Goal: Task Accomplishment & Management: Use online tool/utility

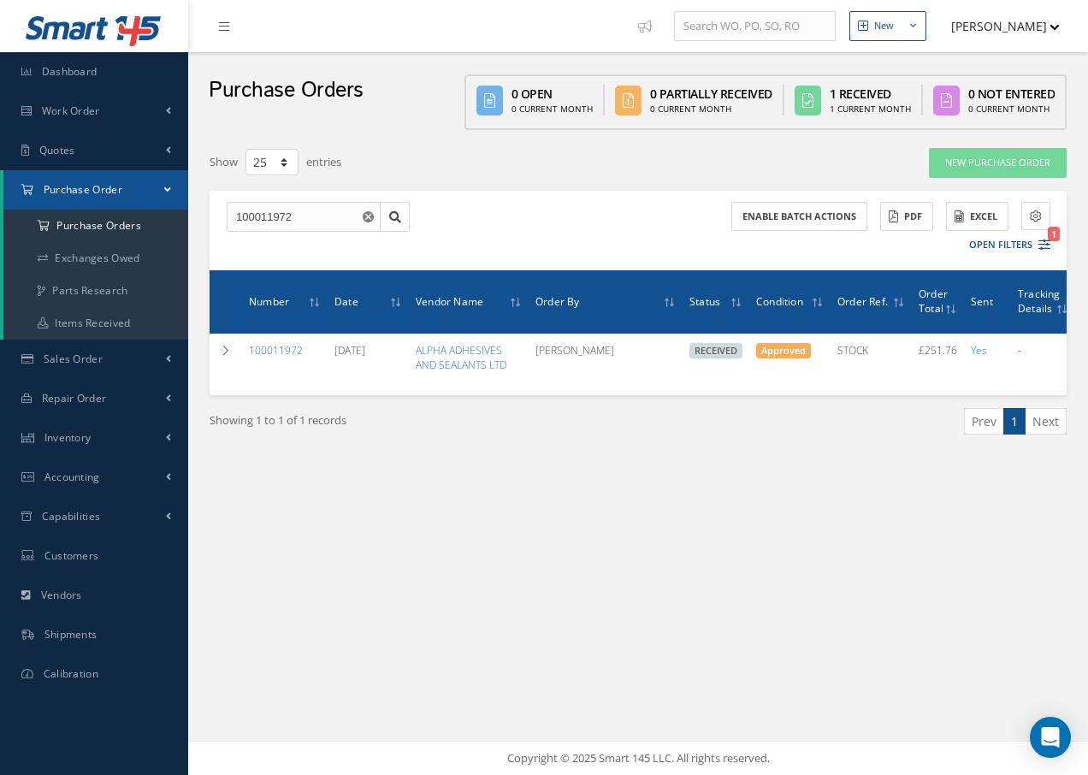
select select "25"
click at [86, 107] on span "Work Order" at bounding box center [71, 111] width 58 height 15
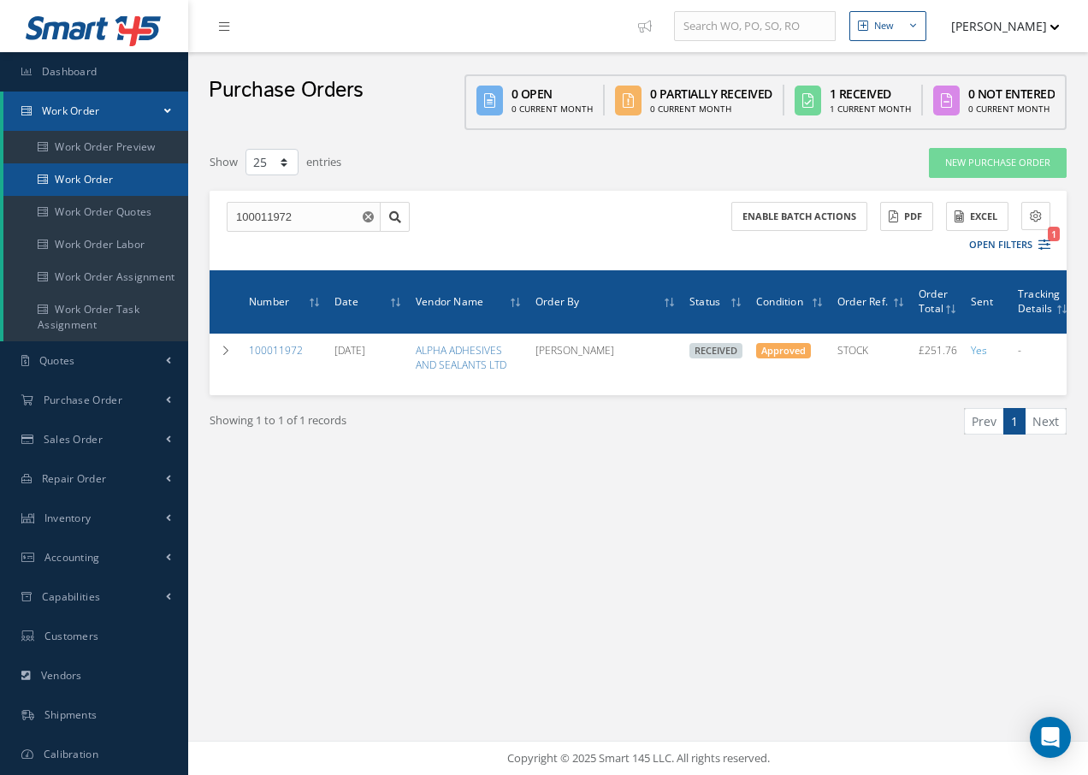
click at [94, 175] on link "Work Order" at bounding box center [95, 179] width 185 height 33
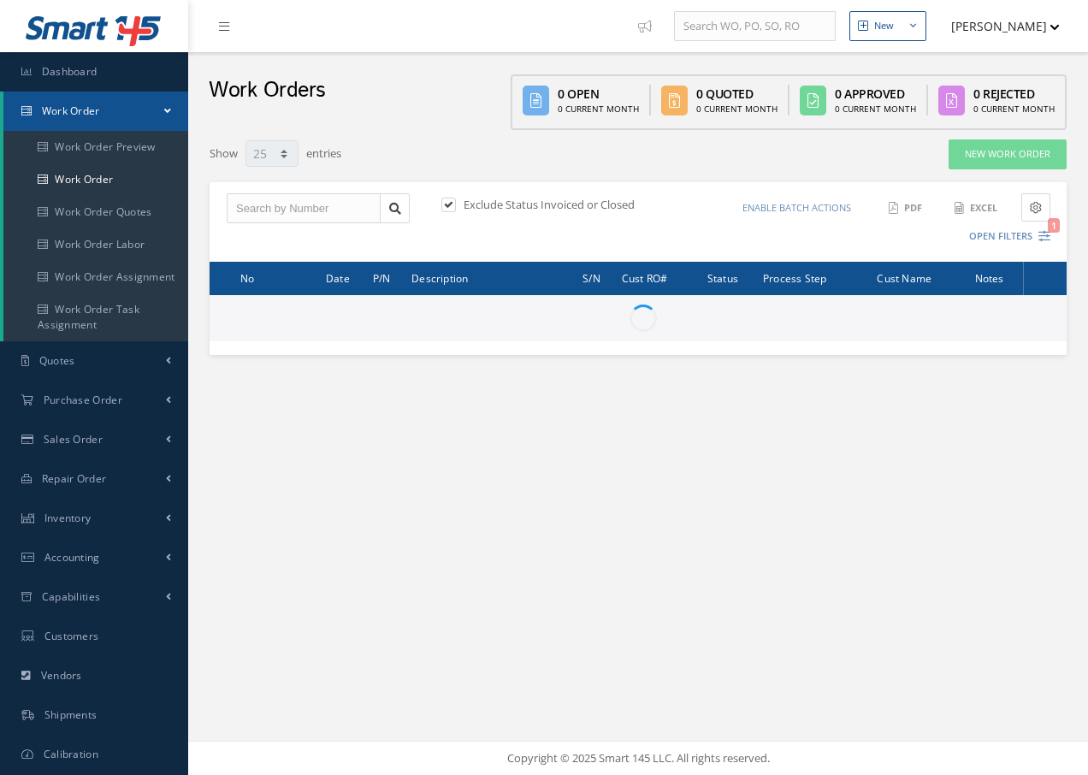
select select "25"
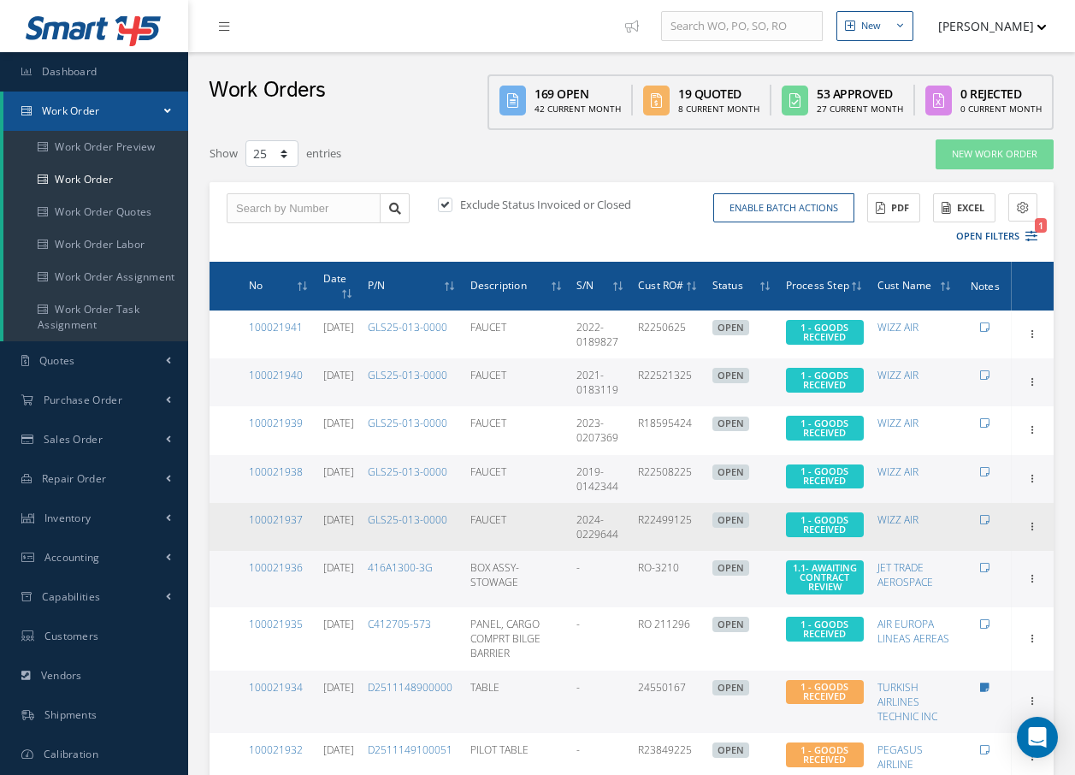
drag, startPoint x: 1032, startPoint y: 524, endPoint x: 1000, endPoint y: 534, distance: 33.0
click at [1000, 534] on td at bounding box center [986, 527] width 52 height 48
click at [1032, 526] on icon at bounding box center [1033, 525] width 17 height 14
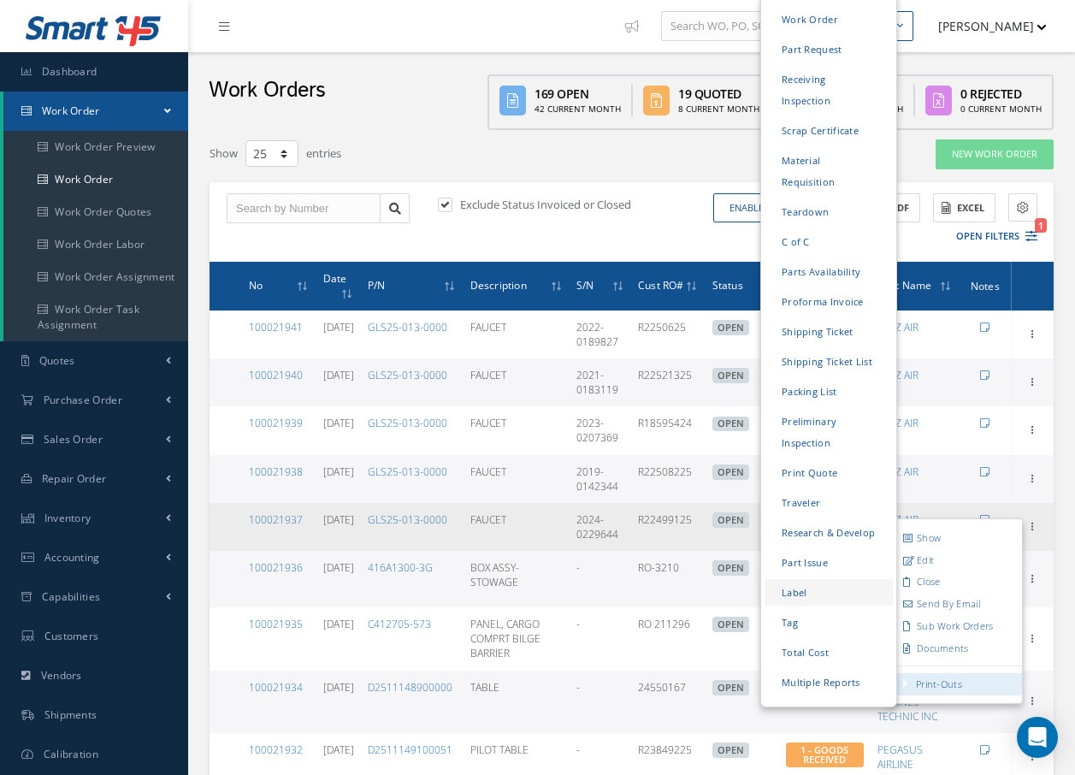
click at [789, 579] on link "Label" at bounding box center [829, 592] width 128 height 27
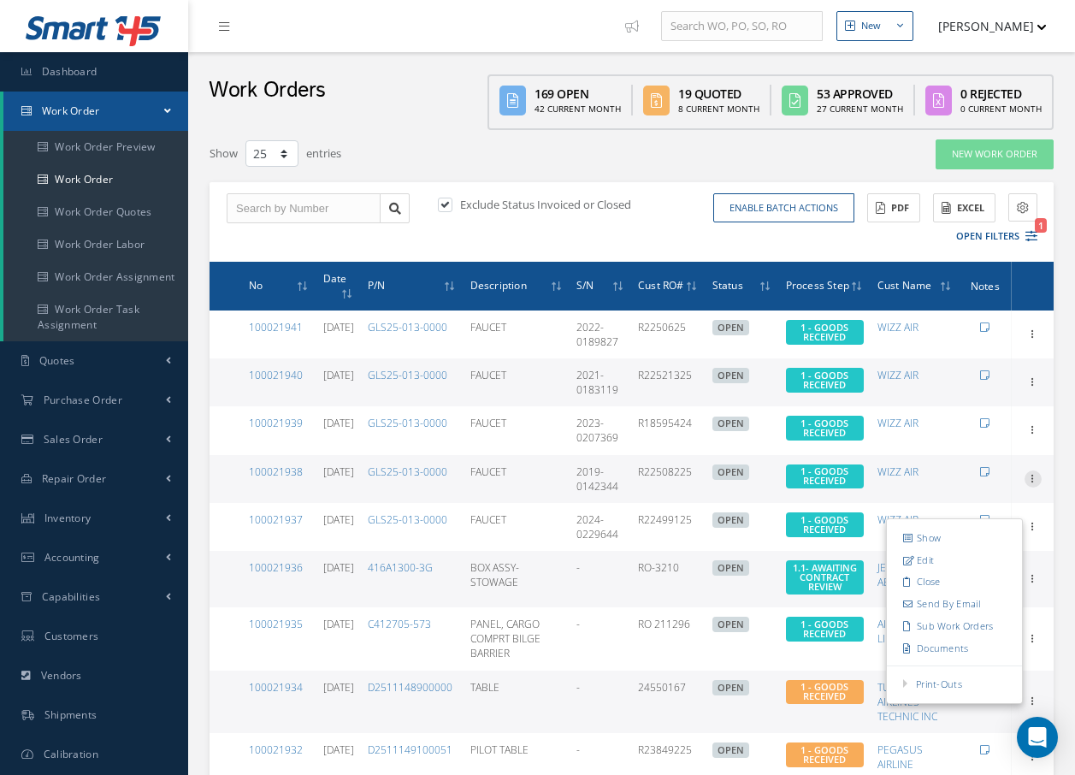
click at [1030, 476] on icon at bounding box center [1033, 477] width 17 height 14
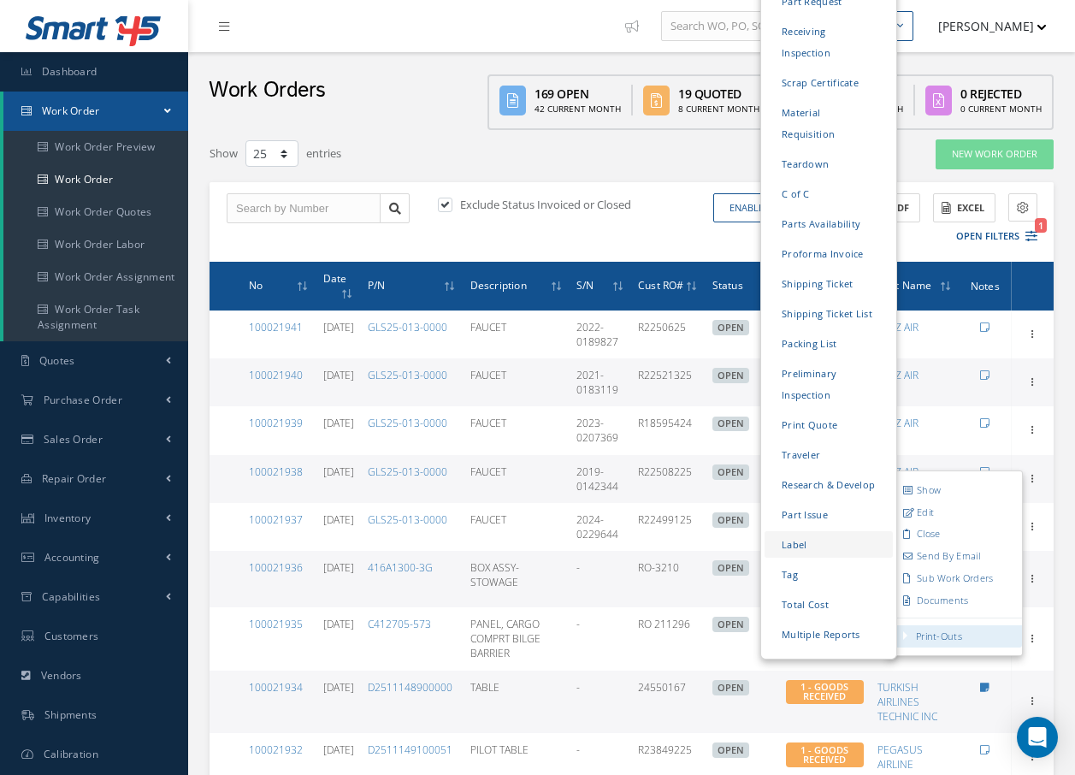
click at [791, 531] on link "Label" at bounding box center [829, 544] width 128 height 27
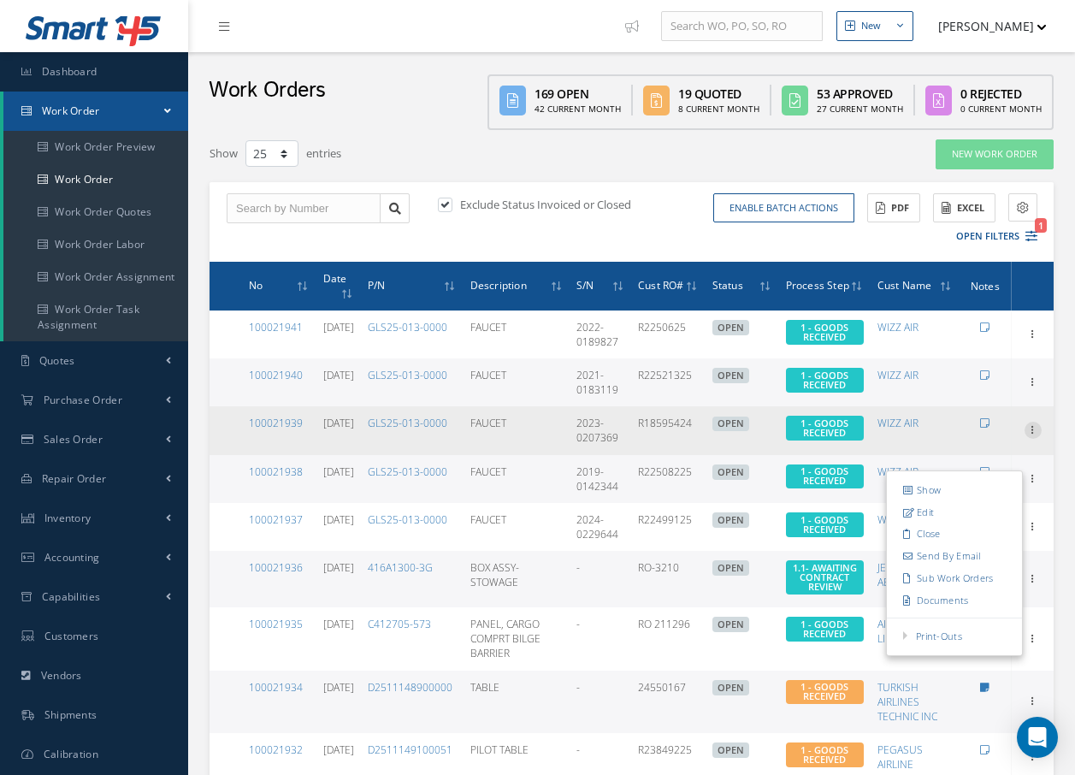
click at [1032, 429] on icon at bounding box center [1033, 429] width 17 height 14
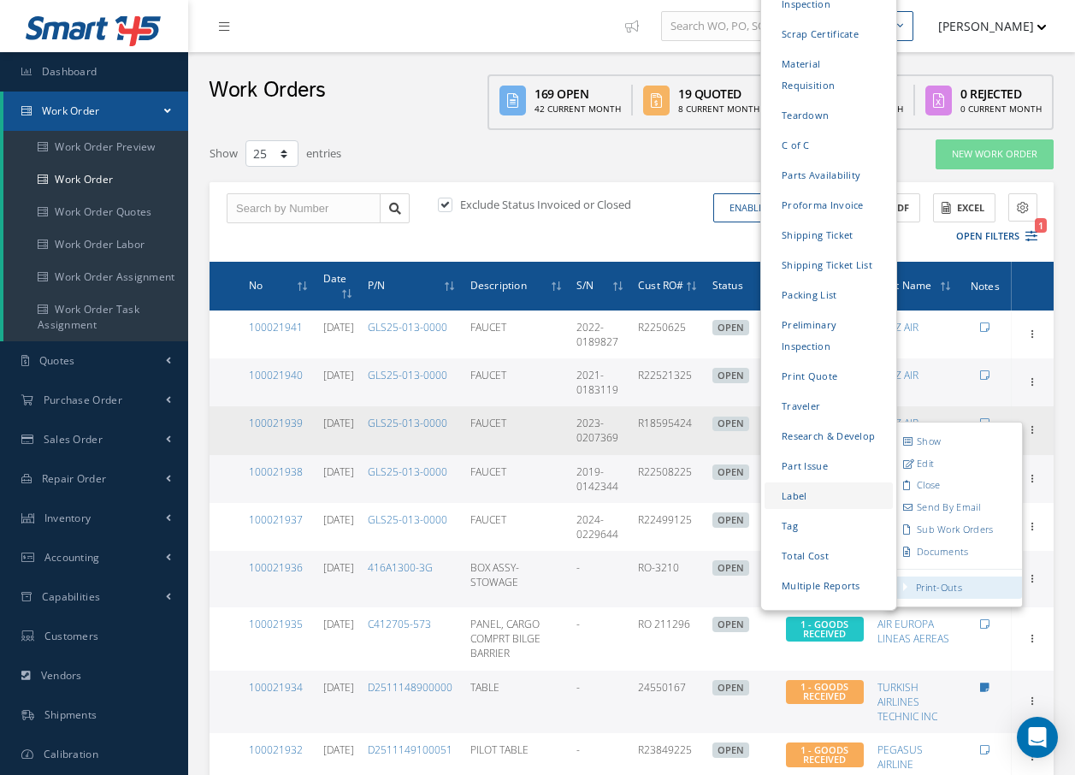
click at [808, 483] on link "Label" at bounding box center [829, 496] width 128 height 27
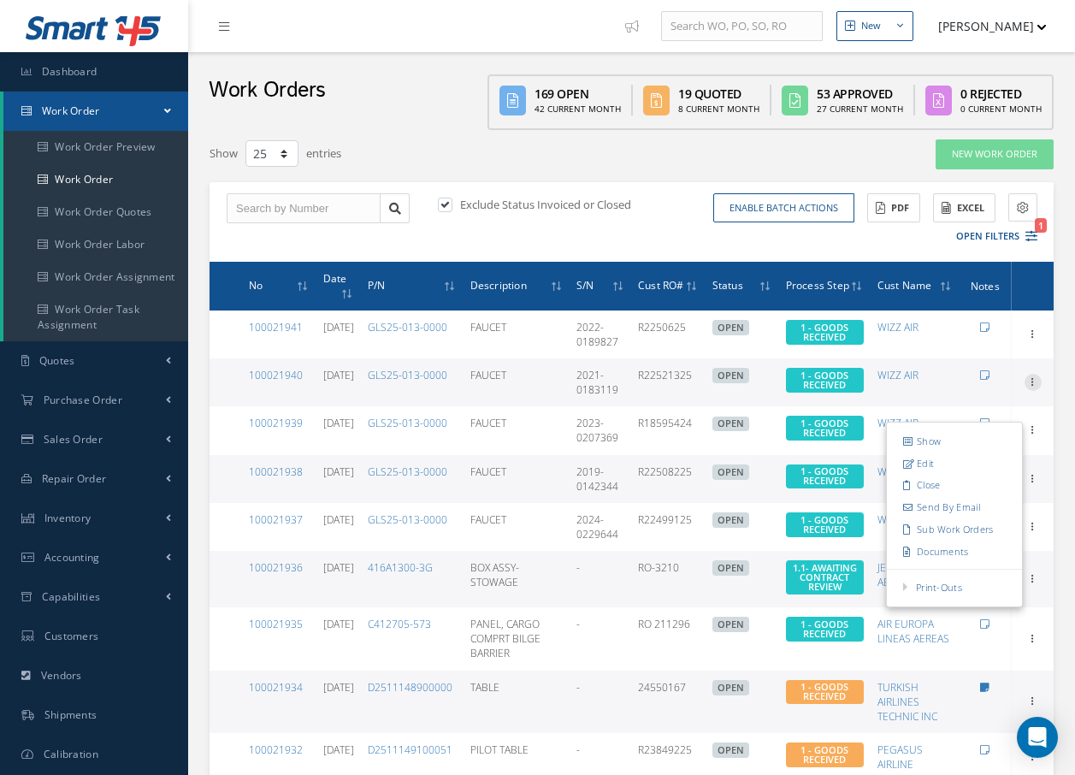
click at [1032, 380] on icon at bounding box center [1033, 381] width 17 height 14
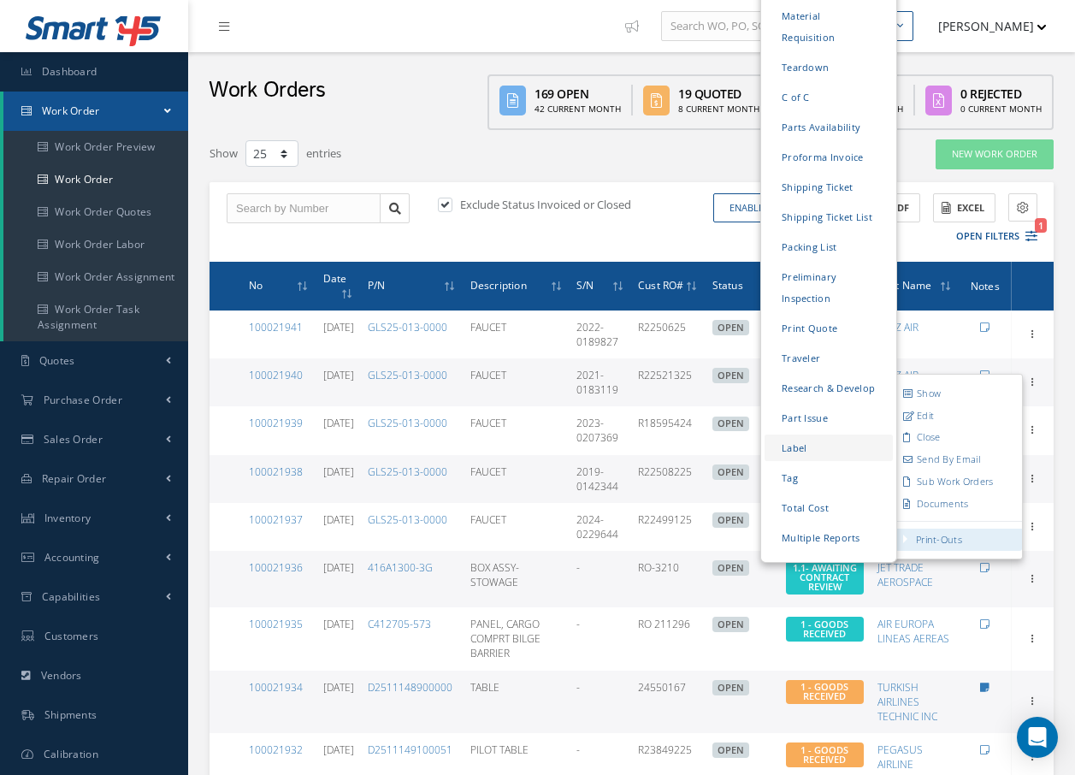
click at [802, 435] on link "Label" at bounding box center [829, 448] width 128 height 27
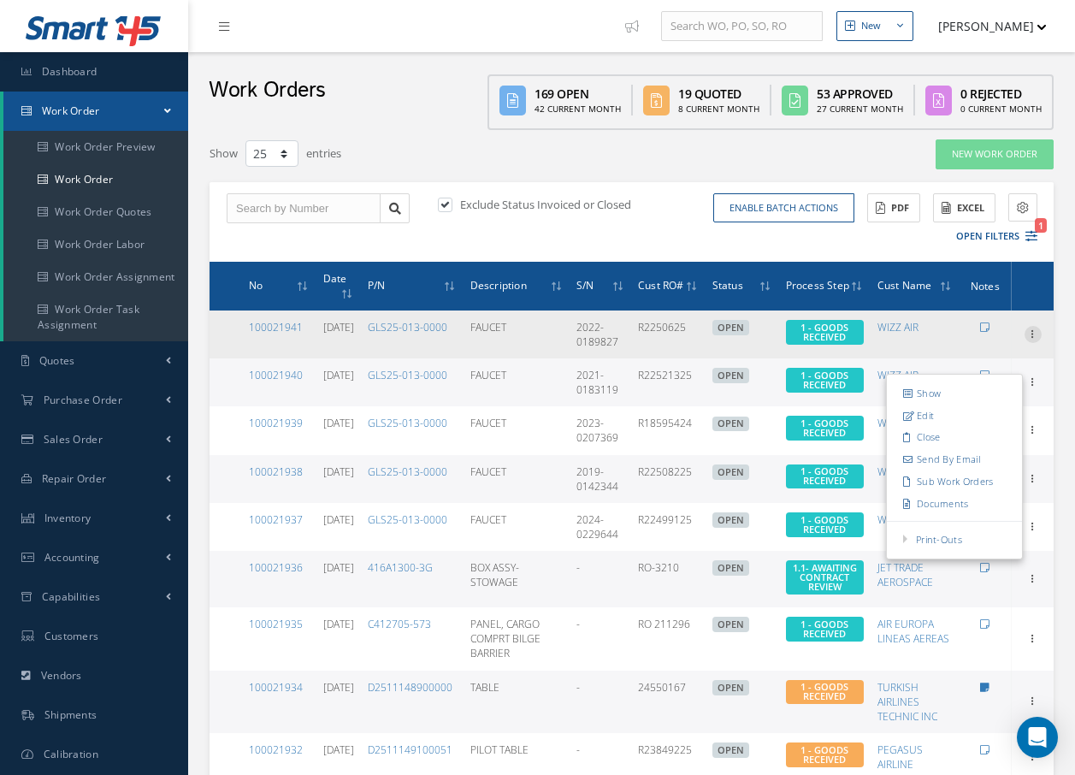
click at [1028, 331] on icon at bounding box center [1033, 333] width 17 height 14
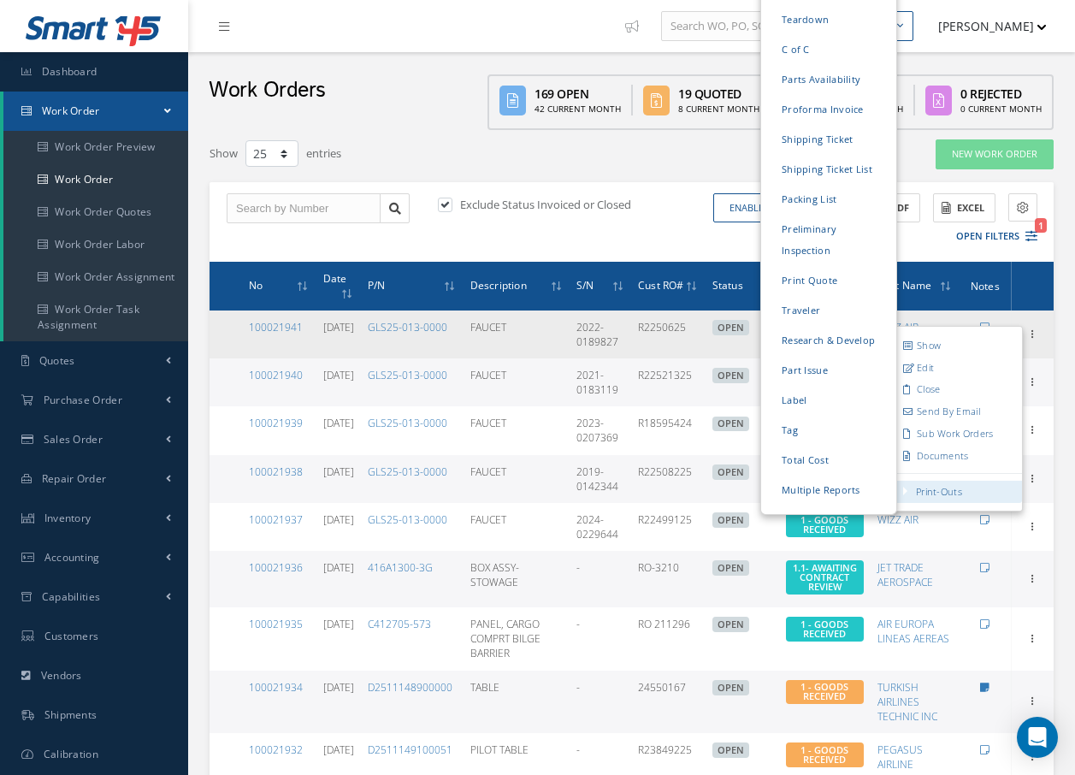
click at [919, 495] on link "Print-Outs" at bounding box center [939, 491] width 46 height 13
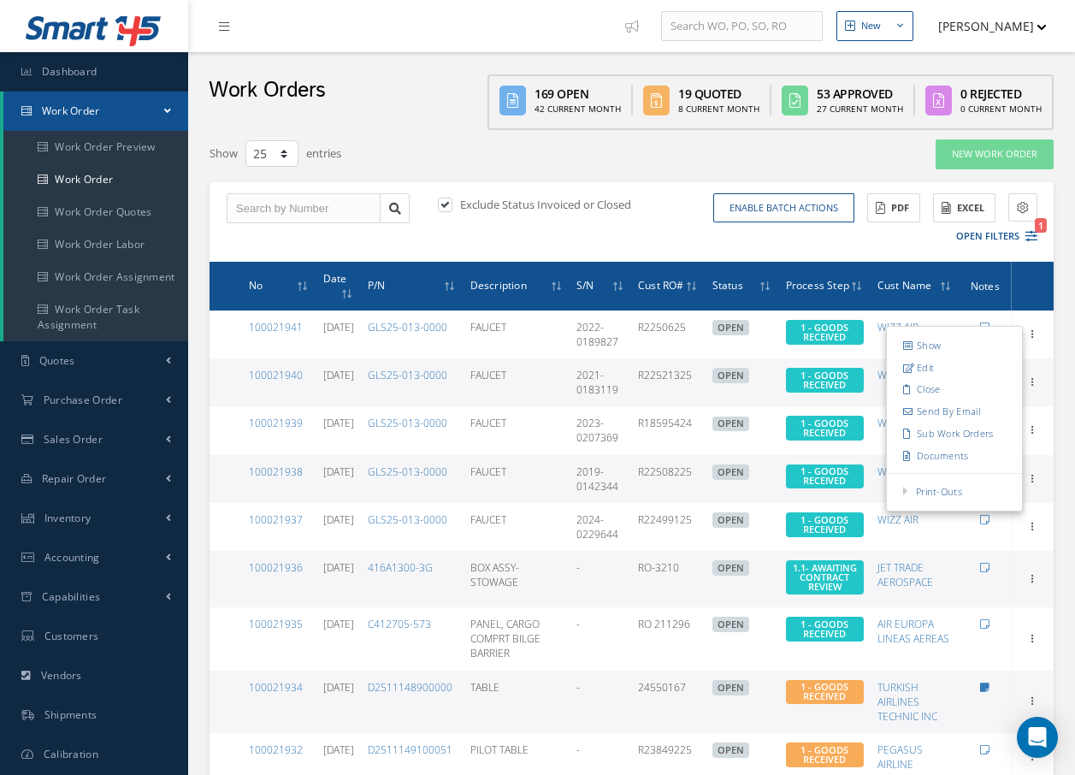
drag, startPoint x: 858, startPoint y: 482, endPoint x: 841, endPoint y: 464, distance: 24.2
click at [887, 481] on link "Print-Outs Work Order Part Request Receiving Inspection Scrap Certificate Mater…" at bounding box center [954, 492] width 135 height 22
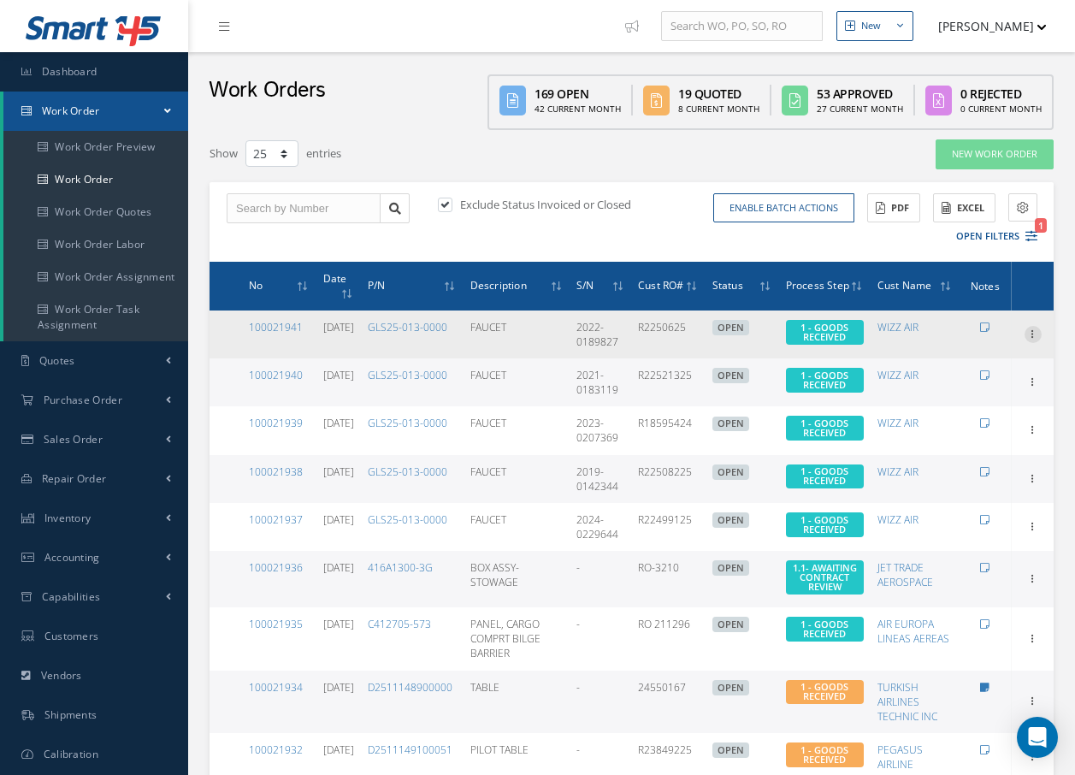
click at [1030, 328] on icon at bounding box center [1033, 333] width 17 height 14
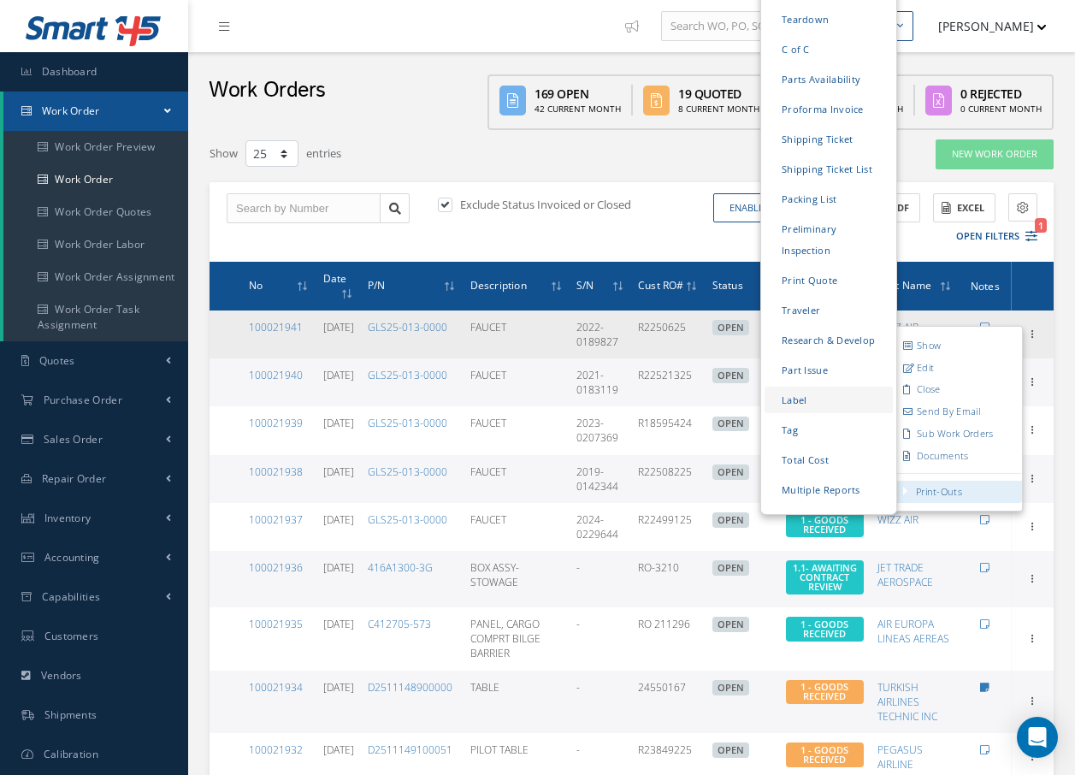
click at [804, 387] on link "Label" at bounding box center [829, 400] width 128 height 27
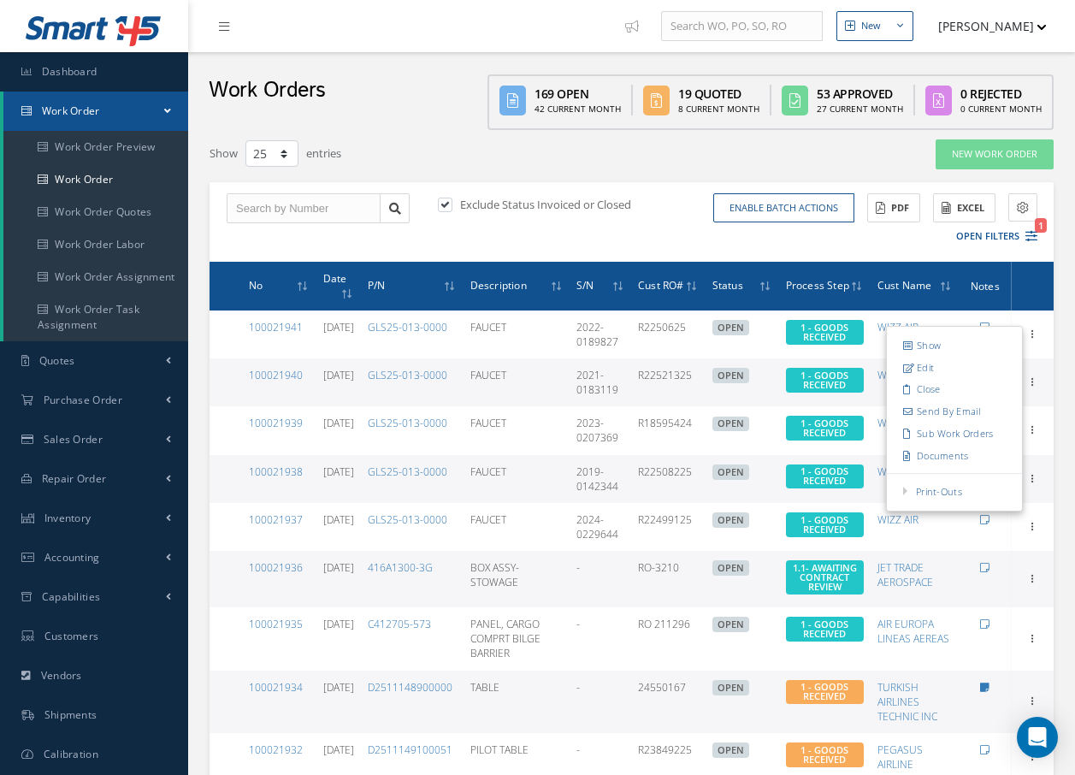
scroll to position [86, 0]
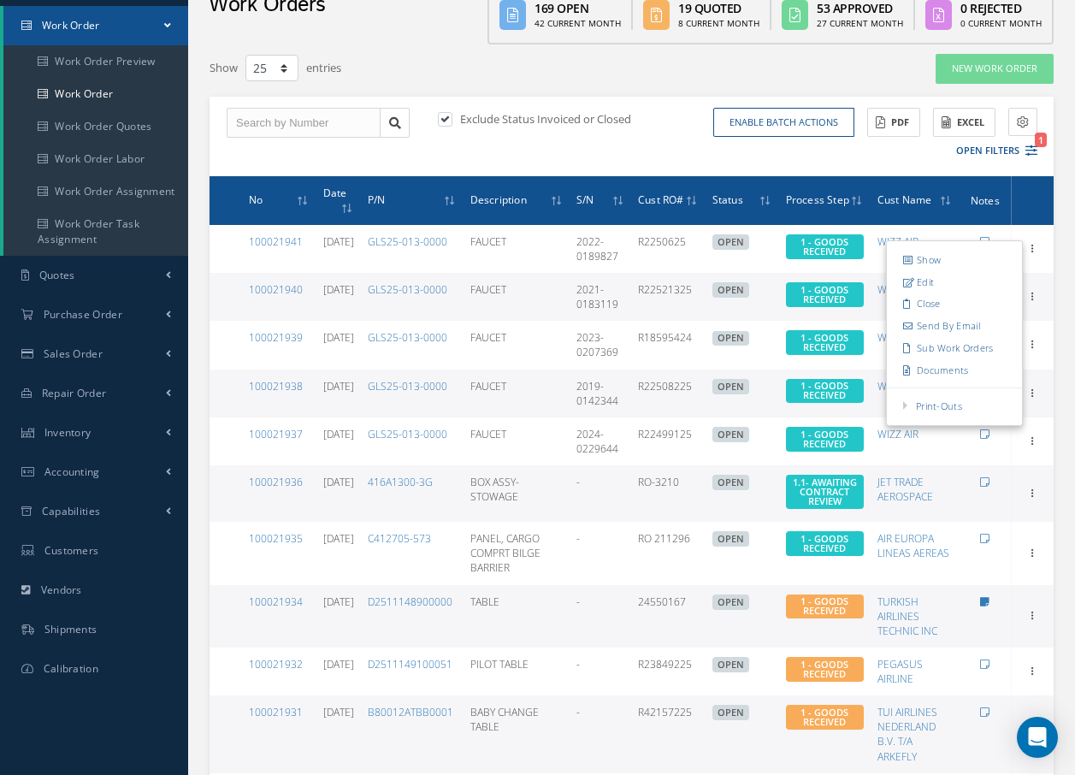
drag, startPoint x: 660, startPoint y: 156, endPoint x: 664, endPoint y: 135, distance: 20.8
click at [664, 135] on div "Exclude Status Invoiced or Closed Enable batch actions Update Work Orders Close…" at bounding box center [632, 137] width 844 height 80
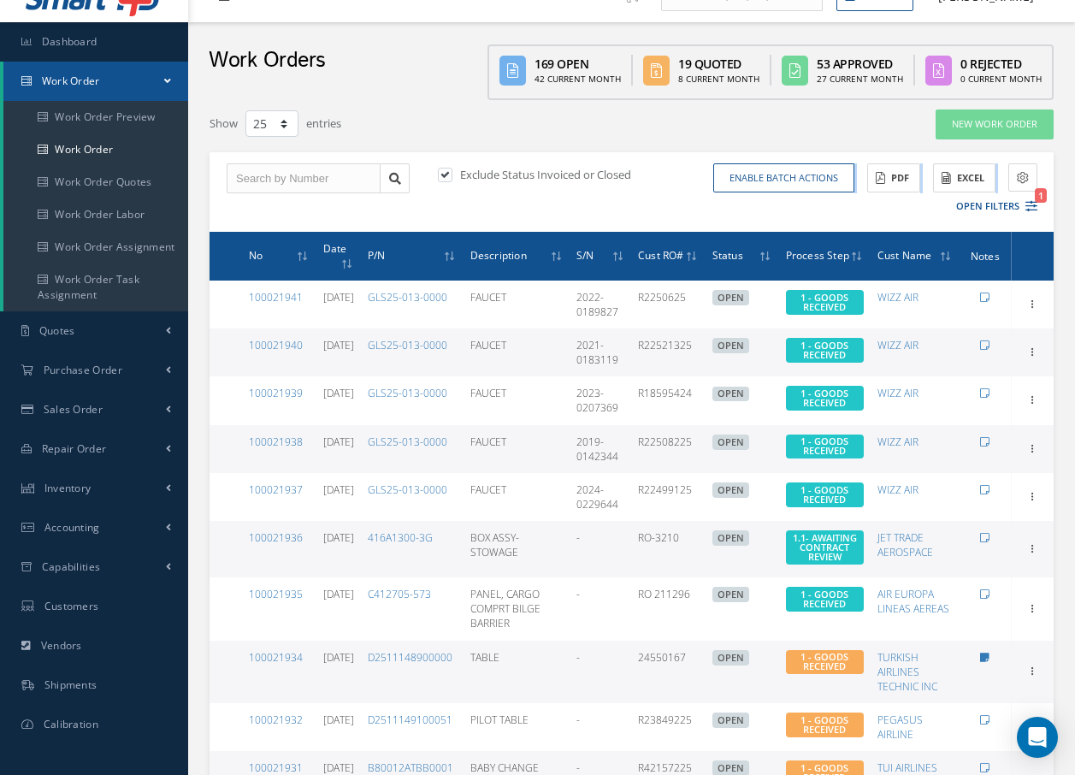
scroll to position [0, 0]
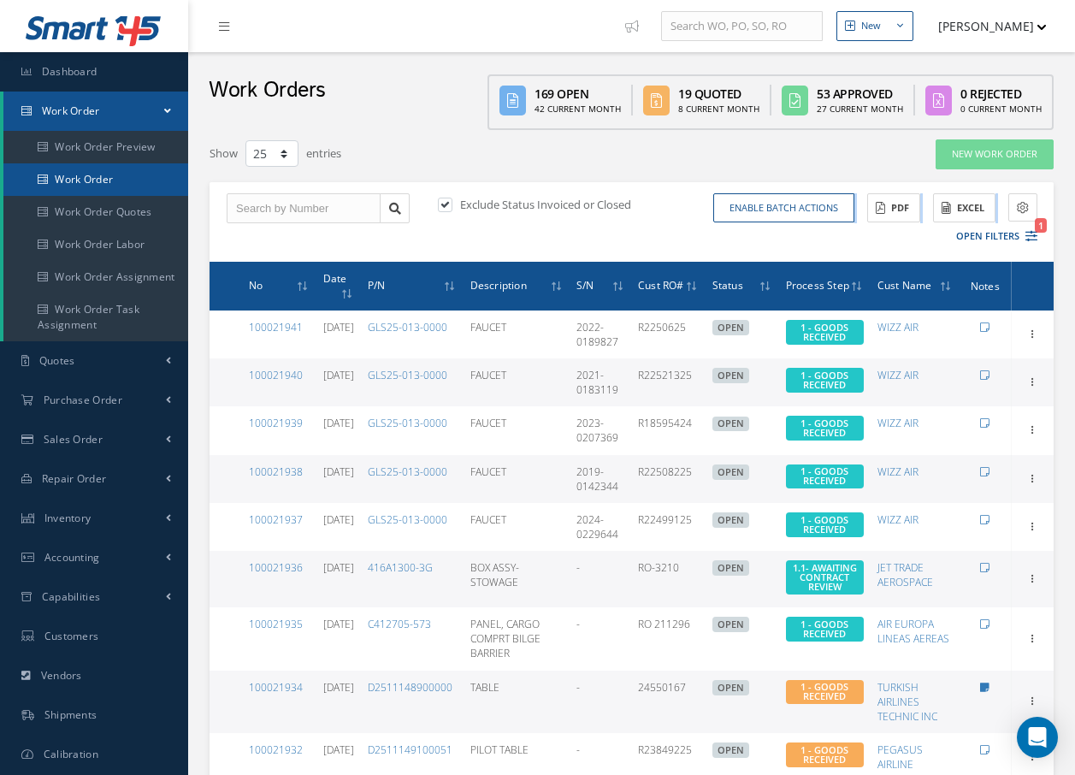
click at [100, 175] on link "Work Order" at bounding box center [95, 179] width 185 height 33
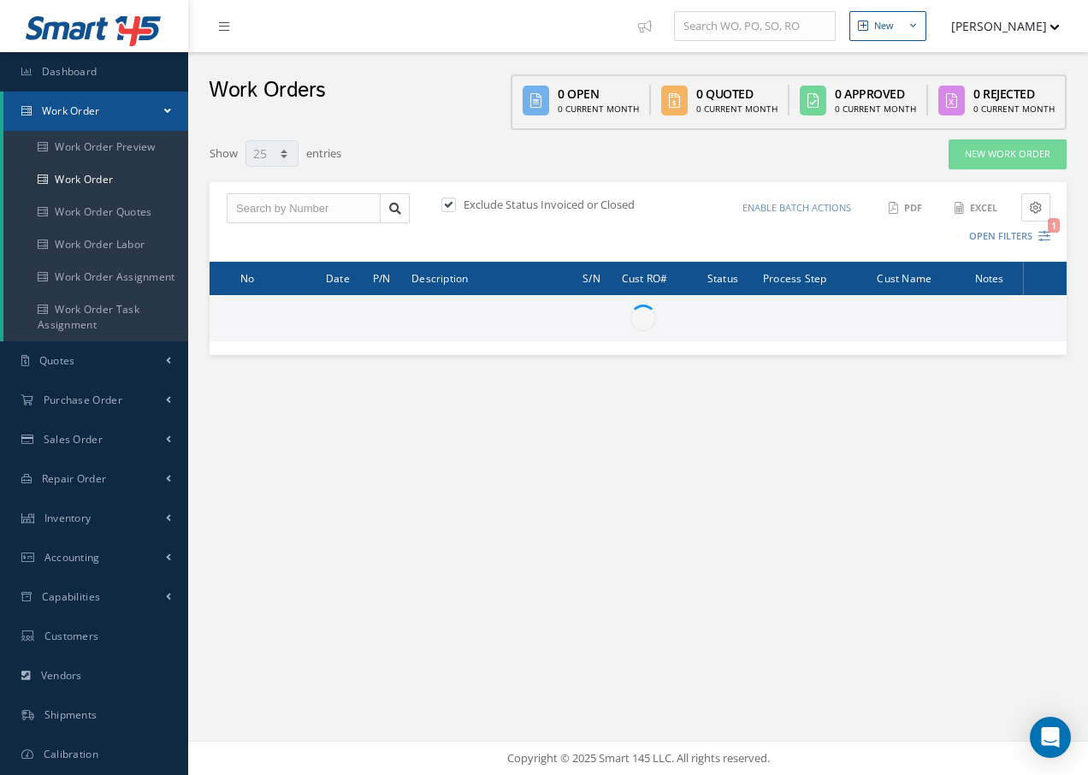
select select "25"
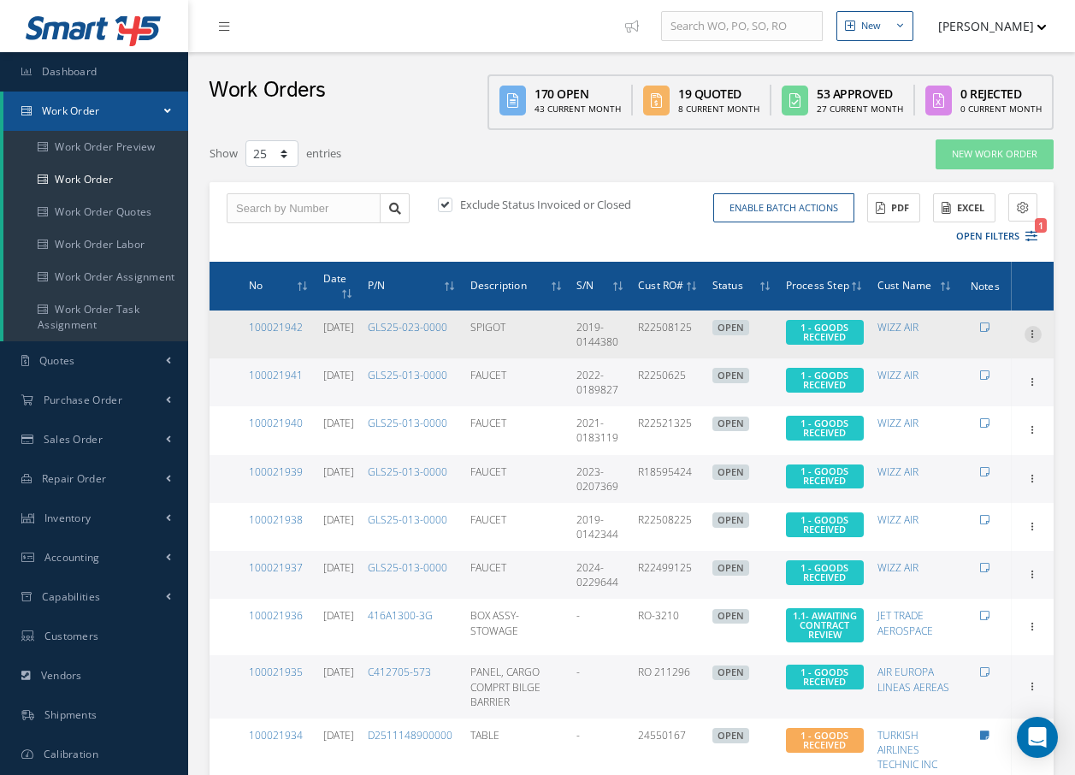
click at [1032, 334] on icon at bounding box center [1033, 333] width 17 height 14
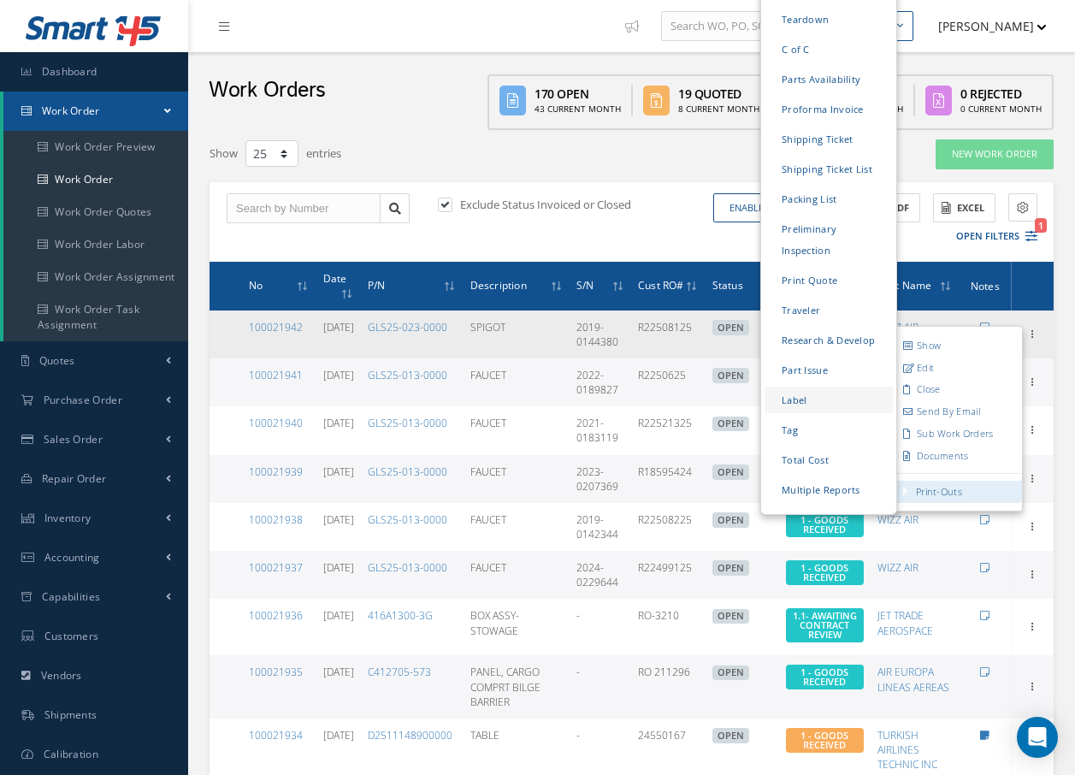
click at [806, 387] on link "Label" at bounding box center [829, 400] width 128 height 27
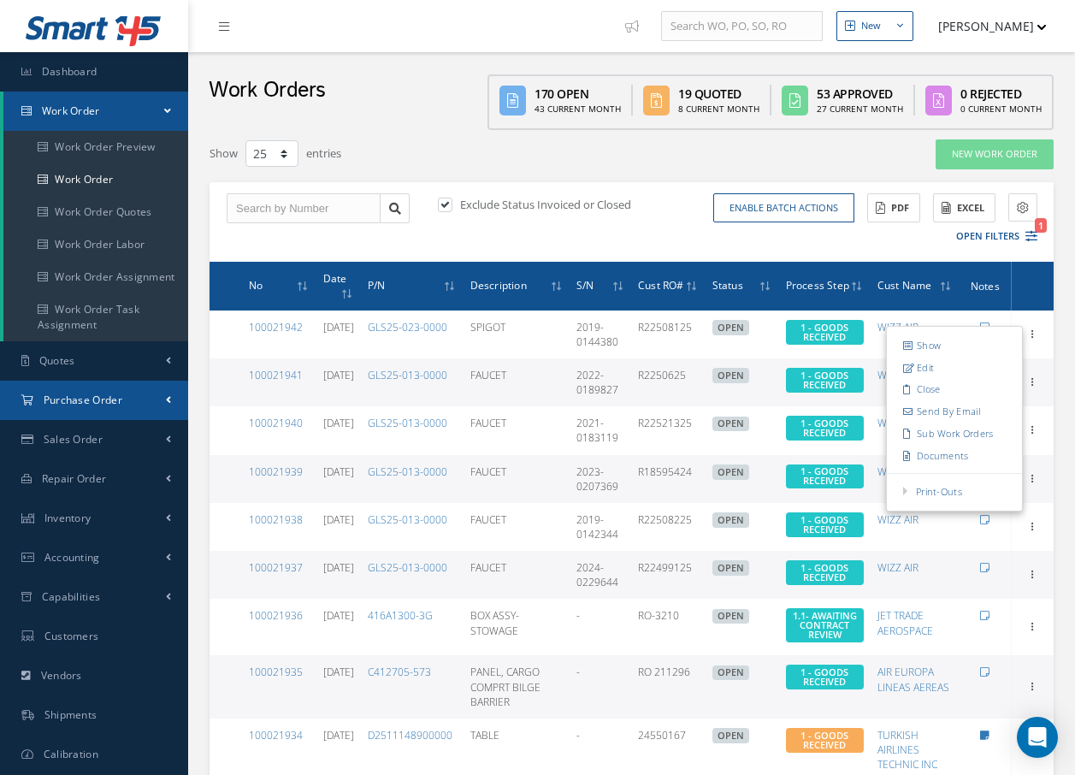
click at [119, 398] on span "Purchase Order" at bounding box center [83, 400] width 79 height 15
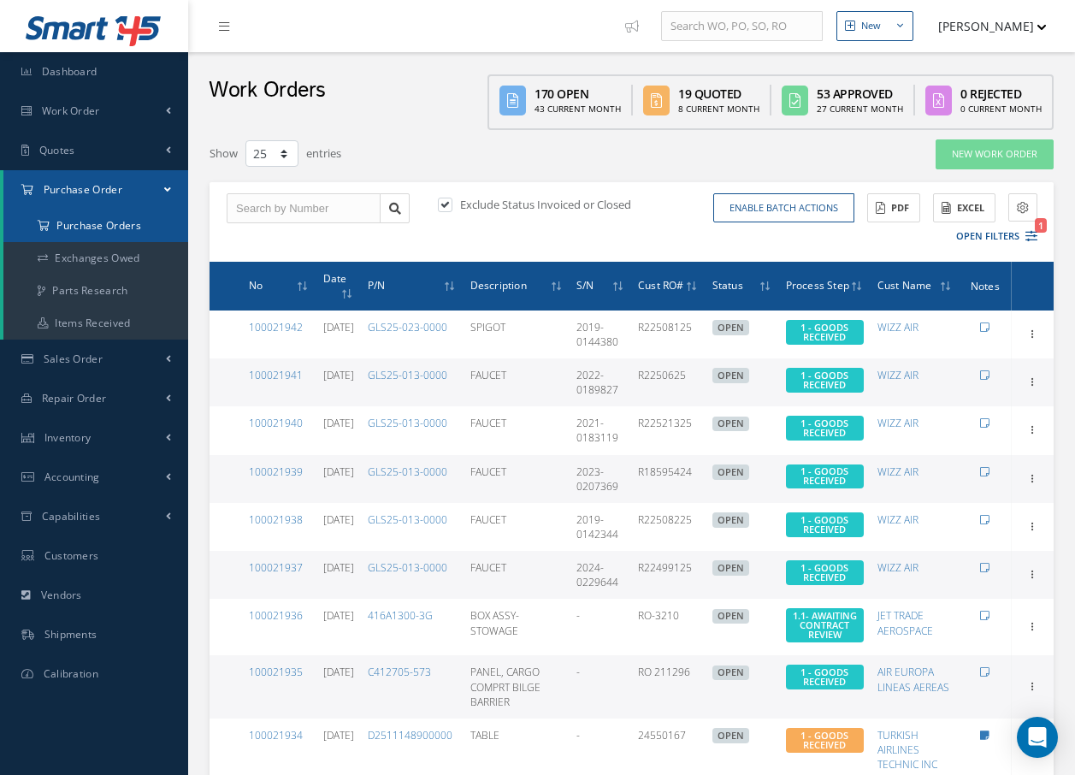
click at [113, 226] on a=1&status_id=2&status_id=3&status_id=5&collapsedFilters"] "Purchase Orders" at bounding box center [95, 226] width 185 height 33
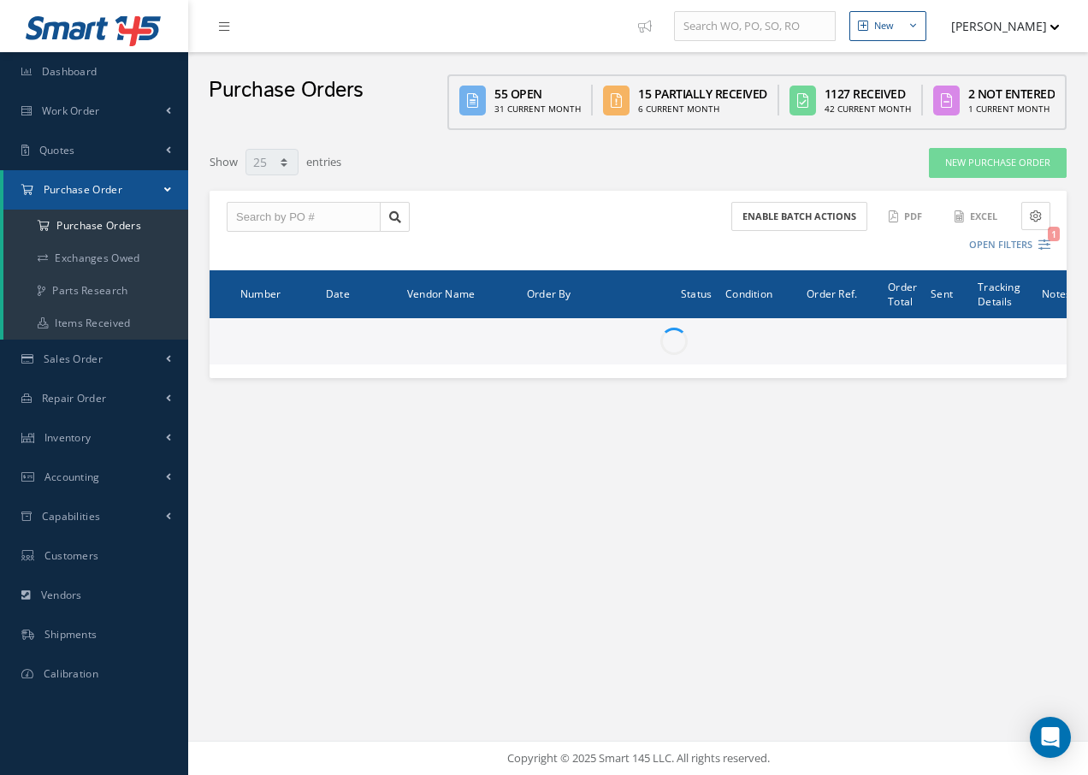
select select "25"
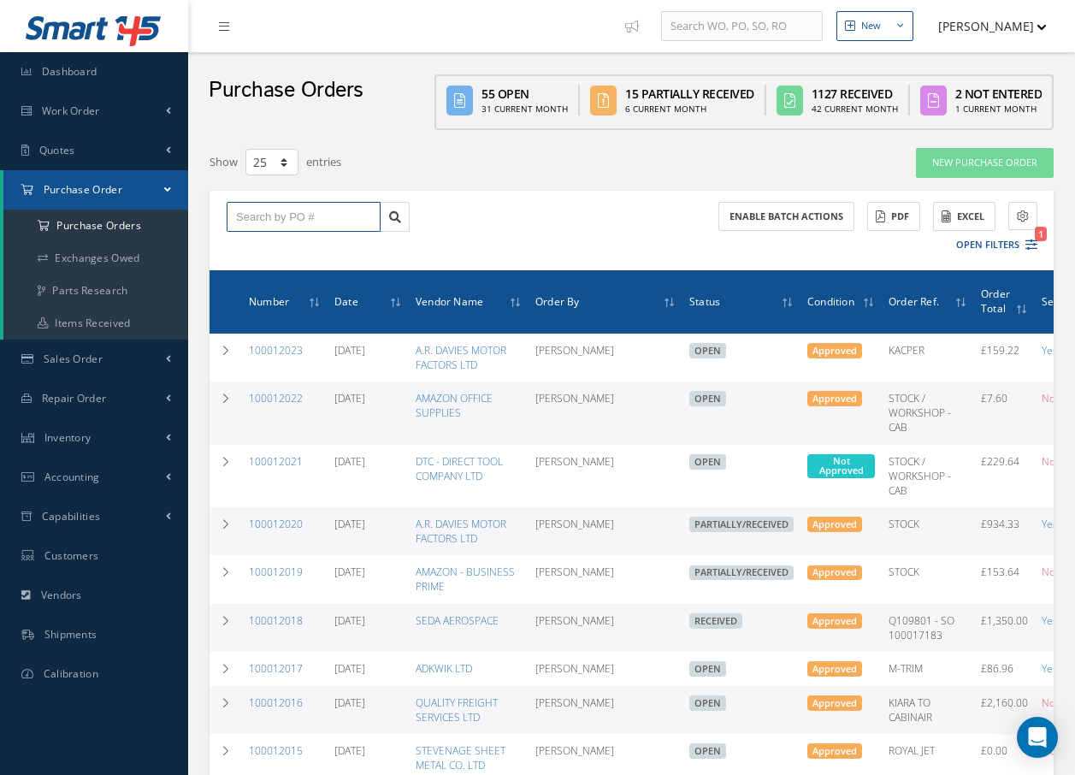
click at [252, 215] on input "text" at bounding box center [304, 217] width 154 height 31
type input "100012019"
click at [299, 250] on div "100012019" at bounding box center [303, 247] width 135 height 17
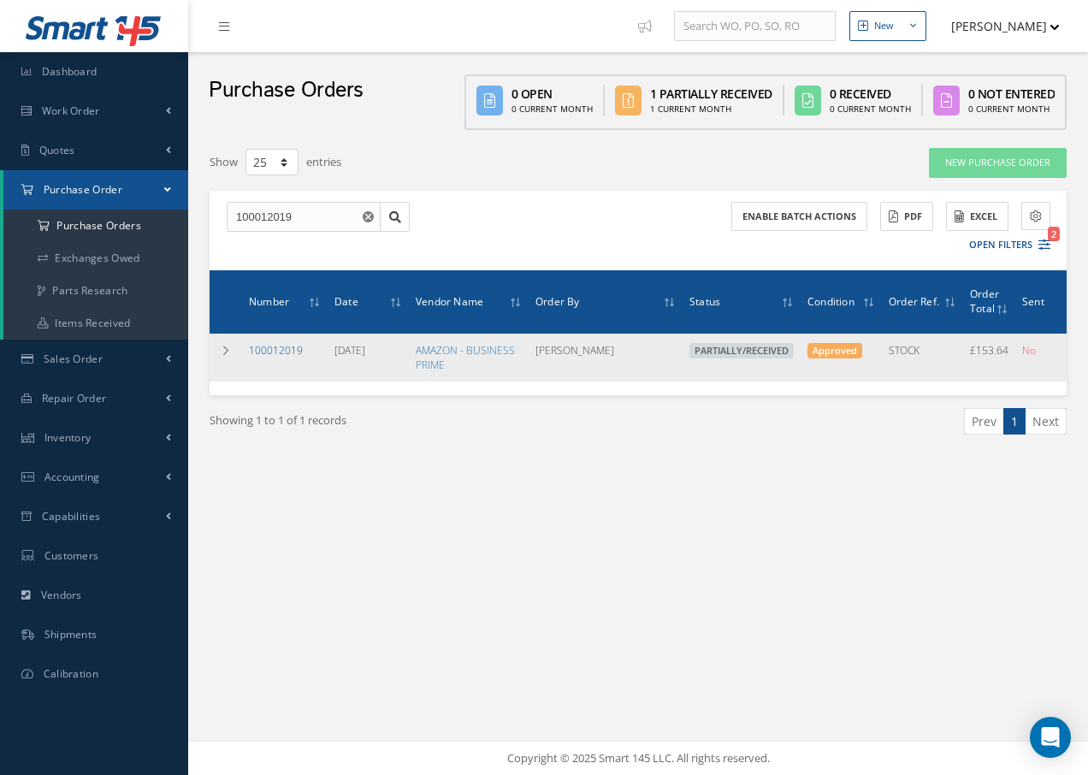
click at [257, 345] on link "100012019" at bounding box center [276, 350] width 54 height 15
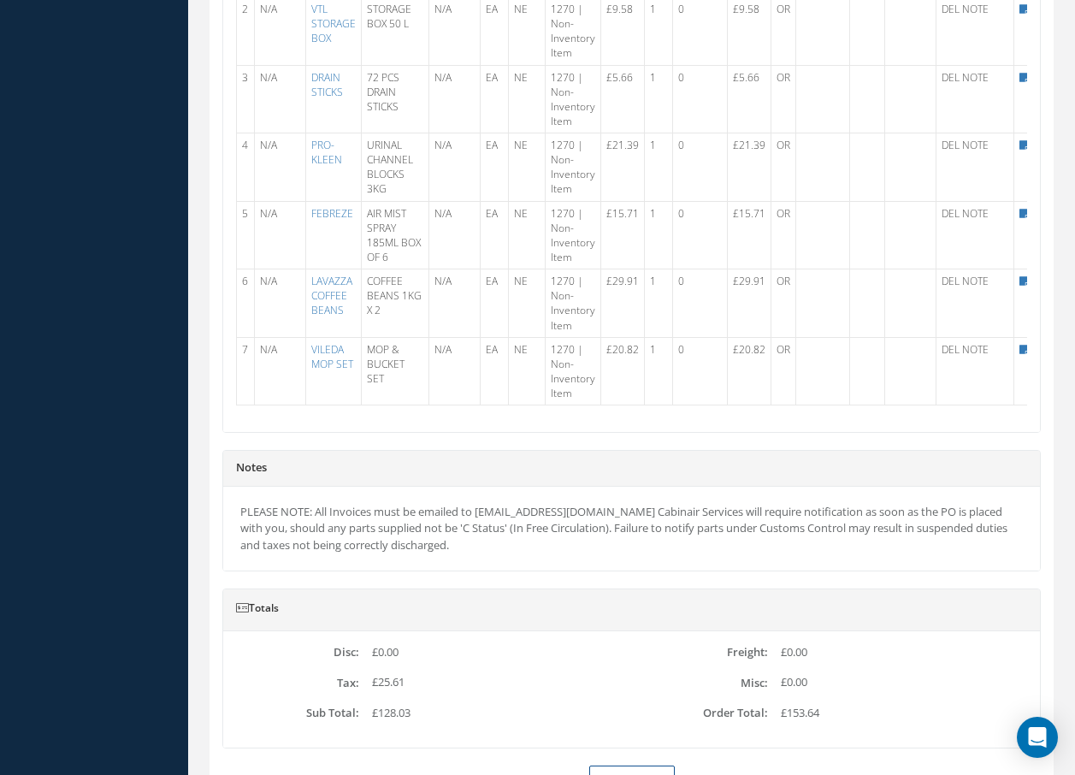
scroll to position [684, 0]
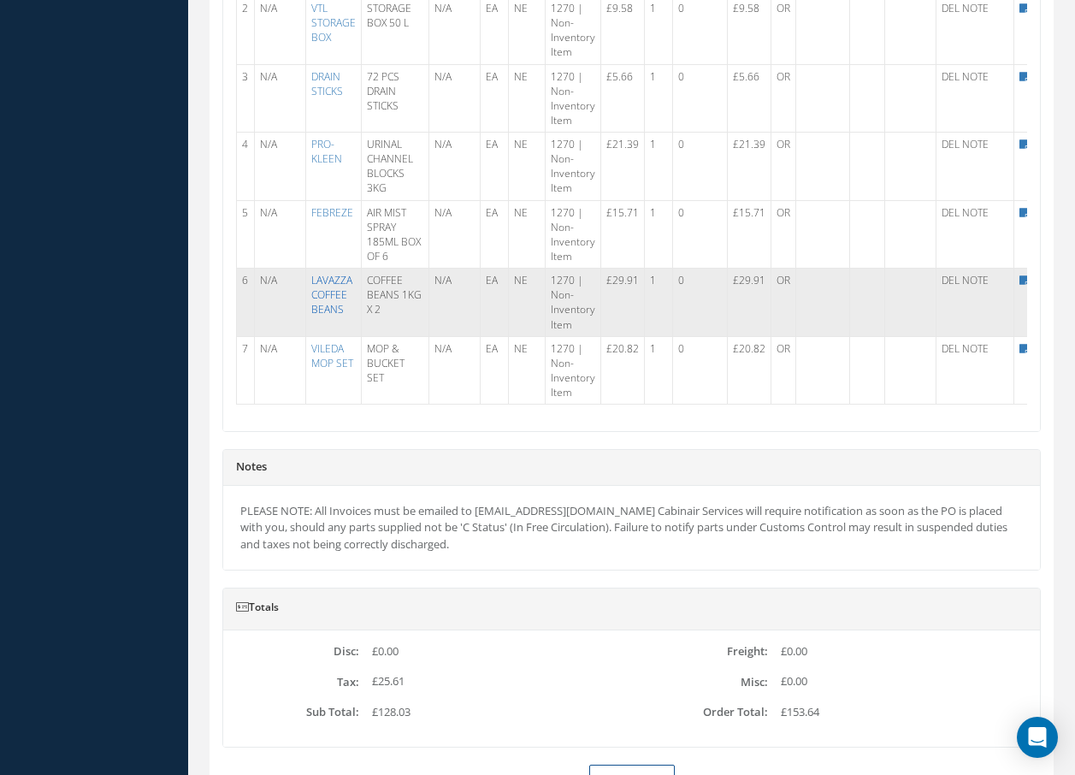
click at [322, 291] on link "LAVAZZA COFFEE BEANS" at bounding box center [331, 295] width 41 height 44
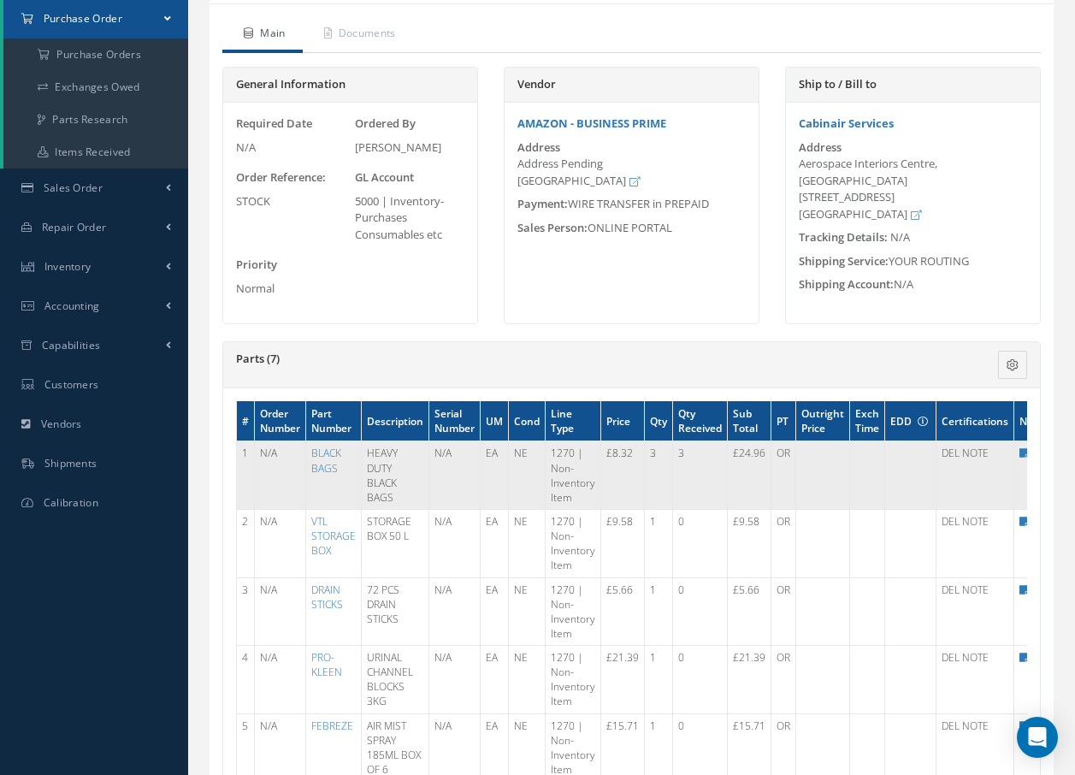
scroll to position [0, 0]
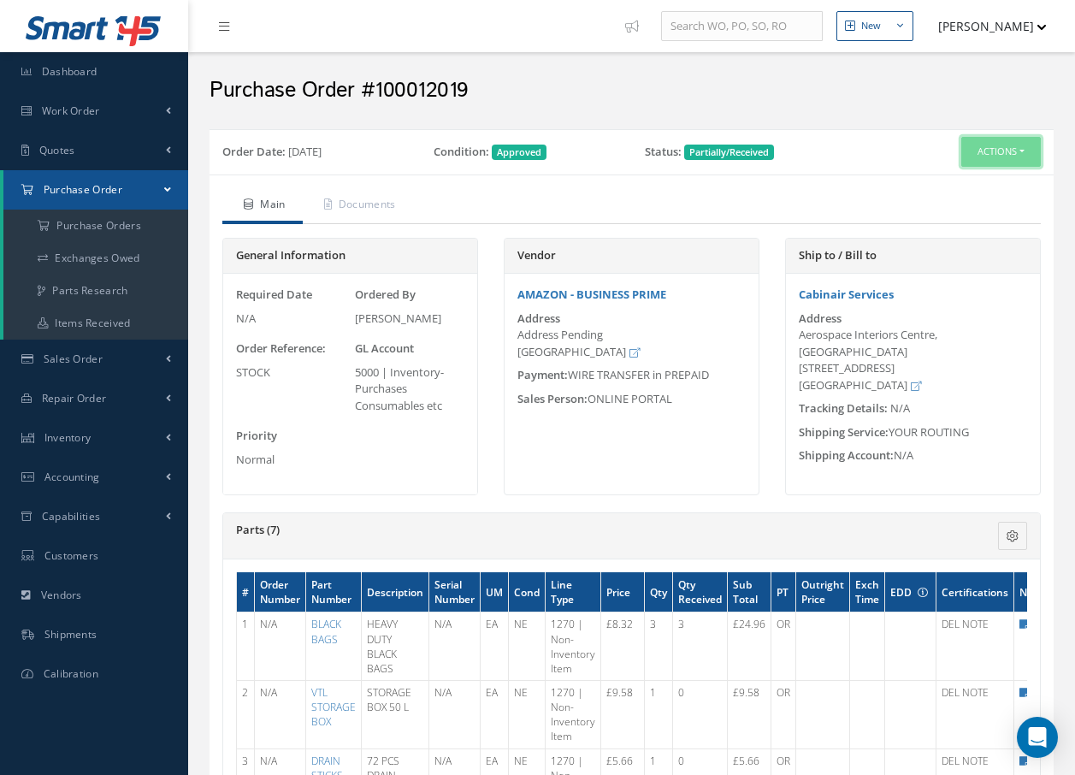
click at [1014, 152] on button "Actions" at bounding box center [1001, 152] width 80 height 30
click at [967, 189] on link "Receive" at bounding box center [972, 184] width 137 height 23
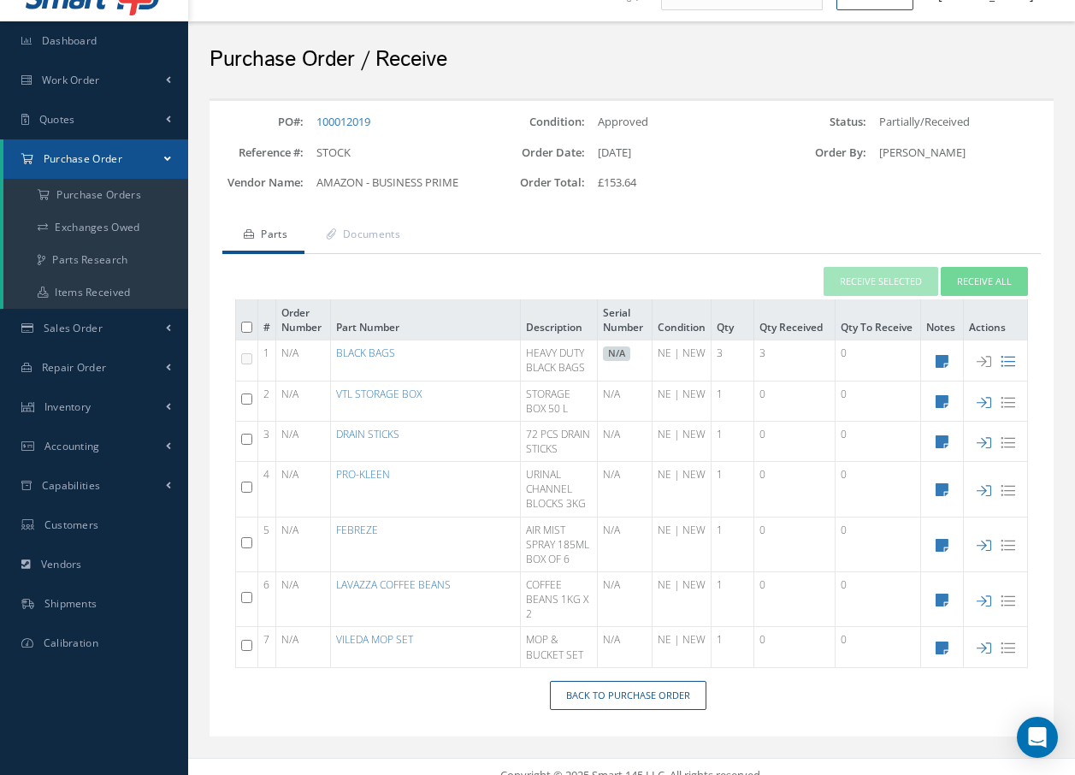
scroll to position [48, 0]
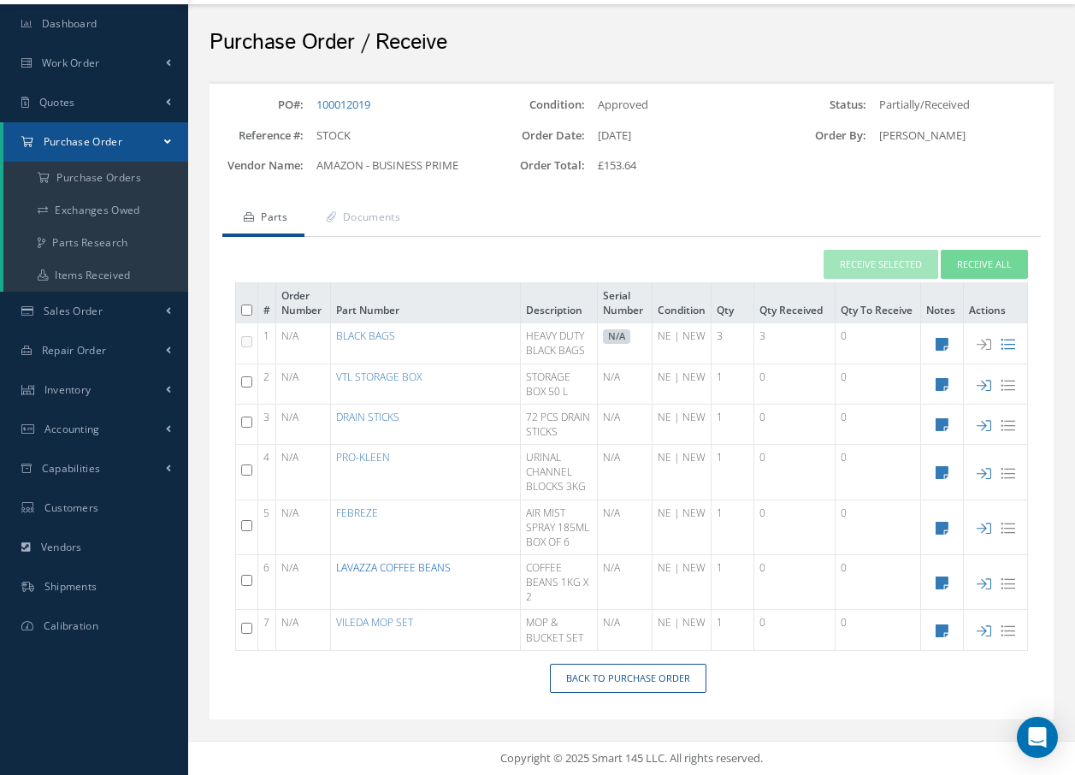
click at [353, 571] on link "LAVAZZA COFFEE BEANS" at bounding box center [393, 567] width 115 height 15
click at [246, 579] on input "checkbox" at bounding box center [246, 580] width 11 height 11
checkbox input "true"
click at [877, 263] on button "Receive Selected" at bounding box center [881, 265] width 115 height 30
type input "[DATE]"
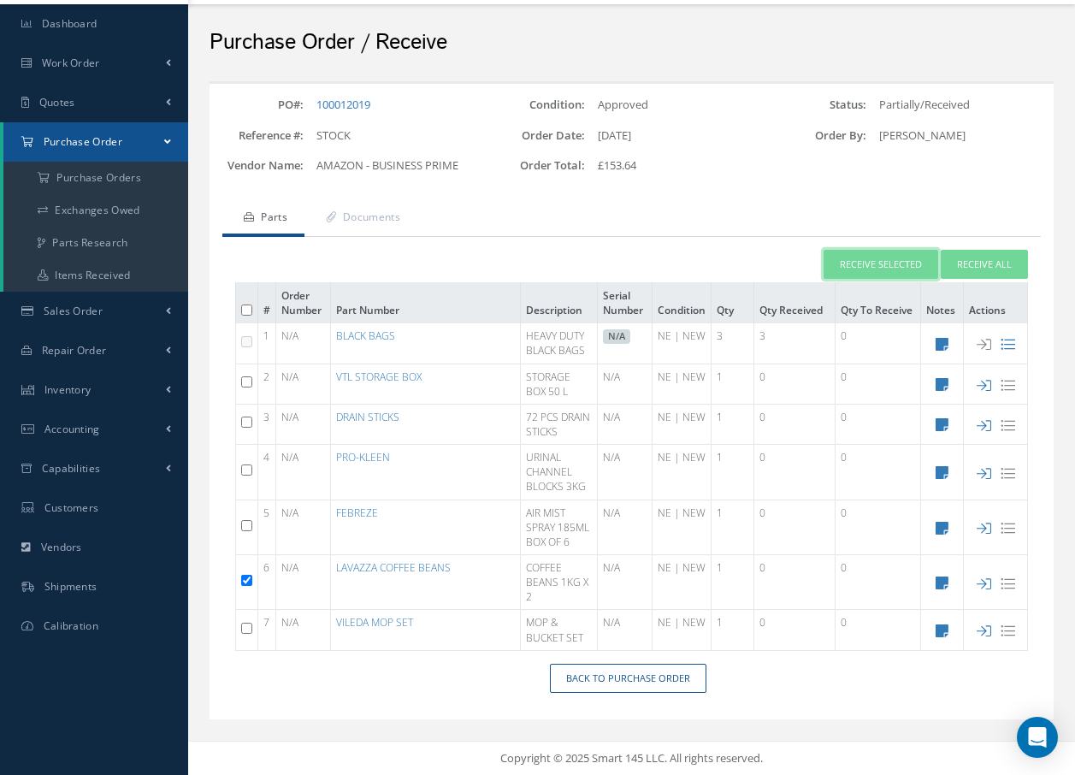
scroll to position [33, 0]
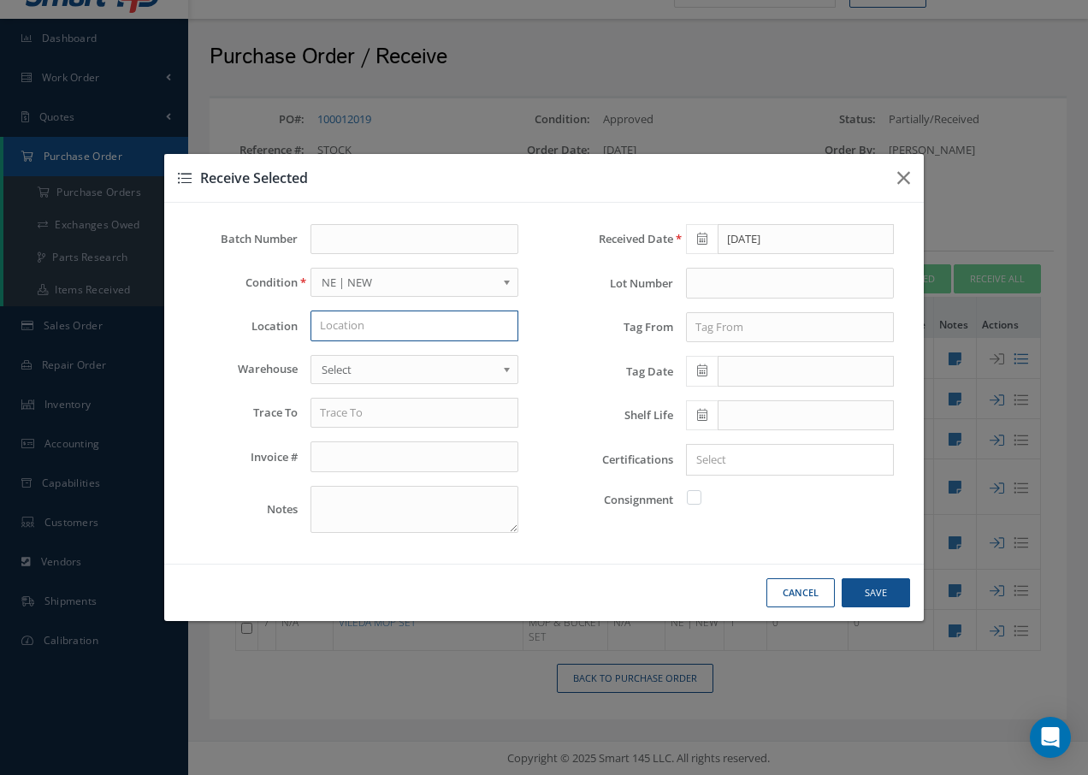
click at [456, 335] on input "text" at bounding box center [415, 326] width 208 height 31
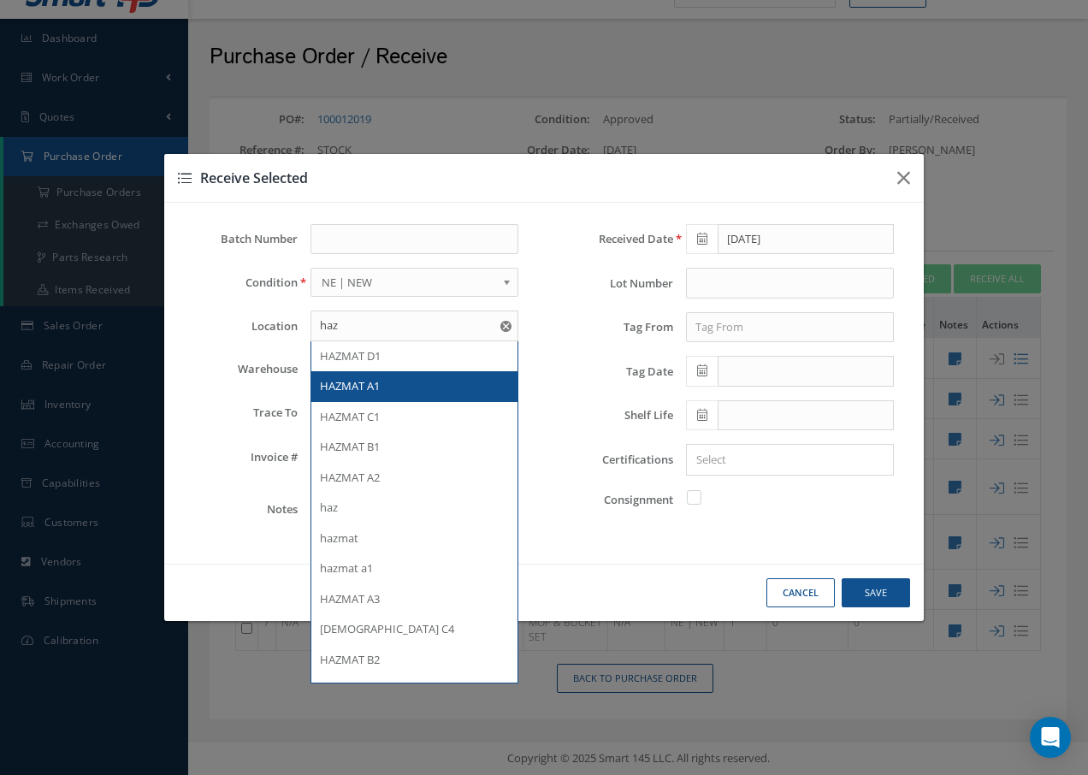
click at [358, 391] on span "HAZMAT A1" at bounding box center [350, 385] width 60 height 15
type input "HAZMAT A1"
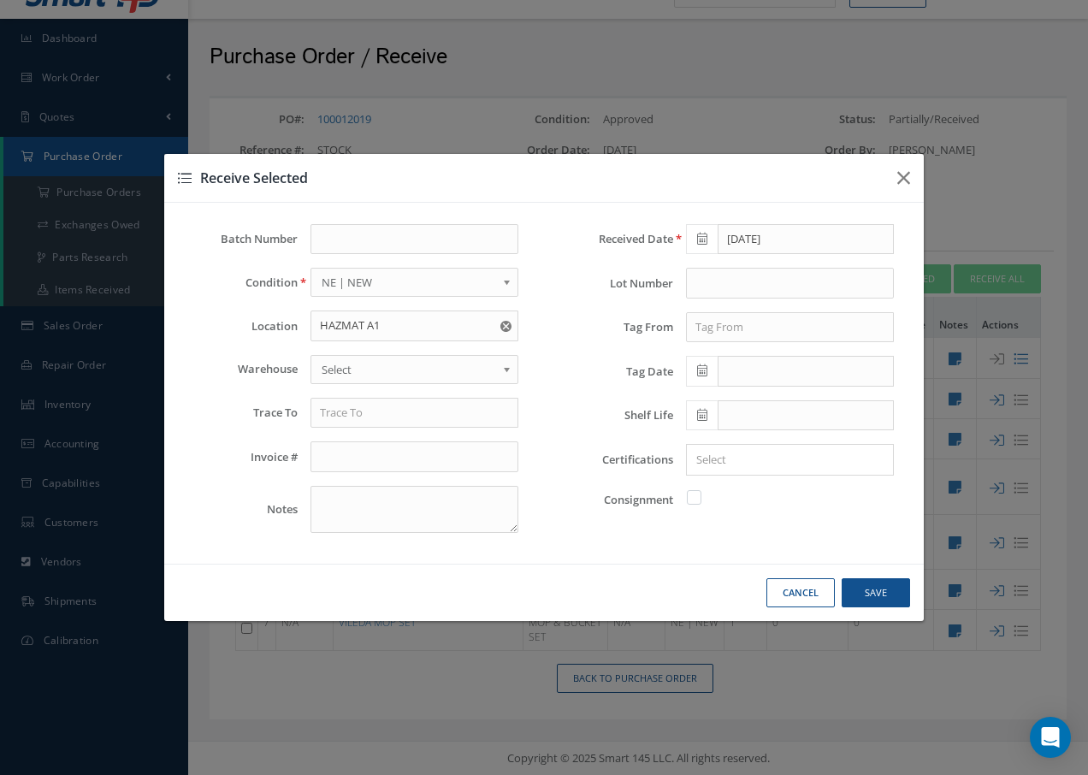
click at [375, 381] on link "Select" at bounding box center [415, 369] width 208 height 29
click at [343, 420] on input "text" at bounding box center [415, 413] width 208 height 31
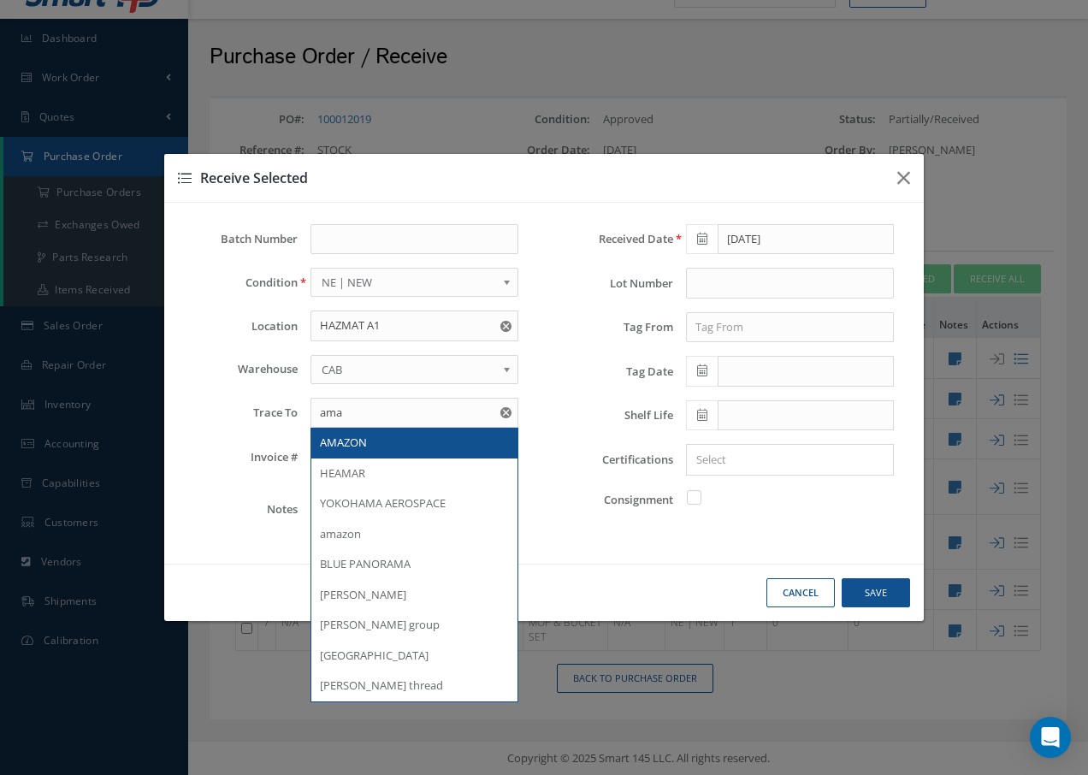
click at [353, 449] on span "AMAZON" at bounding box center [343, 442] width 47 height 15
type input "AMAZON"
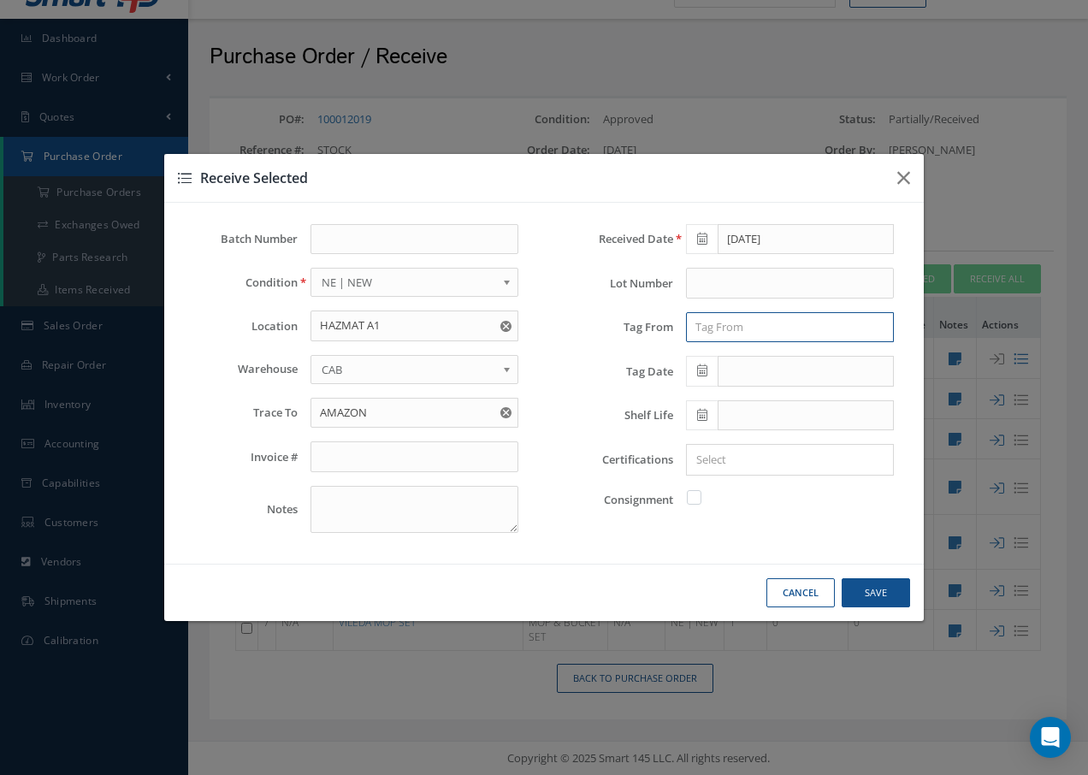
click at [725, 325] on input "text" at bounding box center [790, 327] width 208 height 31
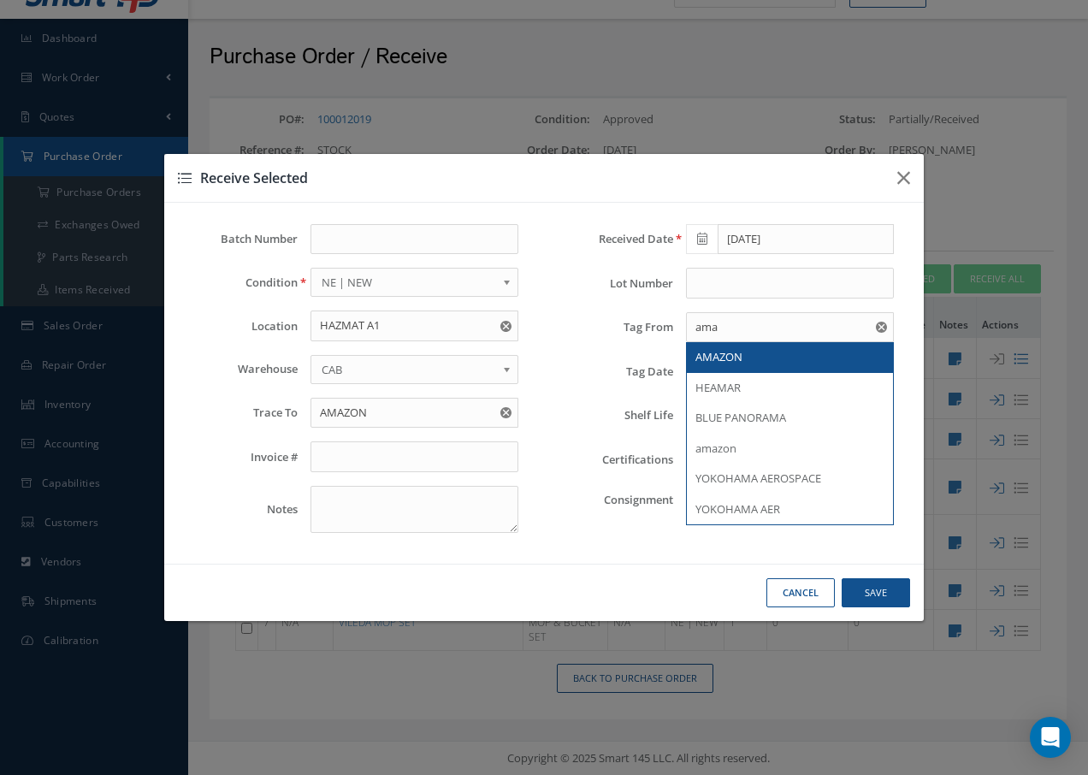
click at [738, 352] on span "AMAZON" at bounding box center [718, 356] width 47 height 15
type input "AMAZON"
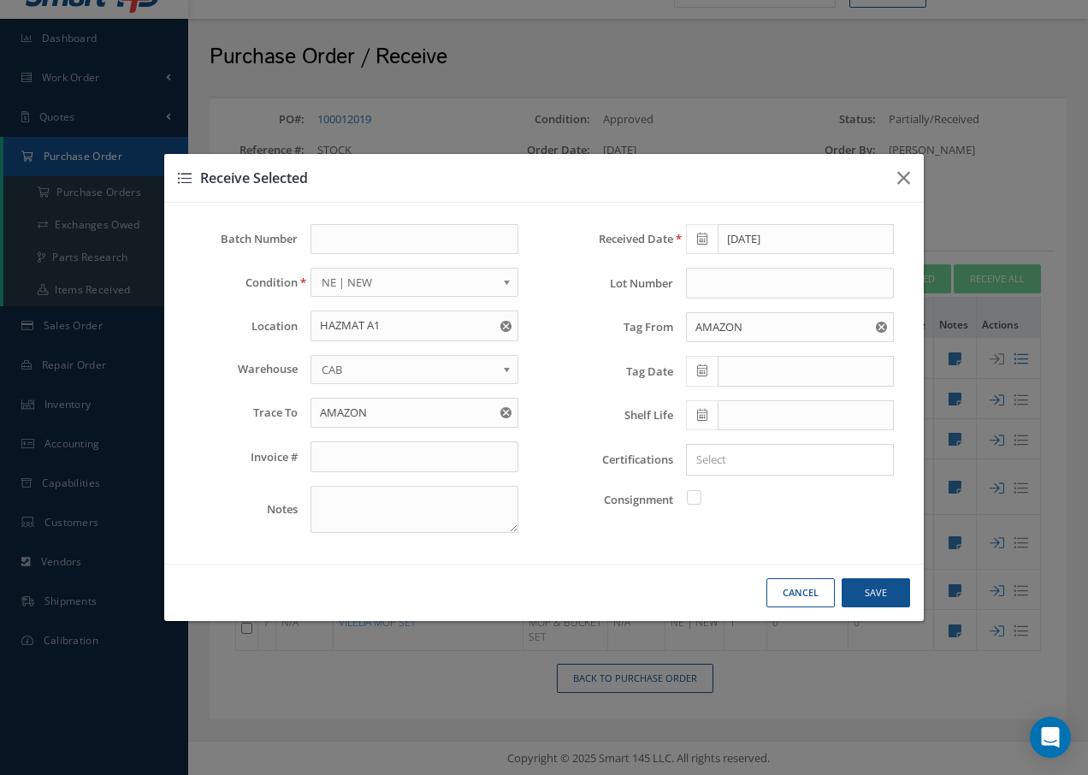
click at [707, 370] on icon at bounding box center [702, 370] width 10 height 12
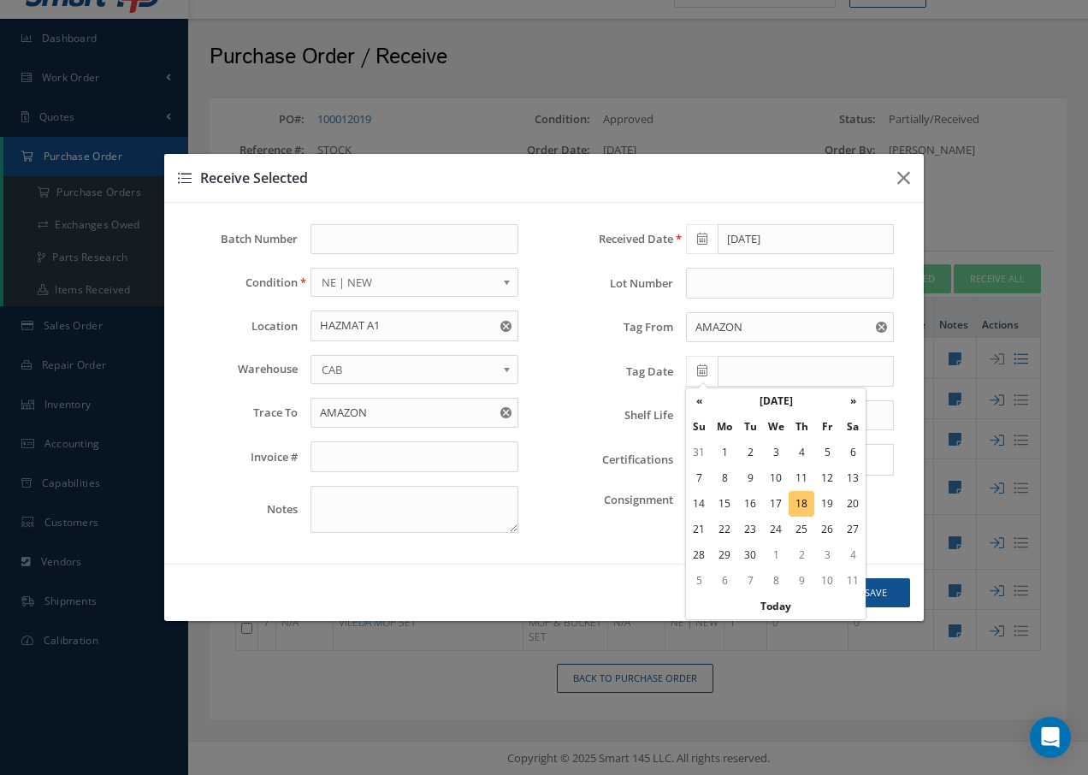
click at [801, 501] on td "18" at bounding box center [802, 504] width 26 height 26
type input "[DATE]"
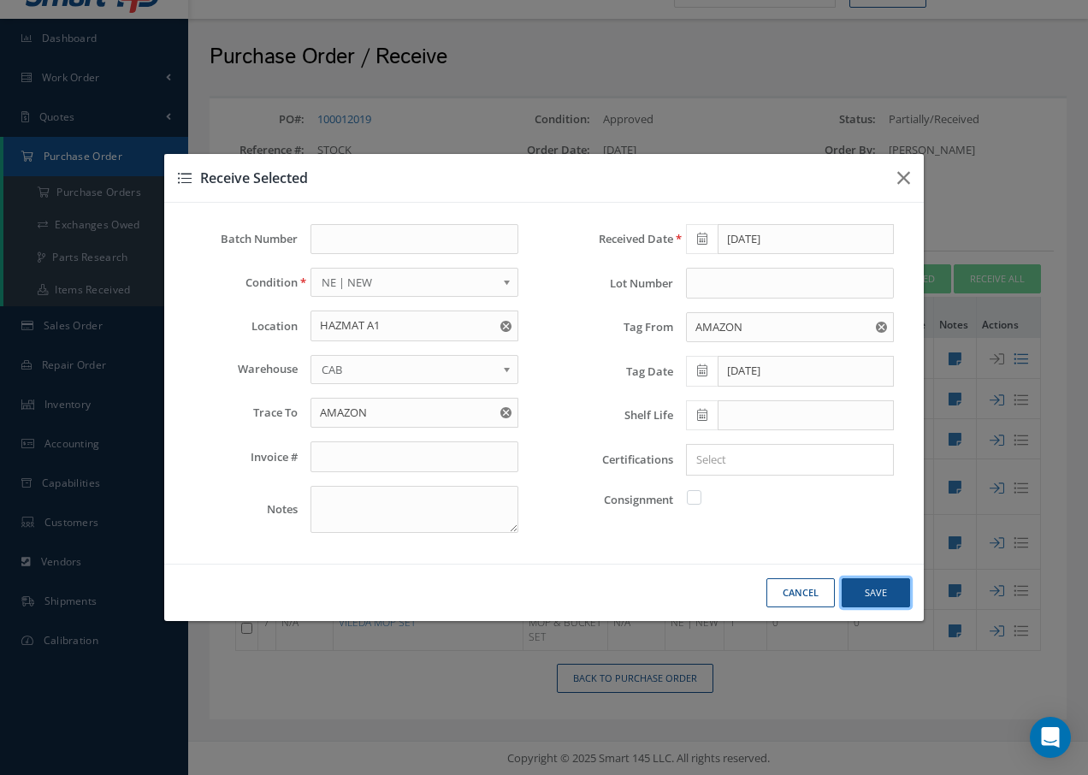
click at [870, 591] on button "Save" at bounding box center [876, 593] width 68 height 30
checkbox input "false"
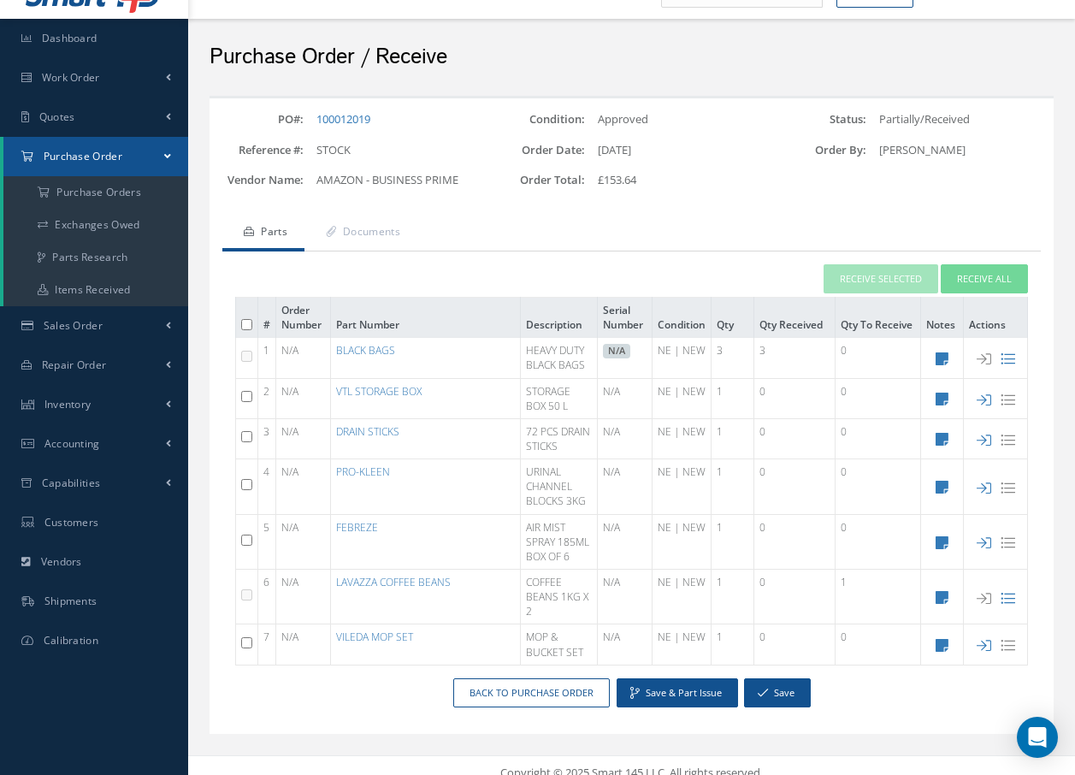
click at [249, 544] on input "checkbox" at bounding box center [246, 540] width 11 height 11
checkbox input "true"
click at [896, 281] on button "Receive Selected" at bounding box center [881, 279] width 115 height 30
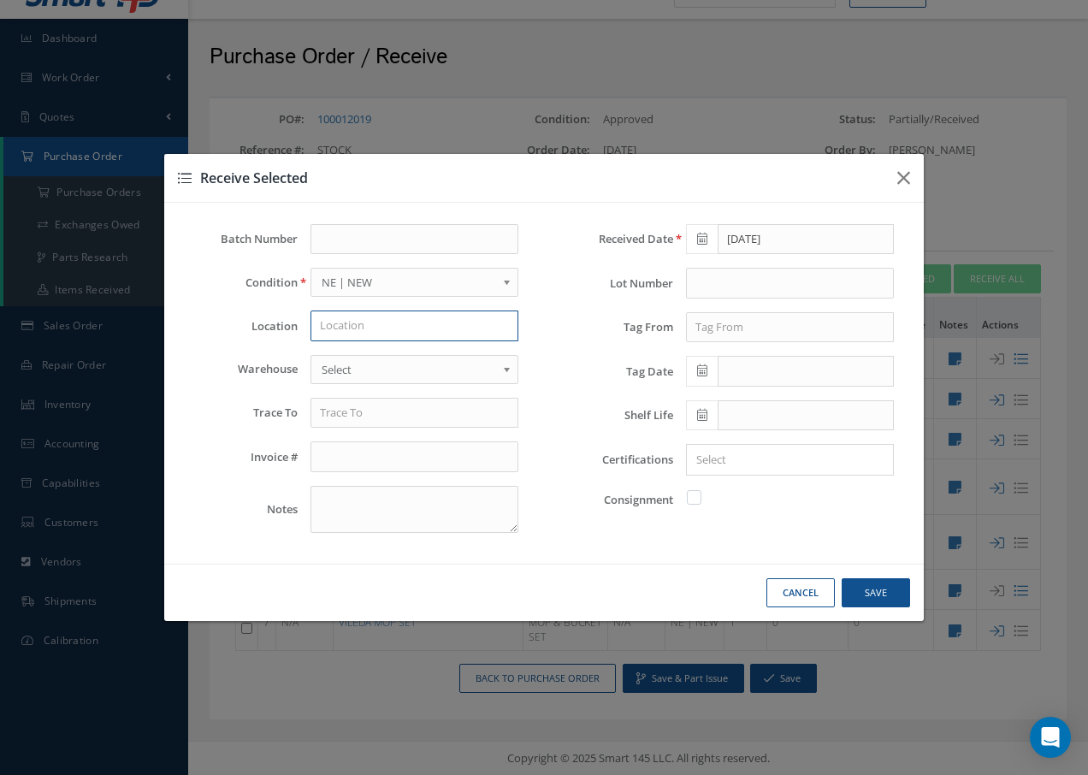
click at [408, 326] on input "text" at bounding box center [415, 326] width 208 height 31
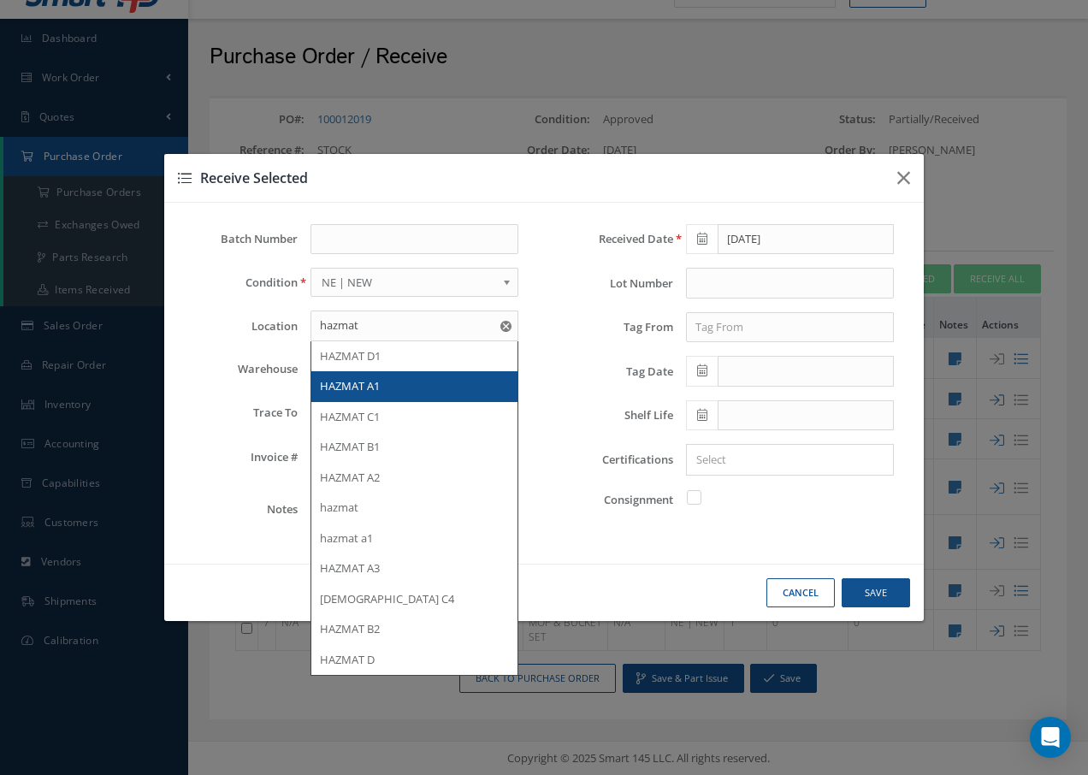
click at [372, 389] on span "HAZMAT A1" at bounding box center [350, 385] width 60 height 15
type input "HAZMAT A1"
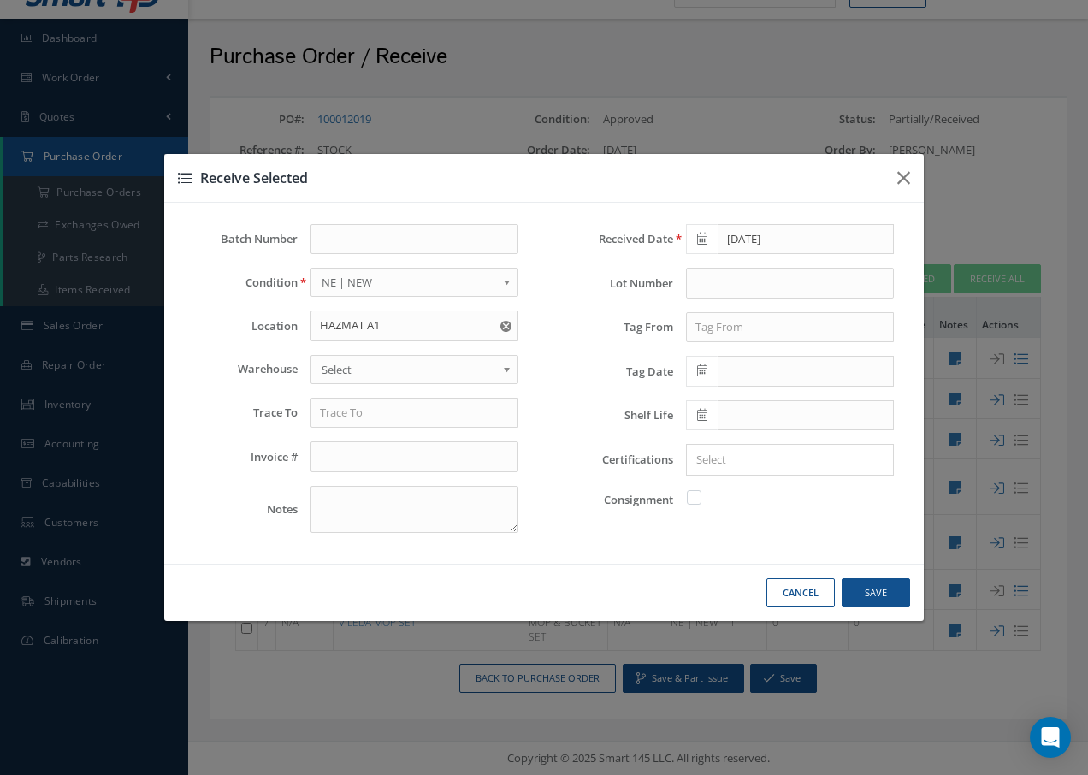
click at [402, 369] on span "Select" at bounding box center [409, 369] width 175 height 21
click at [355, 422] on input "text" at bounding box center [415, 413] width 208 height 31
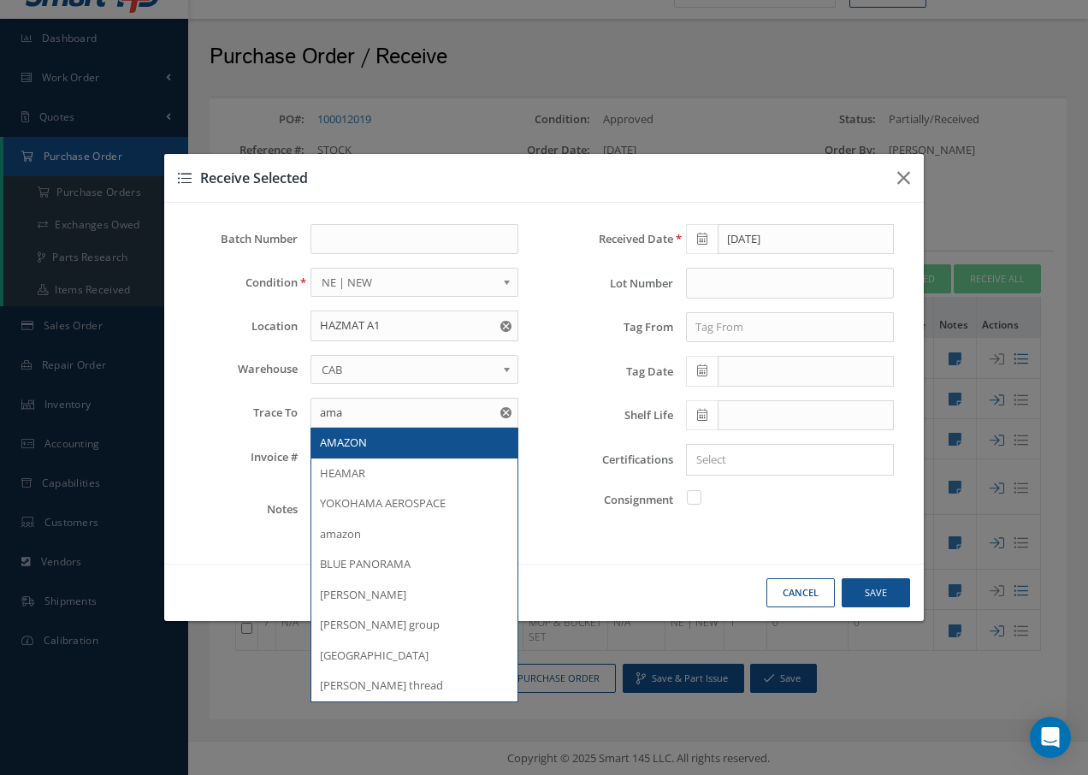
click at [343, 435] on span "AMAZON" at bounding box center [343, 442] width 47 height 15
type input "AMAZON"
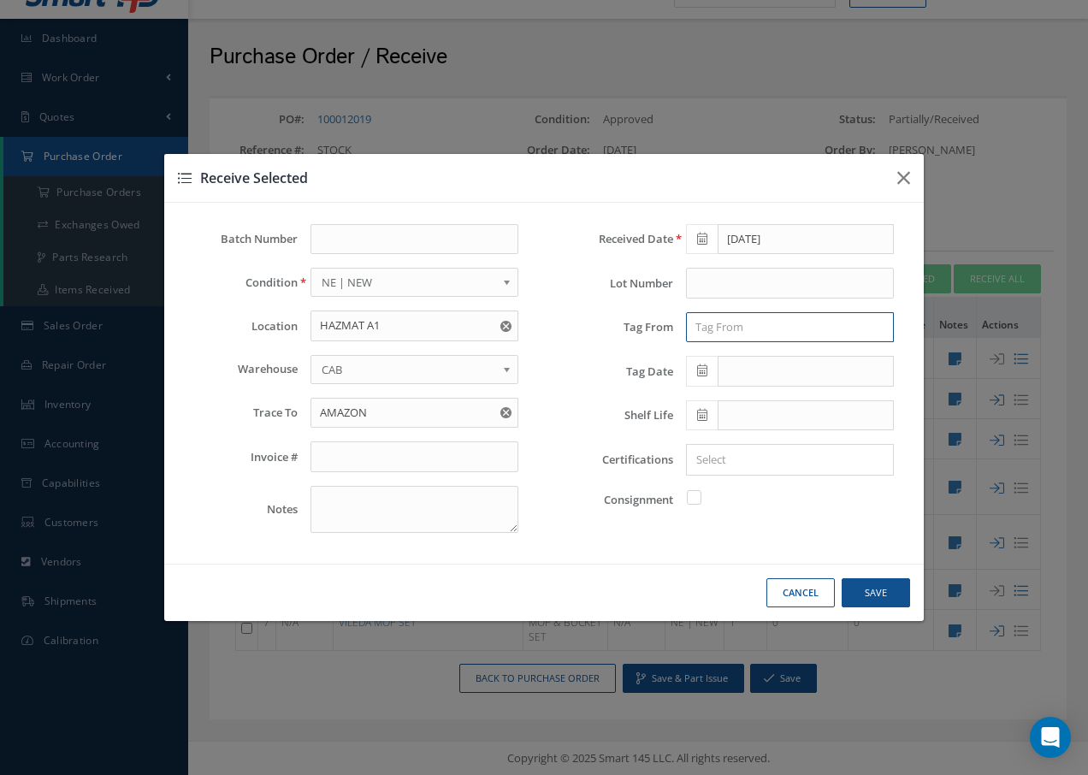
click at [755, 333] on input "text" at bounding box center [790, 327] width 208 height 31
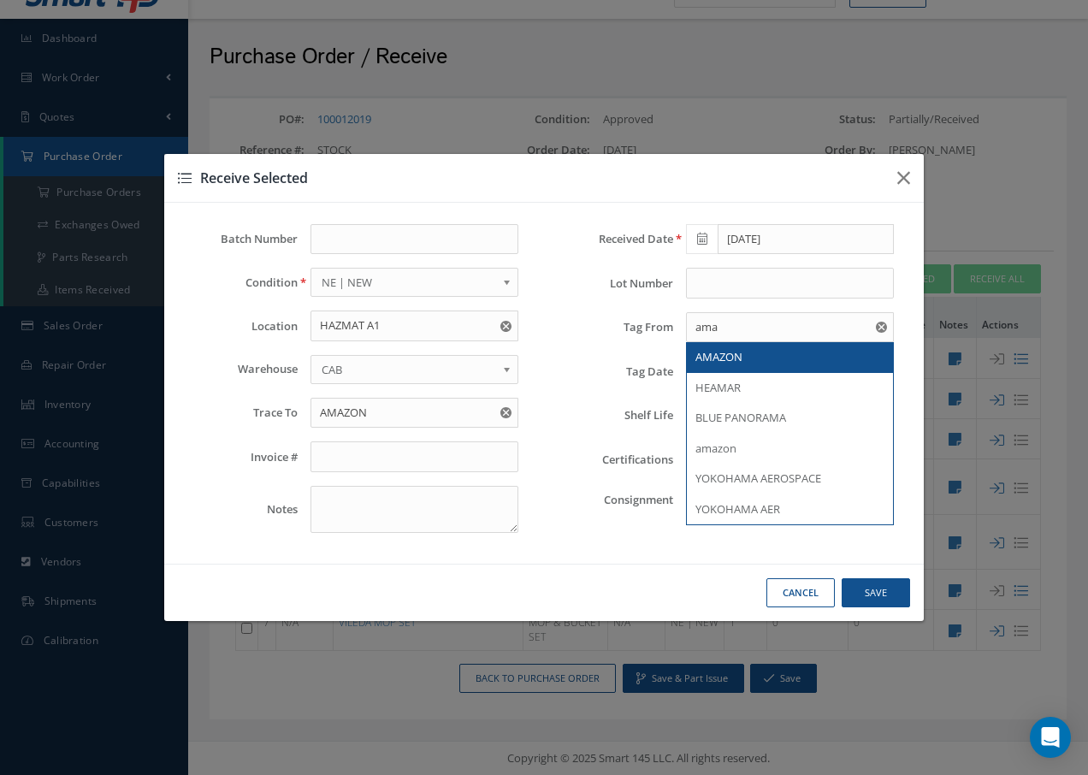
click at [747, 363] on div "AMAZON" at bounding box center [789, 357] width 189 height 17
type input "AMAZON"
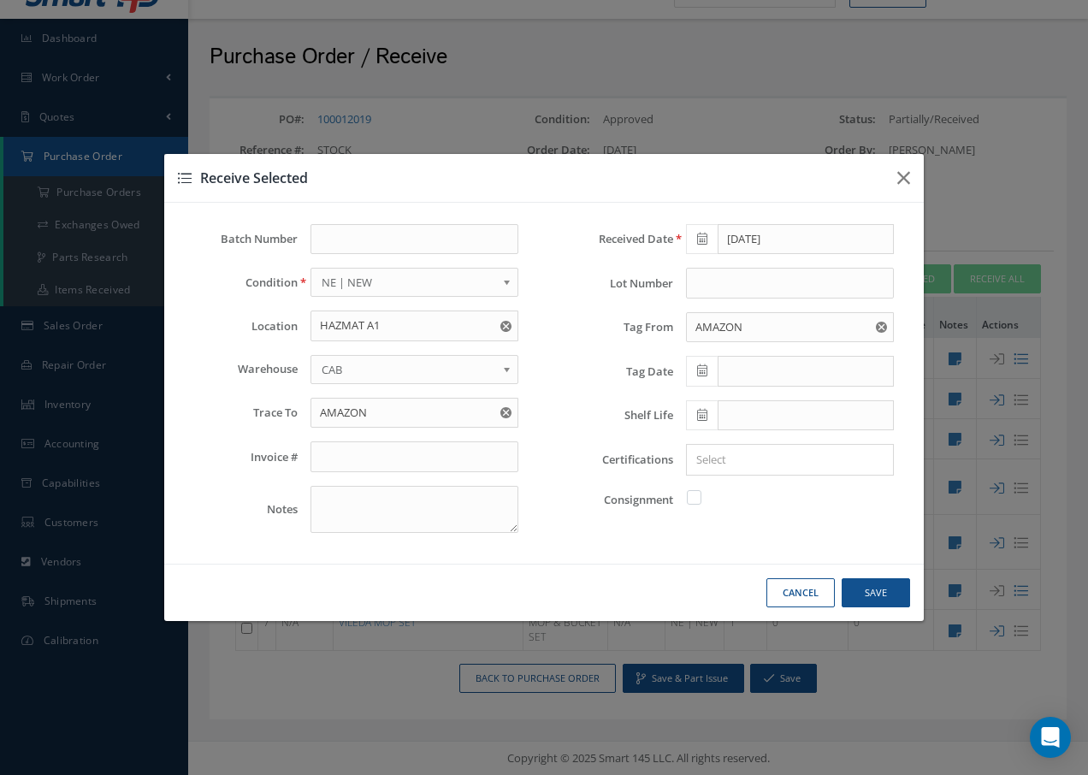
click at [704, 372] on icon at bounding box center [702, 370] width 10 height 12
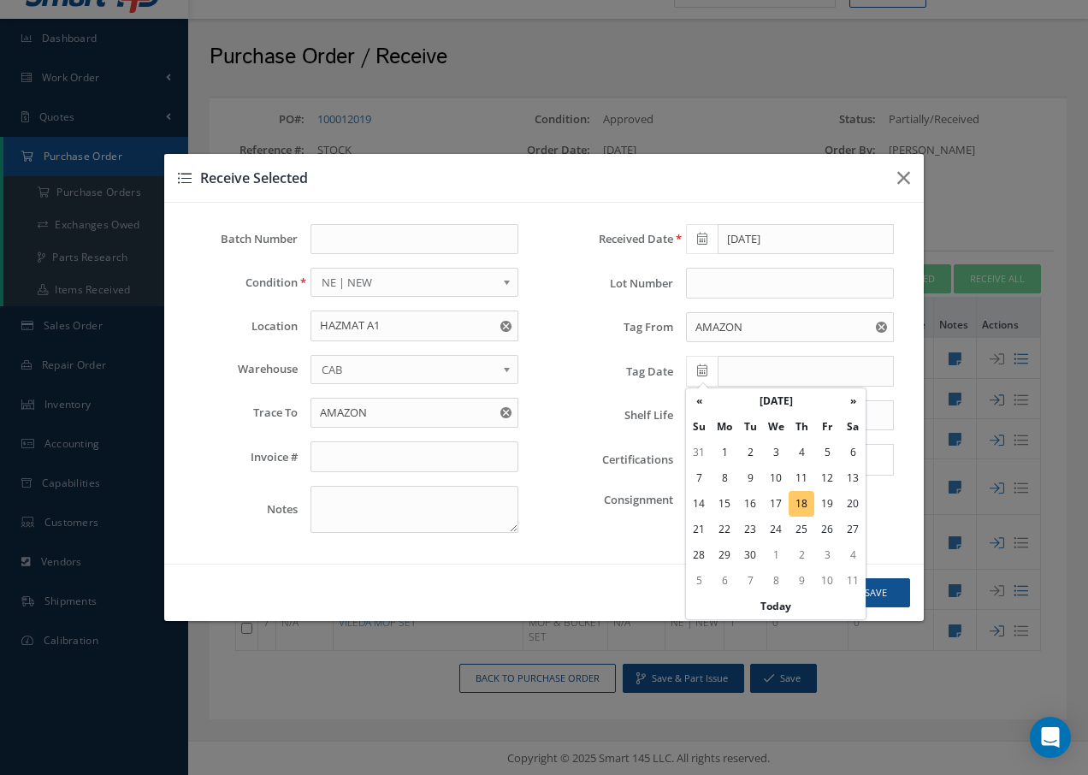
click at [802, 508] on td "18" at bounding box center [802, 504] width 26 height 26
type input "[DATE]"
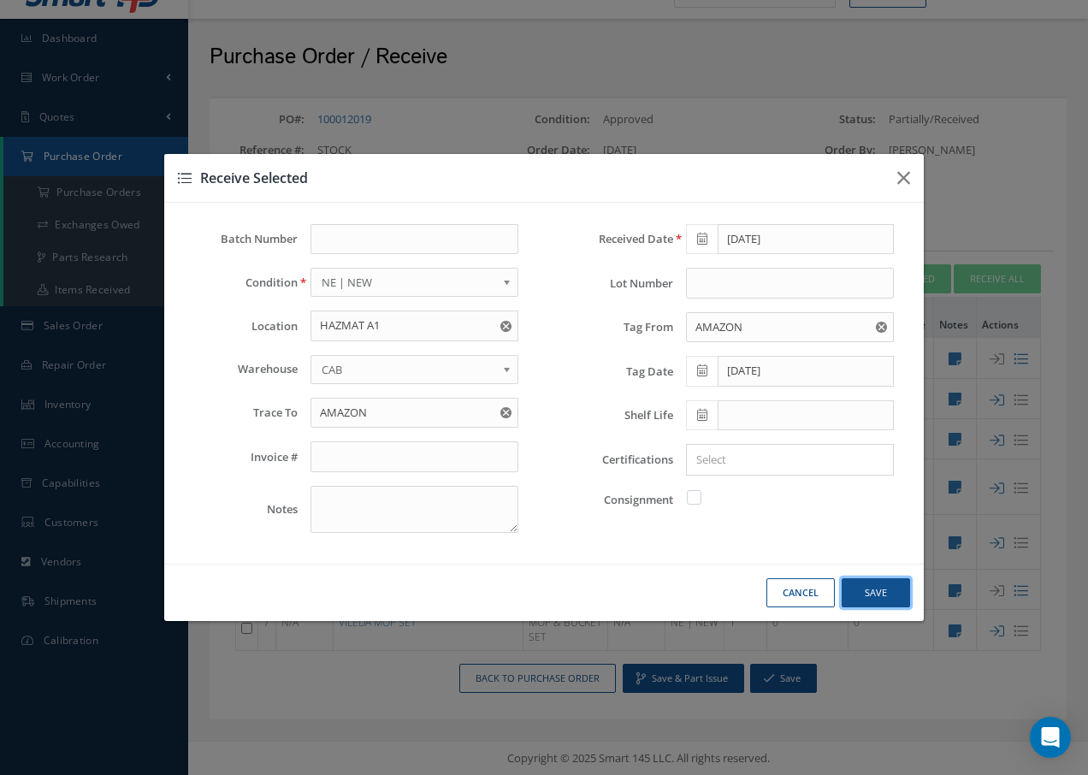
click at [868, 597] on button "Save" at bounding box center [876, 593] width 68 height 30
checkbox input "false"
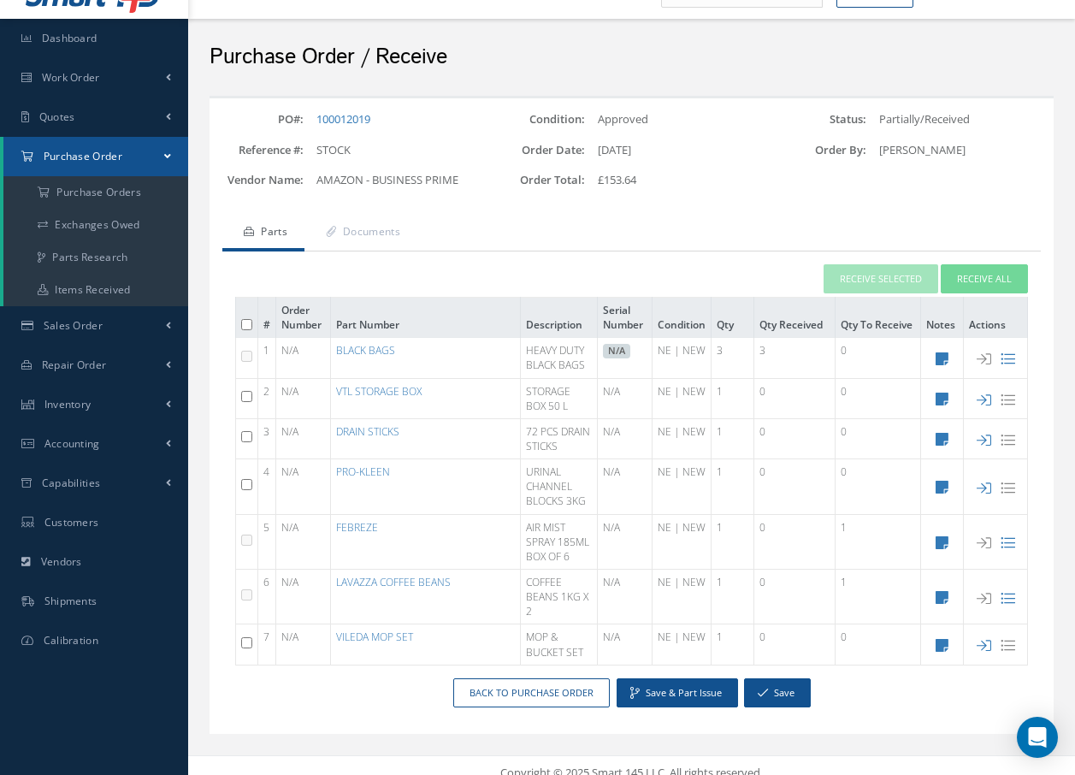
click at [242, 439] on input "checkbox" at bounding box center [246, 436] width 11 height 11
checkbox input "true"
click at [865, 272] on button "Receive Selected" at bounding box center [881, 279] width 115 height 30
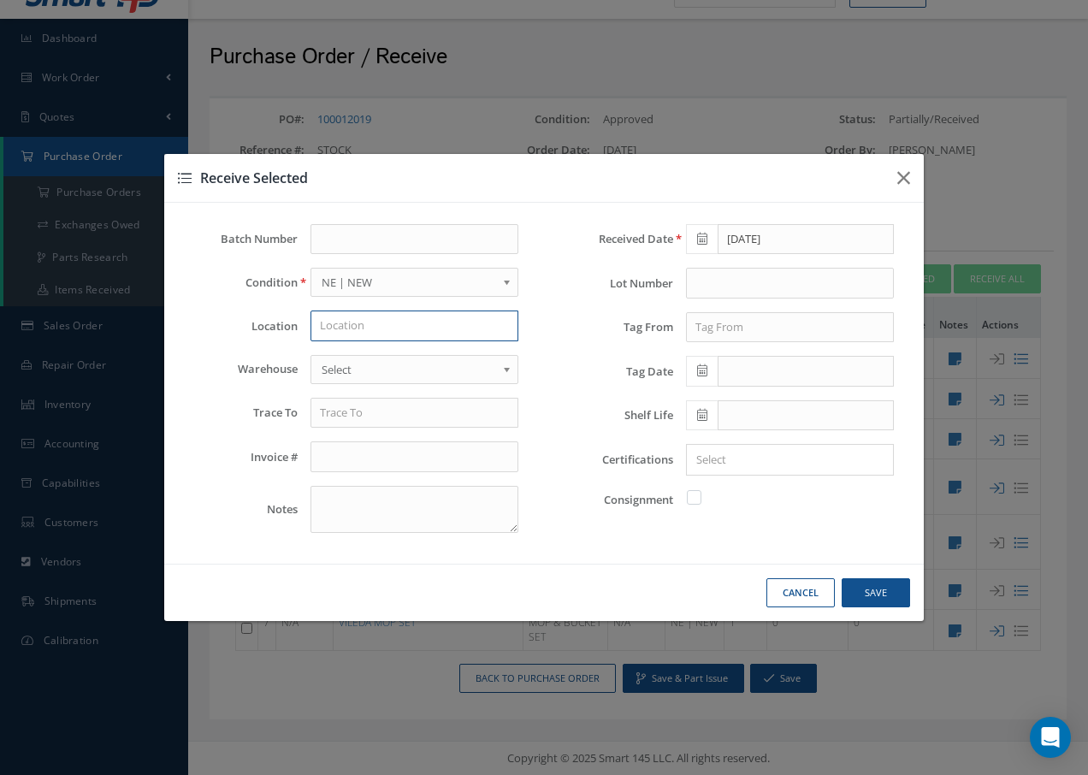
click at [423, 328] on input "text" at bounding box center [415, 326] width 208 height 31
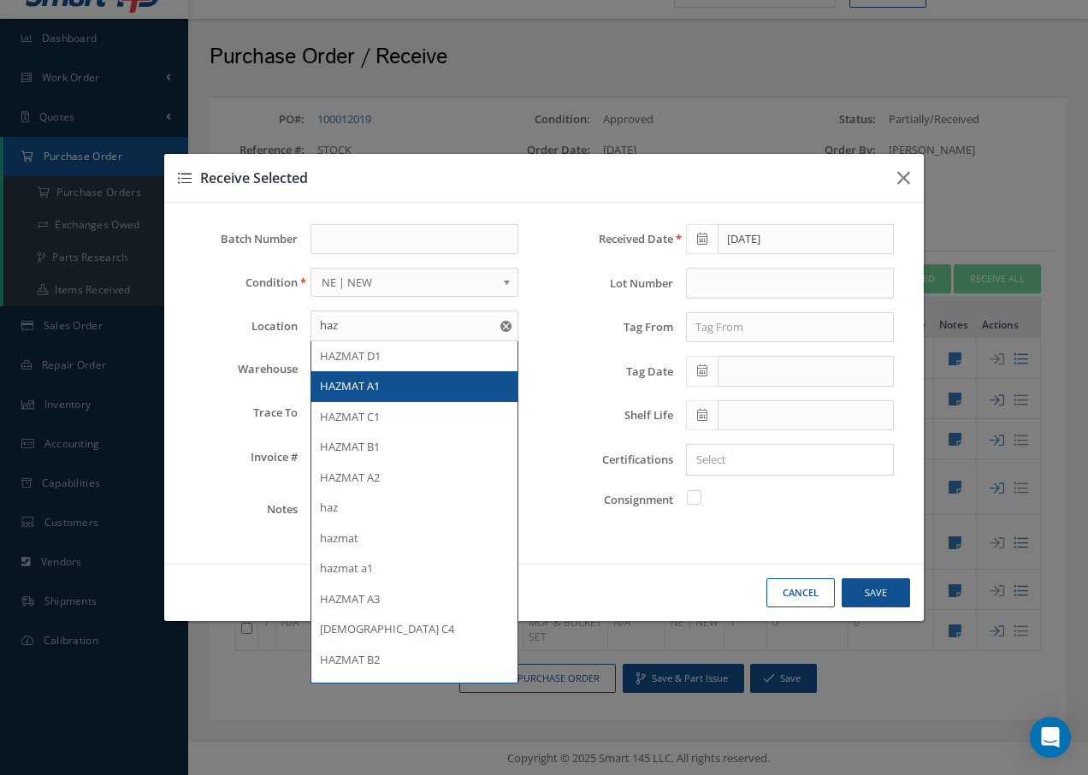
click at [366, 385] on span "HAZMAT A1" at bounding box center [350, 385] width 60 height 15
type input "HAZMAT A1"
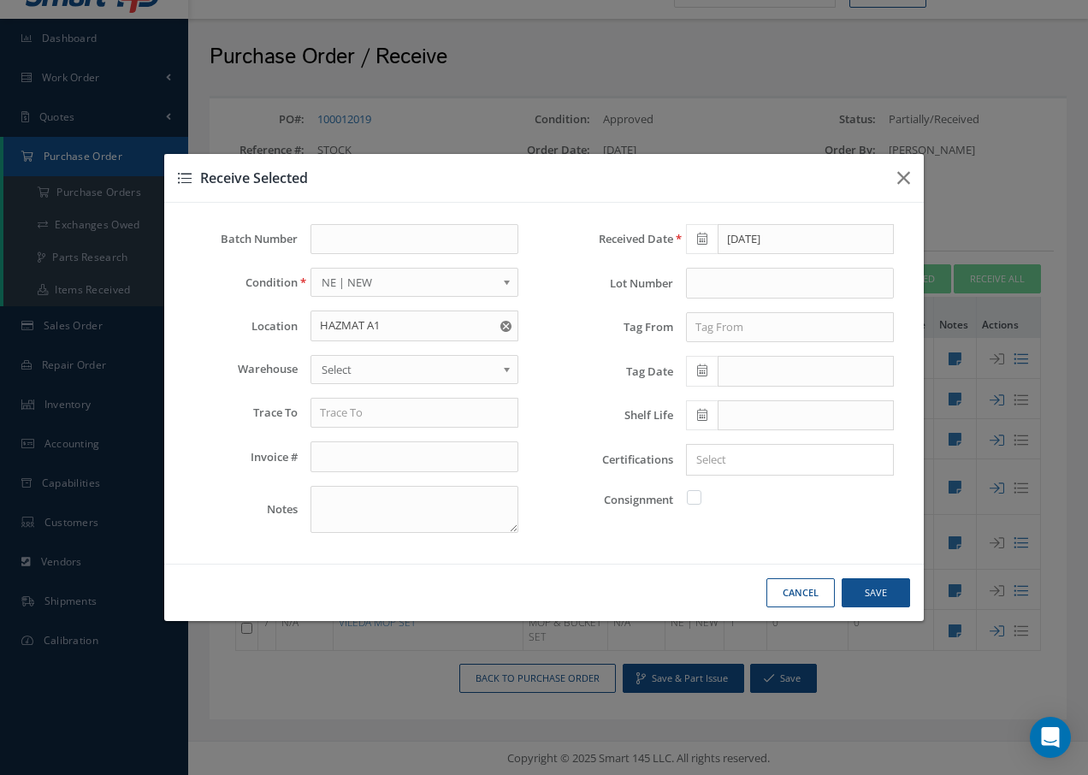
click at [364, 374] on span "Select" at bounding box center [409, 369] width 175 height 21
click at [385, 414] on input "text" at bounding box center [415, 413] width 208 height 31
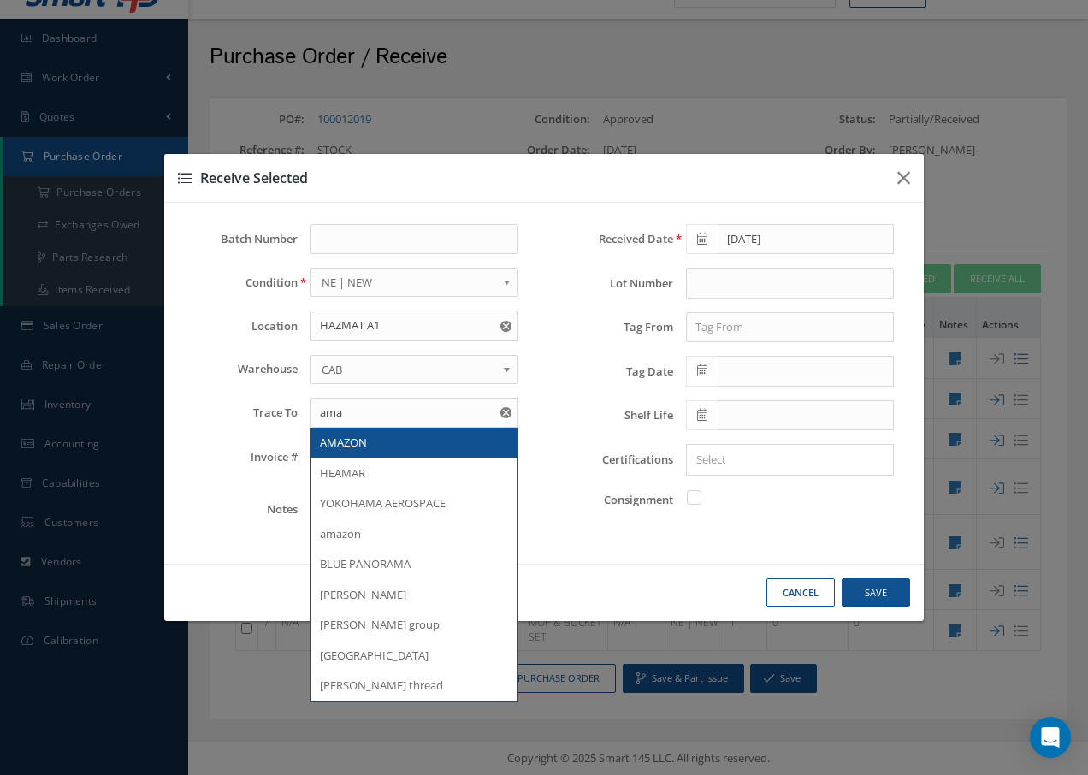
click at [361, 447] on span "AMAZON" at bounding box center [343, 442] width 47 height 15
type input "AMAZON"
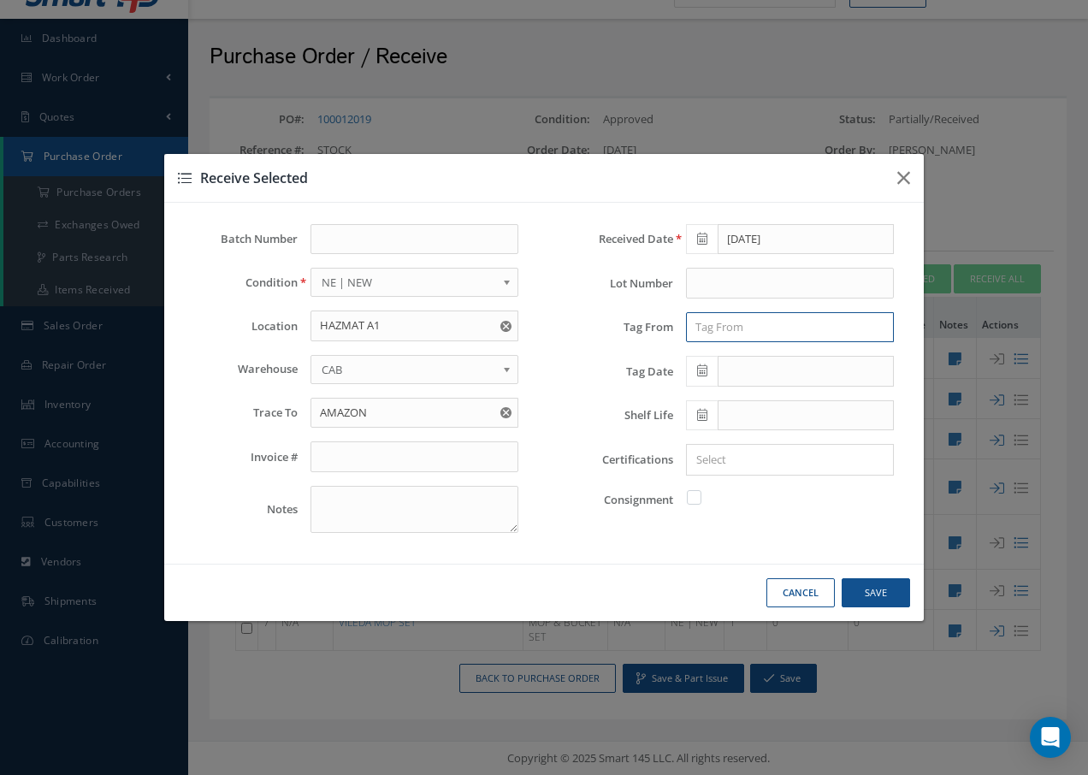
click at [798, 329] on input "text" at bounding box center [790, 327] width 208 height 31
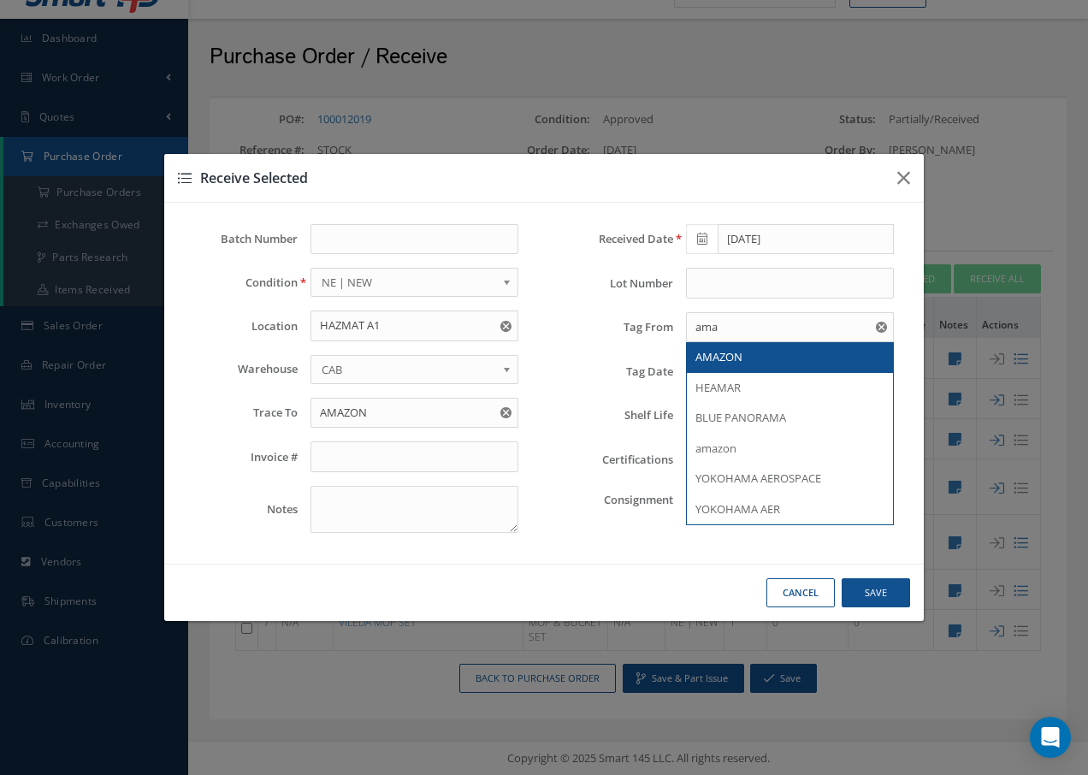
click at [731, 355] on span "AMAZON" at bounding box center [718, 356] width 47 height 15
type input "AMAZON"
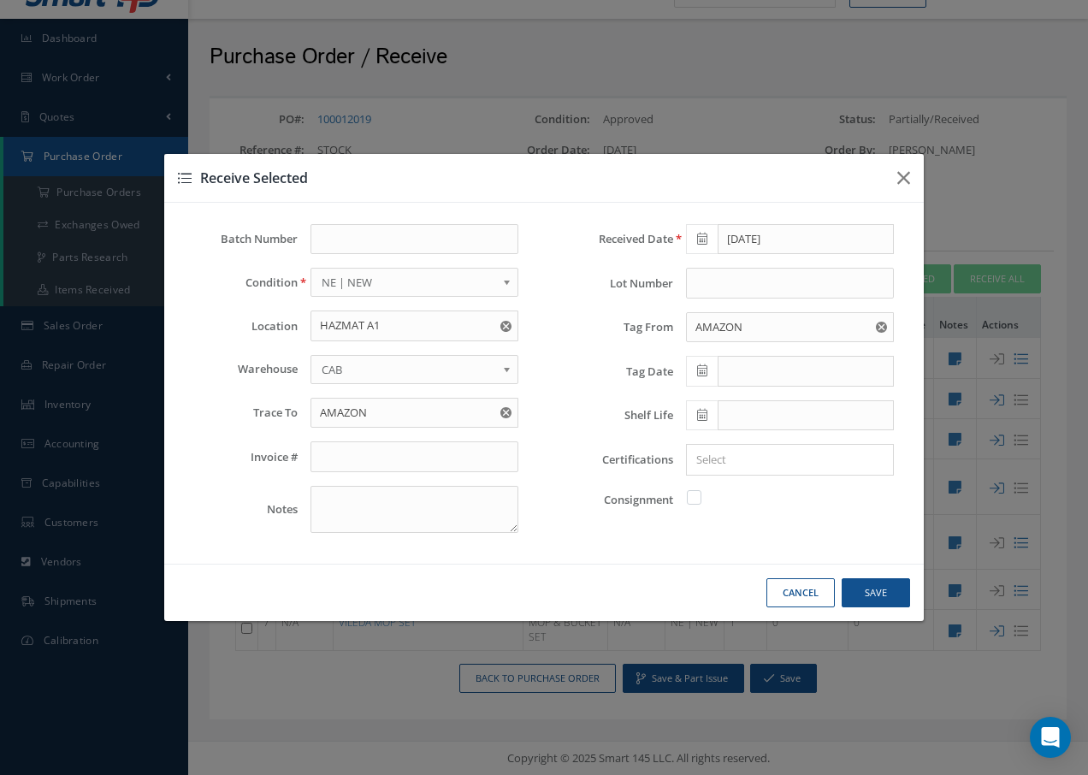
click at [706, 368] on icon at bounding box center [702, 370] width 10 height 12
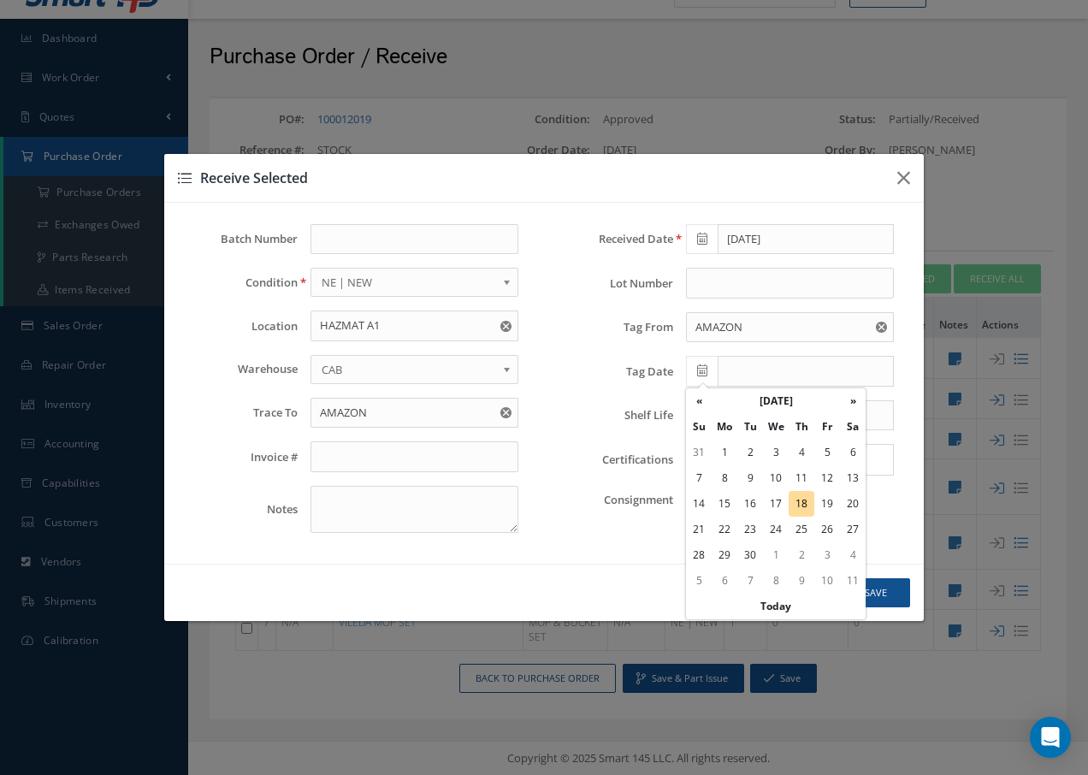
click at [797, 506] on td "18" at bounding box center [802, 504] width 26 height 26
type input "[DATE]"
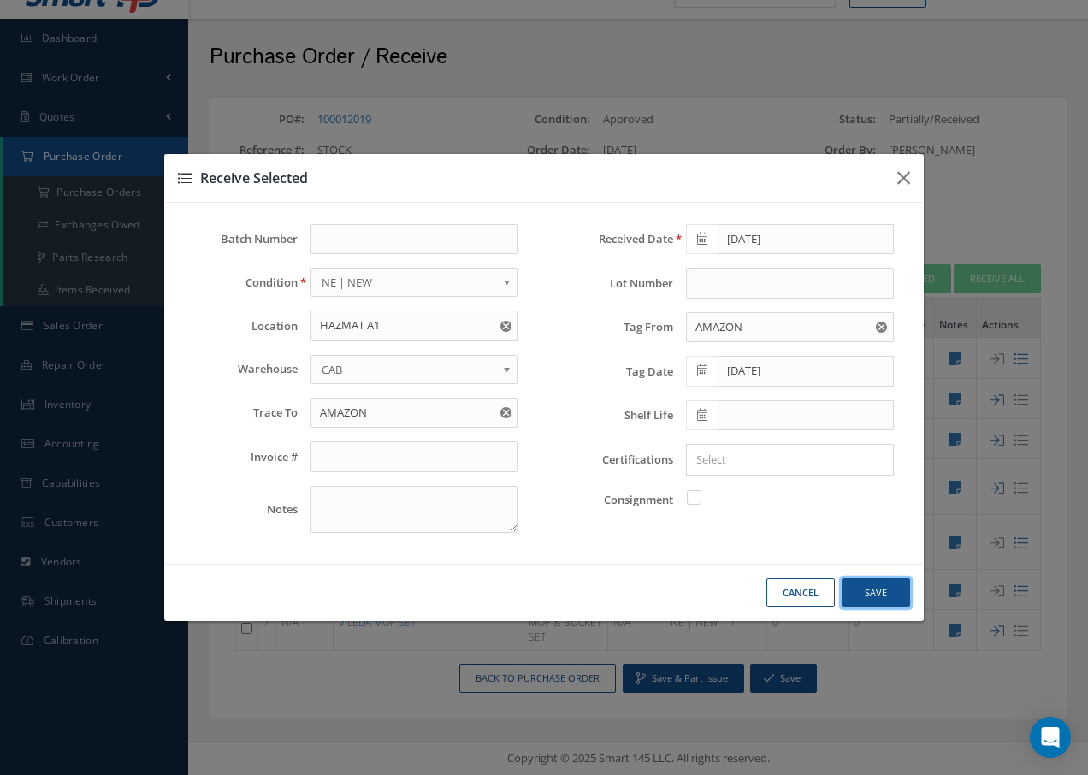
click at [878, 593] on button "Save" at bounding box center [876, 593] width 68 height 30
checkbox input "false"
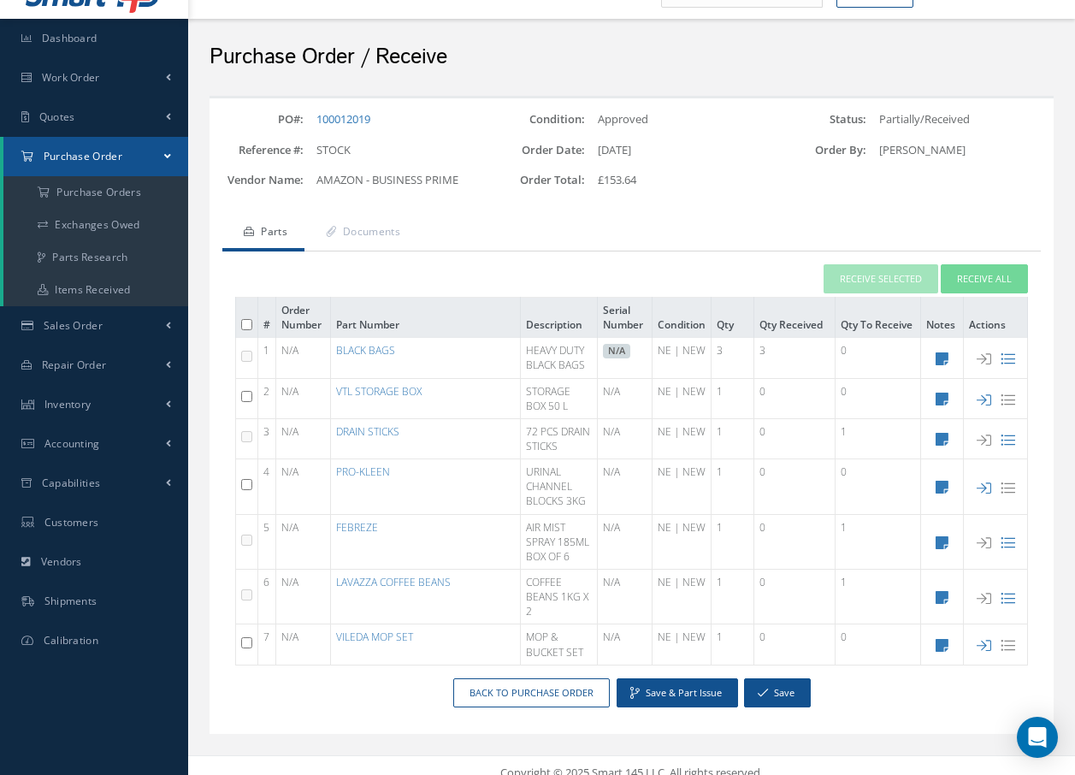
click at [248, 486] on input "checkbox" at bounding box center [246, 484] width 11 height 11
checkbox input "true"
click at [911, 272] on button "Receive Selected" at bounding box center [881, 279] width 115 height 30
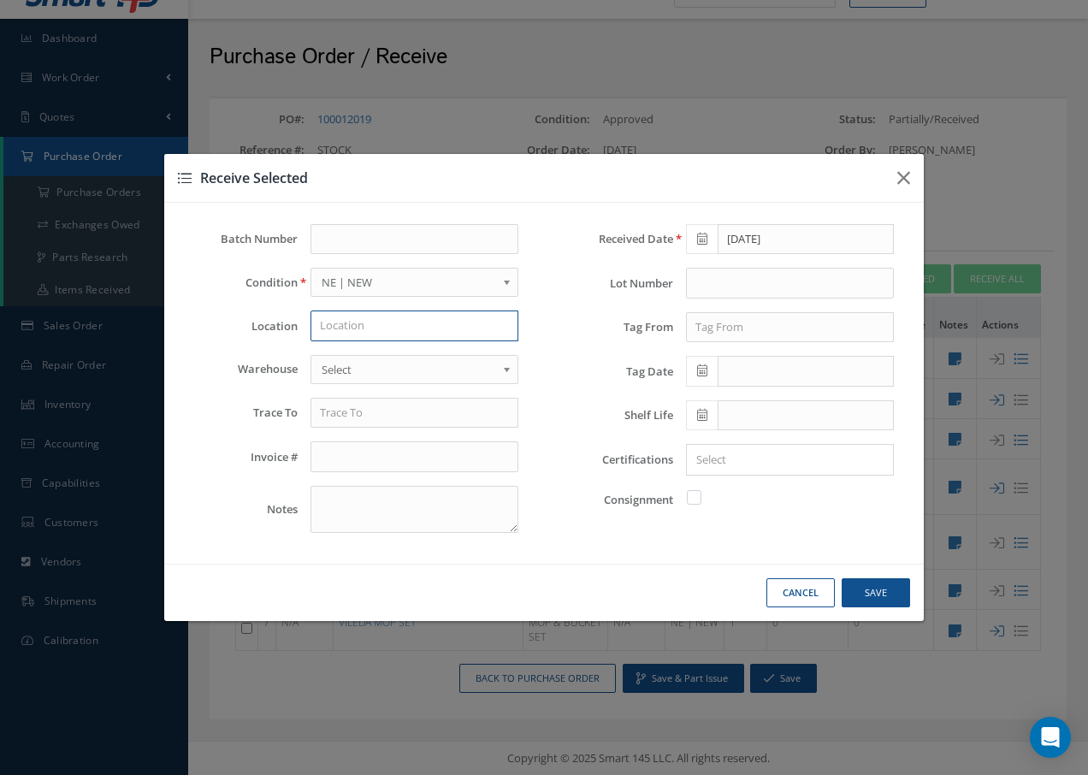
click at [414, 331] on input "text" at bounding box center [415, 326] width 208 height 31
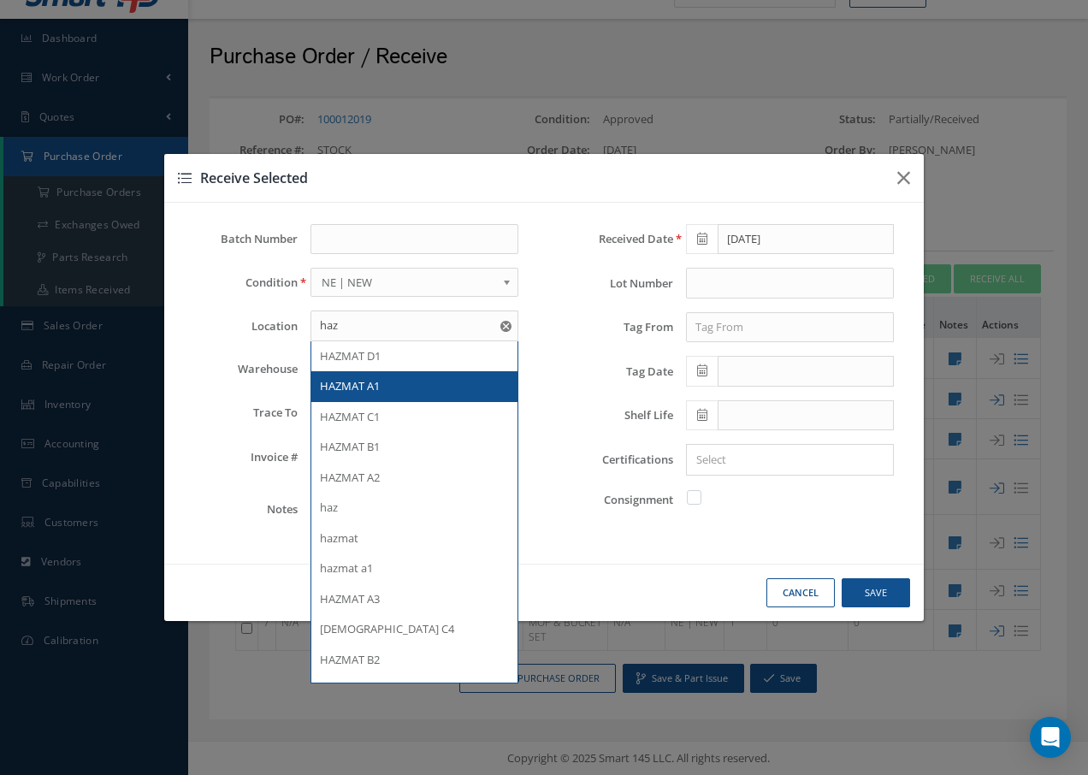
click at [372, 388] on span "HAZMAT A1" at bounding box center [350, 385] width 60 height 15
type input "HAZMAT A1"
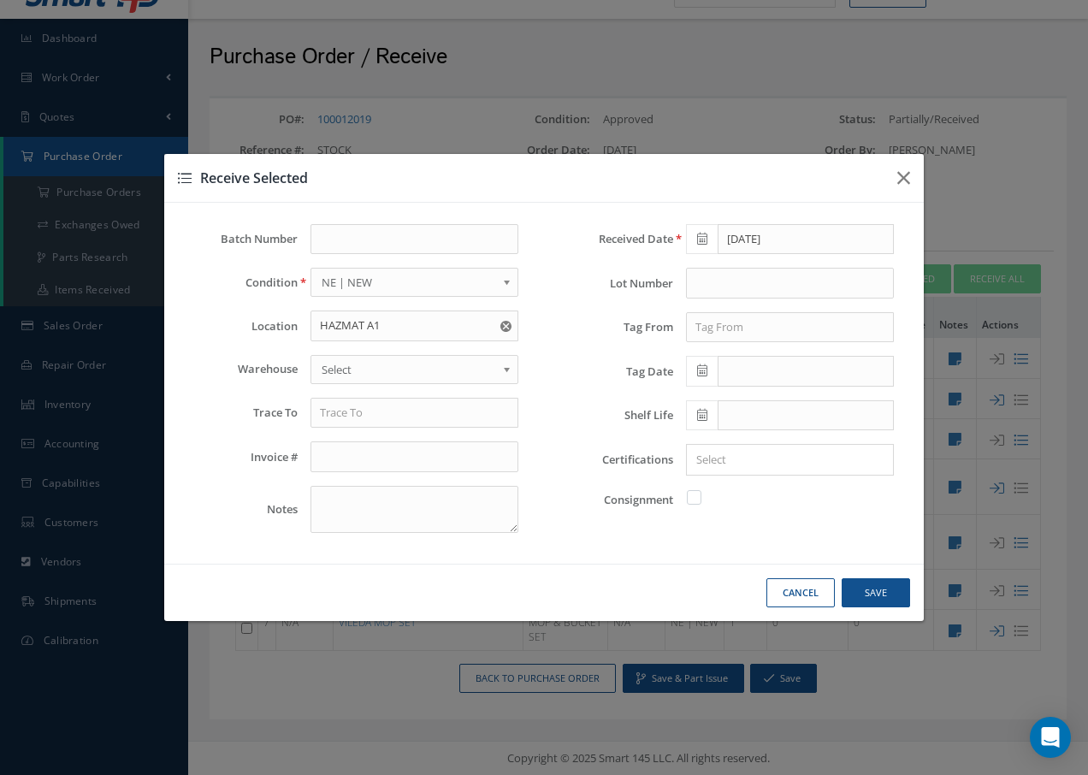
click at [382, 371] on span "Select" at bounding box center [409, 369] width 175 height 21
drag, startPoint x: 375, startPoint y: 418, endPoint x: 380, endPoint y: 408, distance: 11.5
click at [376, 416] on input "text" at bounding box center [415, 413] width 208 height 31
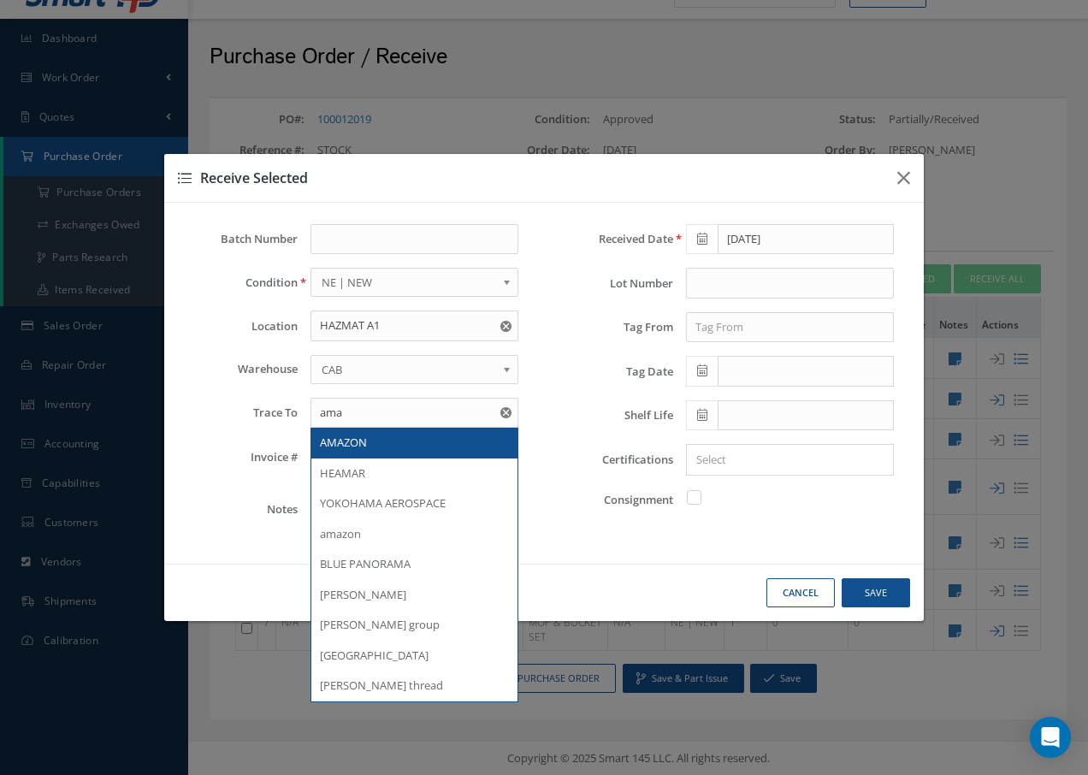
drag, startPoint x: 364, startPoint y: 444, endPoint x: 444, endPoint y: 437, distance: 80.7
click at [376, 443] on div "AMAZON" at bounding box center [414, 443] width 189 height 17
type input "AMAZON"
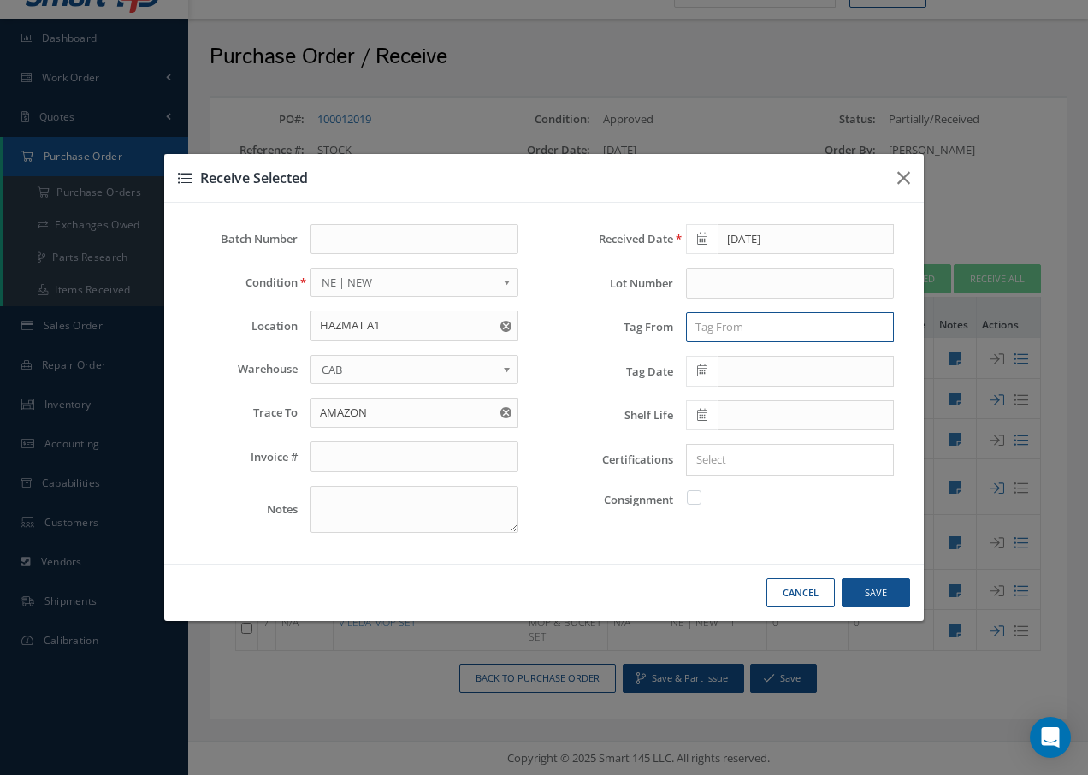
click at [707, 334] on input "text" at bounding box center [790, 327] width 208 height 31
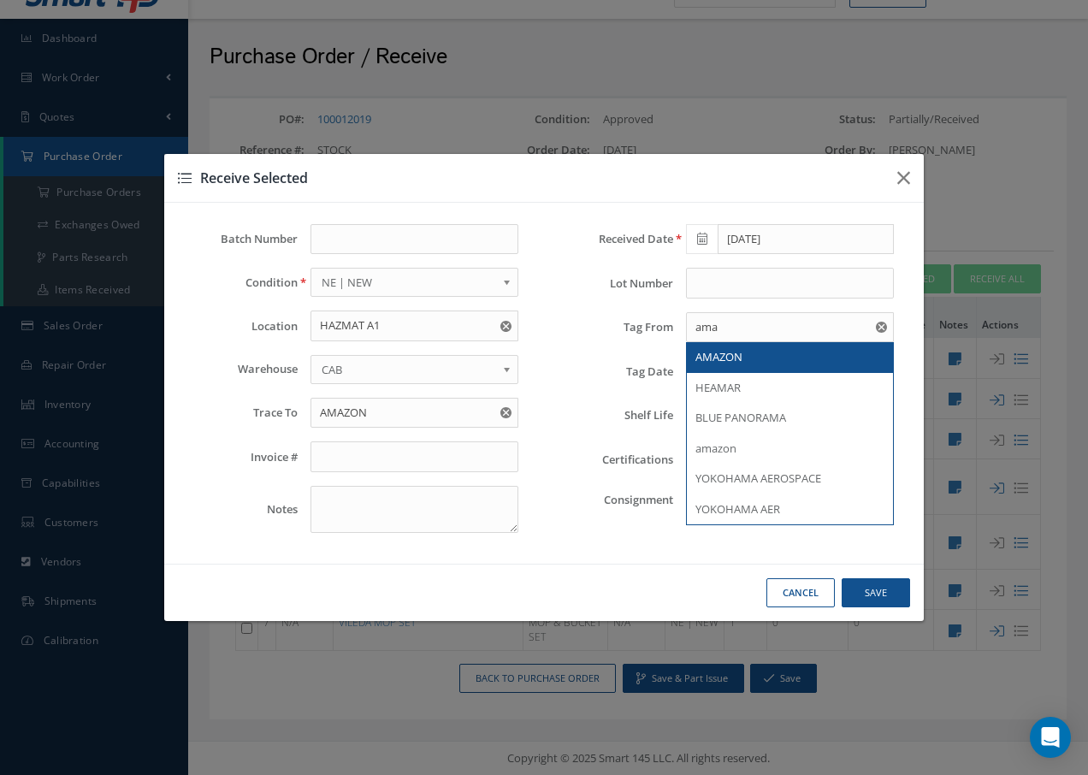
click at [720, 358] on span "AMAZON" at bounding box center [718, 356] width 47 height 15
type input "AMAZON"
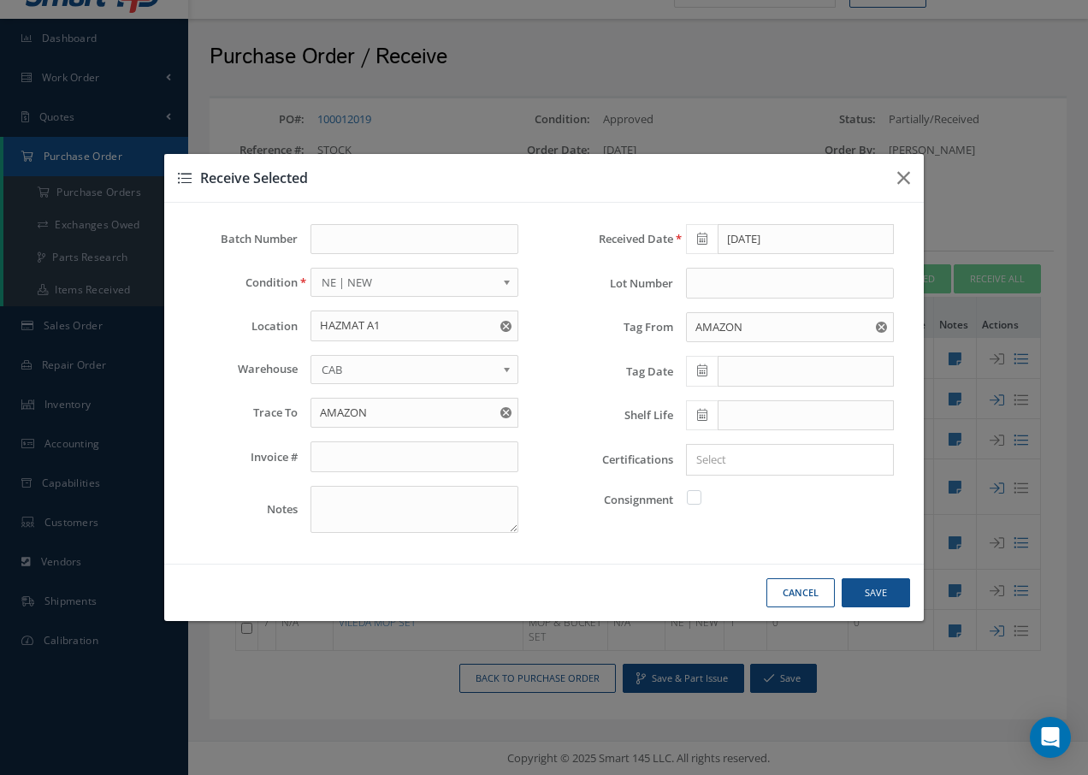
drag, startPoint x: 695, startPoint y: 373, endPoint x: 704, endPoint y: 374, distance: 8.6
click at [701, 373] on span at bounding box center [702, 371] width 32 height 31
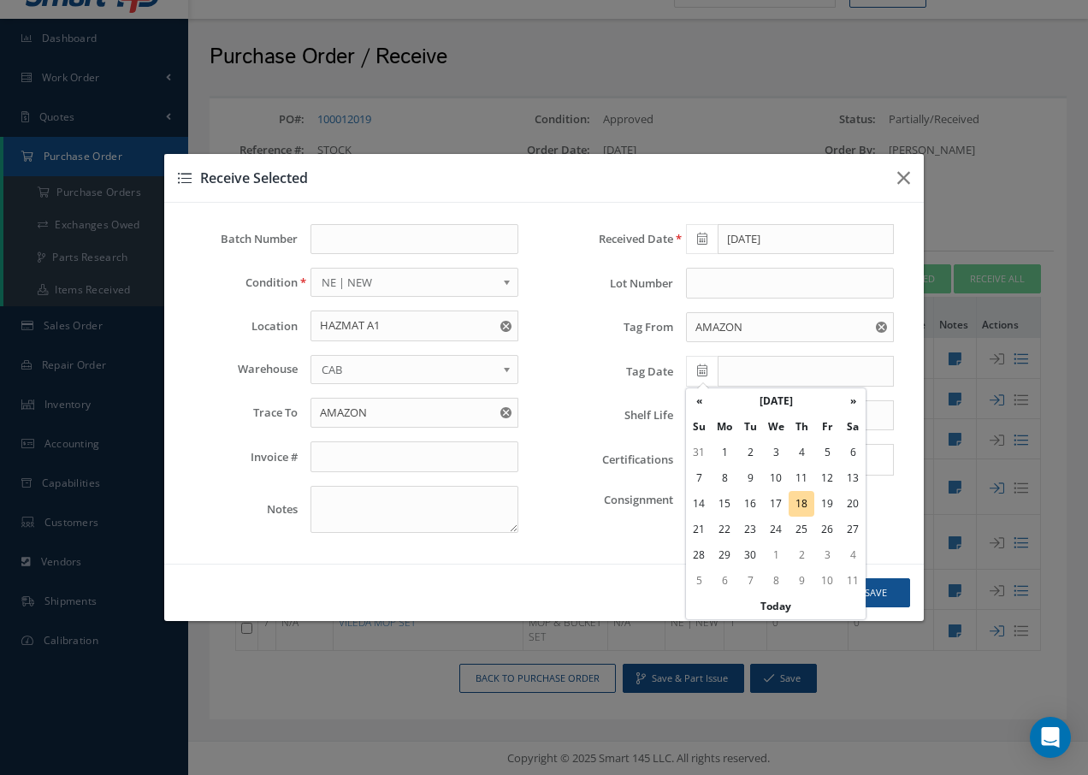
click at [803, 505] on td "18" at bounding box center [802, 504] width 26 height 26
type input "09/18/2025"
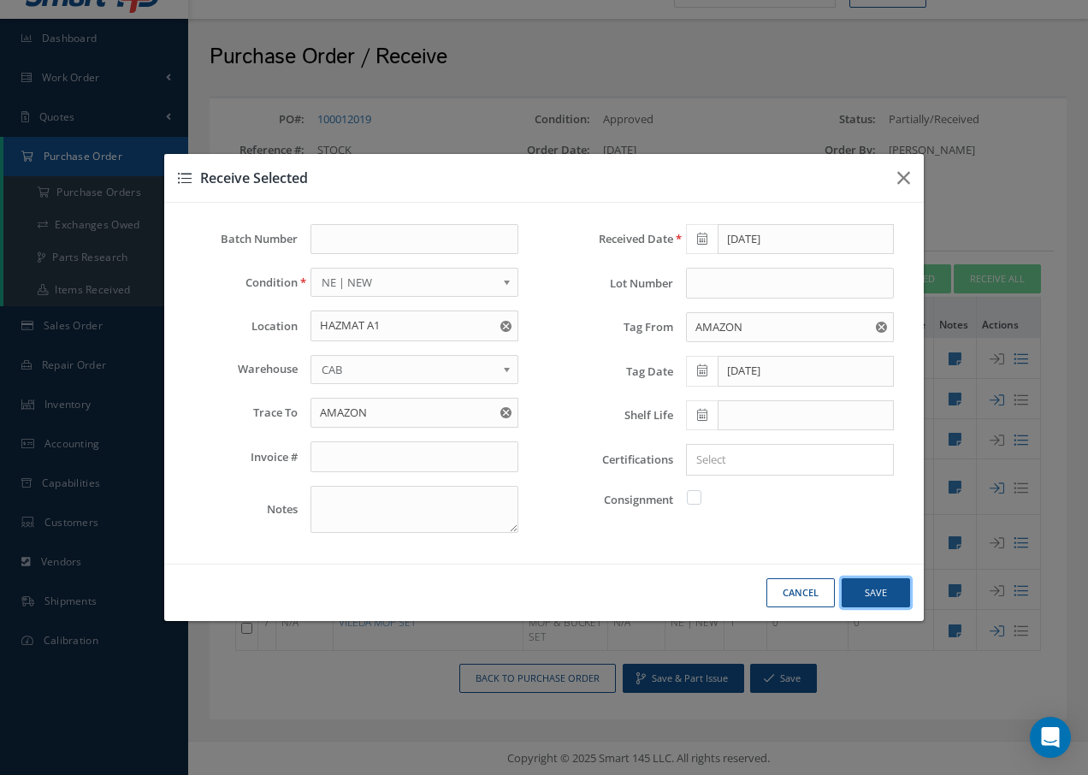
click at [872, 585] on button "Save" at bounding box center [876, 593] width 68 height 30
checkbox input "false"
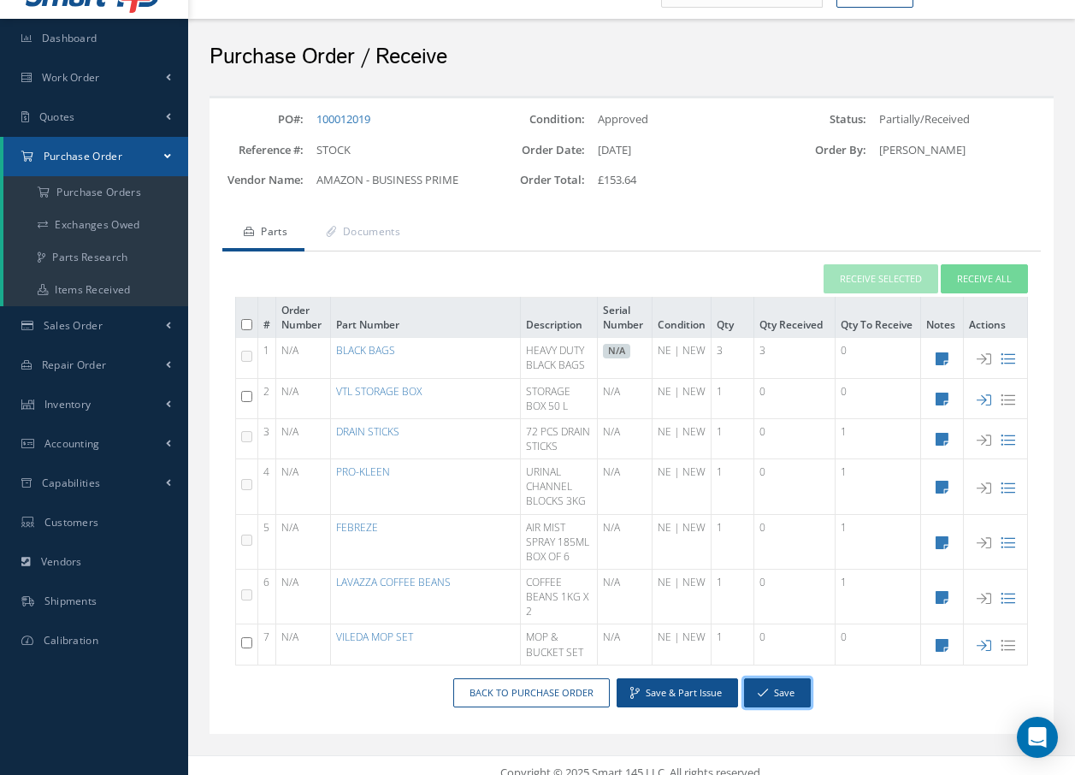
click at [796, 700] on button "Save" at bounding box center [777, 693] width 67 height 30
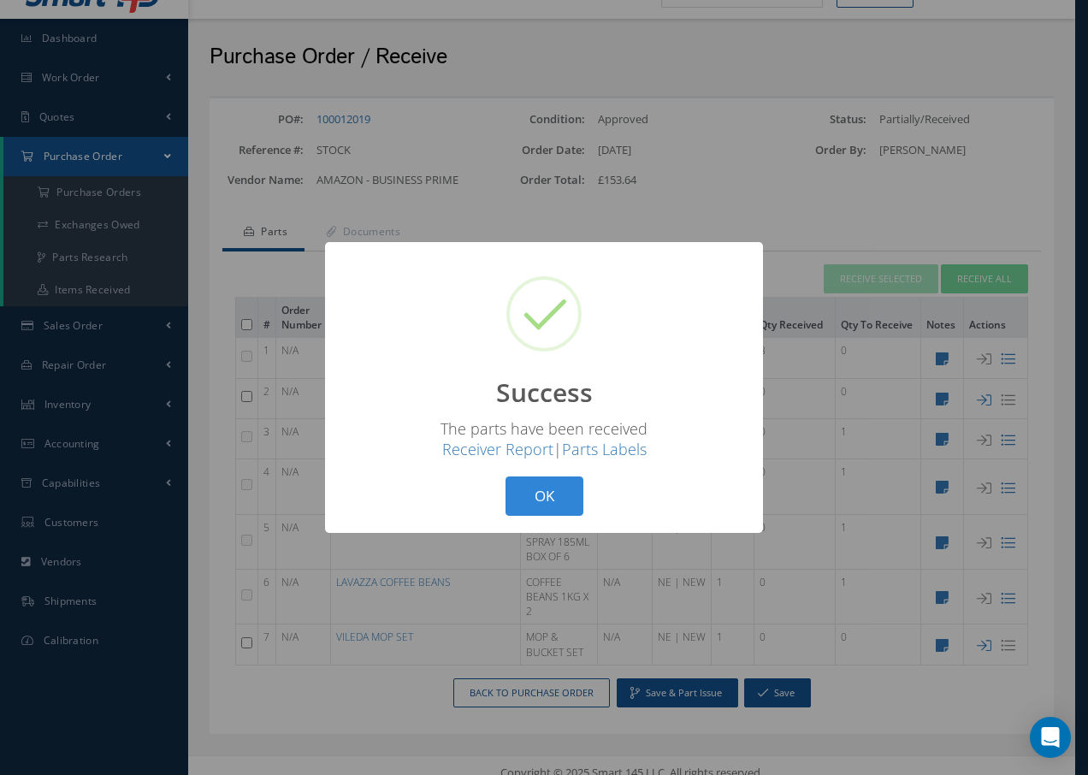
click at [568, 500] on button "OK" at bounding box center [545, 496] width 78 height 40
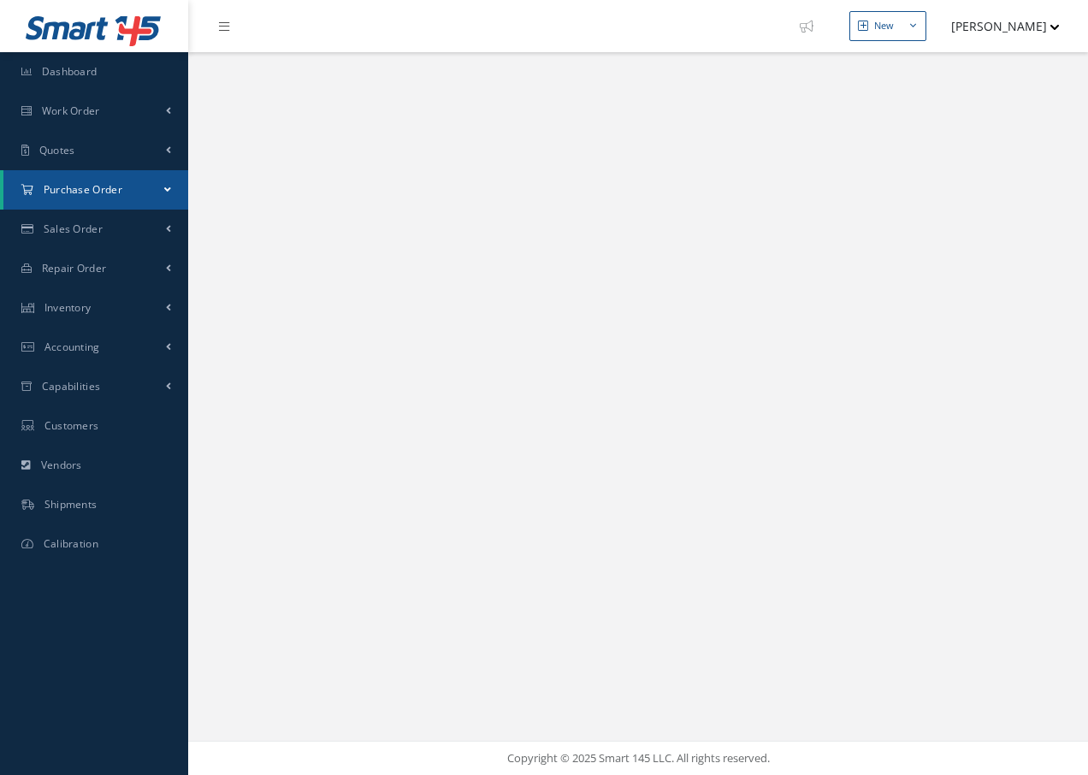
select select "25"
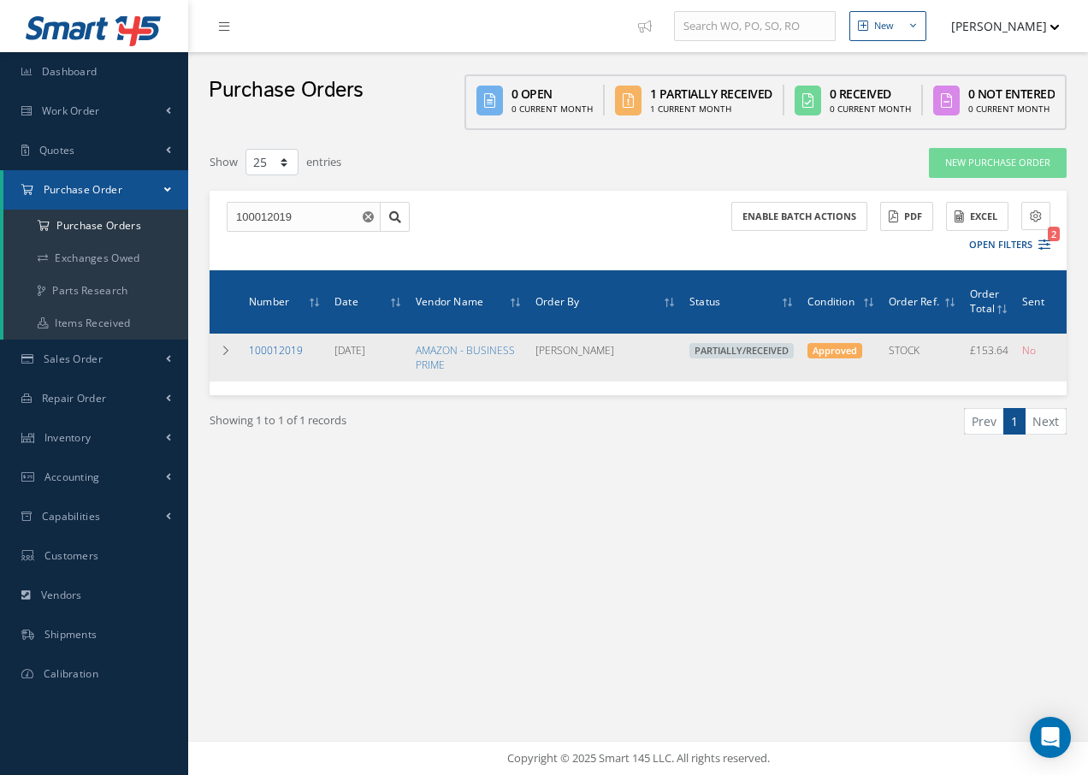
click at [286, 349] on link "100012019" at bounding box center [276, 350] width 54 height 15
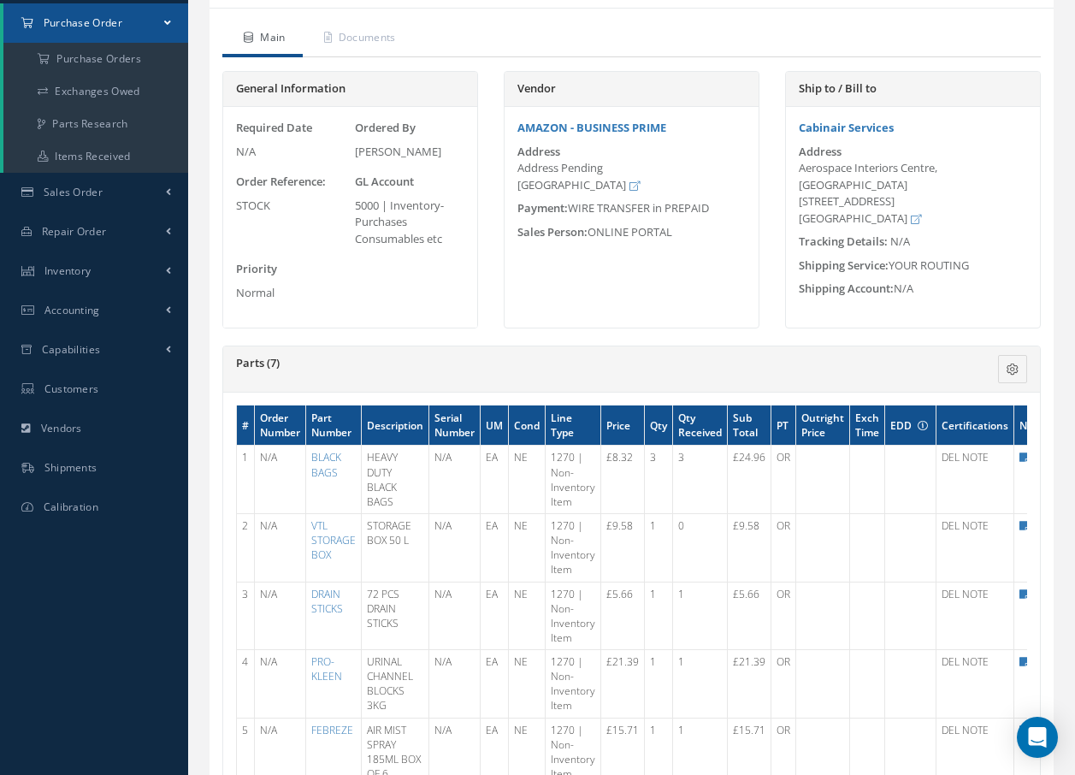
scroll to position [513, 0]
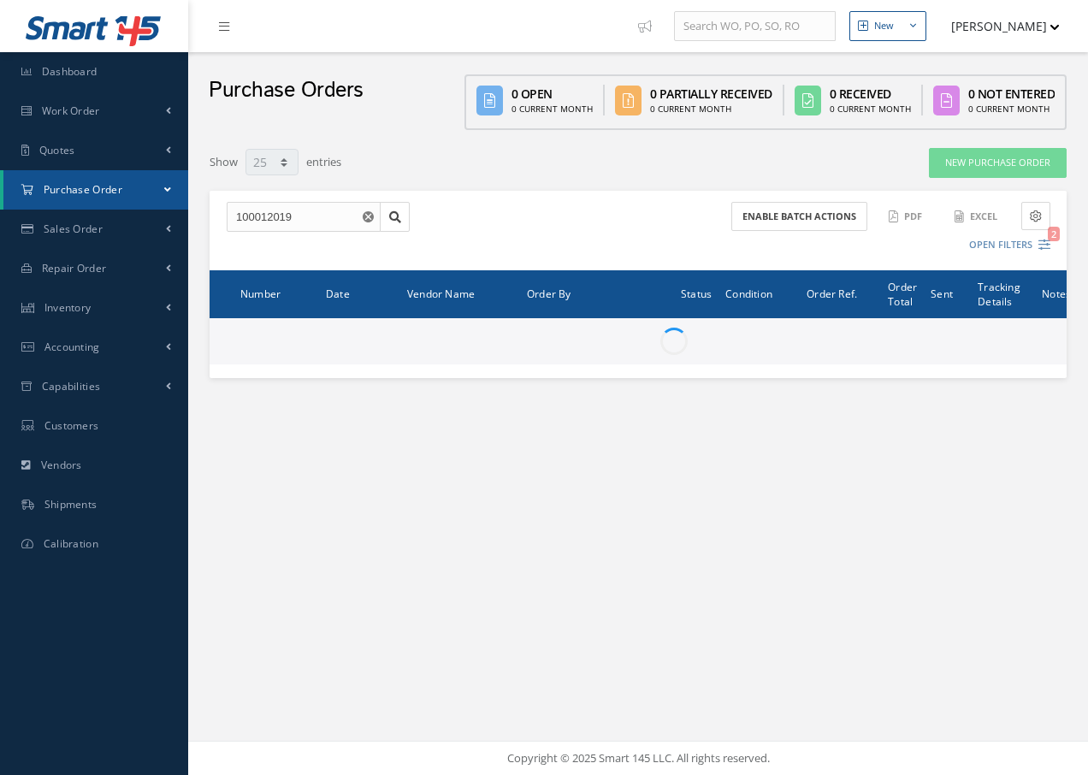
select select "25"
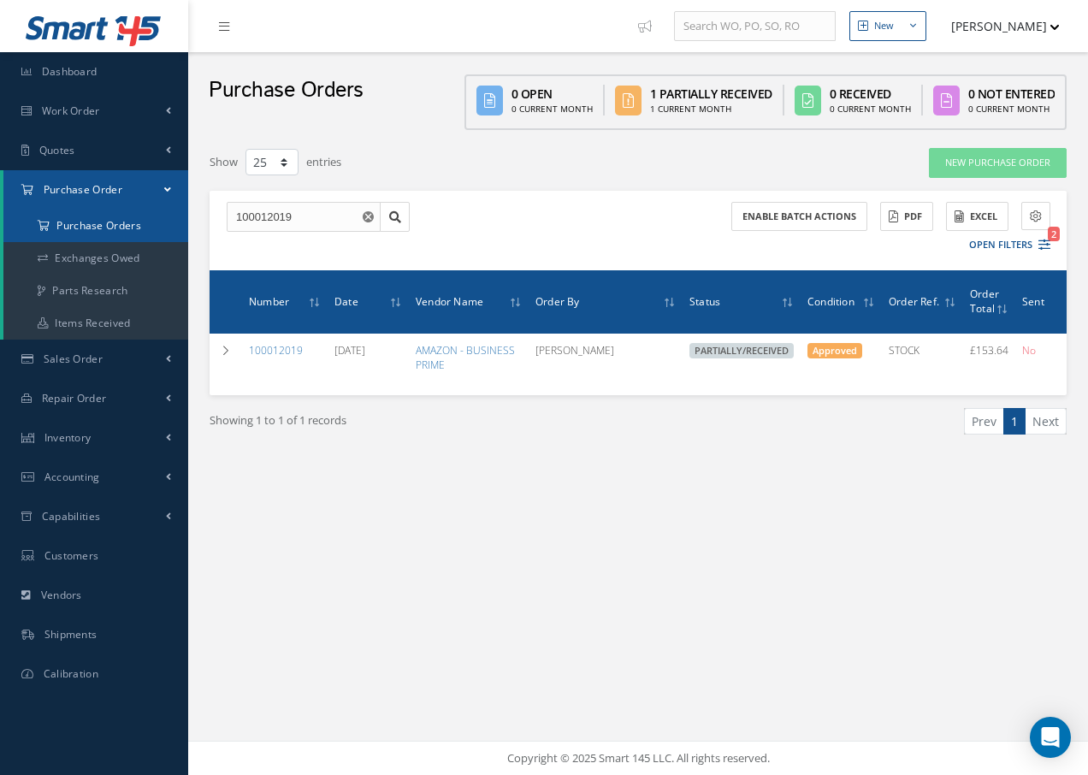
click at [70, 225] on a=1&status_id=2&status_id=3&status_id=5&collapsedFilters"] "Purchase Orders" at bounding box center [95, 226] width 185 height 33
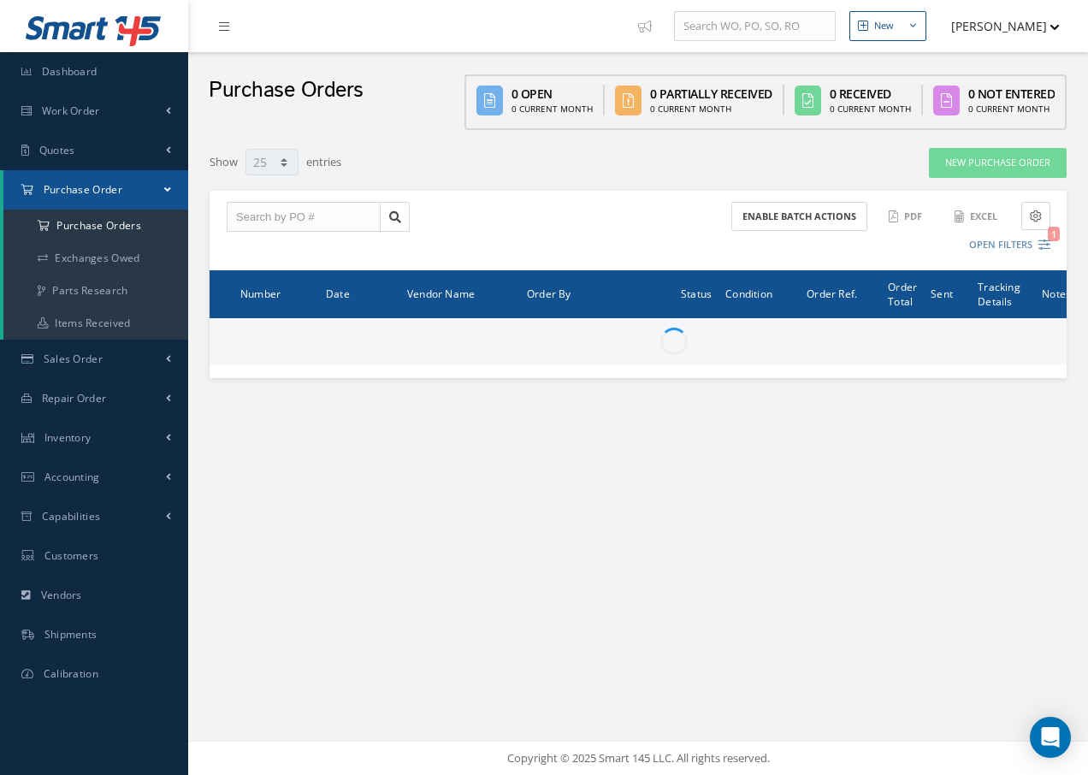
select select "25"
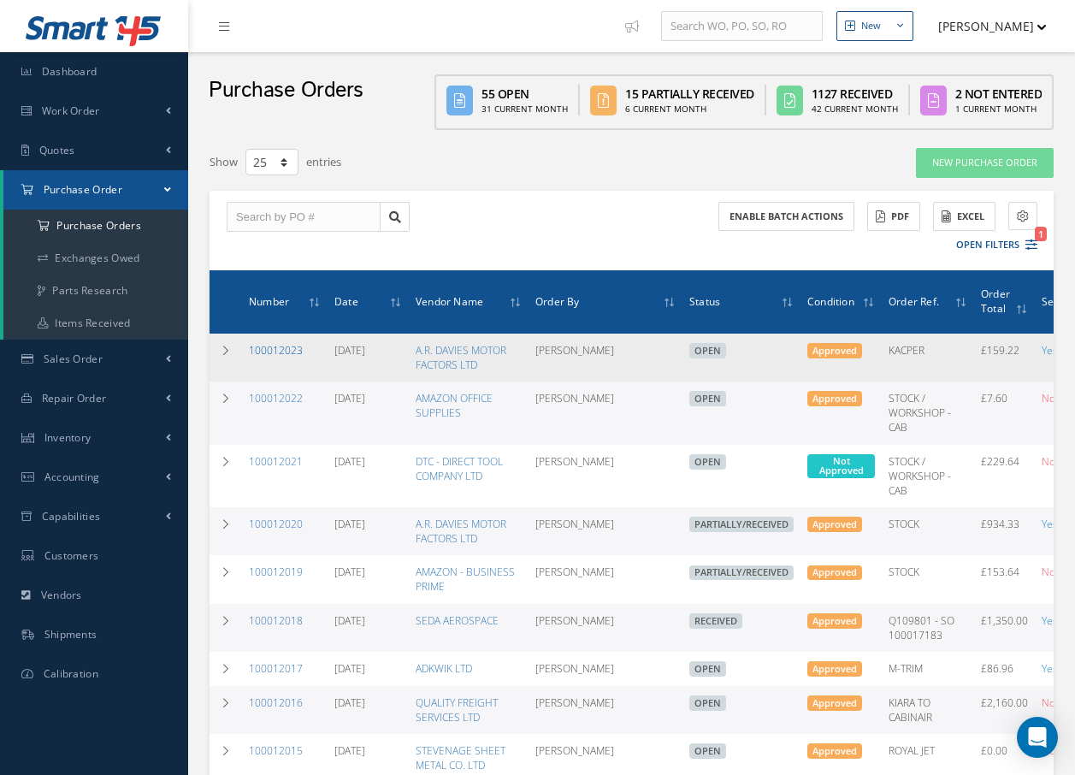
click at [278, 350] on link "100012023" at bounding box center [276, 350] width 54 height 15
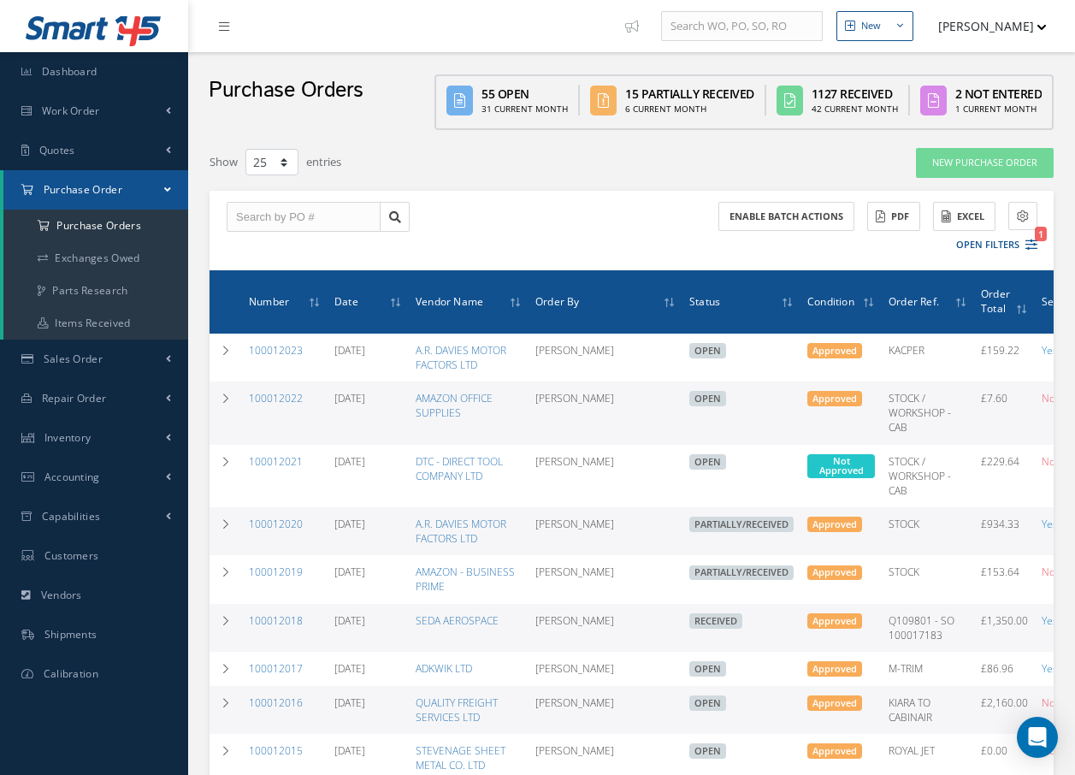
select select "25"
click at [272, 399] on link "100012022" at bounding box center [276, 398] width 54 height 15
select select "25"
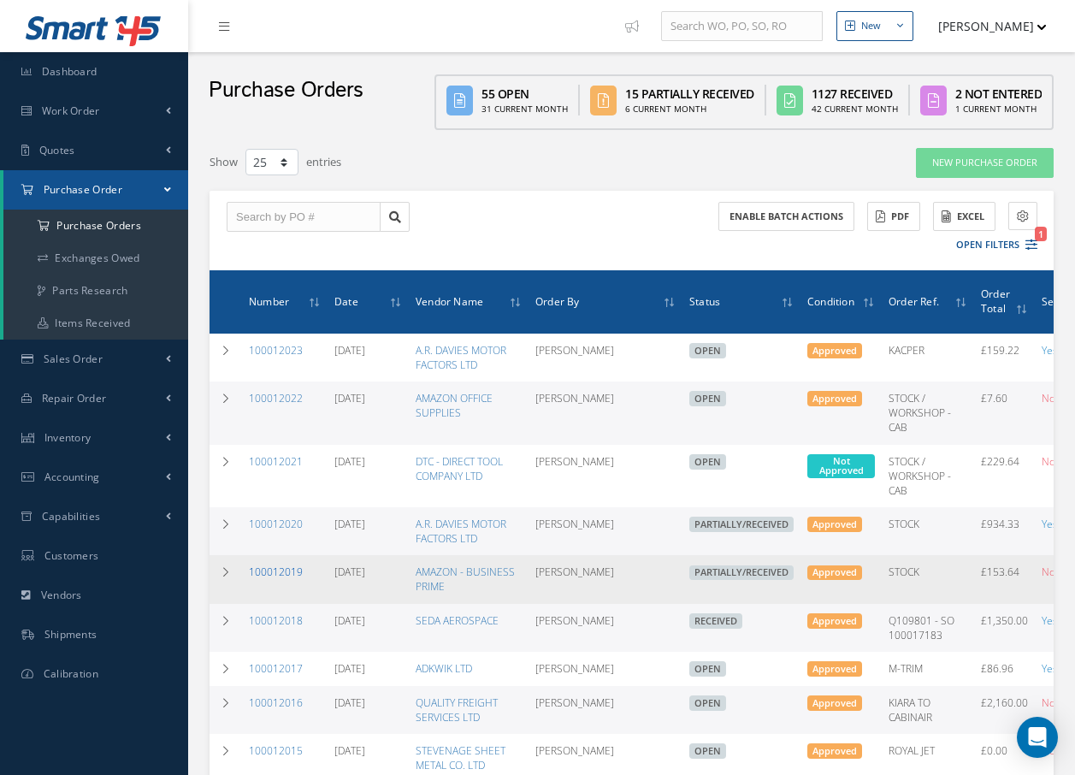
click at [281, 578] on link "100012019" at bounding box center [276, 572] width 54 height 15
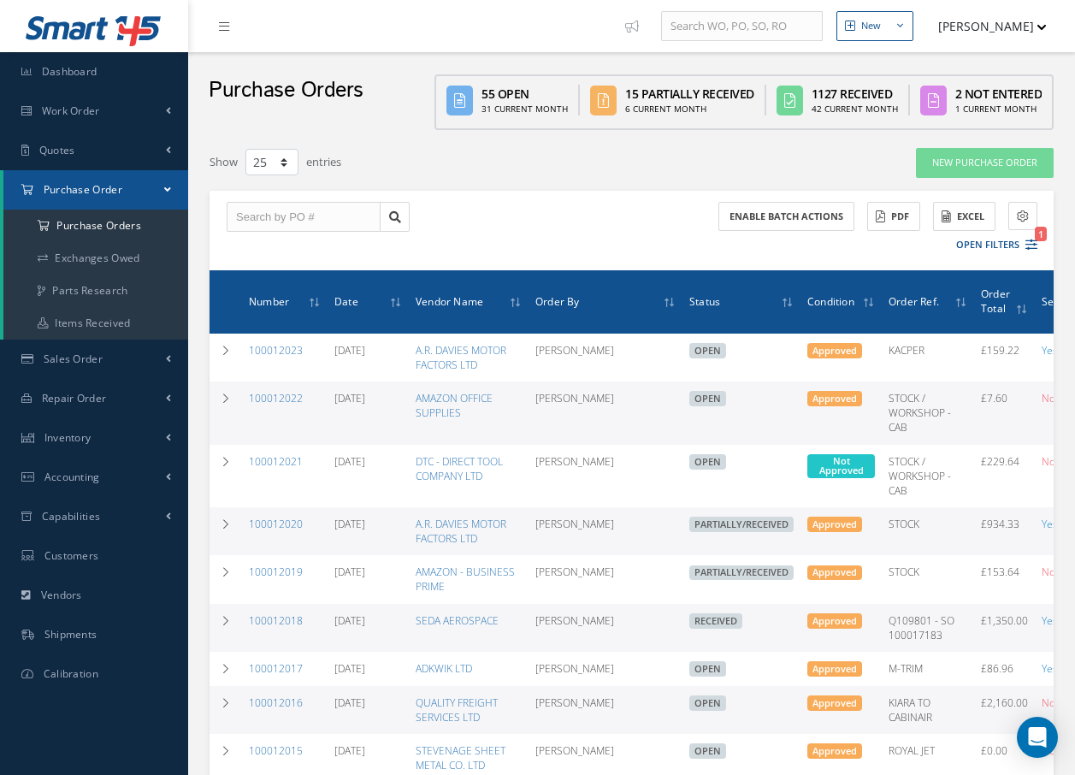
select select "25"
click at [412, 159] on div "Show 10 25 50 100 entries" at bounding box center [450, 162] width 507 height 31
click at [115, 434] on link "Inventory" at bounding box center [94, 437] width 188 height 39
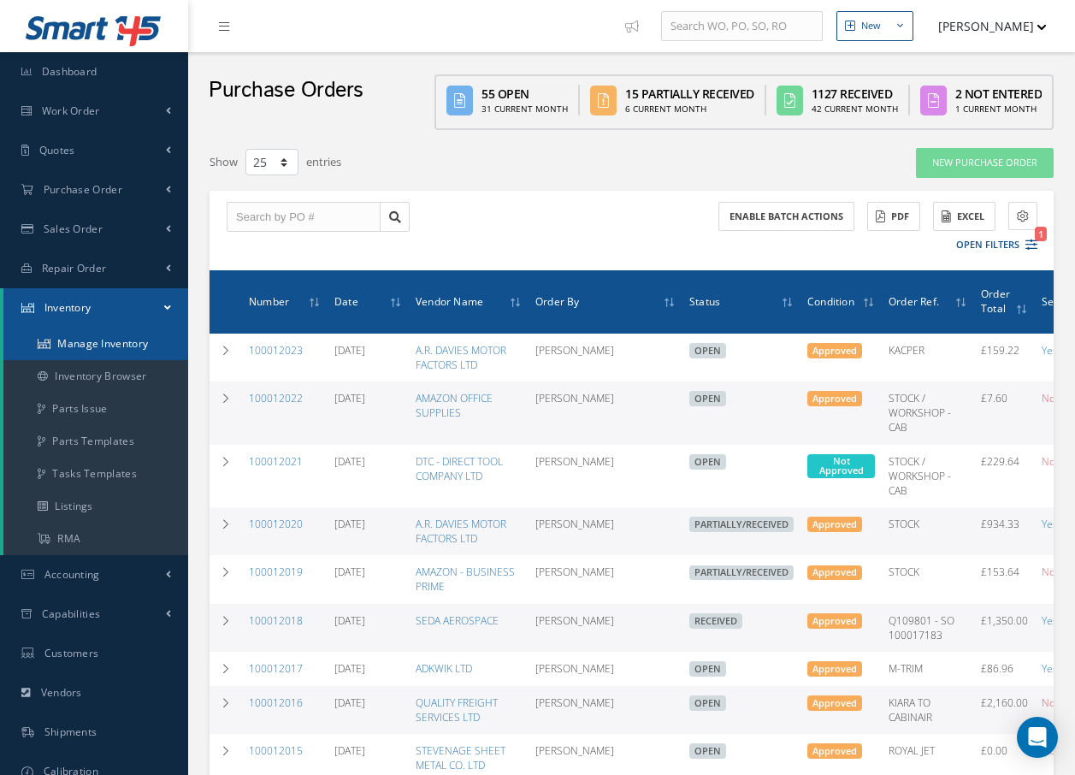
click at [134, 341] on link "Manage Inventory" at bounding box center [95, 344] width 185 height 33
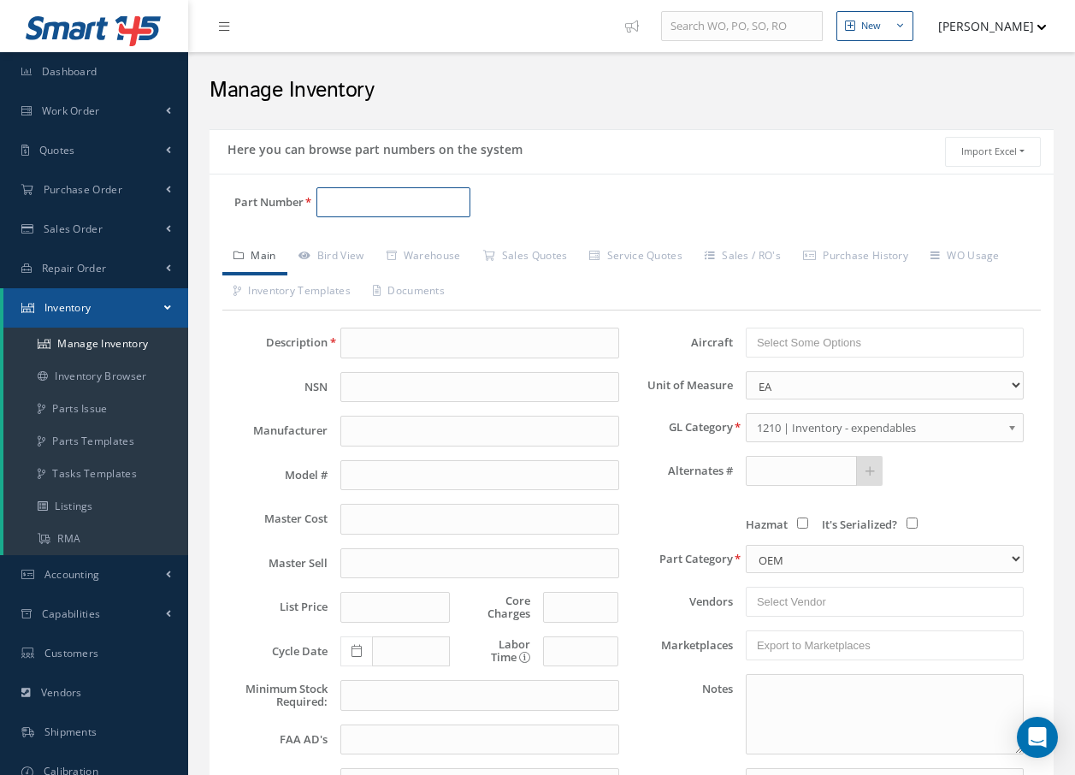
click at [363, 212] on input "Part Number" at bounding box center [393, 202] width 154 height 31
type input "S708"
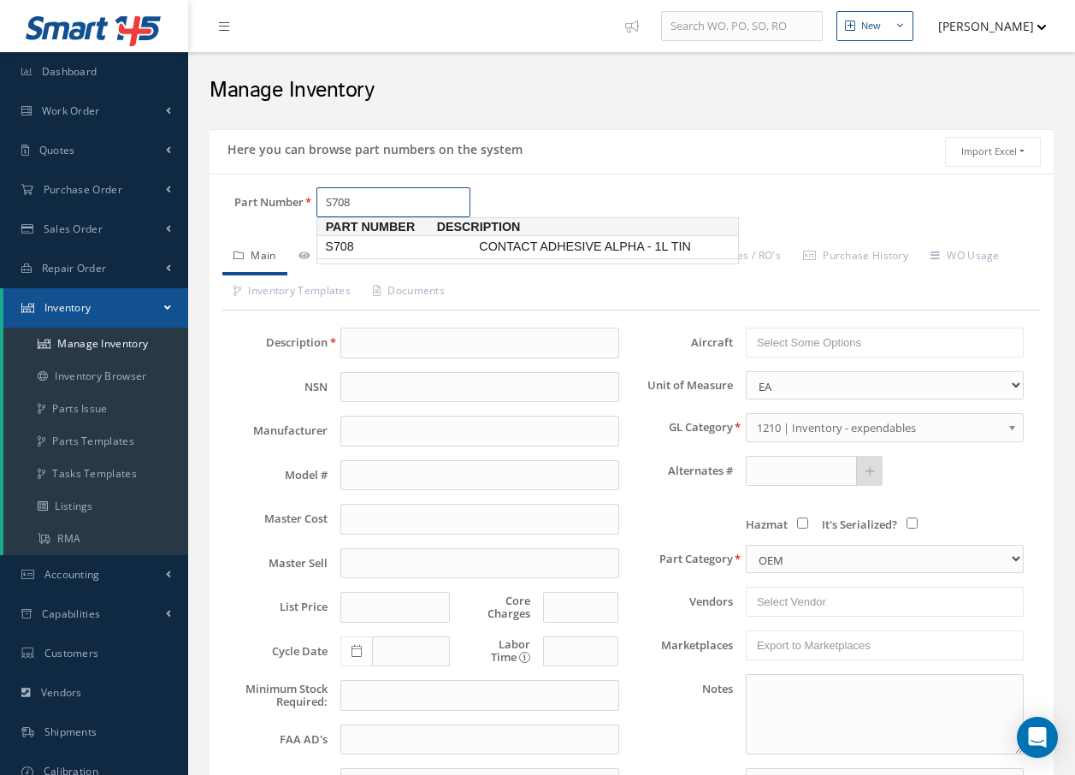
click at [490, 248] on span "CONTACT ADHESIVE ALPHA - 1L TIN" at bounding box center [604, 247] width 257 height 18
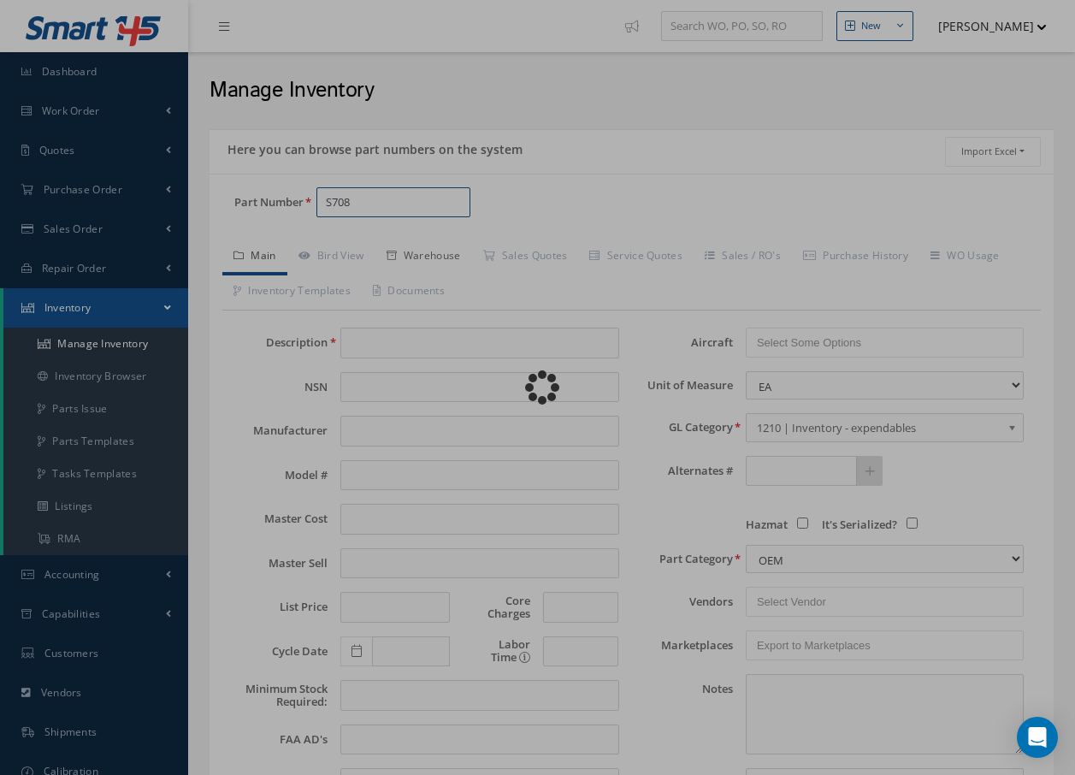
type input "CONTACT ADHESIVE ALPHA - 1L TIN"
type input "17.41"
type input "0.00"
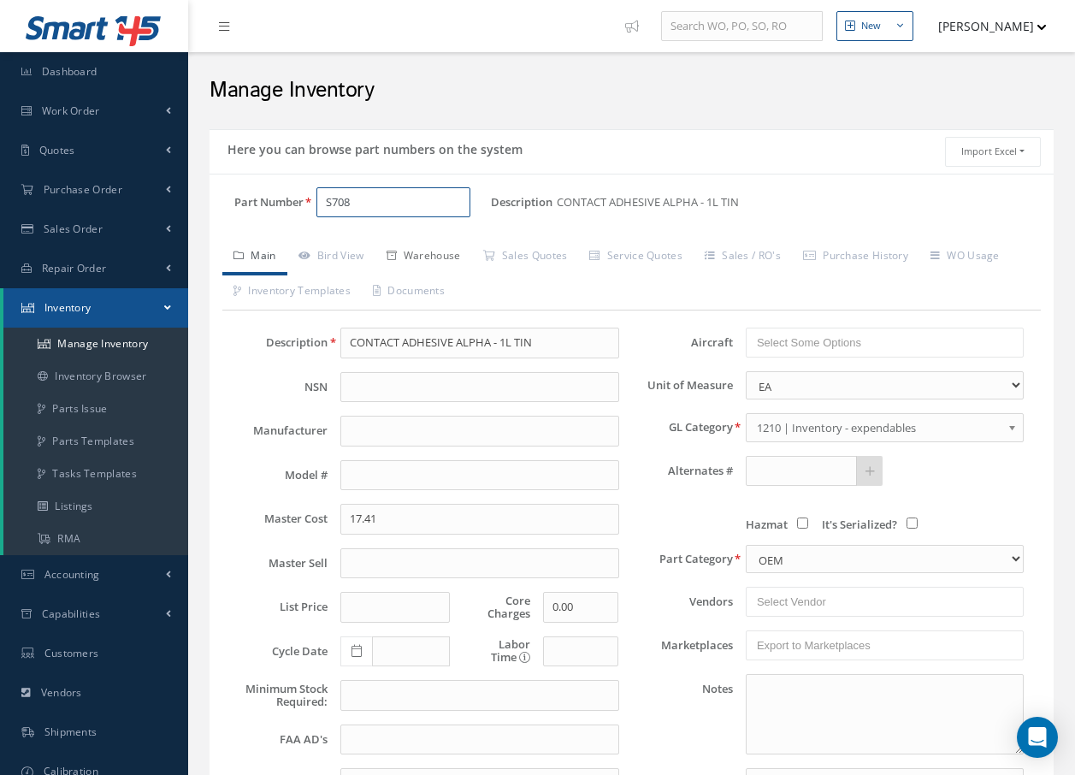
type input "S708"
click at [445, 257] on link "Warehouse" at bounding box center [424, 258] width 97 height 36
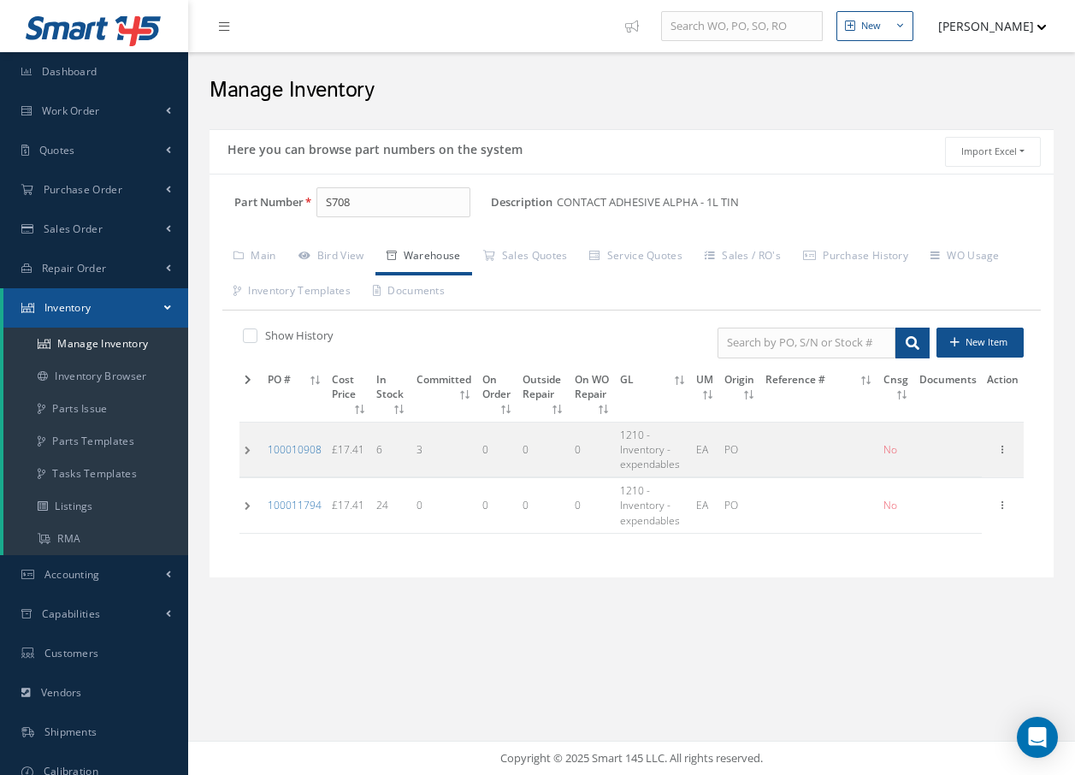
click at [242, 453] on td at bounding box center [251, 449] width 23 height 55
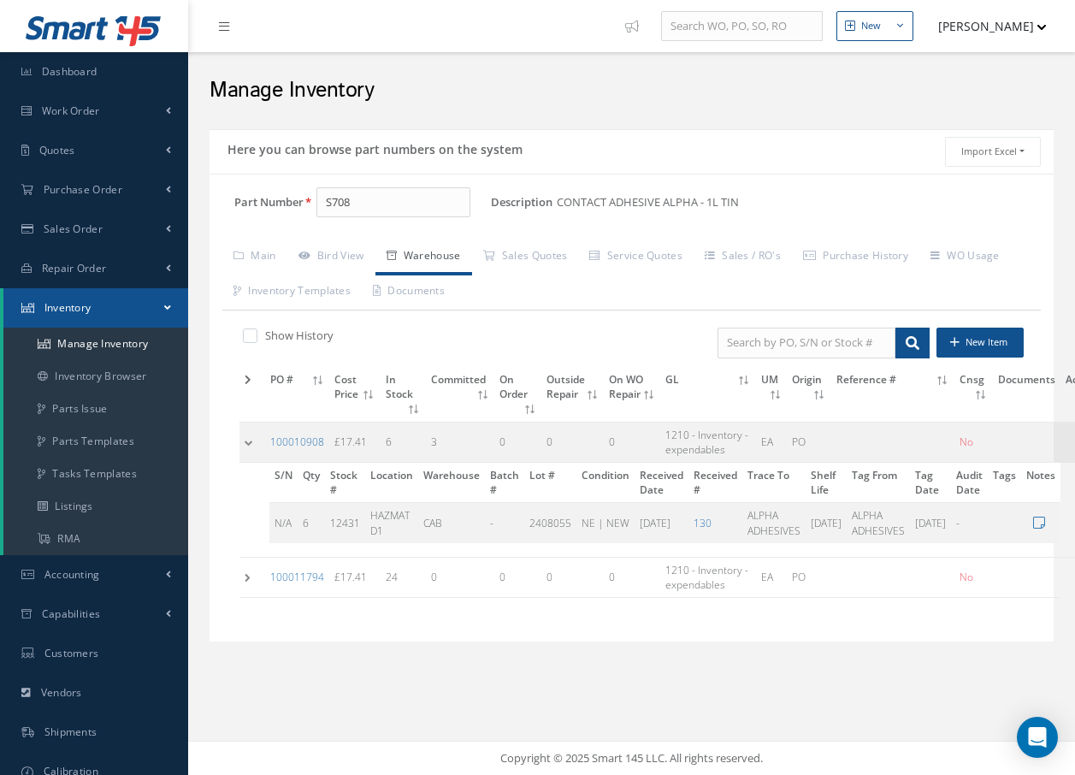
click at [246, 441] on td at bounding box center [253, 442] width 26 height 40
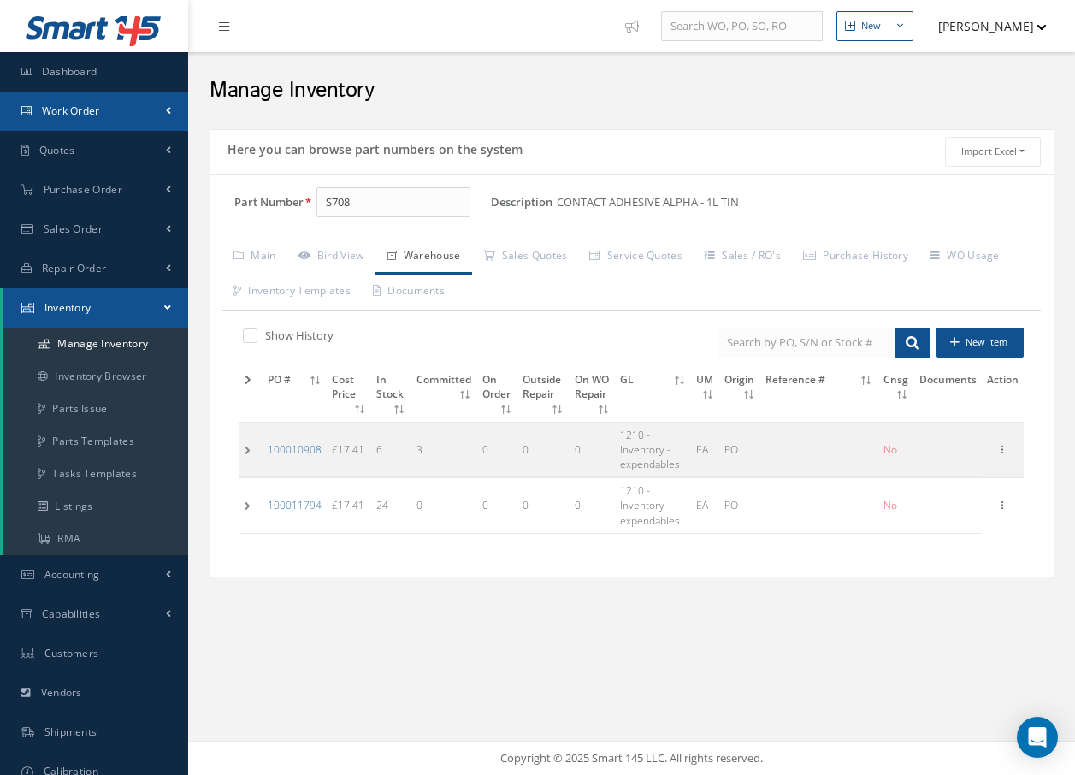
click at [63, 102] on link "Work Order" at bounding box center [94, 111] width 188 height 39
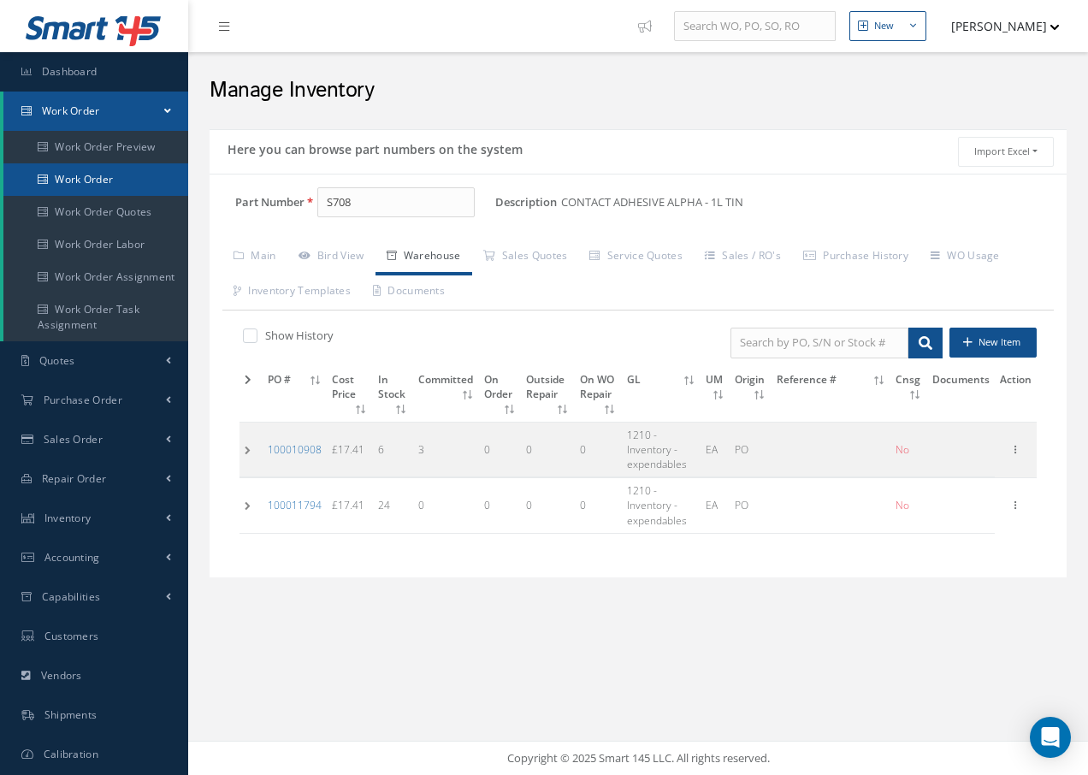
click at [65, 181] on link "Work Order" at bounding box center [95, 179] width 185 height 33
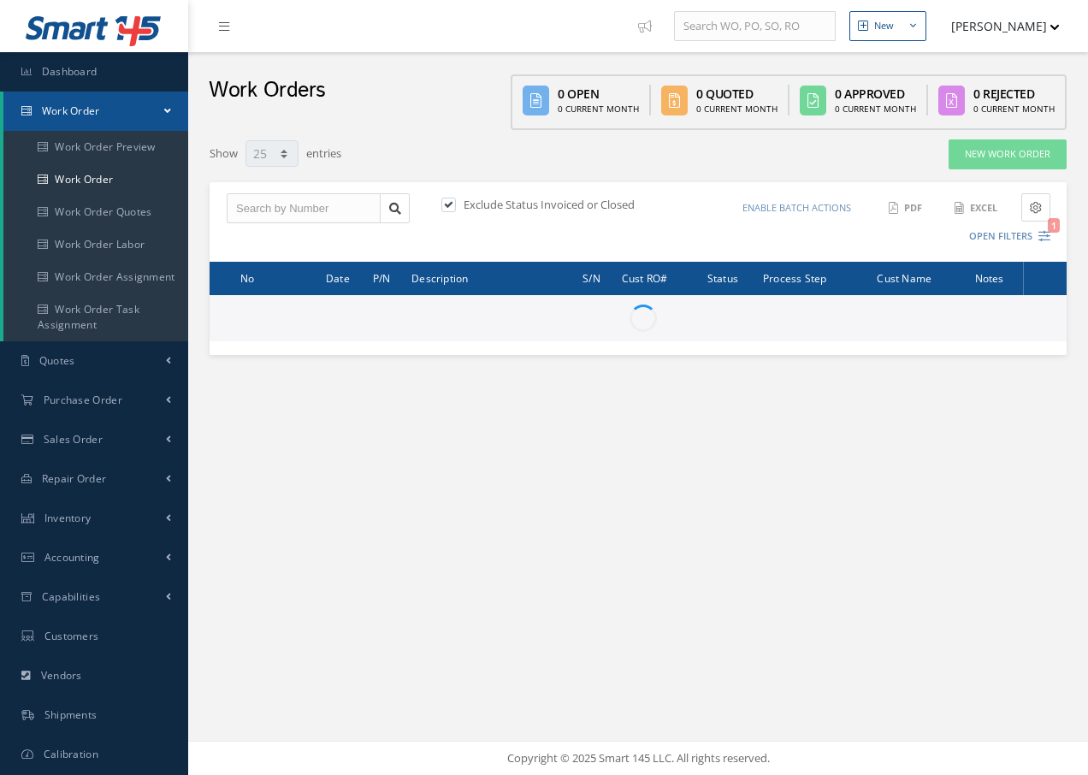
select select "25"
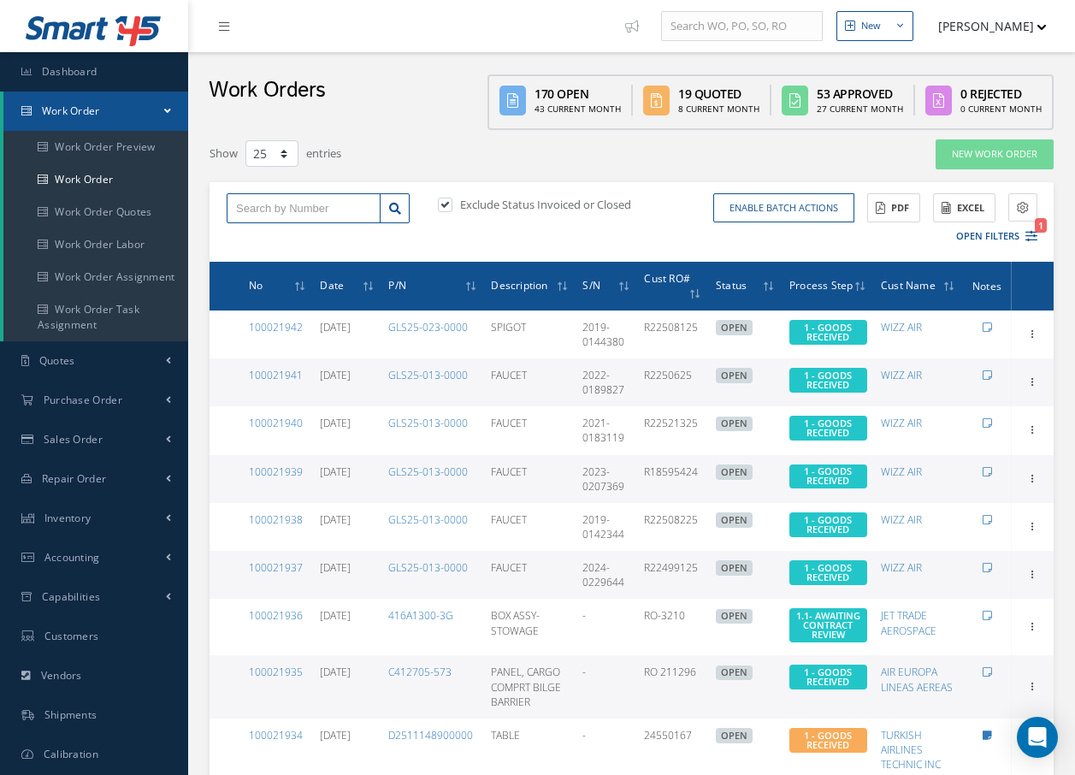
click at [357, 213] on input "text" at bounding box center [304, 208] width 154 height 31
type input "4"
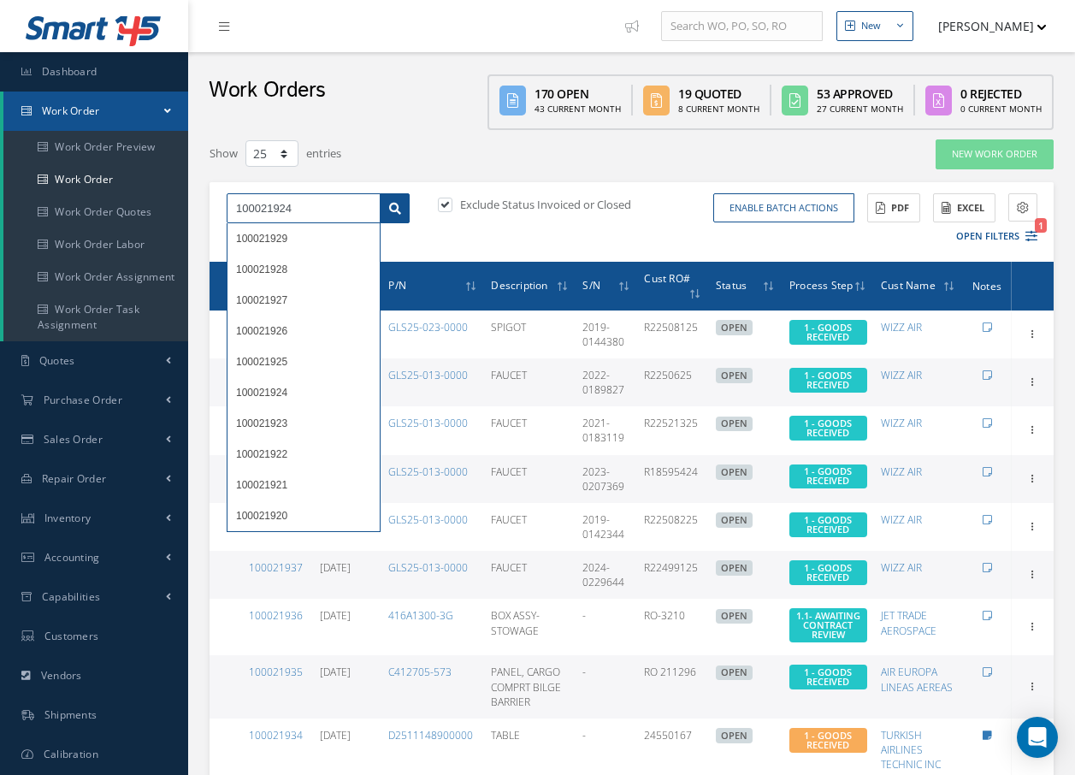
type input "100021924"
click at [399, 212] on icon at bounding box center [395, 209] width 12 height 12
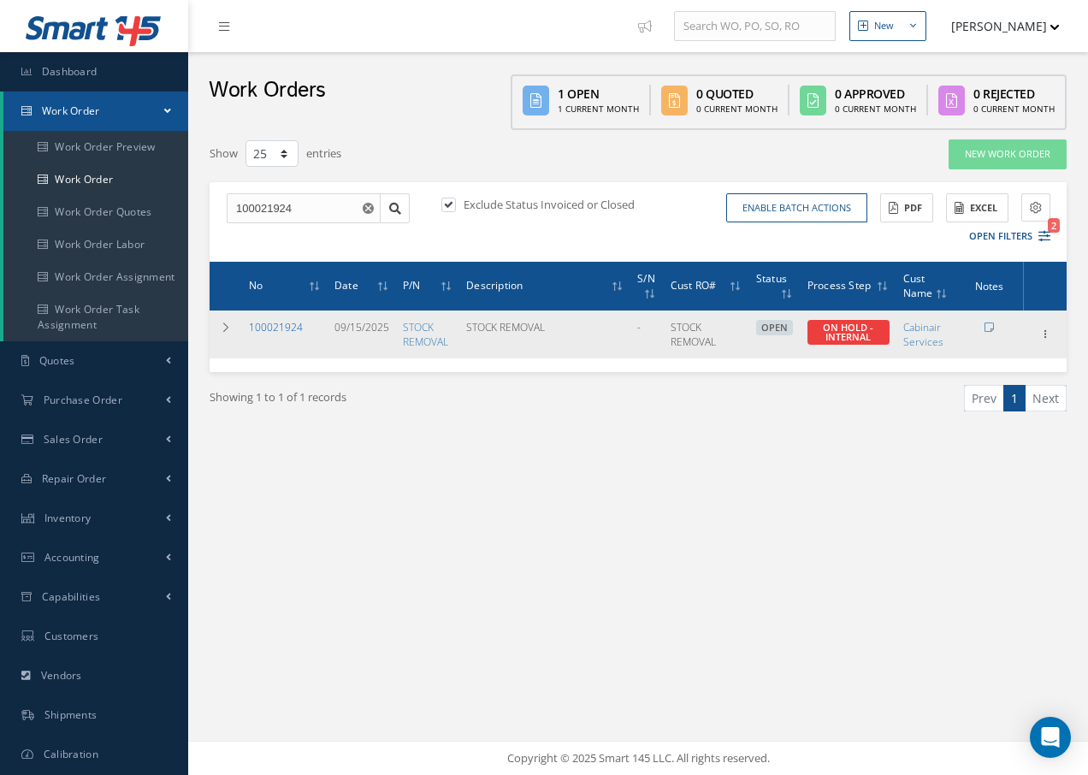
click at [279, 329] on link "100021924" at bounding box center [276, 327] width 54 height 15
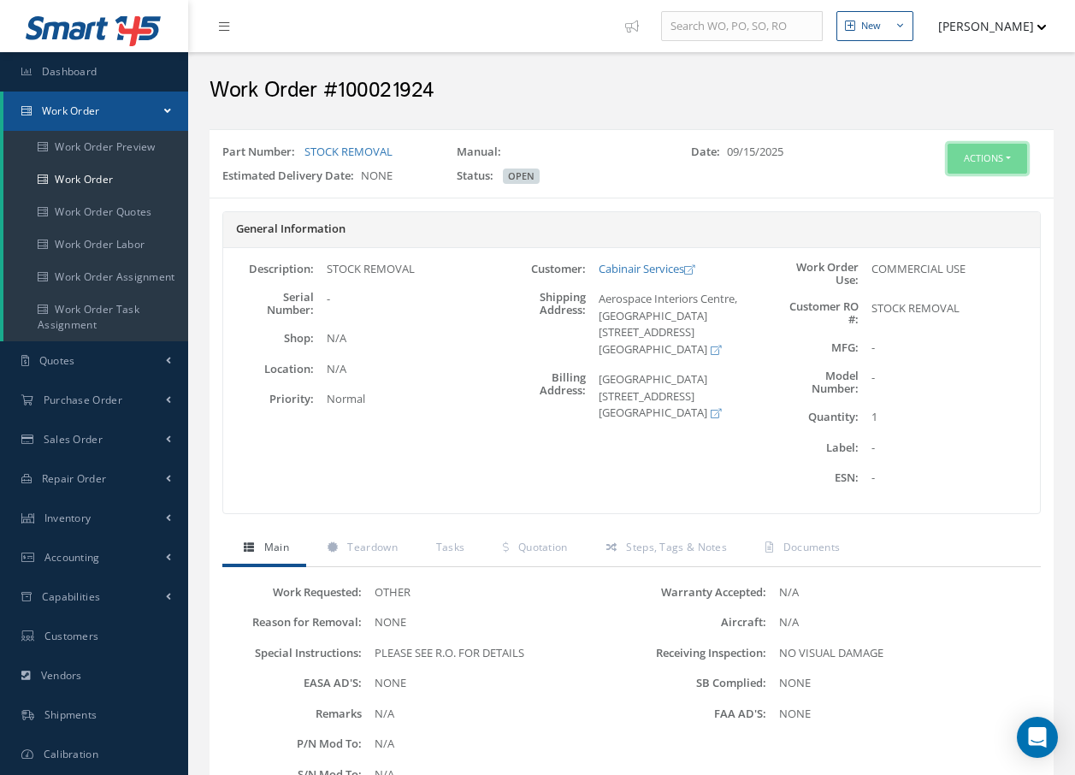
click at [1000, 160] on button "Actions" at bounding box center [988, 159] width 80 height 30
click at [936, 191] on link "Edit" at bounding box center [961, 191] width 137 height 23
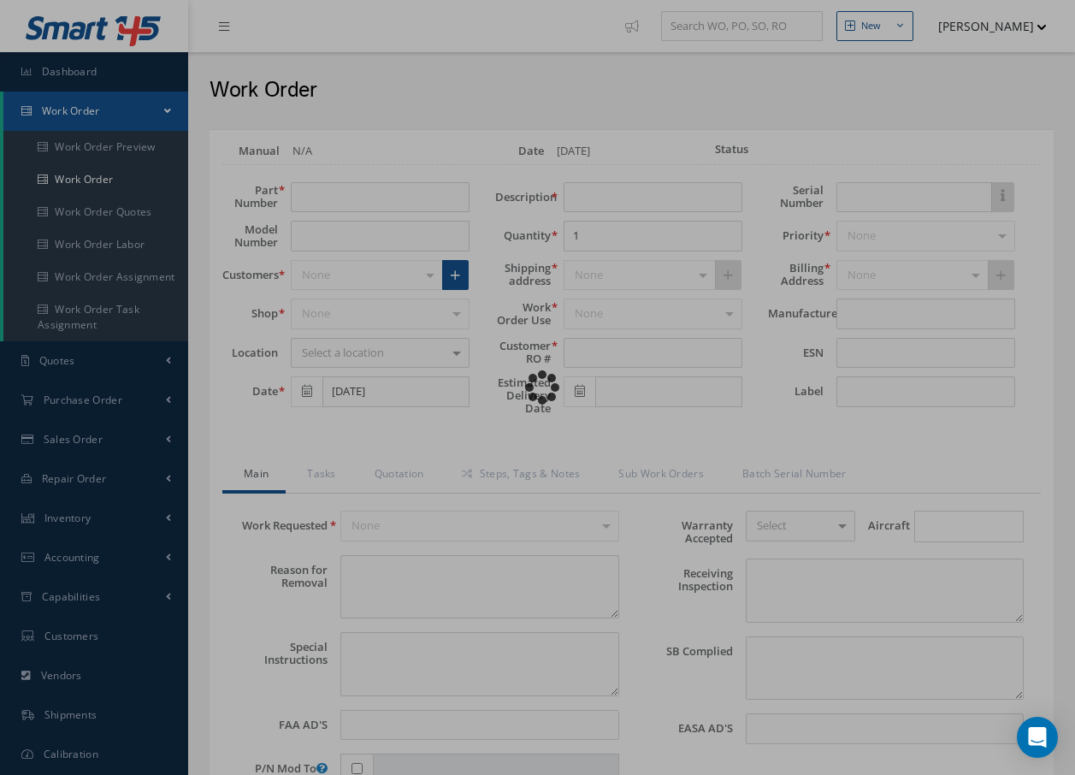
type input "STOCK REMOVAL"
type input "09/15/2025"
type input "STOCK REMOVAL"
type textarea "NONE"
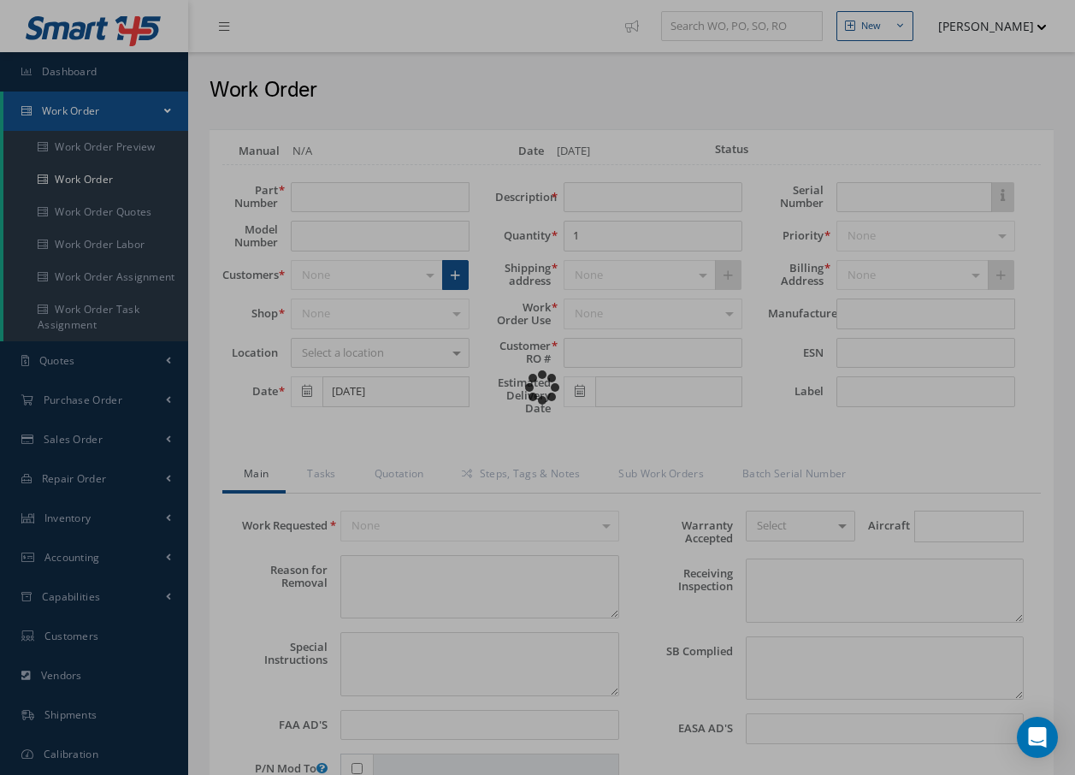
type textarea "PLEASE SEE R.O. FOR DETAILS"
type input "NONE"
type textarea "NO VISUAL DAMAGE"
type textarea "NONE"
type input "NONE"
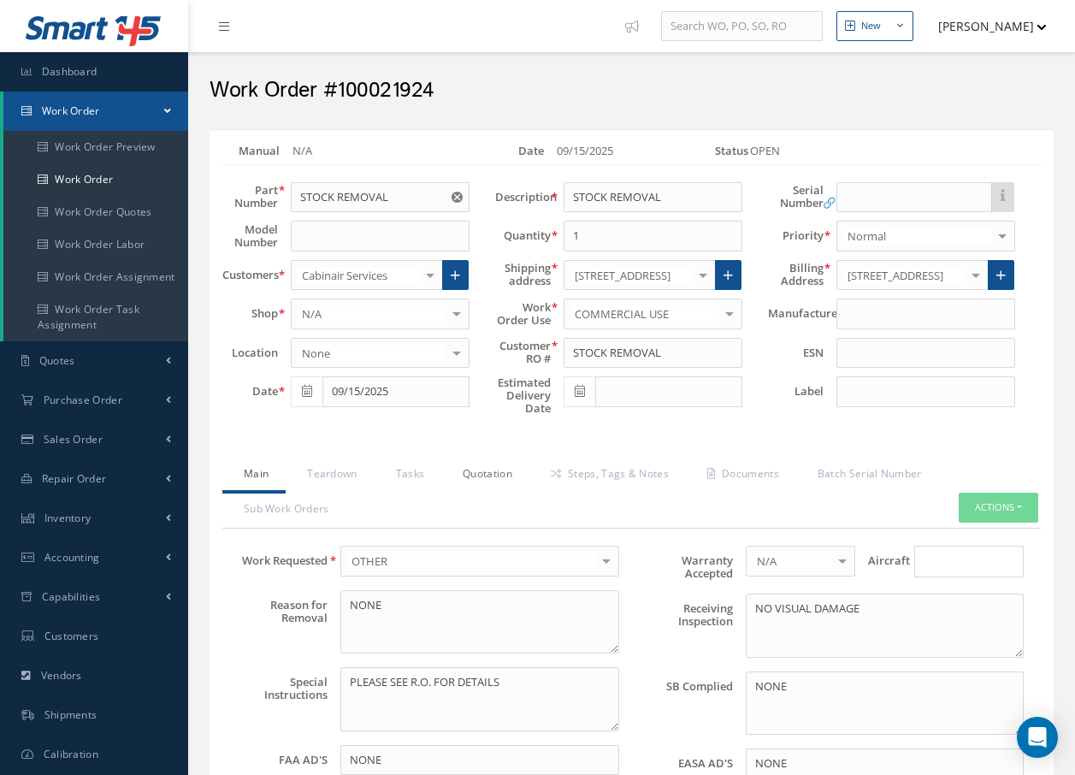
click at [496, 474] on link "Quotation" at bounding box center [485, 476] width 88 height 36
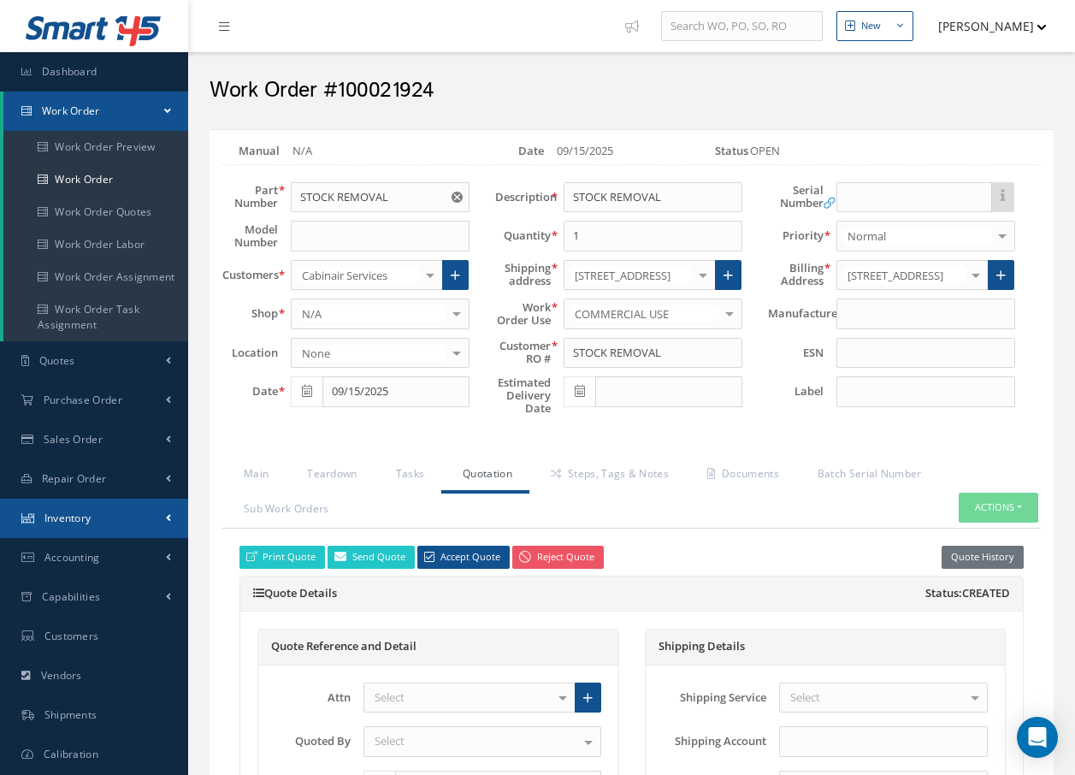
click at [112, 525] on link "Inventory" at bounding box center [94, 518] width 188 height 39
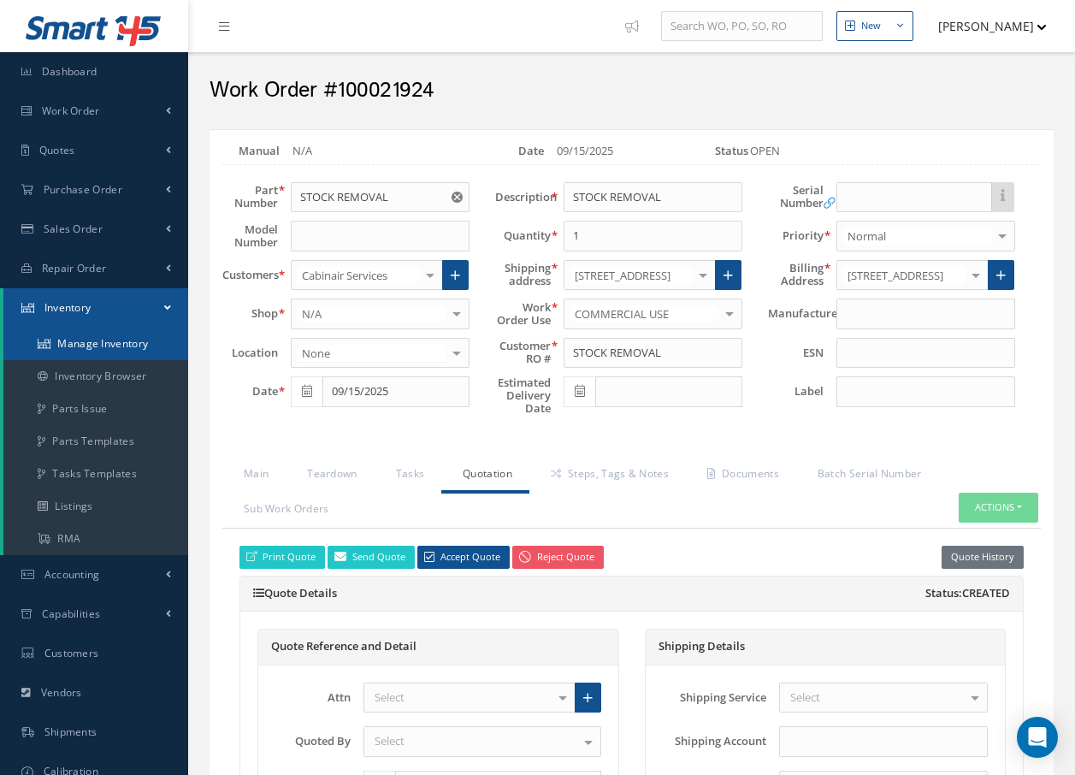
click at [96, 346] on link "Manage Inventory" at bounding box center [95, 344] width 185 height 33
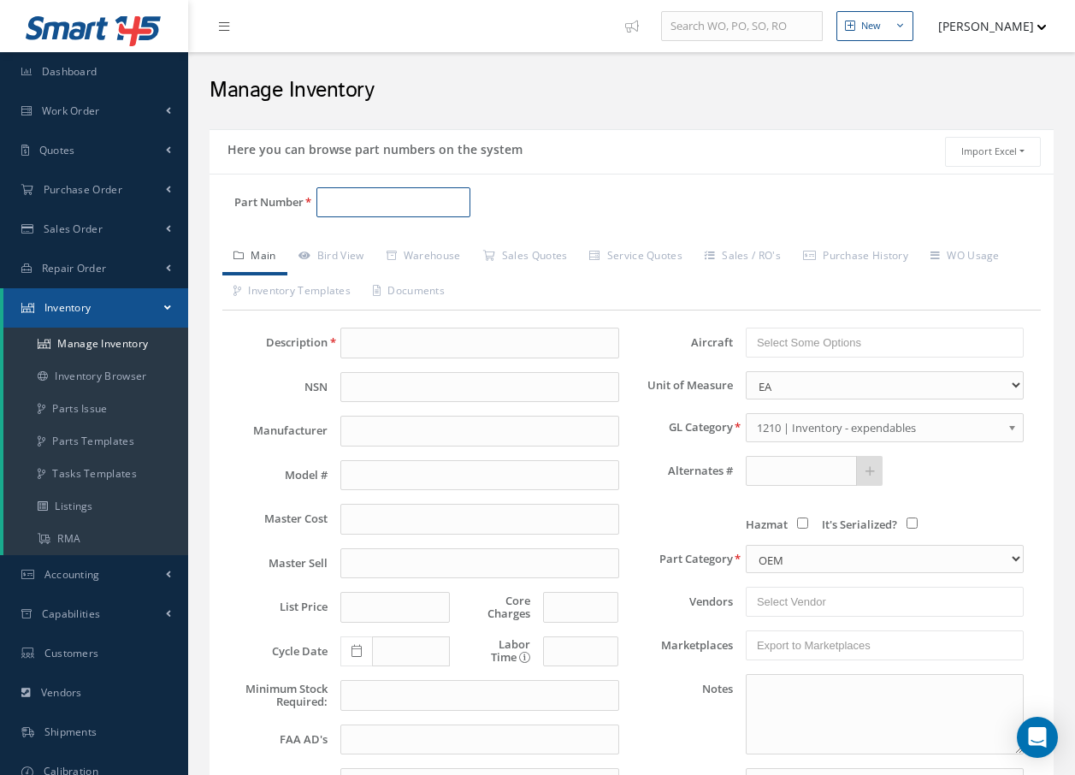
click at [449, 204] on input "Part Number" at bounding box center [393, 202] width 154 height 31
type input "S708"
type input "CONTACT ADHESIVE ALPHA - 1L TIN"
type input "17.41"
type input "0.00"
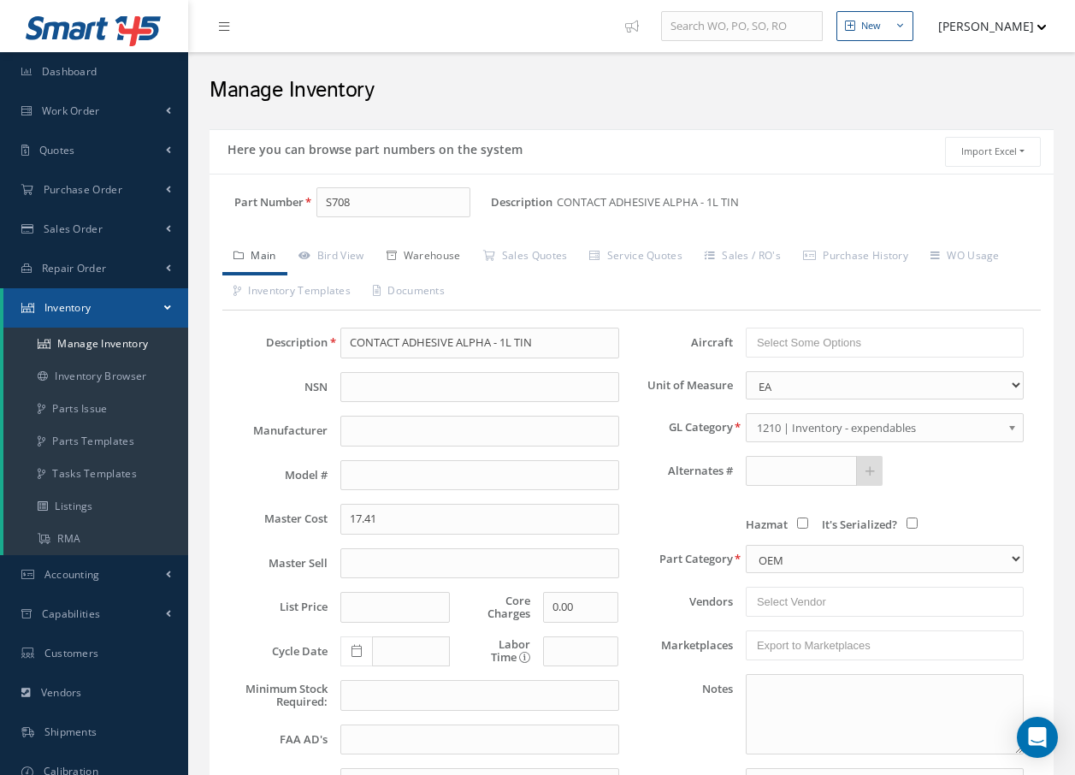
click at [436, 251] on link "Warehouse" at bounding box center [424, 258] width 97 height 36
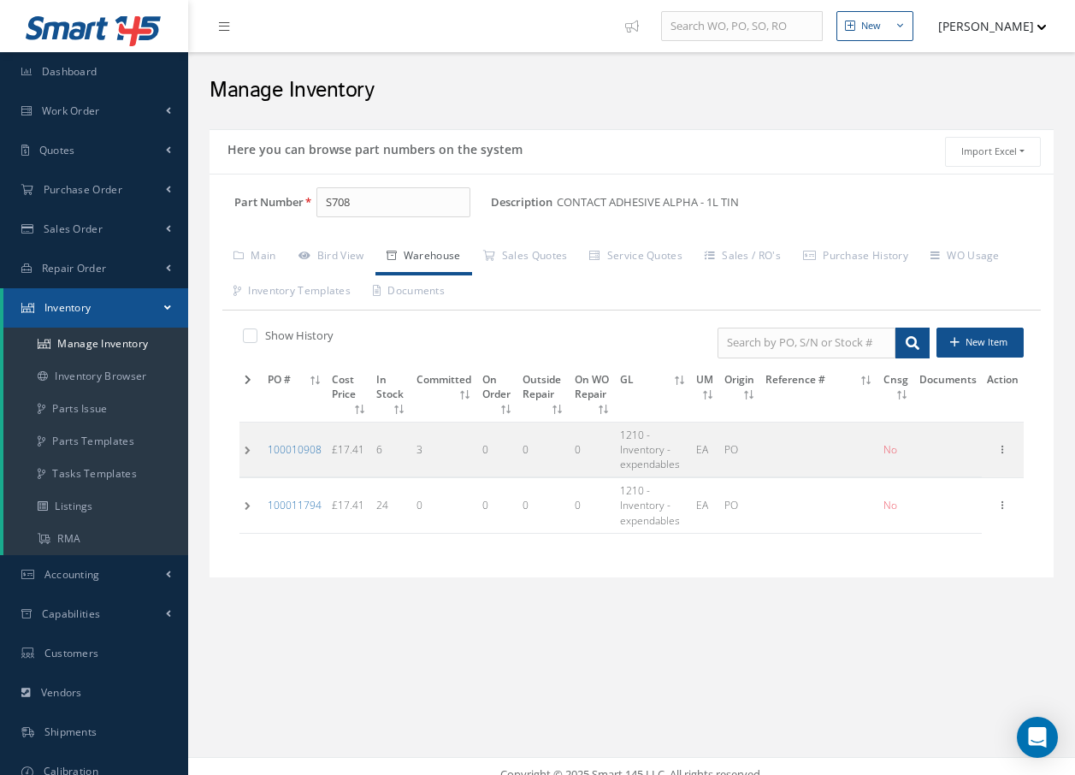
click at [249, 450] on td at bounding box center [251, 449] width 23 height 55
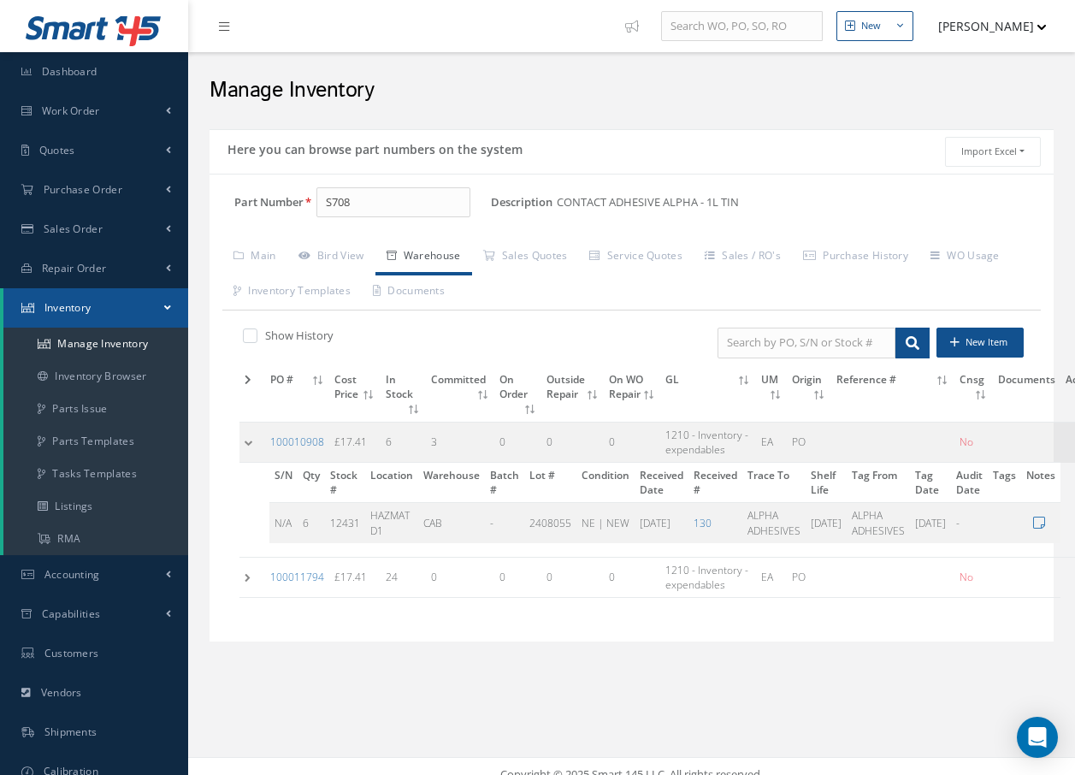
click at [246, 445] on td at bounding box center [253, 442] width 26 height 40
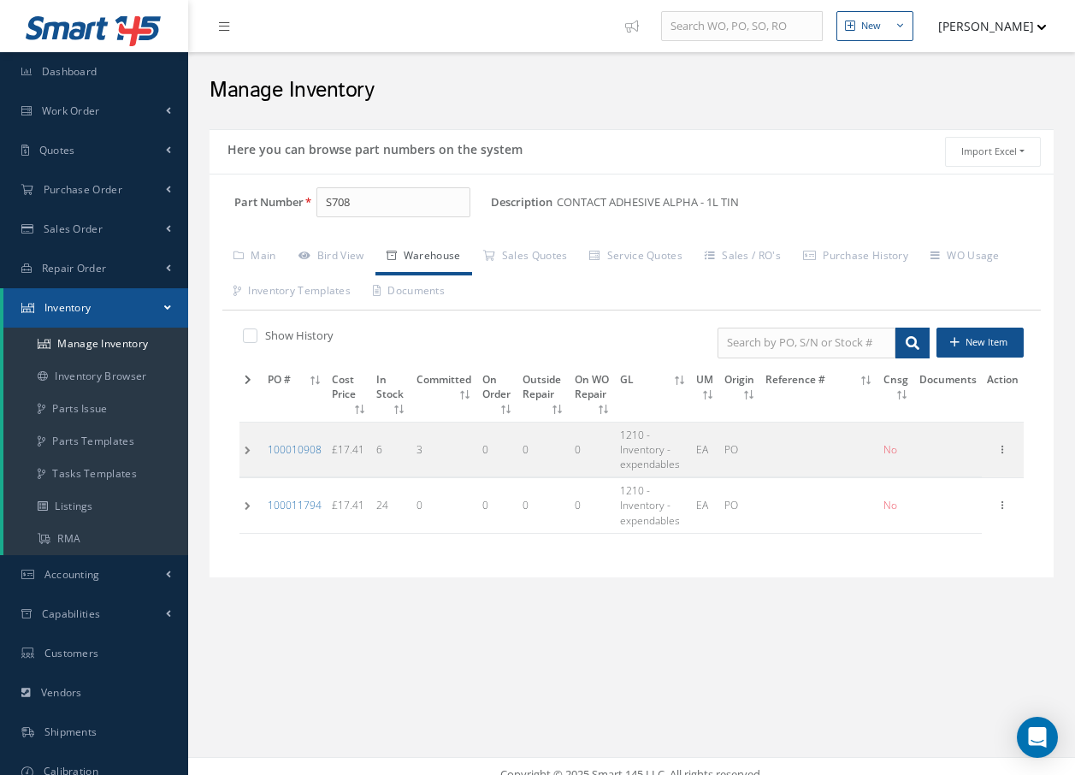
click at [476, 56] on div "Manage Inventory" at bounding box center [631, 86] width 887 height 68
click at [110, 106] on link "Work Order" at bounding box center [94, 111] width 188 height 39
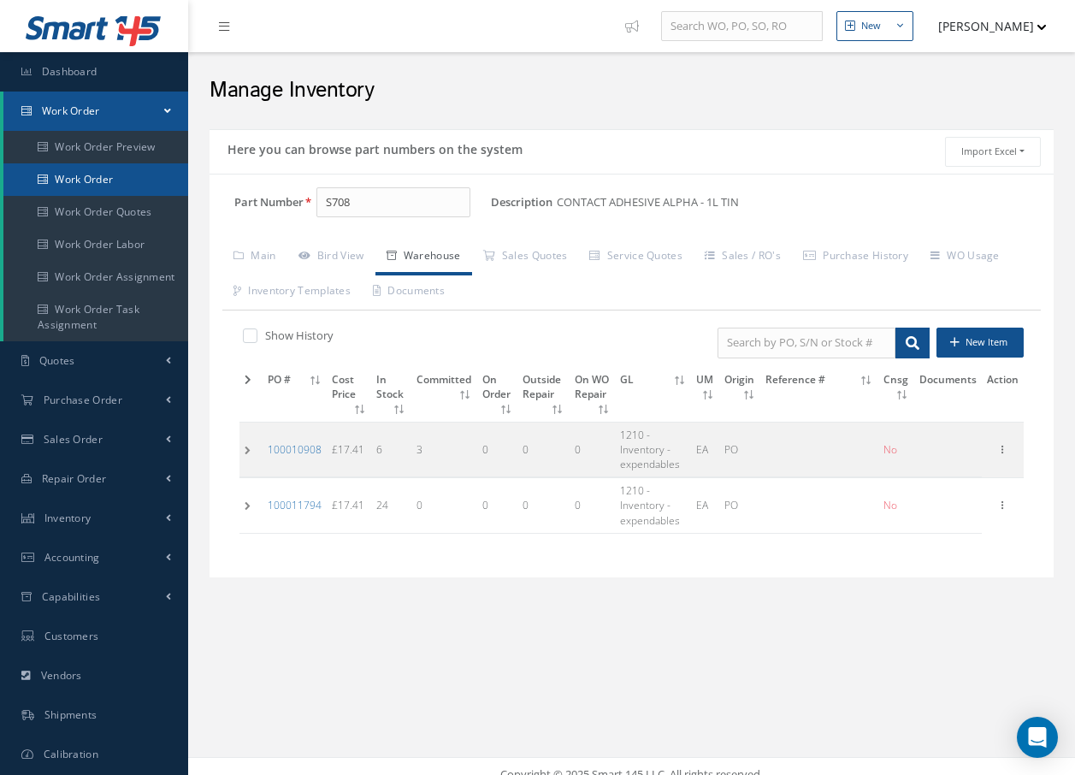
click at [100, 176] on link "Work Order" at bounding box center [95, 179] width 185 height 33
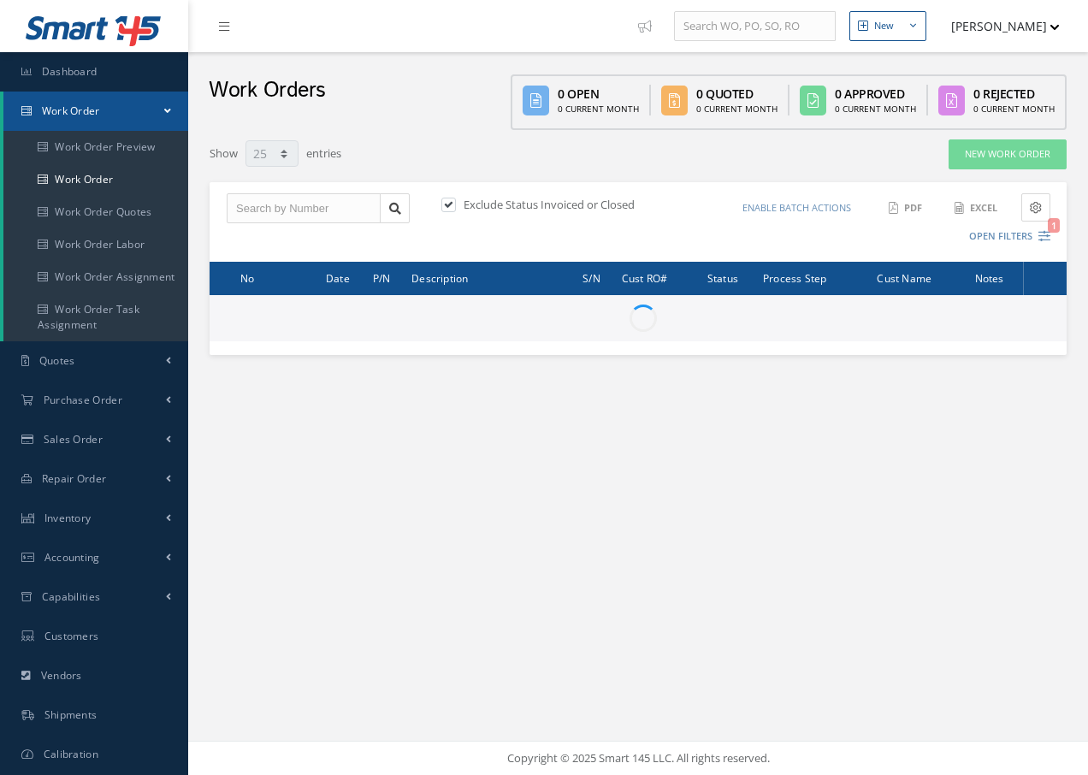
select select "25"
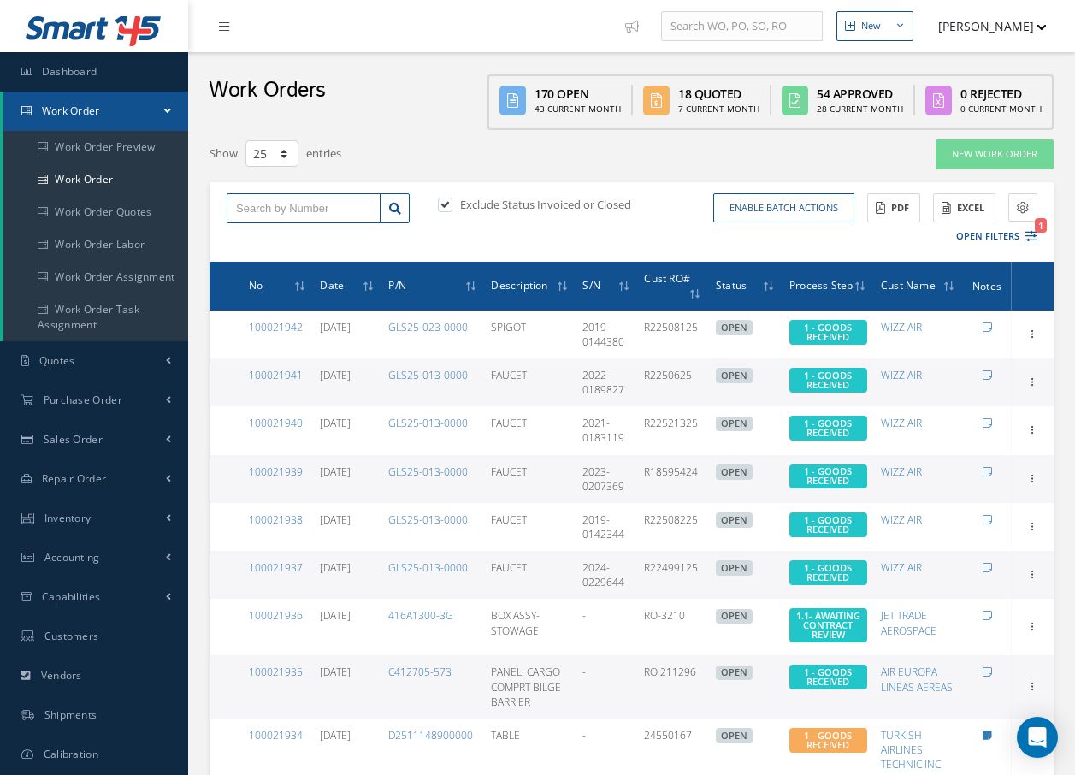
click at [346, 211] on input "text" at bounding box center [304, 208] width 154 height 31
type input "100021924"
click at [391, 210] on icon at bounding box center [395, 209] width 12 height 12
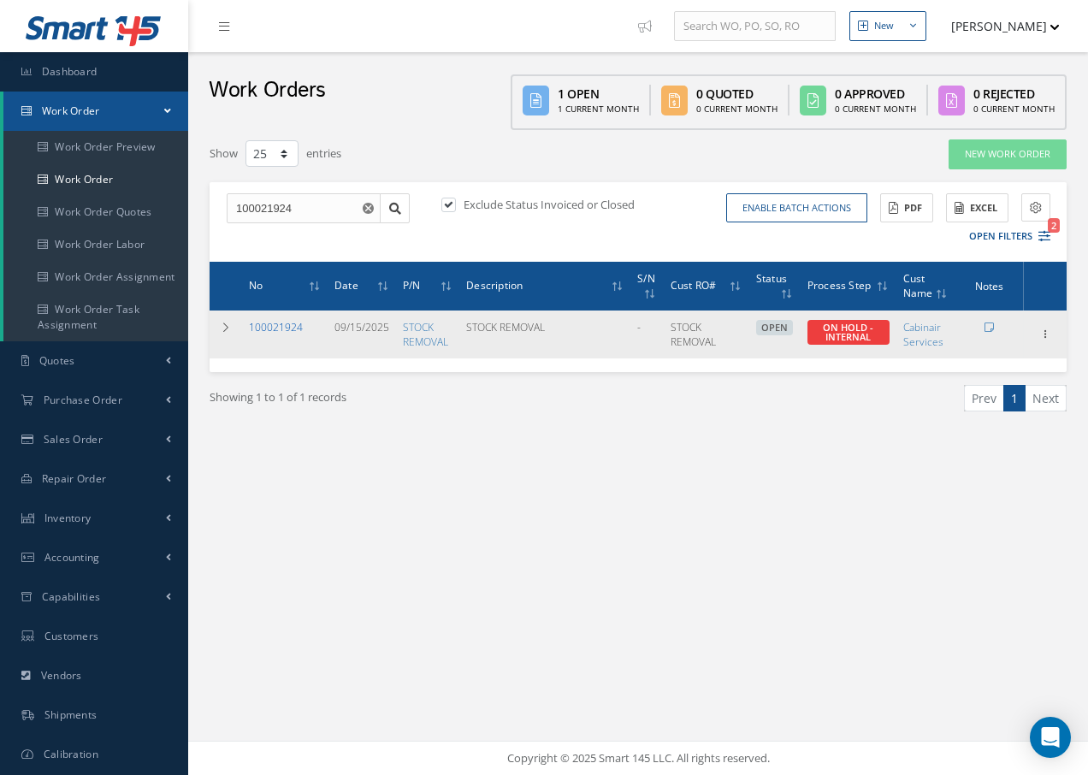
click at [288, 322] on link "100021924" at bounding box center [276, 327] width 54 height 15
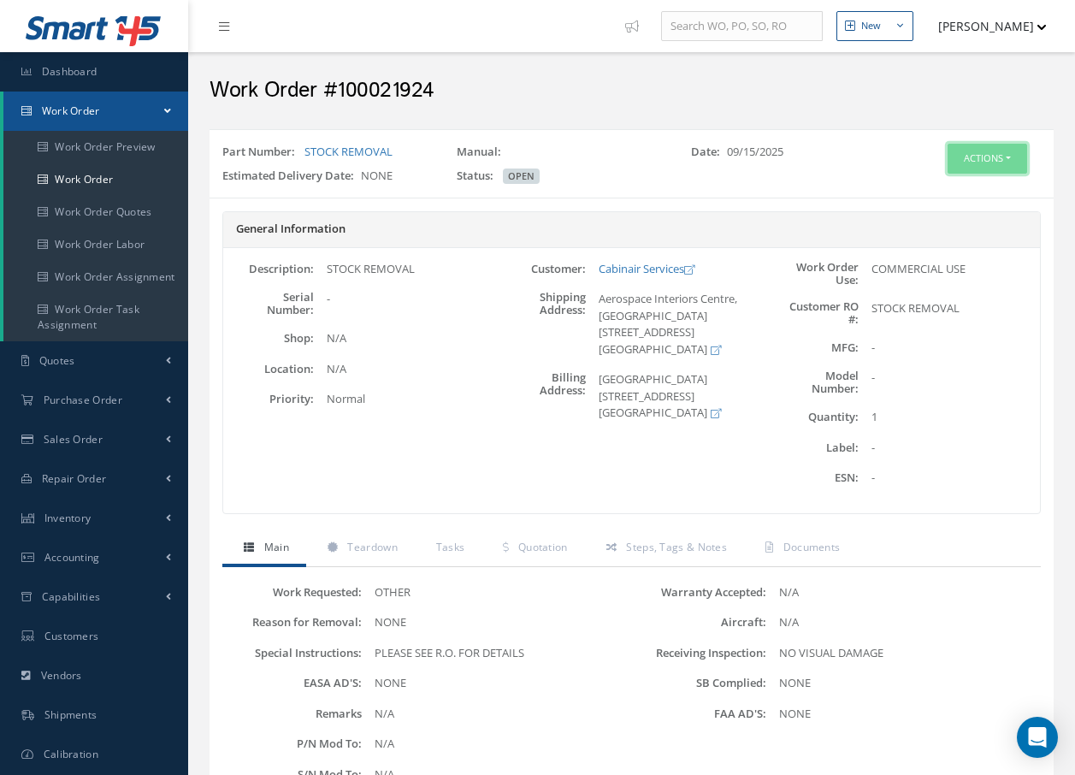
click at [977, 158] on button "Actions" at bounding box center [988, 159] width 80 height 30
click at [919, 189] on link "Edit" at bounding box center [961, 191] width 137 height 23
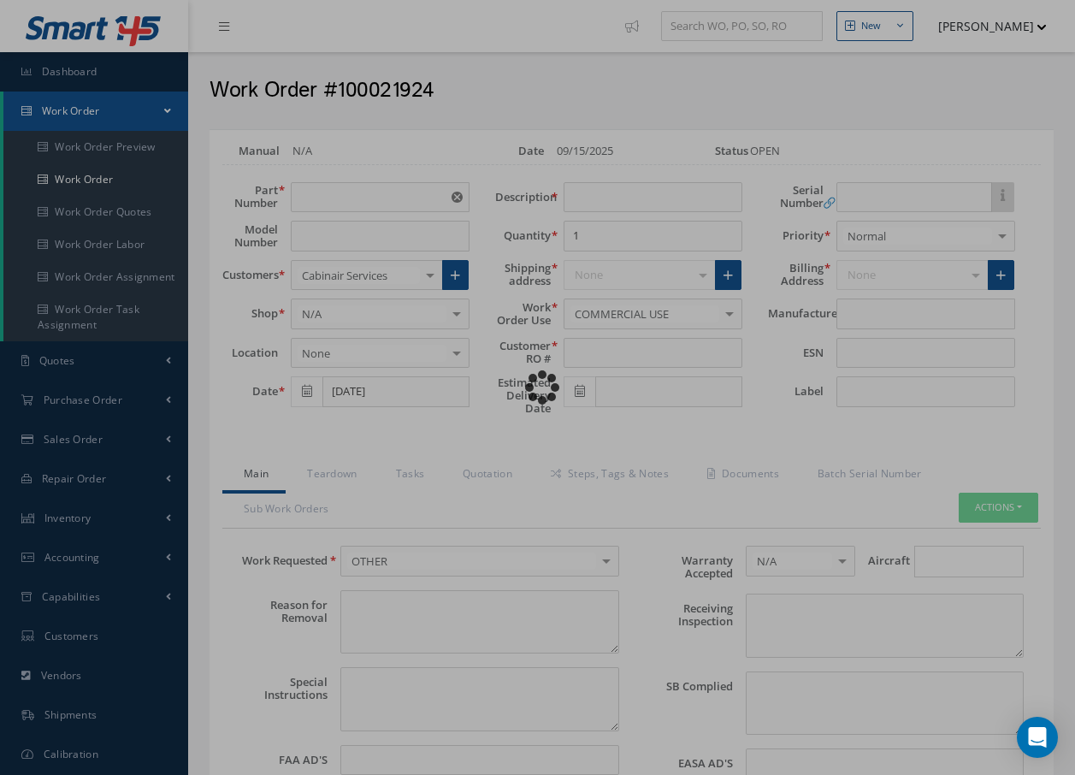
type input "STOCK REMOVAL"
type input "09/15/2025"
type input "STOCK REMOVAL"
type textarea "NONE"
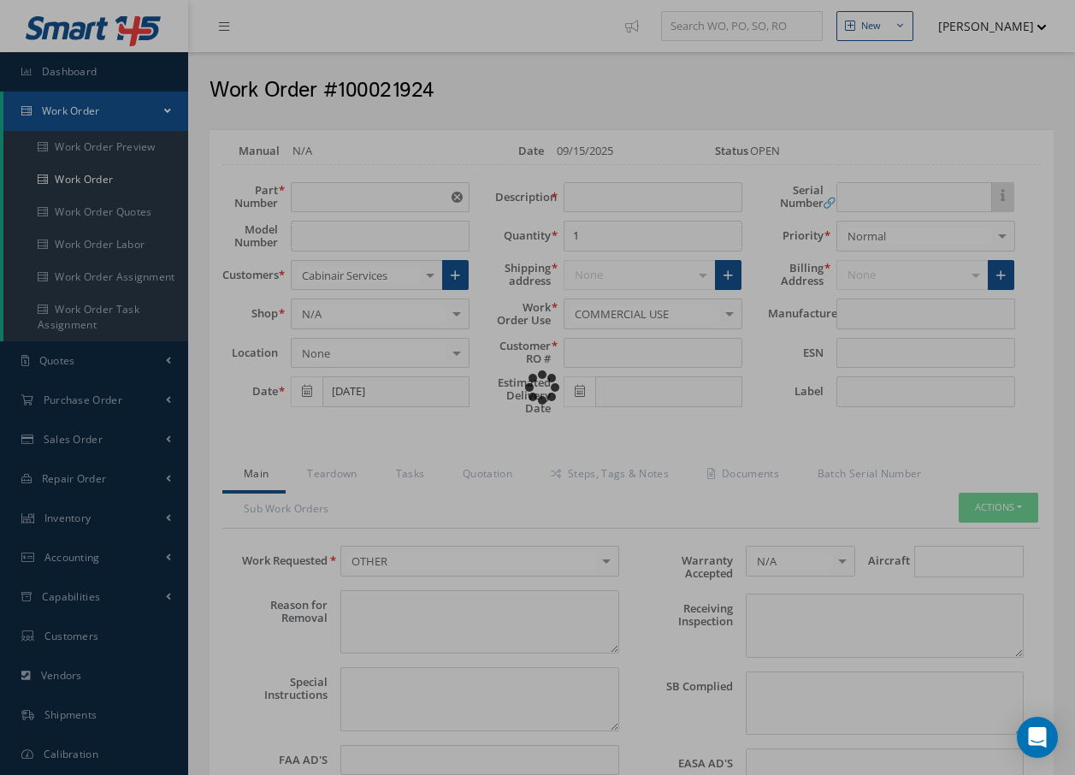
type textarea "PLEASE SEE R.O. FOR DETAILS"
type input "NONE"
type textarea "NO VISUAL DAMAGE"
type textarea "NONE"
type input "NONE"
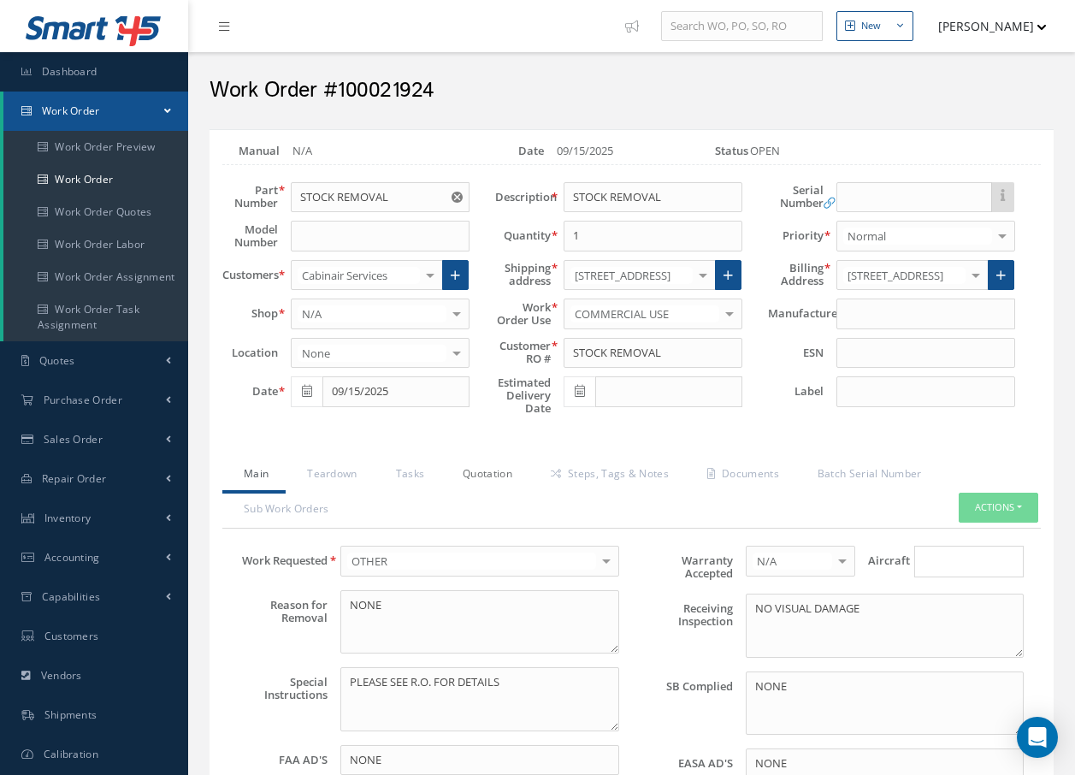
click at [494, 476] on link "Quotation" at bounding box center [485, 476] width 88 height 36
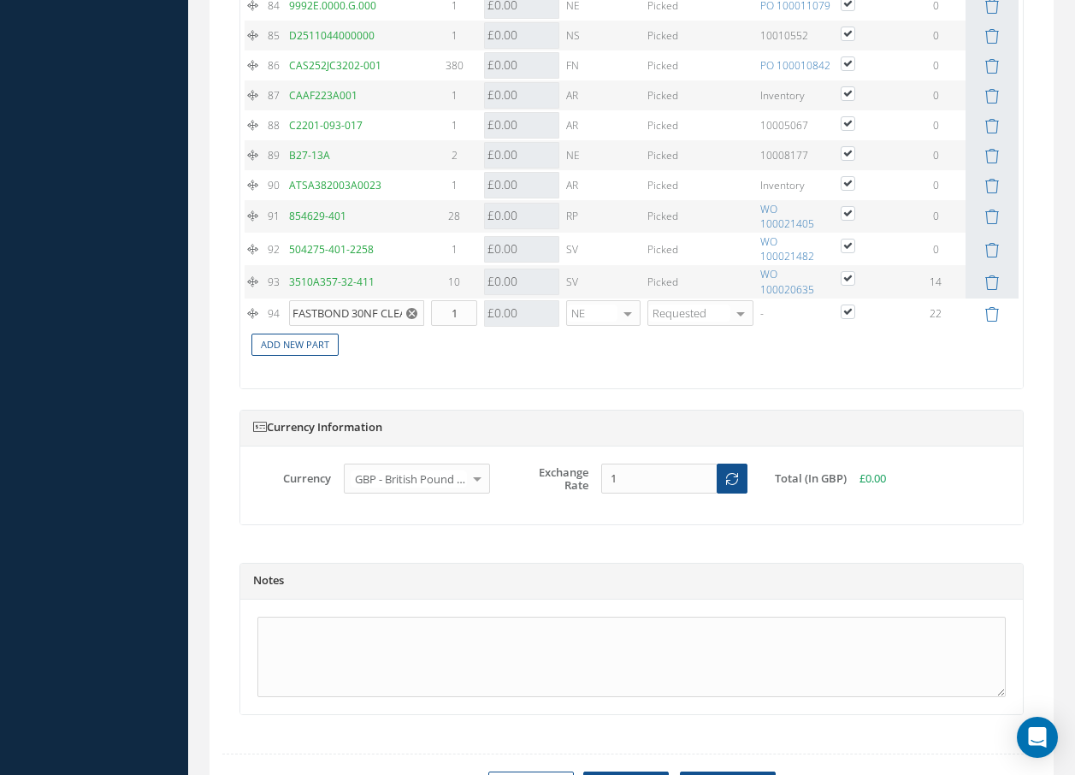
scroll to position [4373, 0]
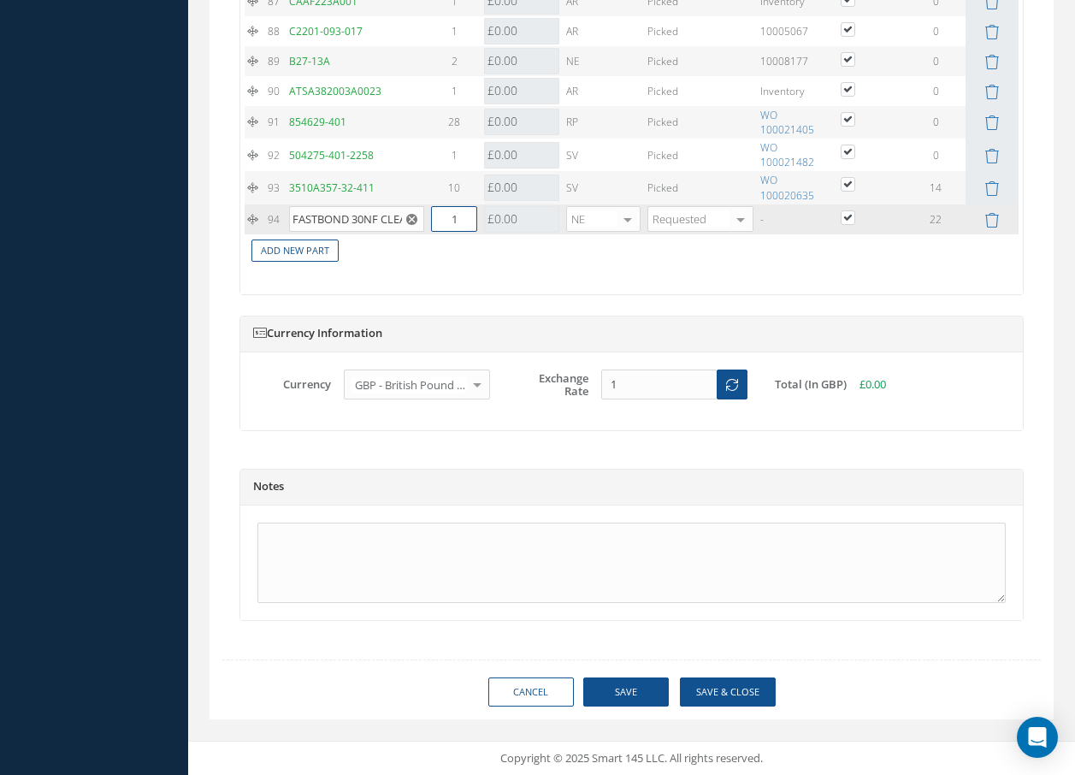
drag, startPoint x: 446, startPoint y: 224, endPoint x: 477, endPoint y: 215, distance: 33.0
click at [470, 216] on input "1" at bounding box center [454, 219] width 46 height 26
type input "6"
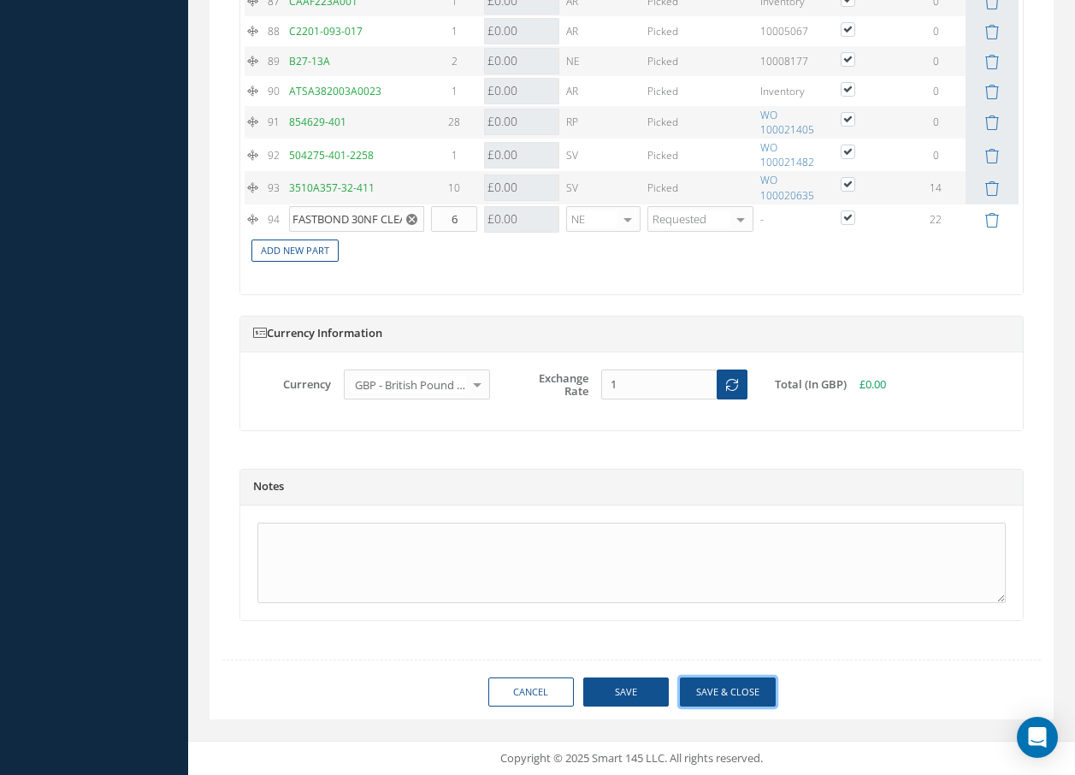
click at [714, 692] on button "Save & Close" at bounding box center [728, 692] width 96 height 30
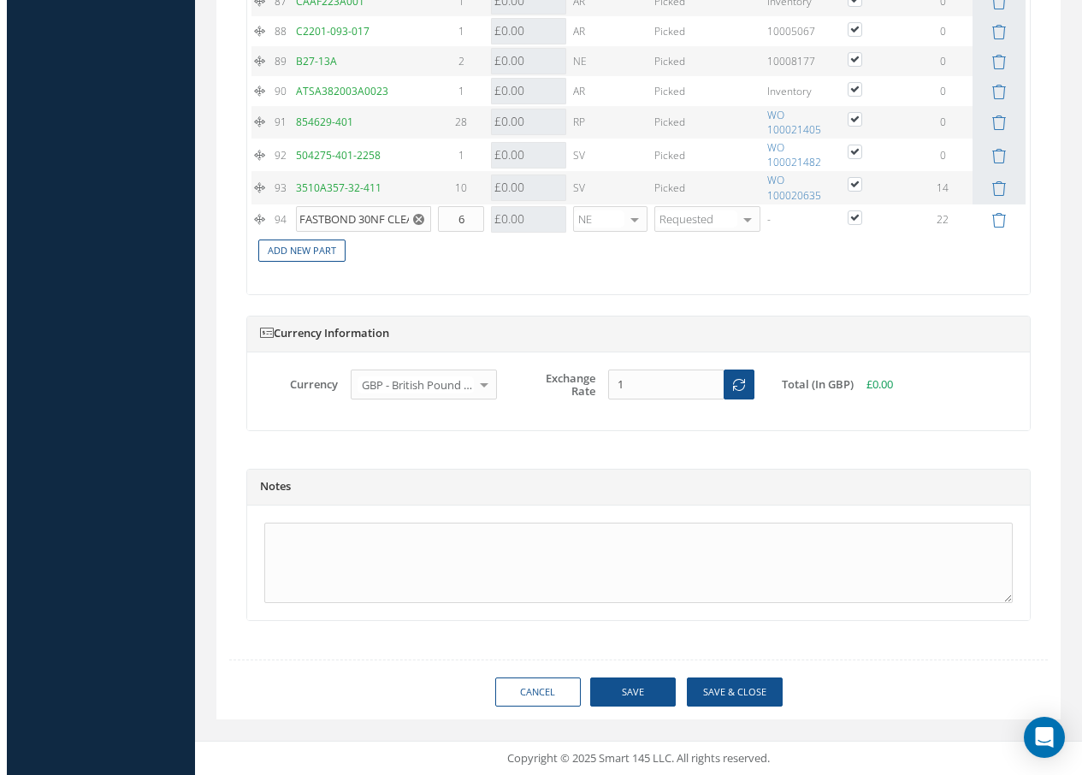
scroll to position [4356, 0]
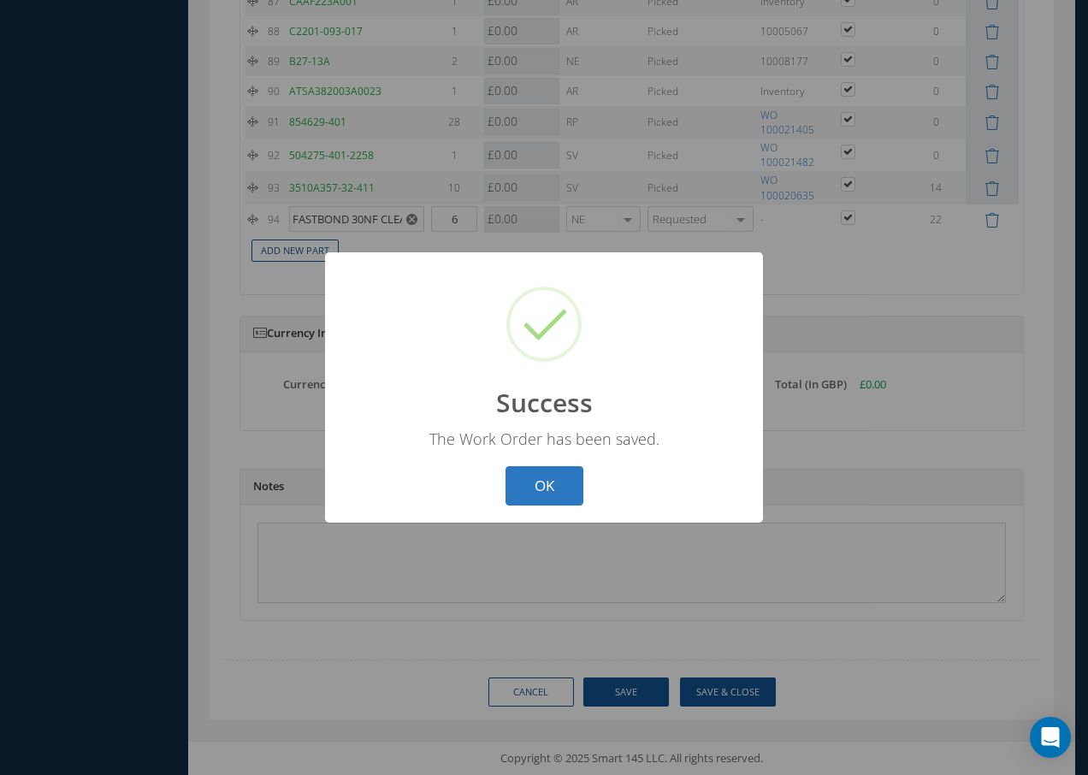
click at [547, 474] on button "OK" at bounding box center [545, 486] width 78 height 40
select select "25"
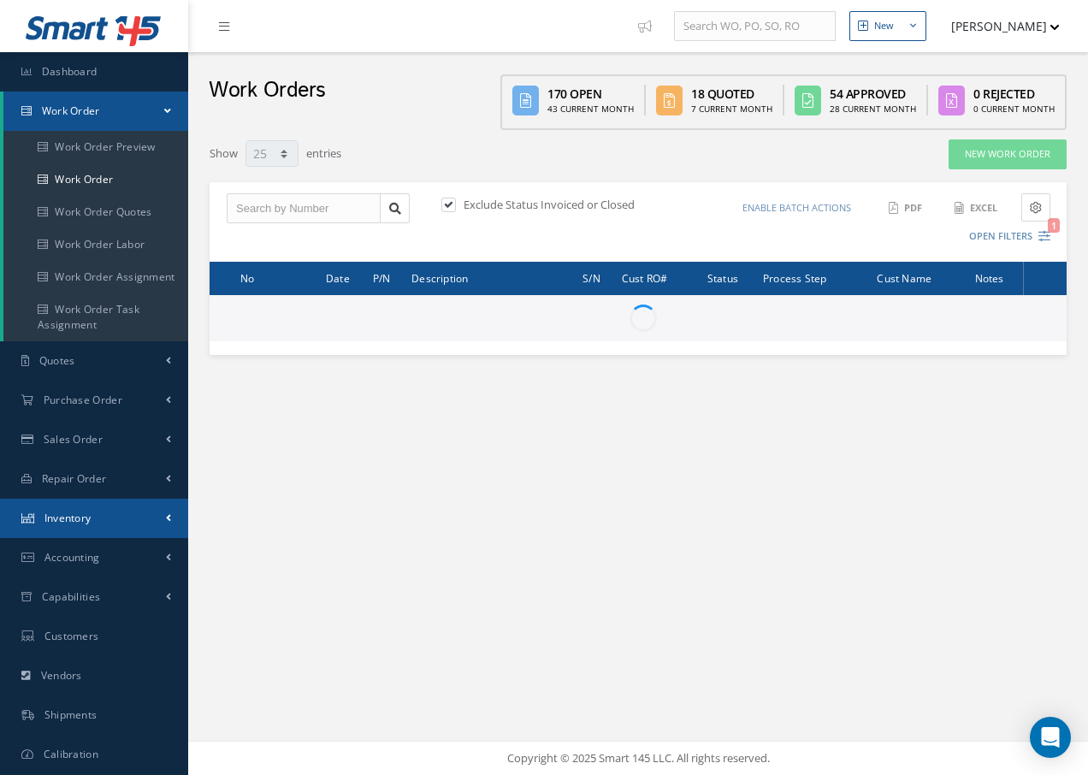
click at [79, 521] on span "Inventory" at bounding box center [67, 518] width 47 height 15
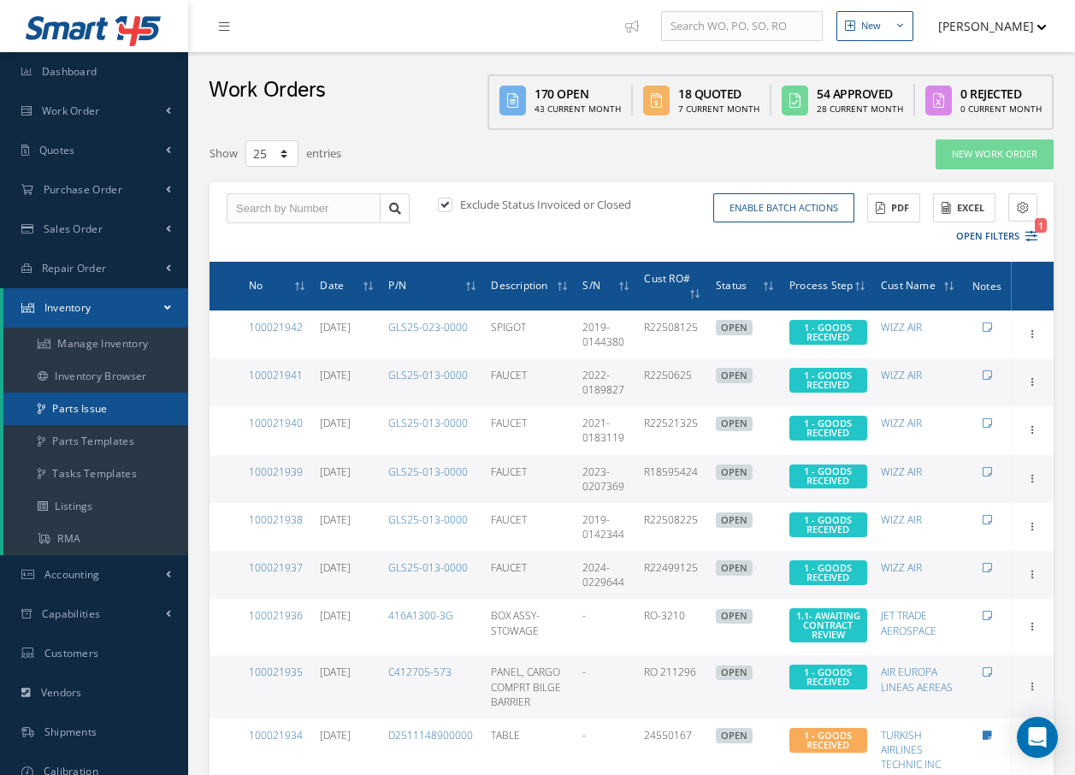
click at [94, 414] on link "Parts Issue" at bounding box center [95, 409] width 185 height 33
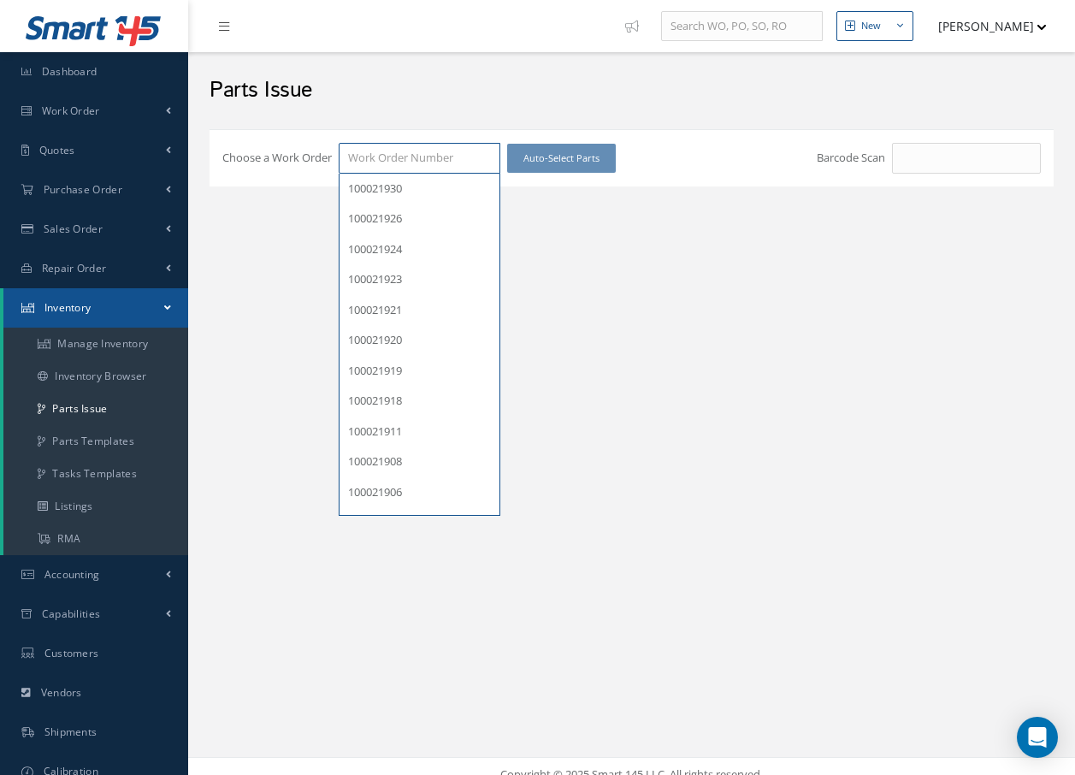
click at [497, 165] on input "Choose a Work Order" at bounding box center [420, 158] width 162 height 31
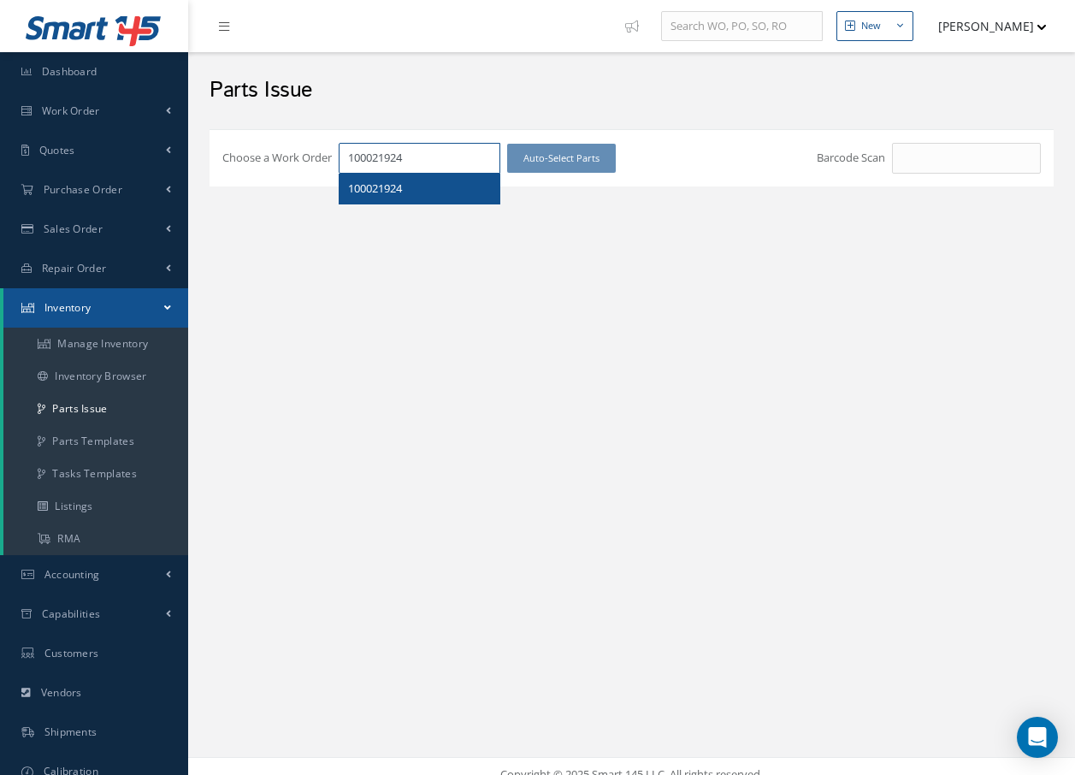
type input "100021924"
click at [397, 192] on span "100021924" at bounding box center [375, 187] width 54 height 15
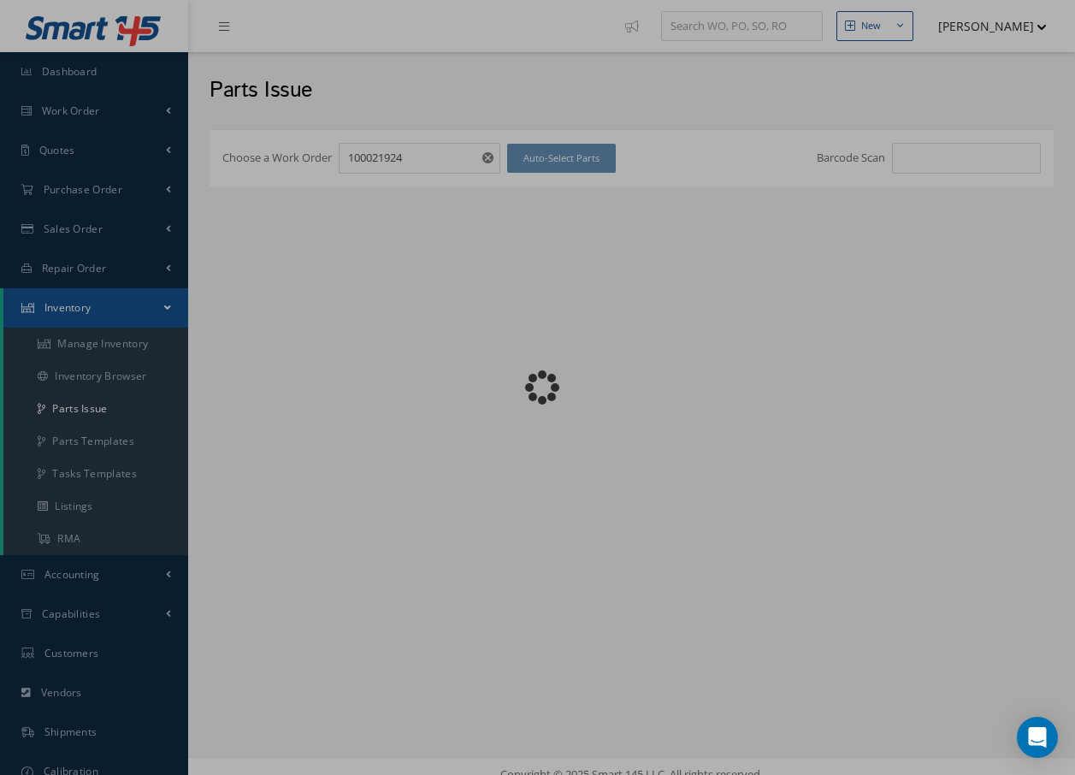
checkbox input "false"
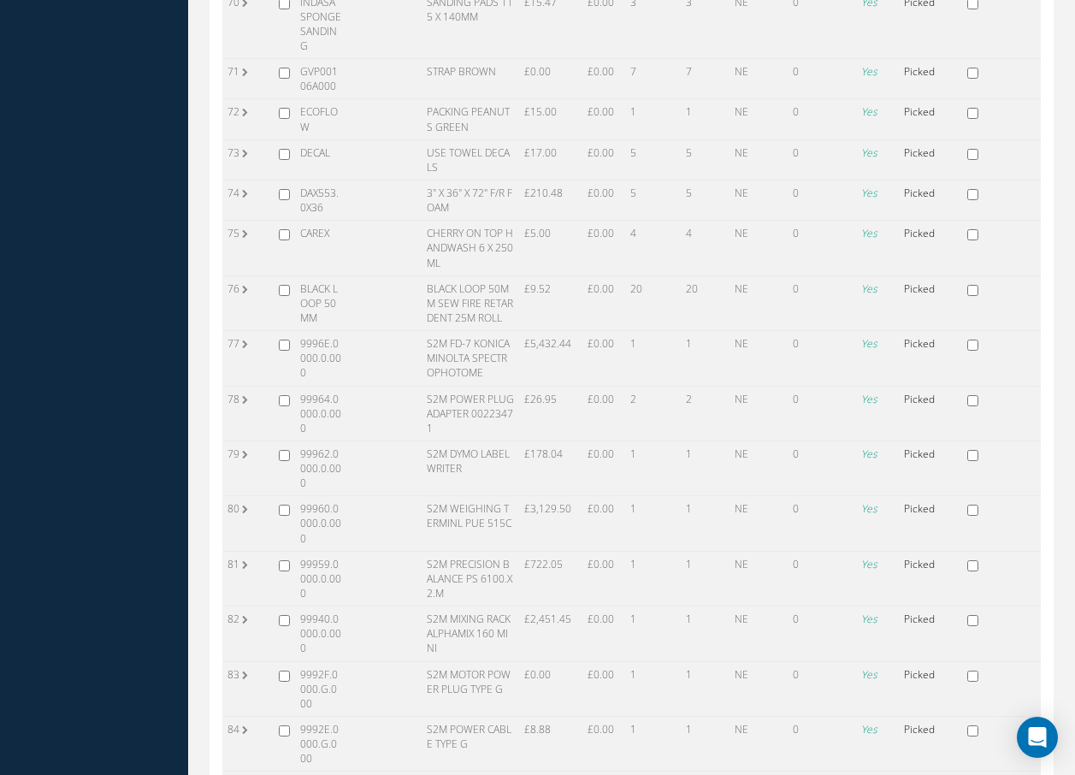
scroll to position [4096, 0]
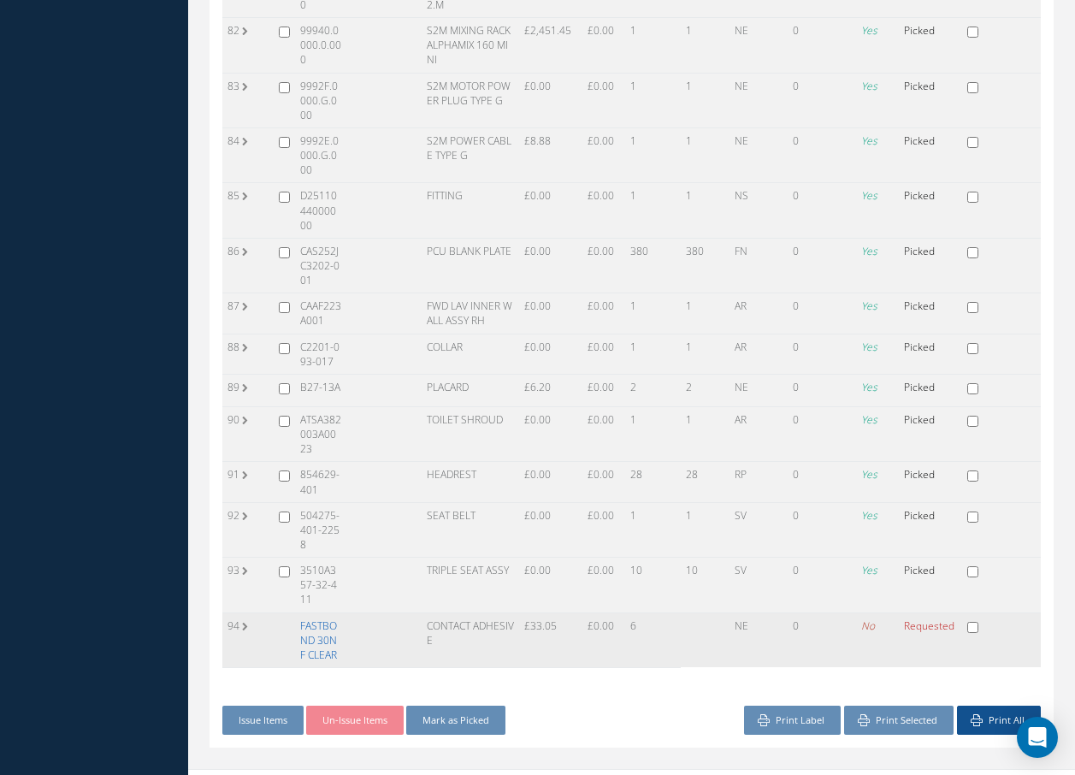
click at [328, 618] on link "FASTBOND 30NF CLEAR" at bounding box center [318, 640] width 37 height 44
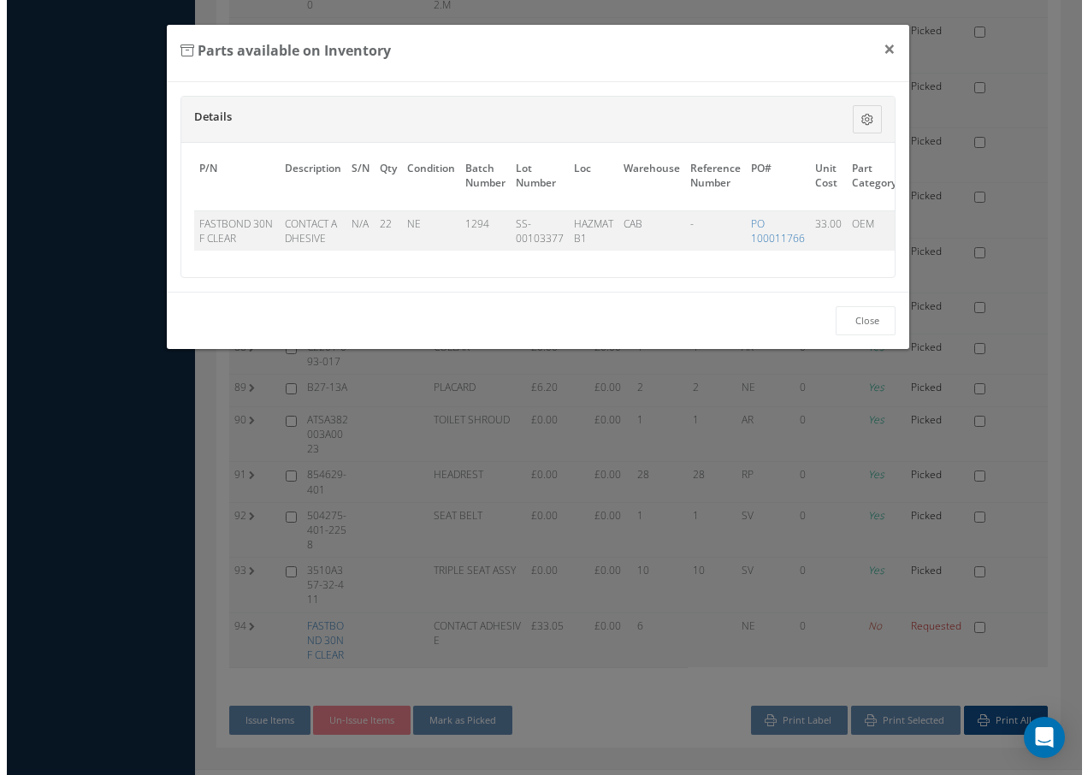
scroll to position [3818, 0]
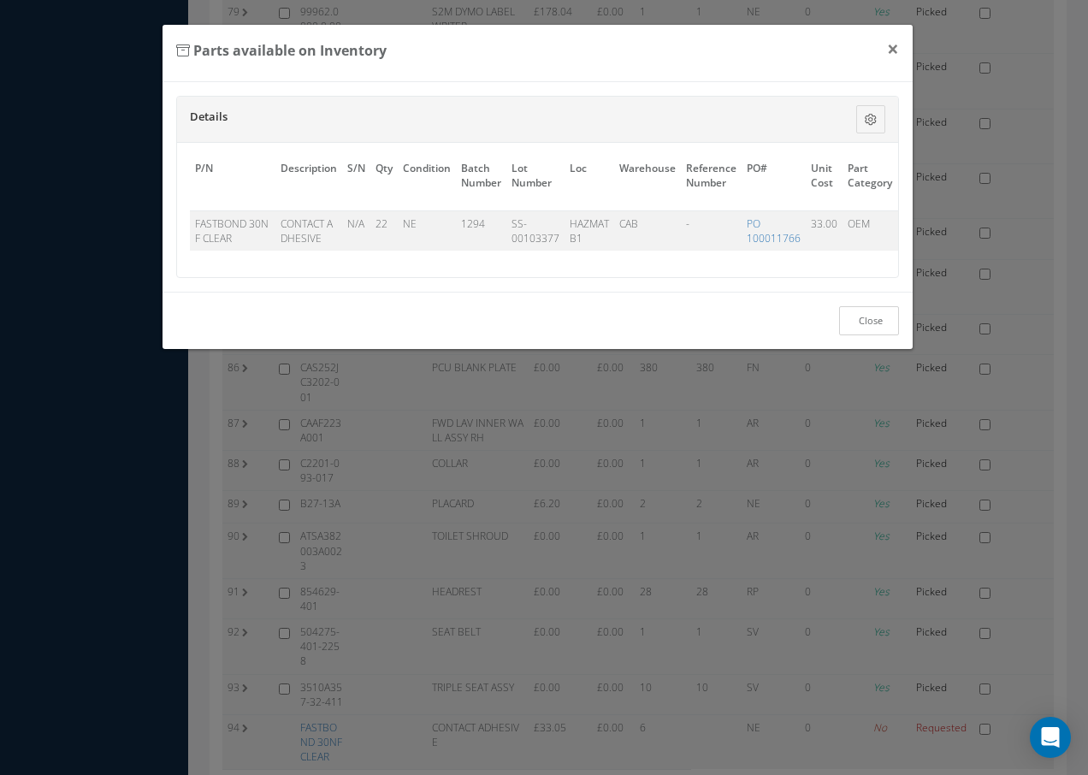
click at [865, 335] on link "Close" at bounding box center [869, 321] width 60 height 30
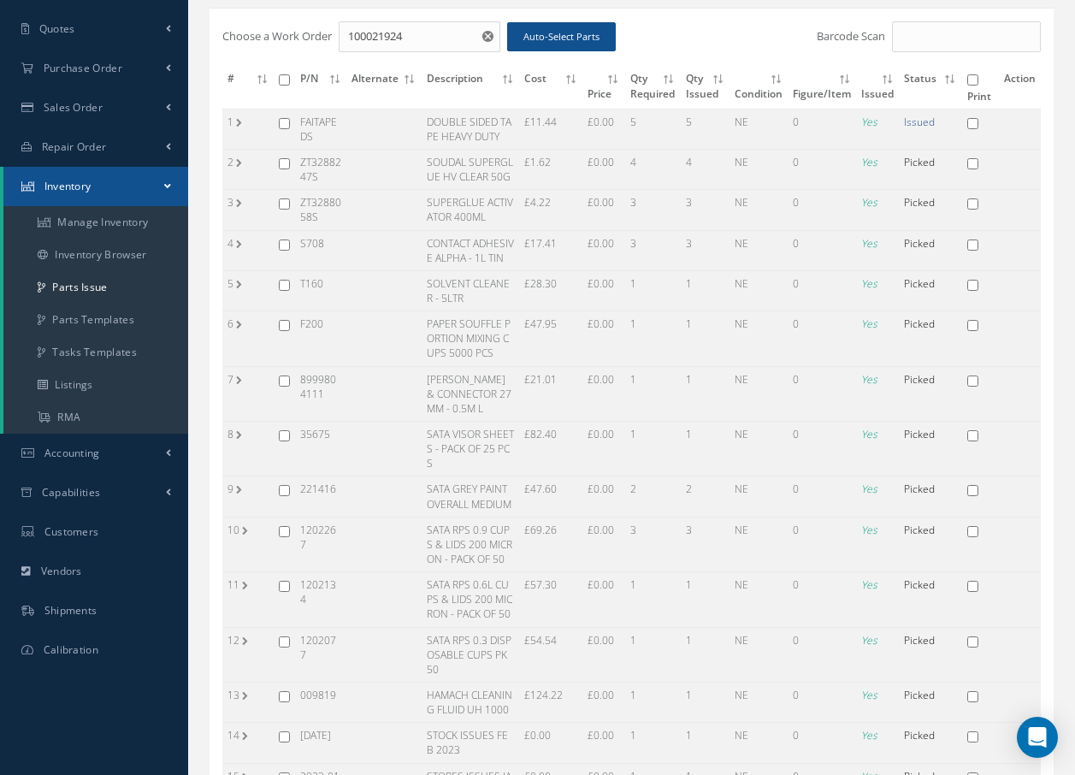
scroll to position [0, 0]
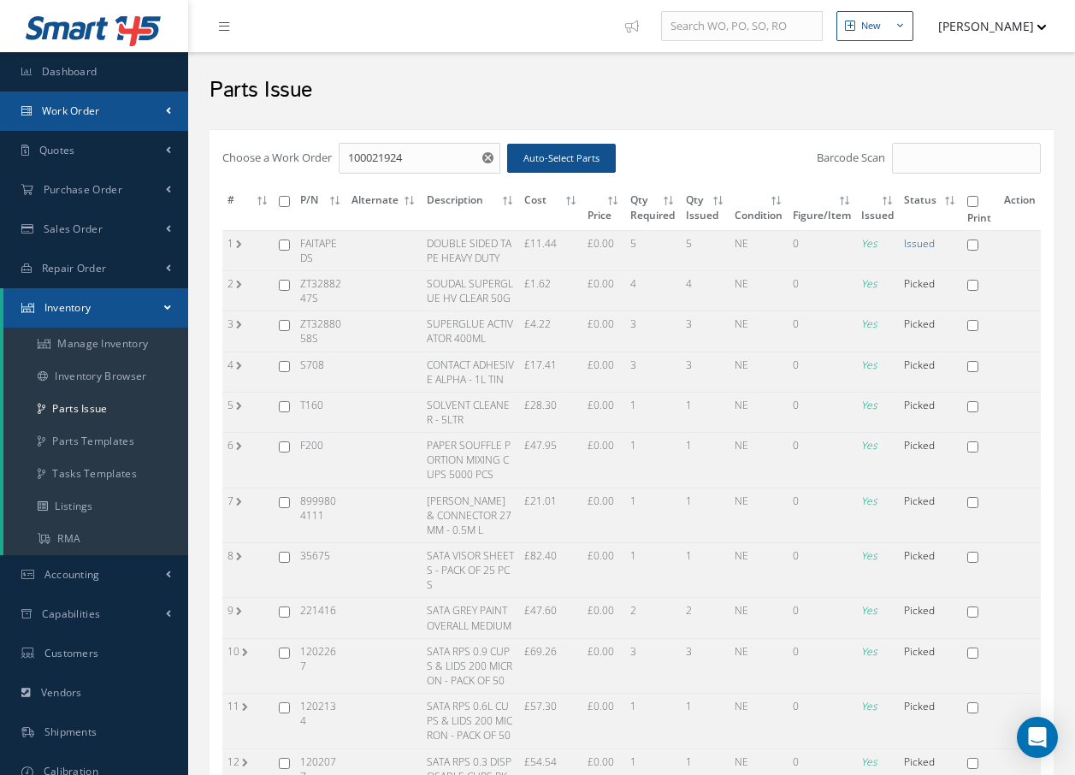
click at [86, 111] on span "Work Order" at bounding box center [71, 111] width 58 height 15
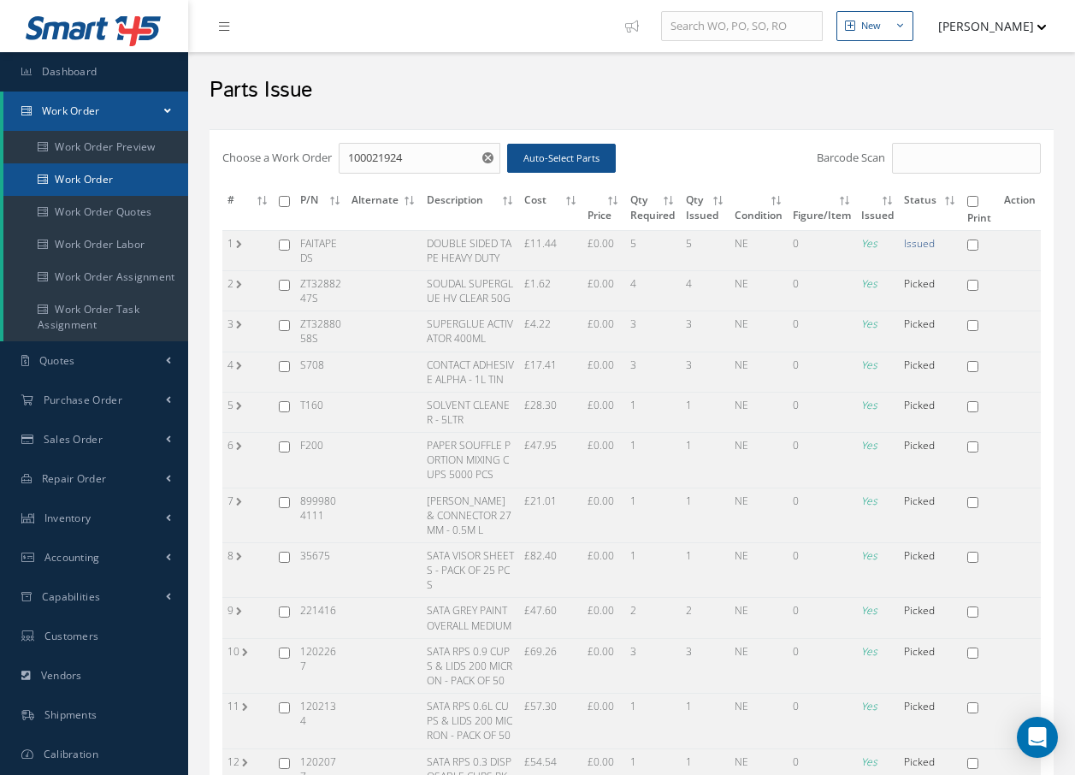
click at [68, 179] on link "Work Order" at bounding box center [95, 179] width 185 height 33
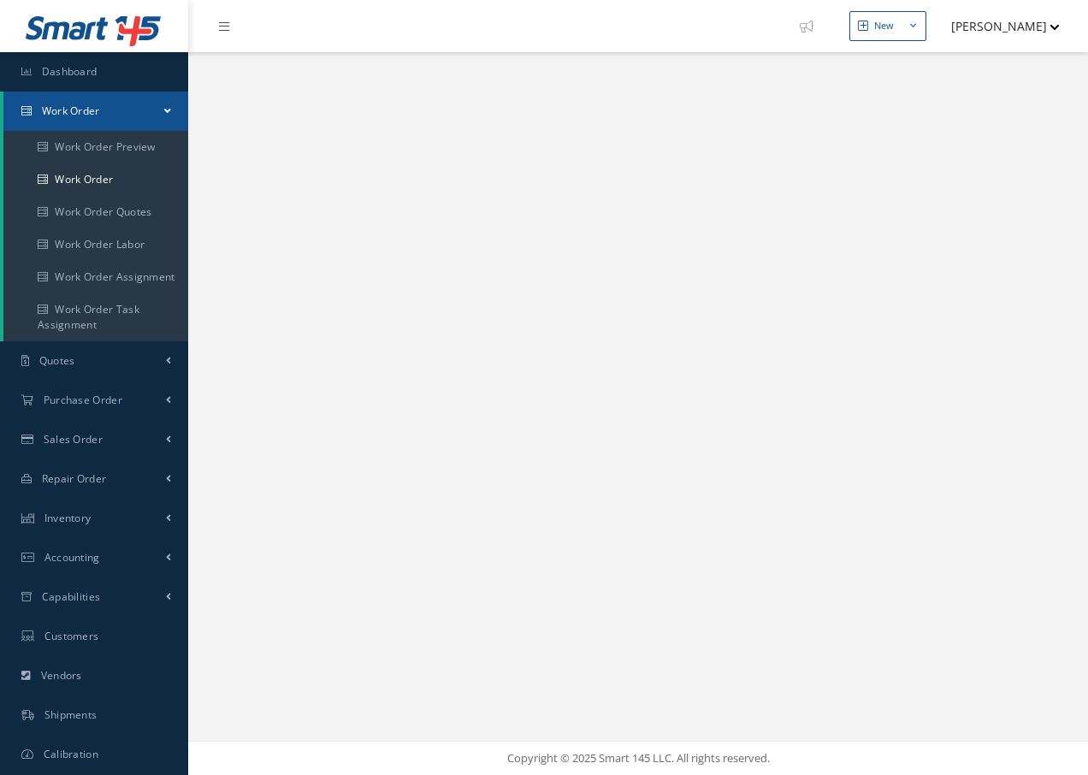
select select "25"
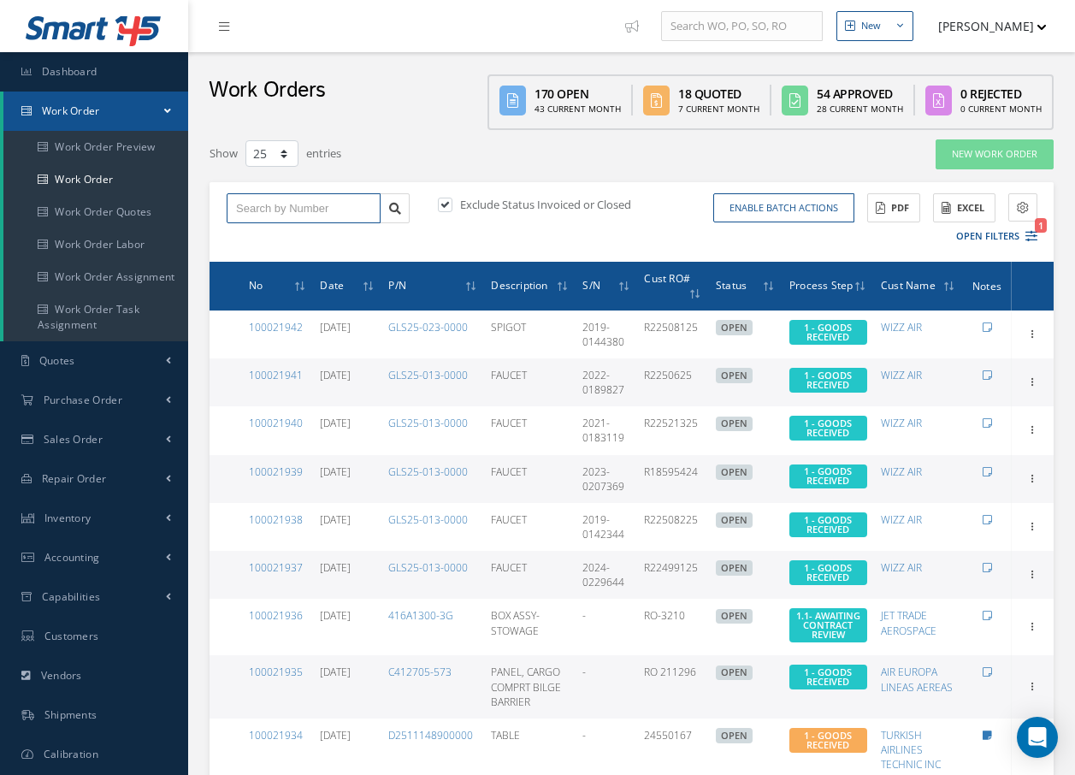
click at [270, 209] on input "text" at bounding box center [304, 208] width 154 height 31
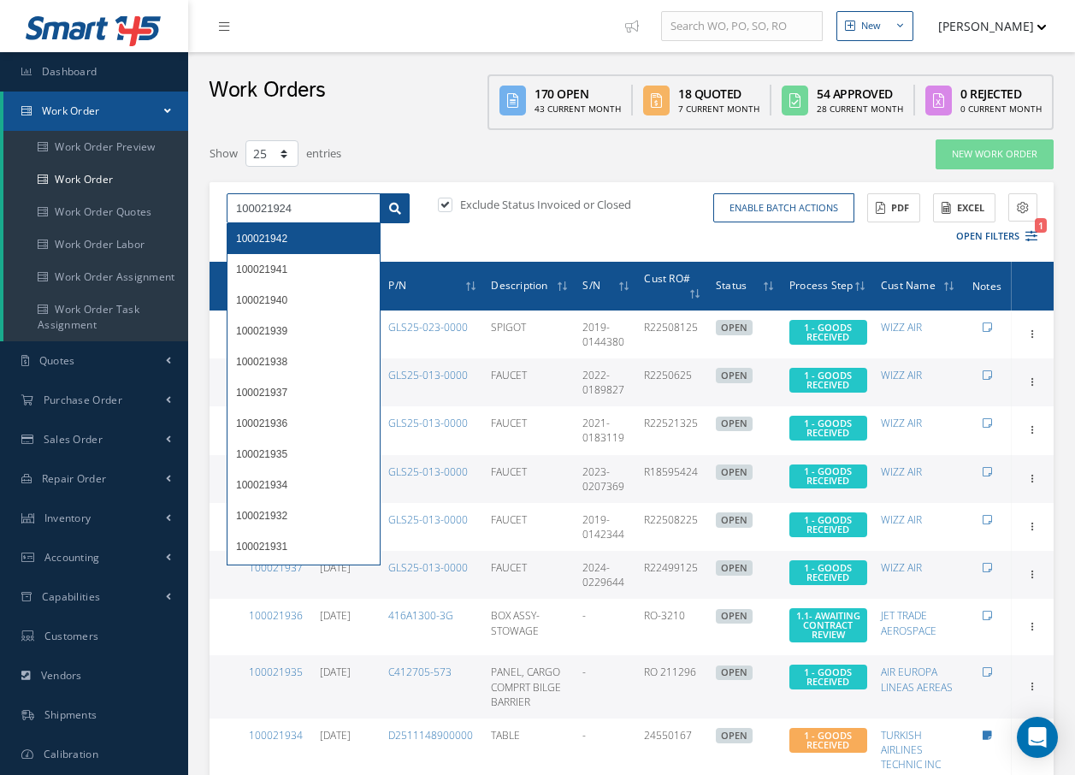
type input "100021924"
click at [399, 206] on icon at bounding box center [395, 209] width 12 height 12
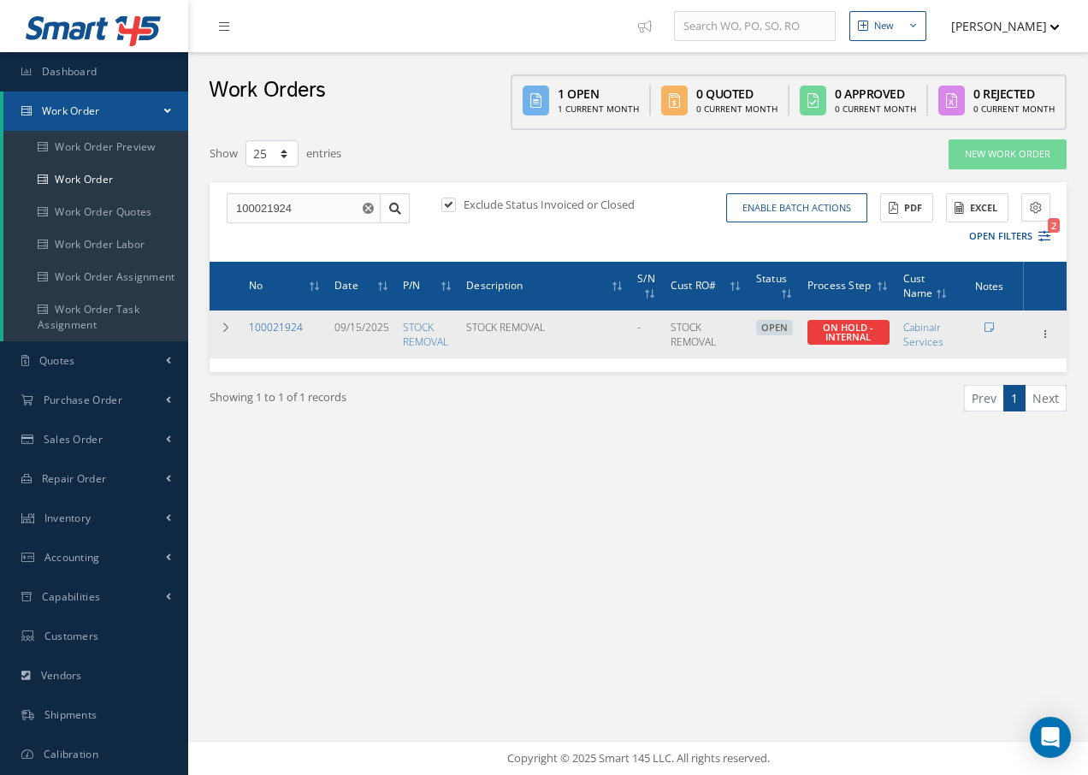
click at [275, 328] on link "100021924" at bounding box center [276, 327] width 54 height 15
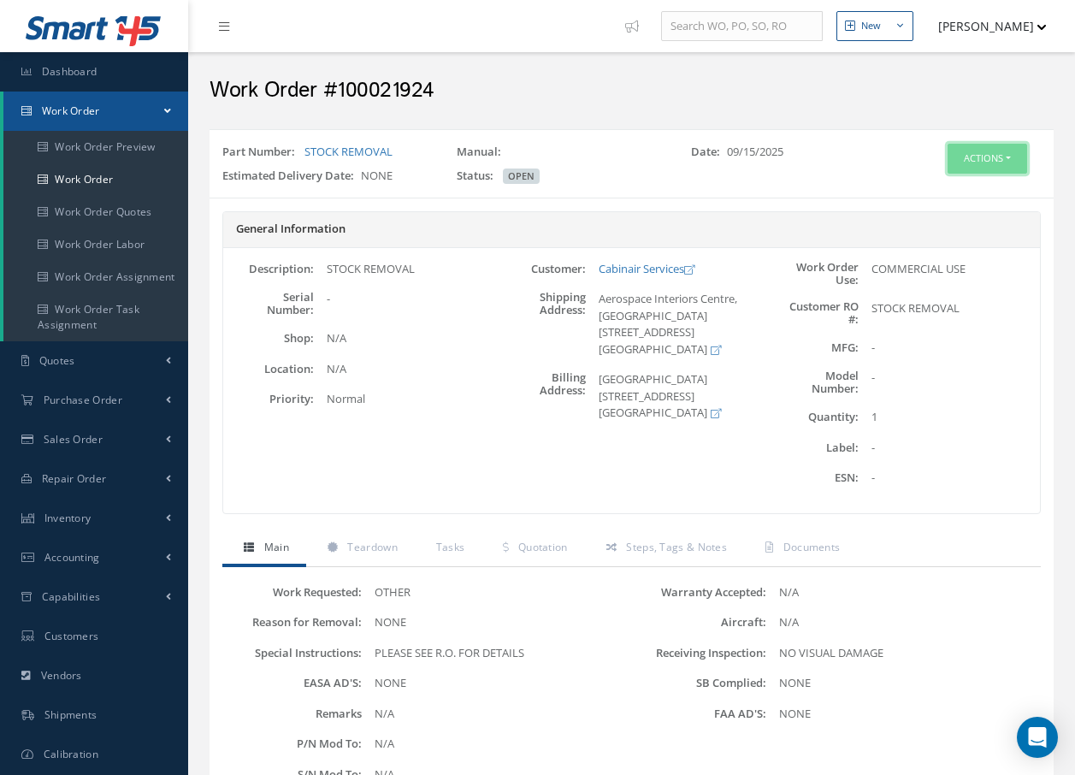
click at [990, 157] on button "Actions" at bounding box center [988, 159] width 80 height 30
click at [931, 194] on link "Edit" at bounding box center [961, 191] width 137 height 23
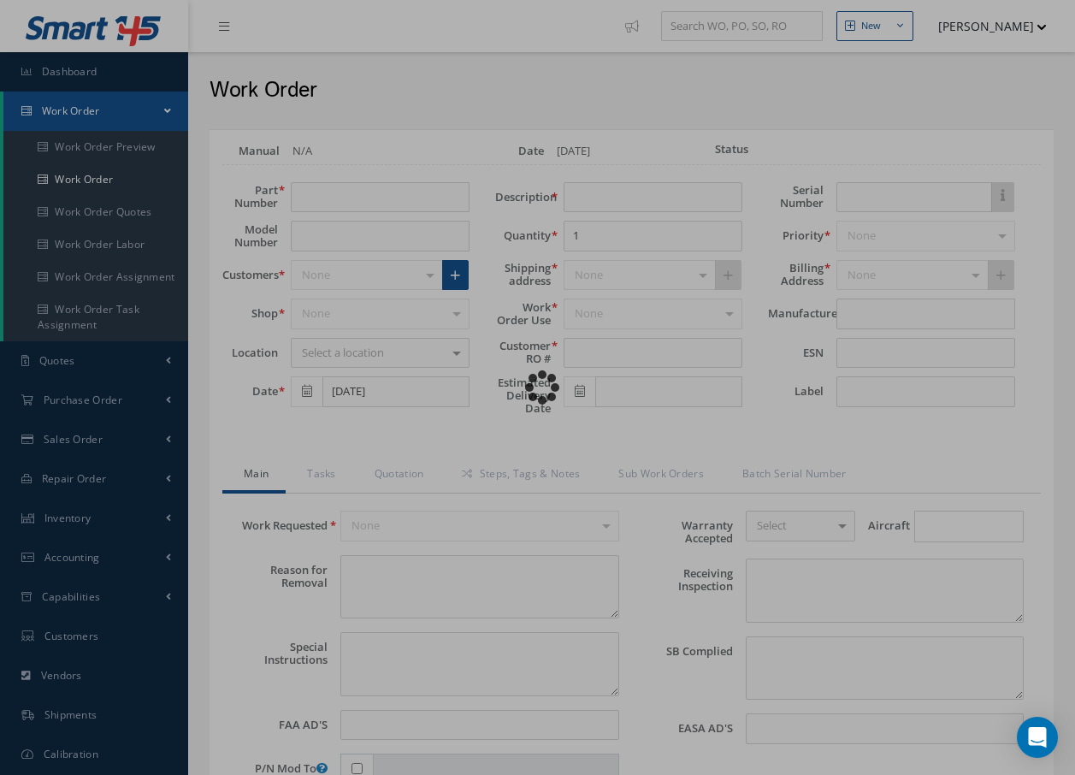
type input "STOCK REMOVAL"
type input "09/15/2025"
type input "STOCK REMOVAL"
type textarea "NONE"
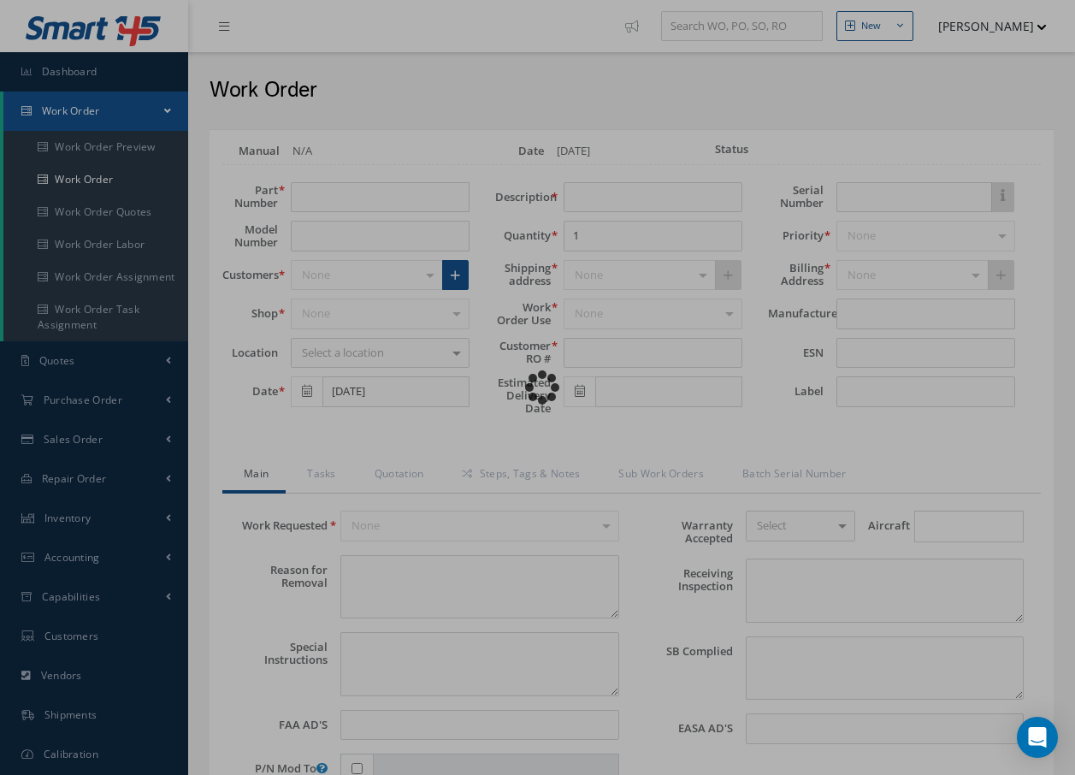
type textarea "PLEASE SEE R.O. FOR DETAILS"
type input "NONE"
type textarea "NO VISUAL DAMAGE"
type textarea "NONE"
type input "NONE"
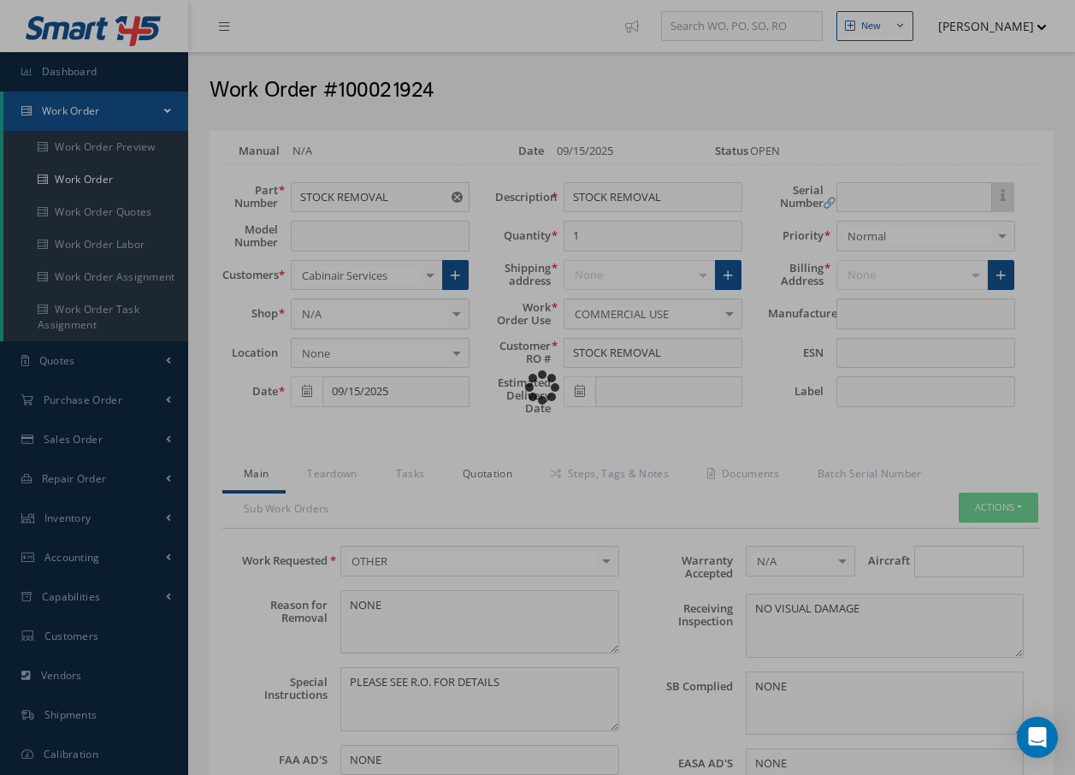
click at [484, 463] on link "Quotation" at bounding box center [485, 476] width 88 height 36
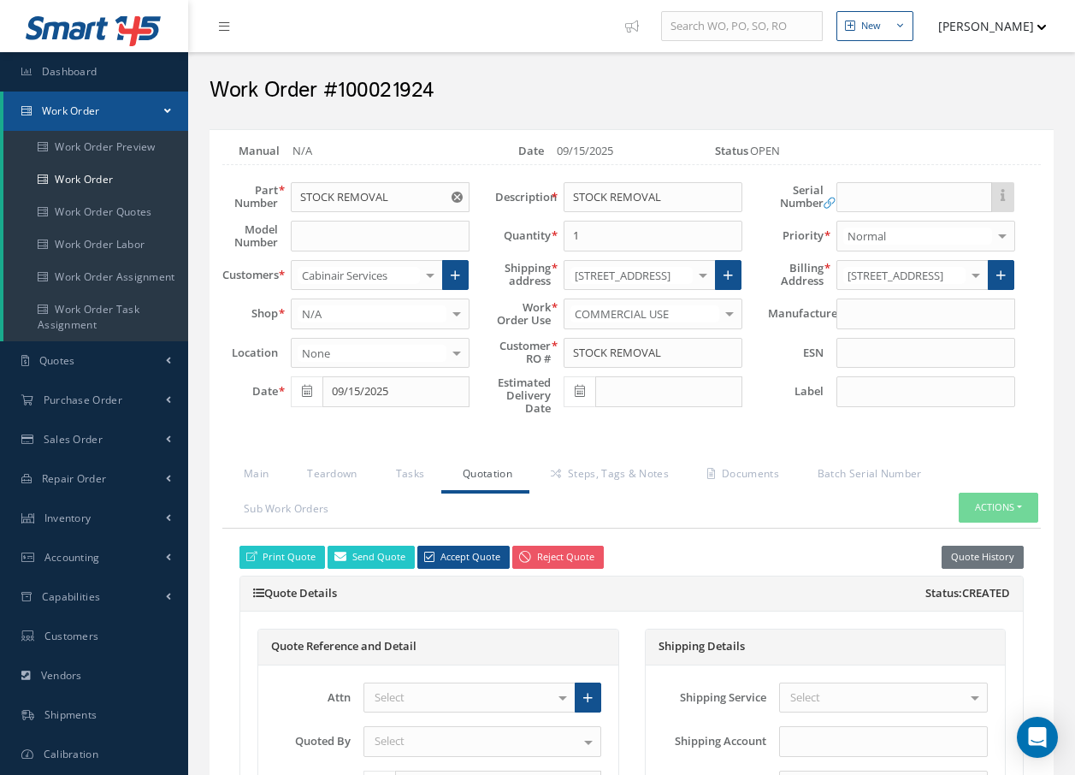
click at [481, 480] on link "Quotation" at bounding box center [485, 476] width 88 height 36
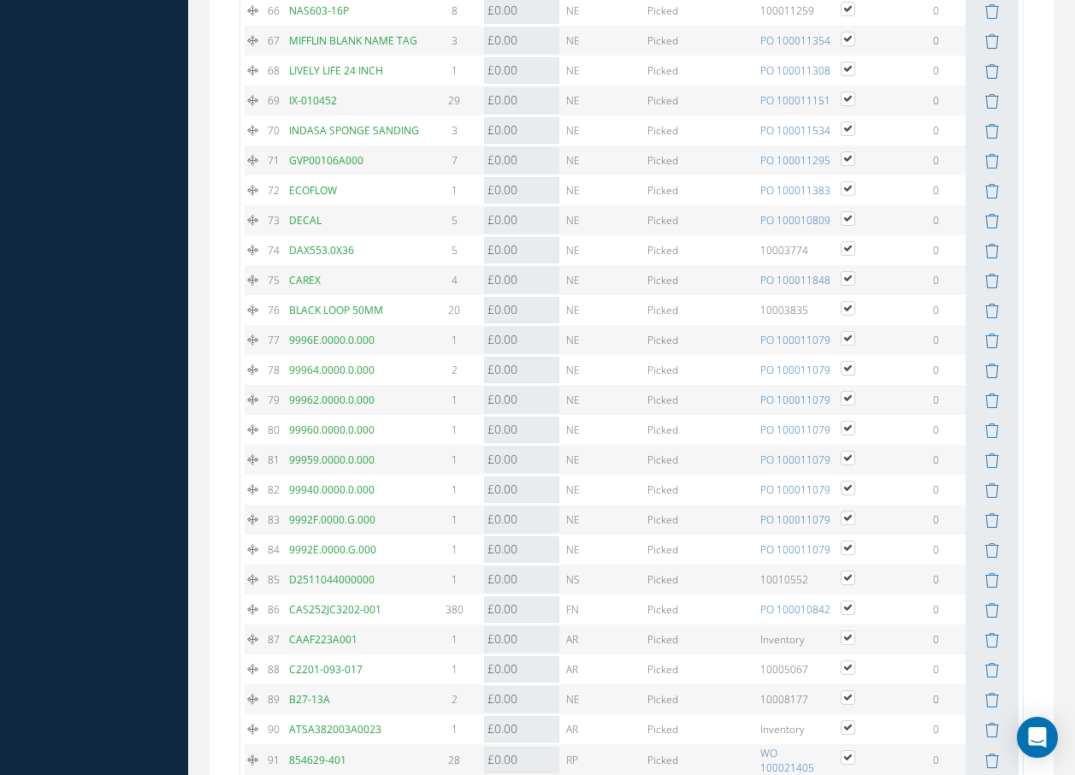
scroll to position [4020, 0]
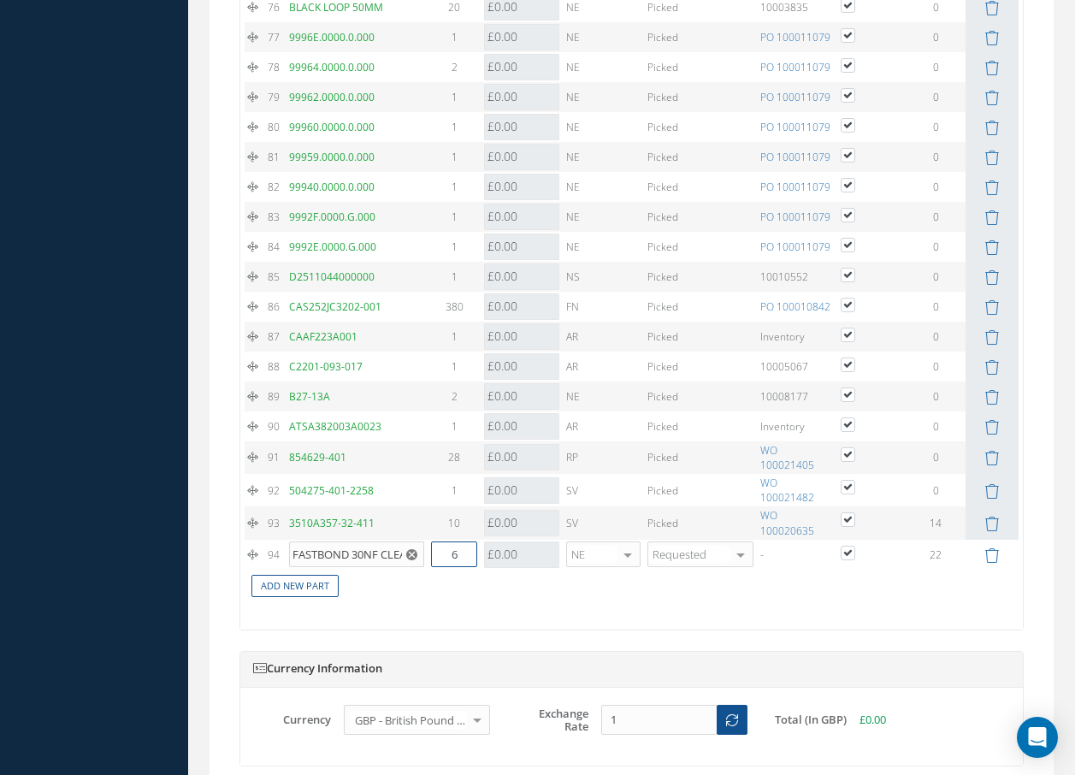
drag, startPoint x: 463, startPoint y: 572, endPoint x: 428, endPoint y: 551, distance: 41.1
click at [444, 567] on input "6" at bounding box center [454, 554] width 46 height 26
type input "1"
click at [332, 598] on link "Add New Part" at bounding box center [294, 586] width 87 height 23
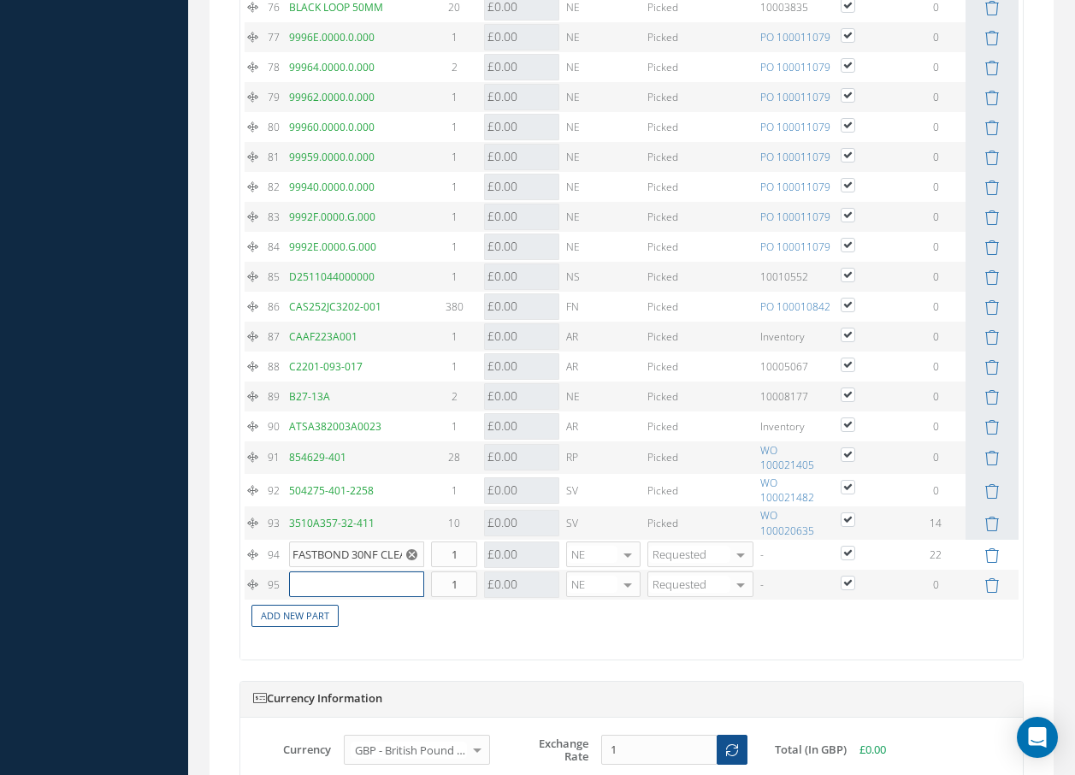
click at [334, 597] on input "text" at bounding box center [356, 584] width 135 height 26
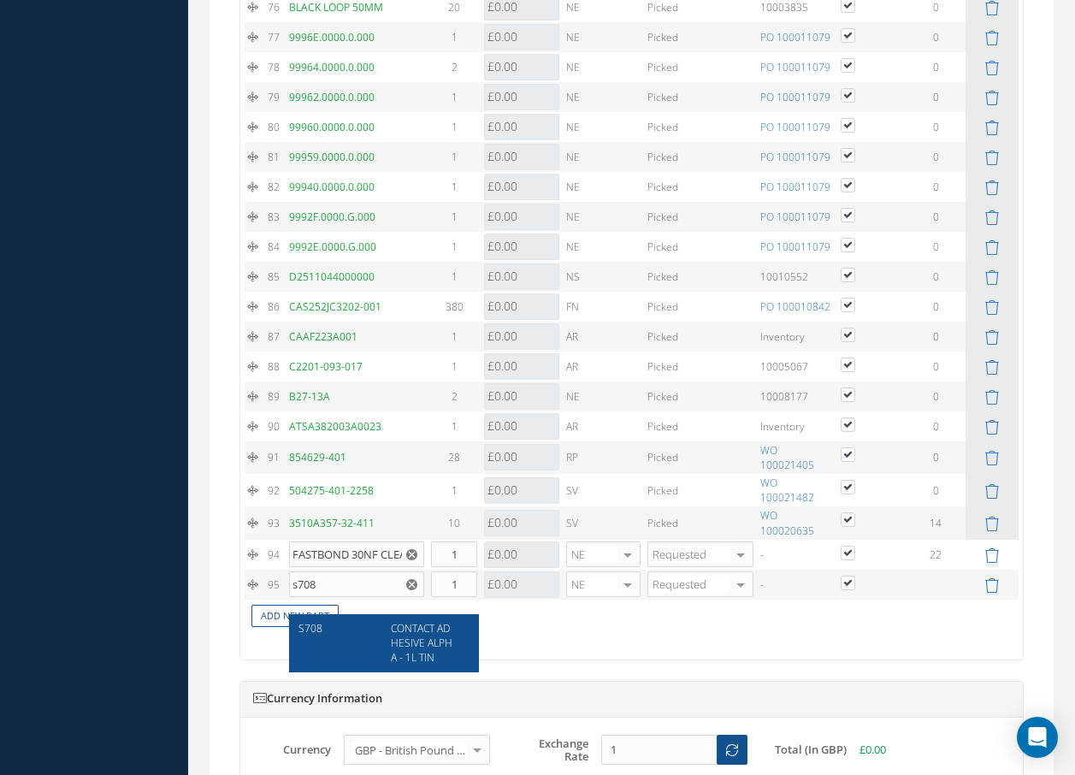
click at [405, 634] on span "CONTACT ADHESIVE ALPHA - 1L TIN" at bounding box center [422, 643] width 62 height 44
type input "S708"
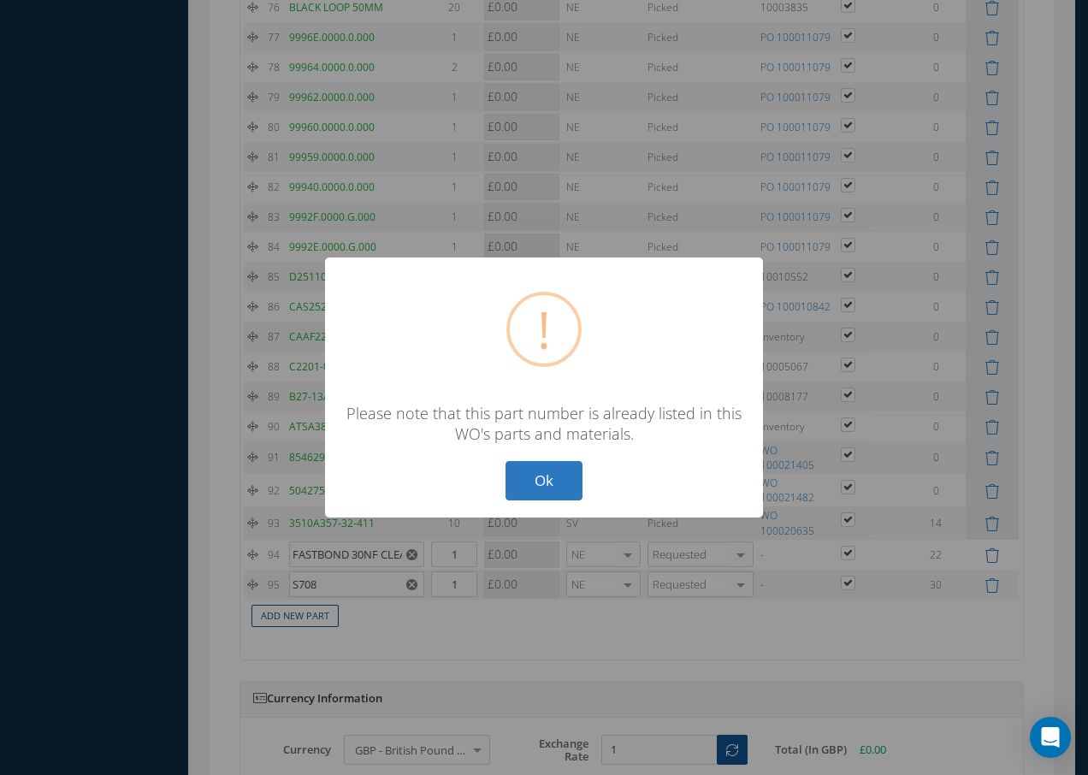
click at [569, 482] on button "Ok" at bounding box center [544, 481] width 77 height 40
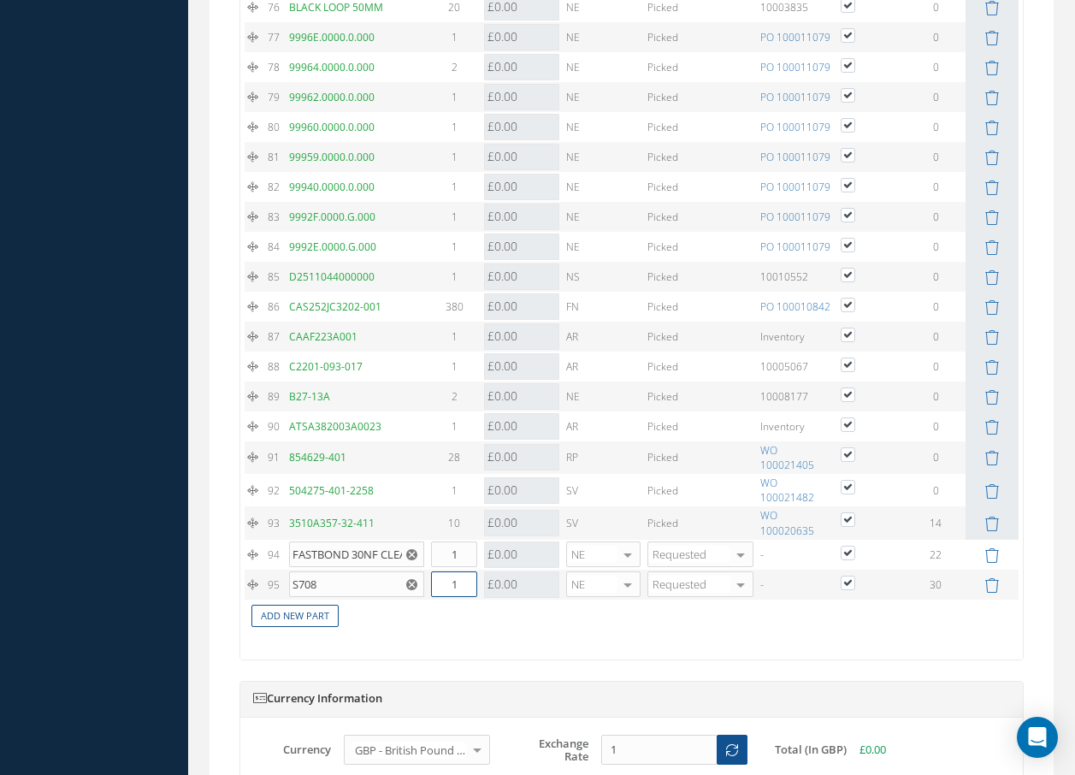
drag, startPoint x: 451, startPoint y: 600, endPoint x: 466, endPoint y: 562, distance: 40.7
click at [476, 595] on input "1" at bounding box center [454, 584] width 46 height 26
type input "6"
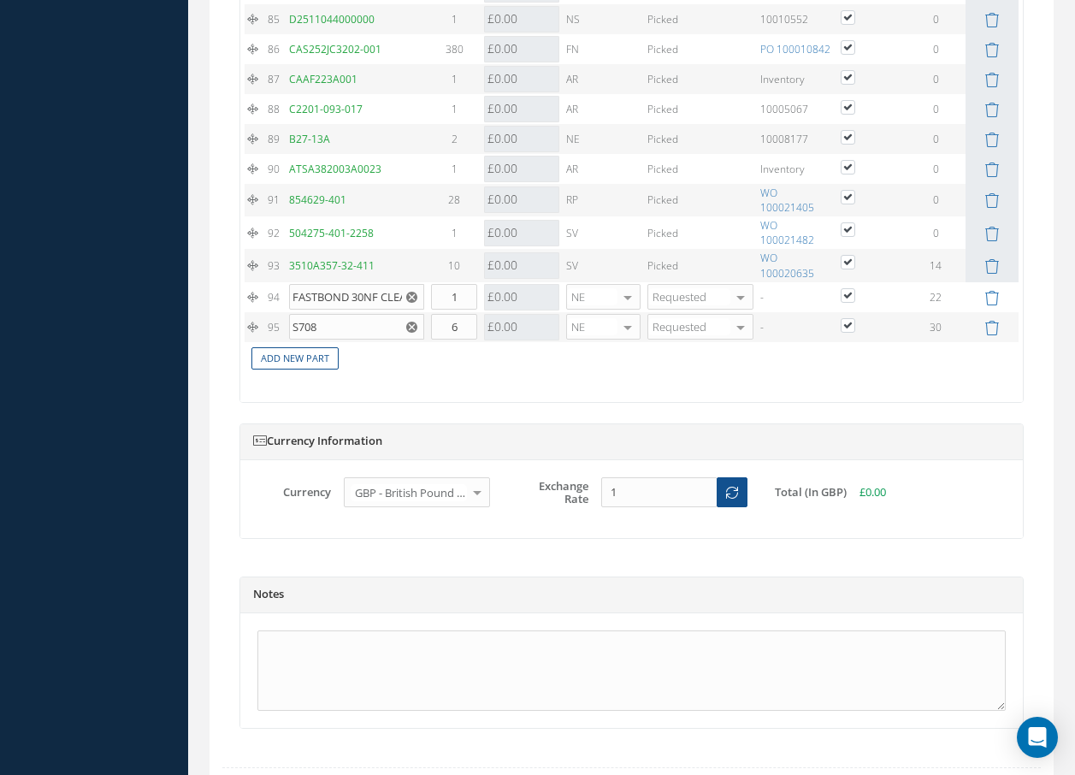
scroll to position [4403, 0]
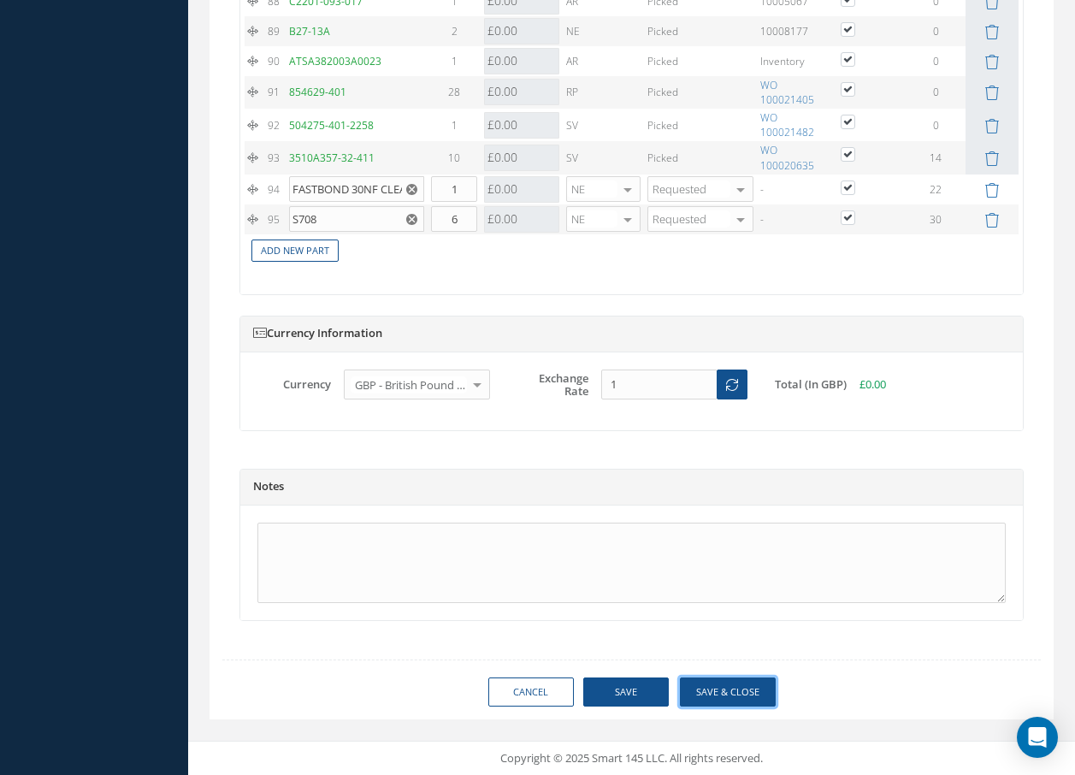
click at [734, 691] on button "Save & Close" at bounding box center [728, 692] width 96 height 30
checkbox input "true"
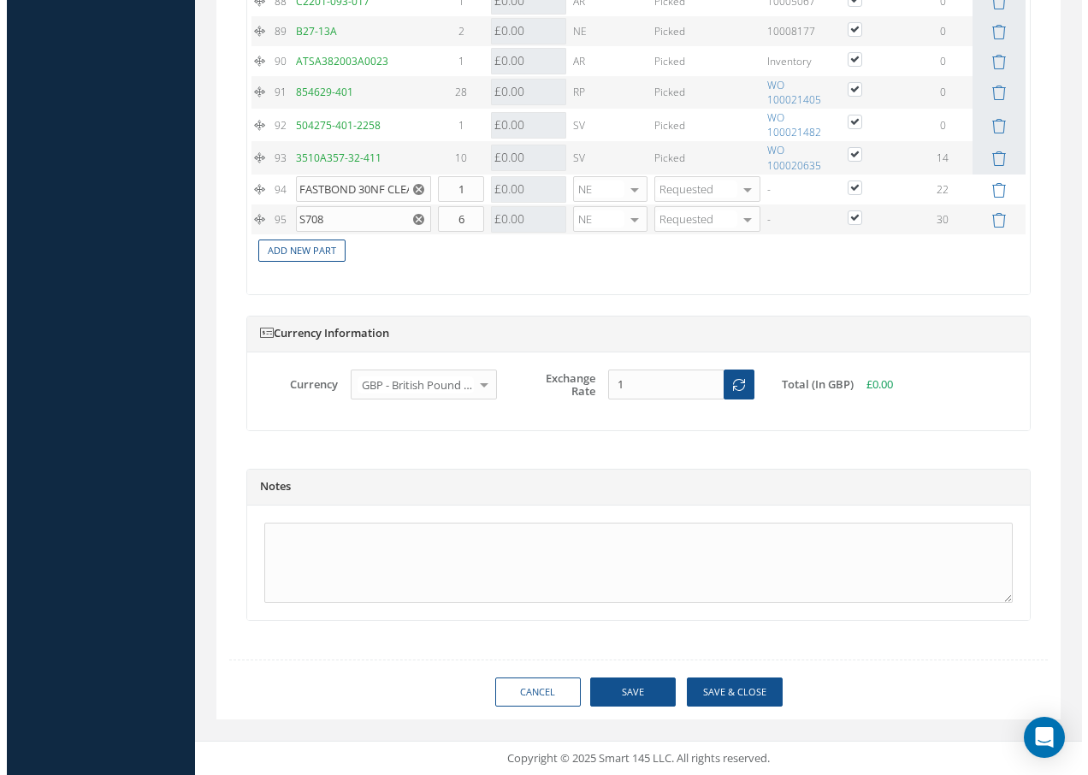
scroll to position [4386, 0]
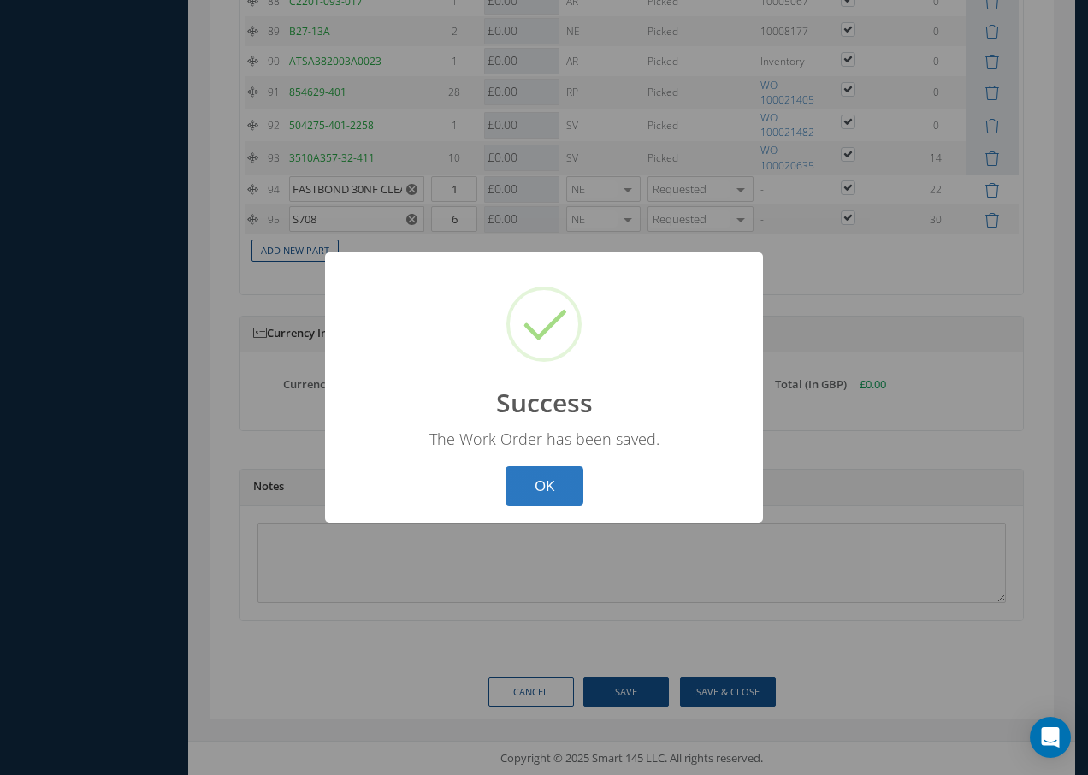
click at [551, 488] on button "OK" at bounding box center [545, 486] width 78 height 40
select select "25"
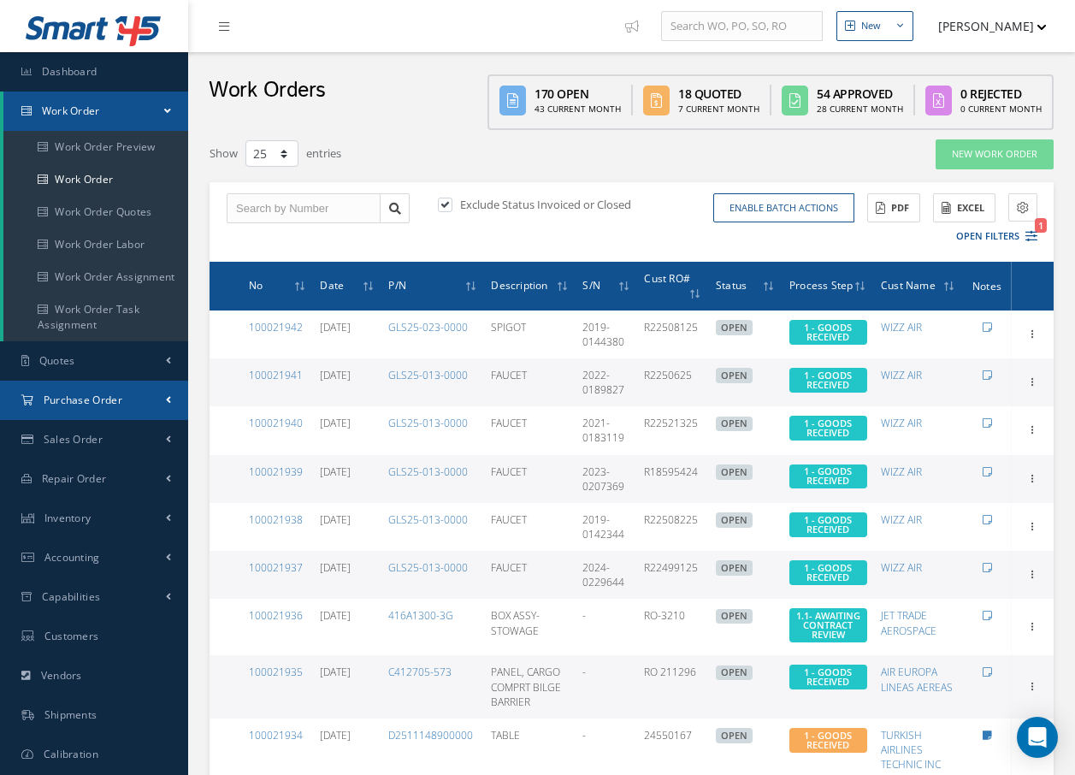
click at [82, 407] on link "Purchase Order" at bounding box center [94, 400] width 188 height 39
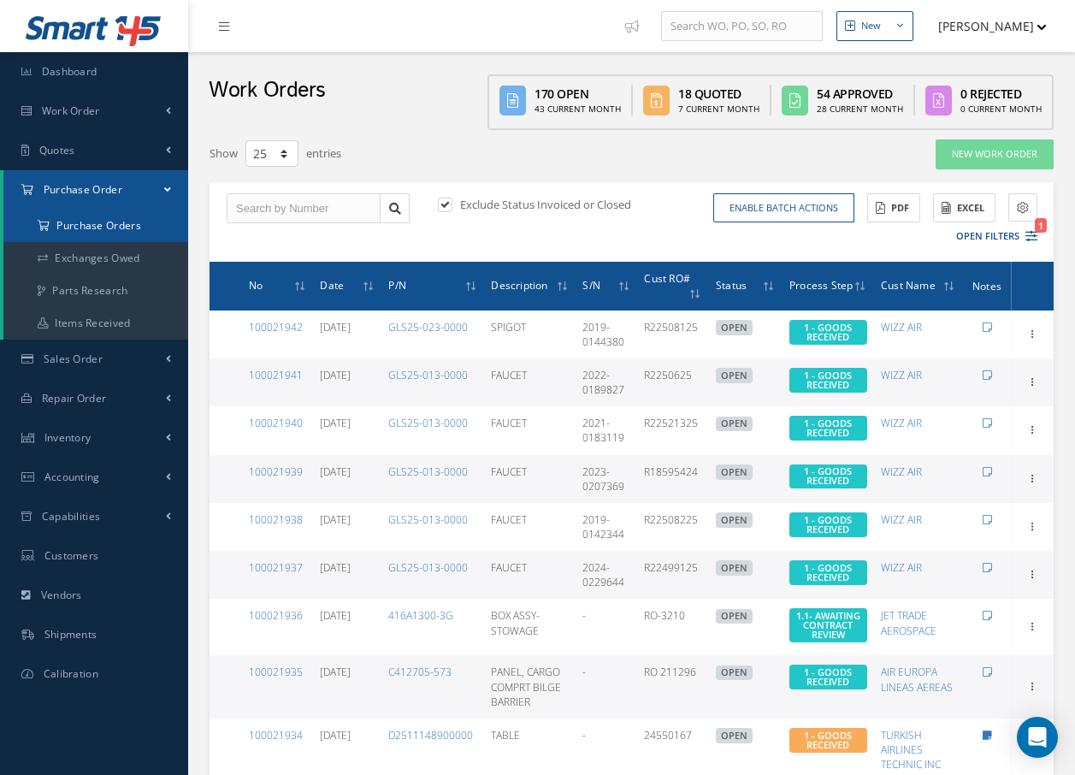
click at [115, 227] on a=1&status_id=2&status_id=3&status_id=5&collapsedFilters"] "Purchase Orders" at bounding box center [95, 226] width 185 height 33
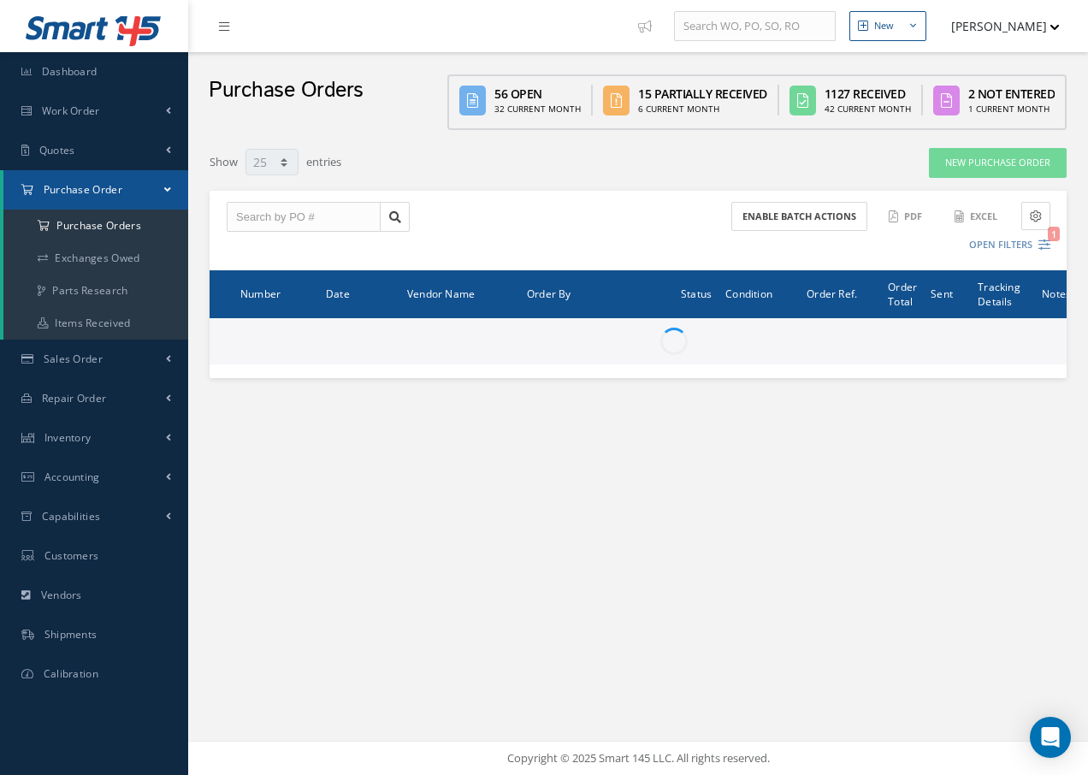
select select "25"
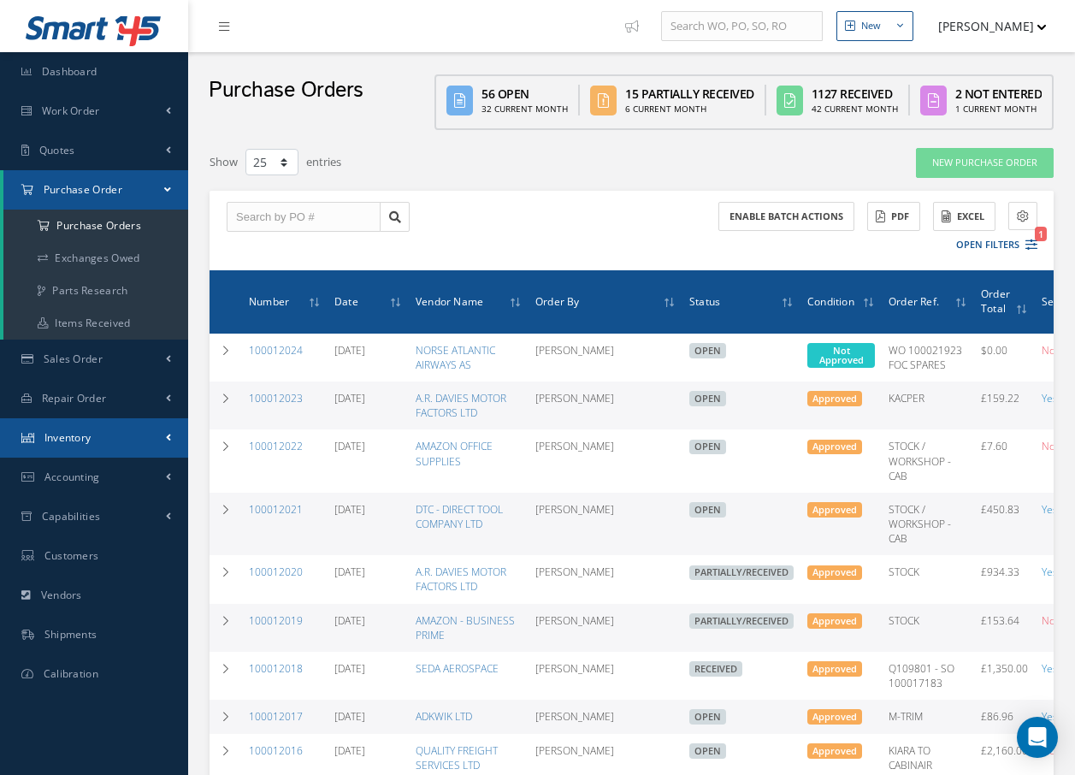
click at [109, 444] on link "Inventory" at bounding box center [94, 437] width 188 height 39
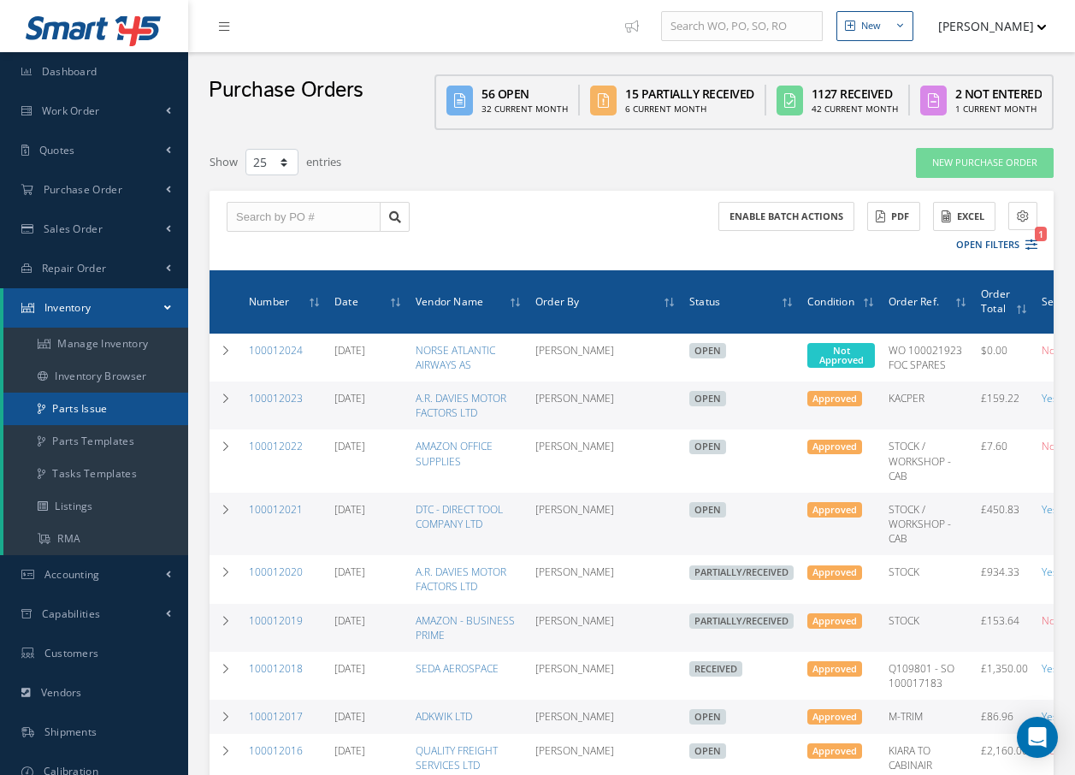
click at [99, 409] on link "Parts Issue" at bounding box center [95, 409] width 185 height 33
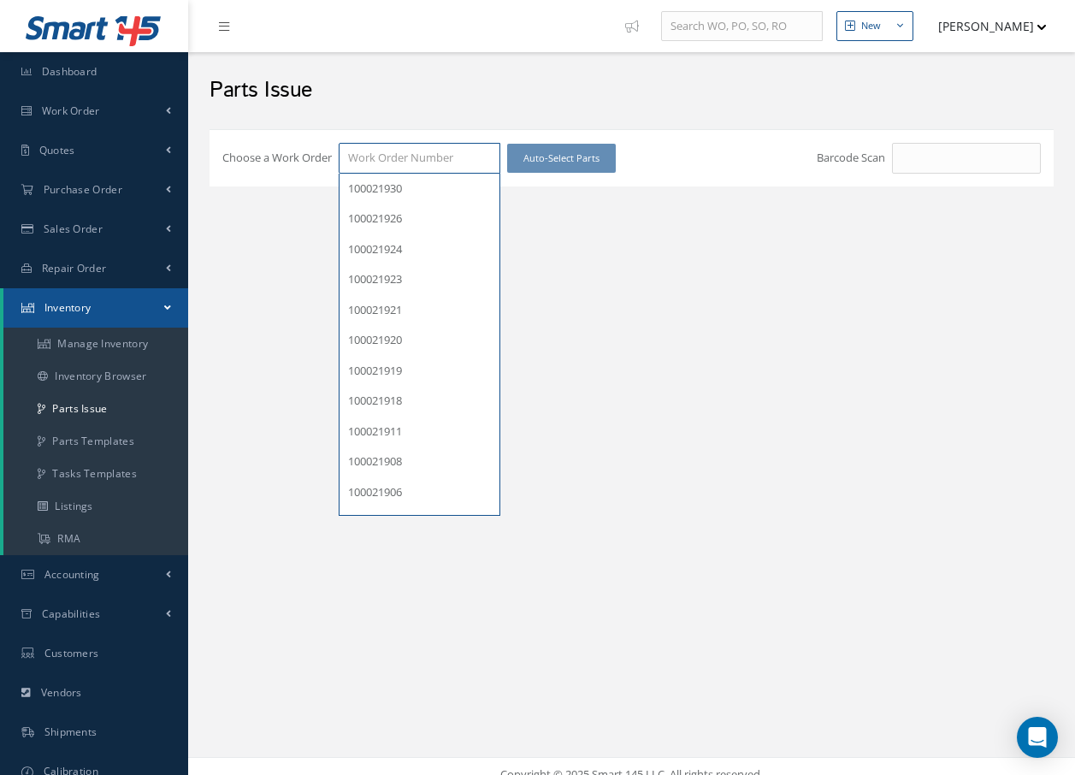
click at [436, 160] on input "Choose a Work Order" at bounding box center [420, 158] width 162 height 31
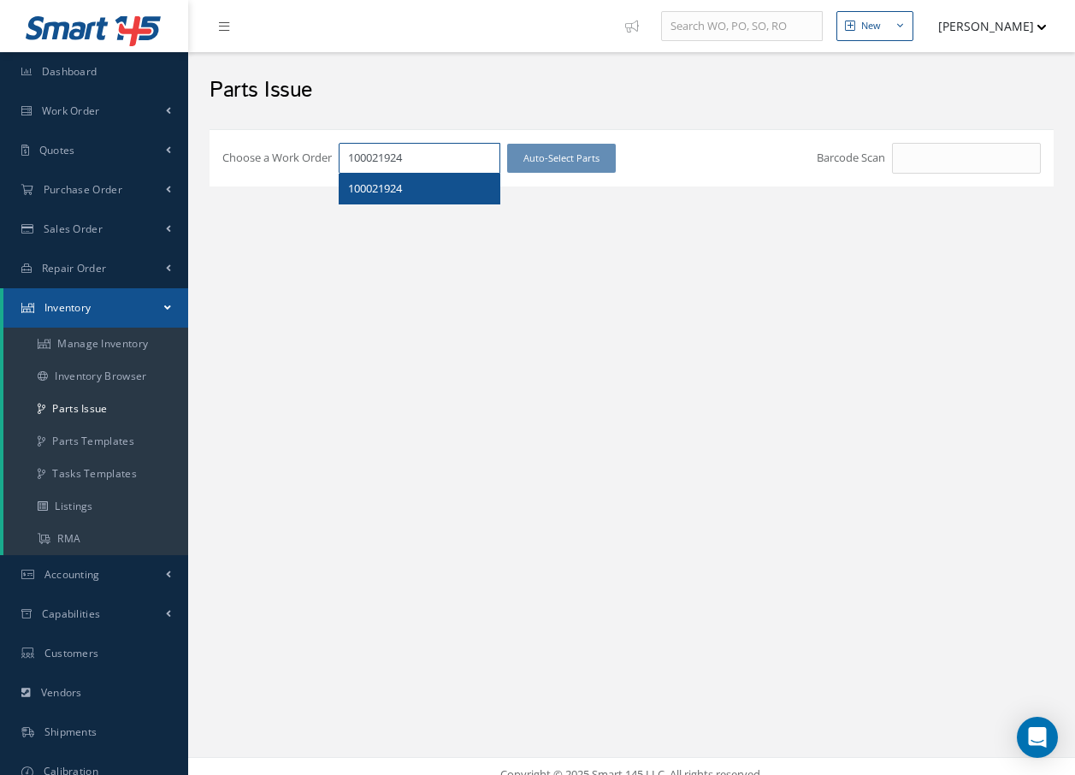
type input "100021924"
click at [467, 196] on div "100021924" at bounding box center [419, 188] width 143 height 17
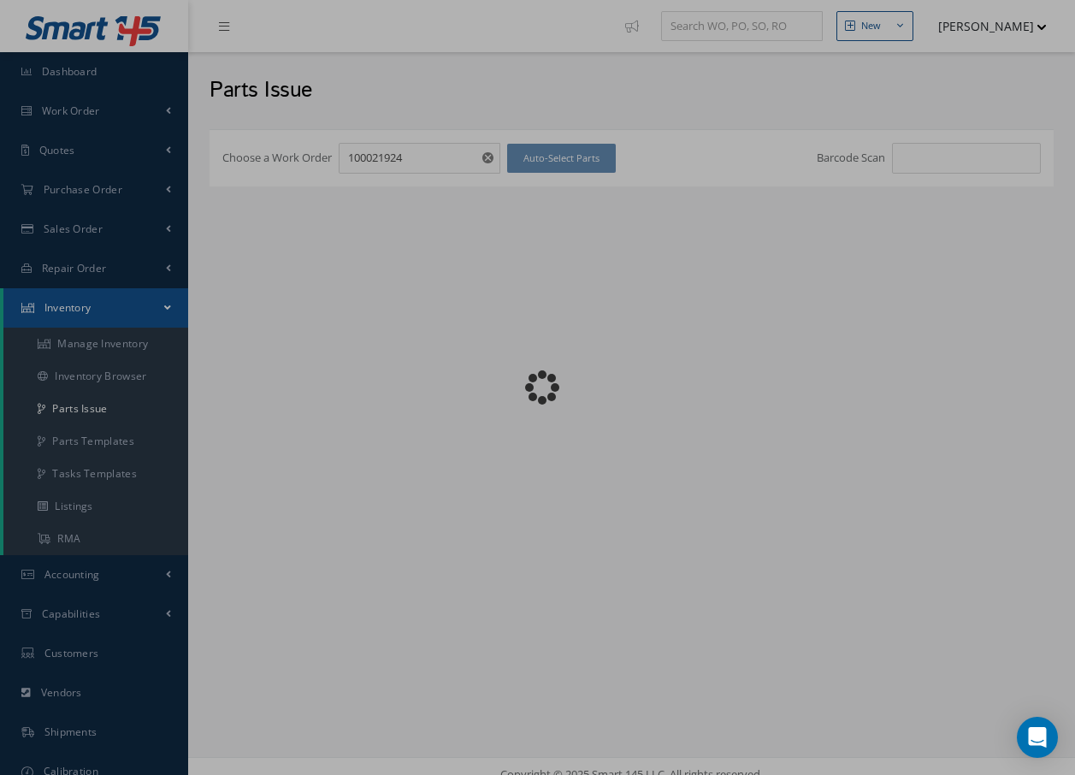
checkbox input "false"
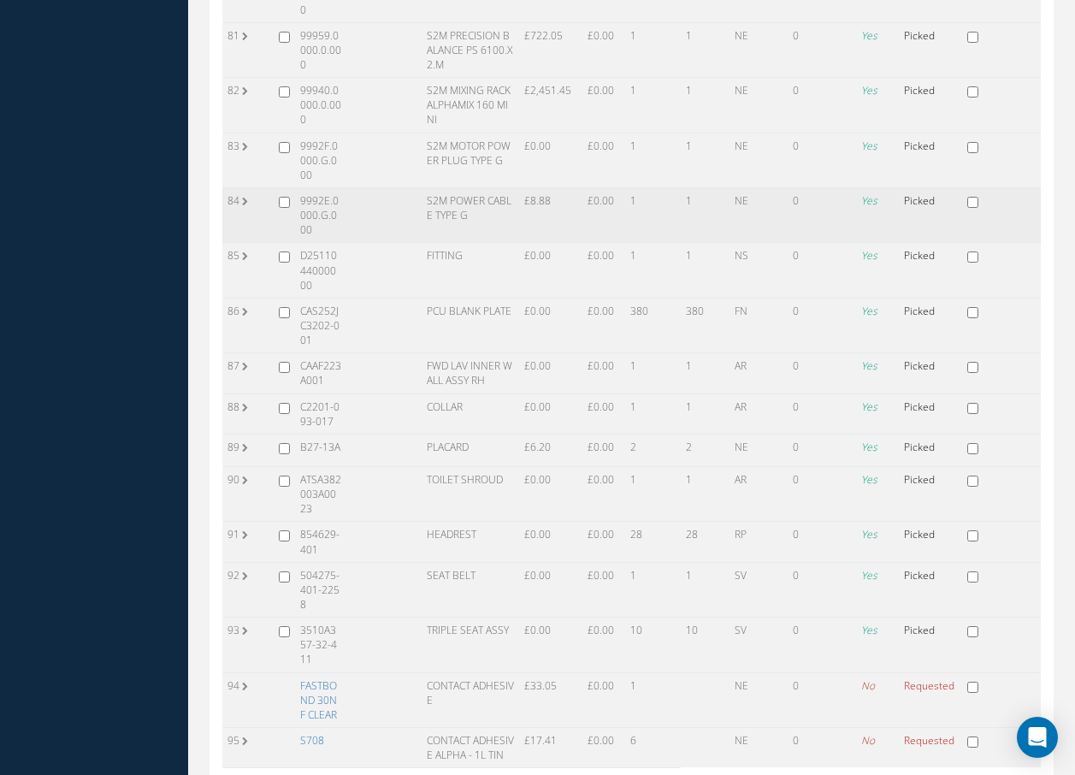
scroll to position [4137, 0]
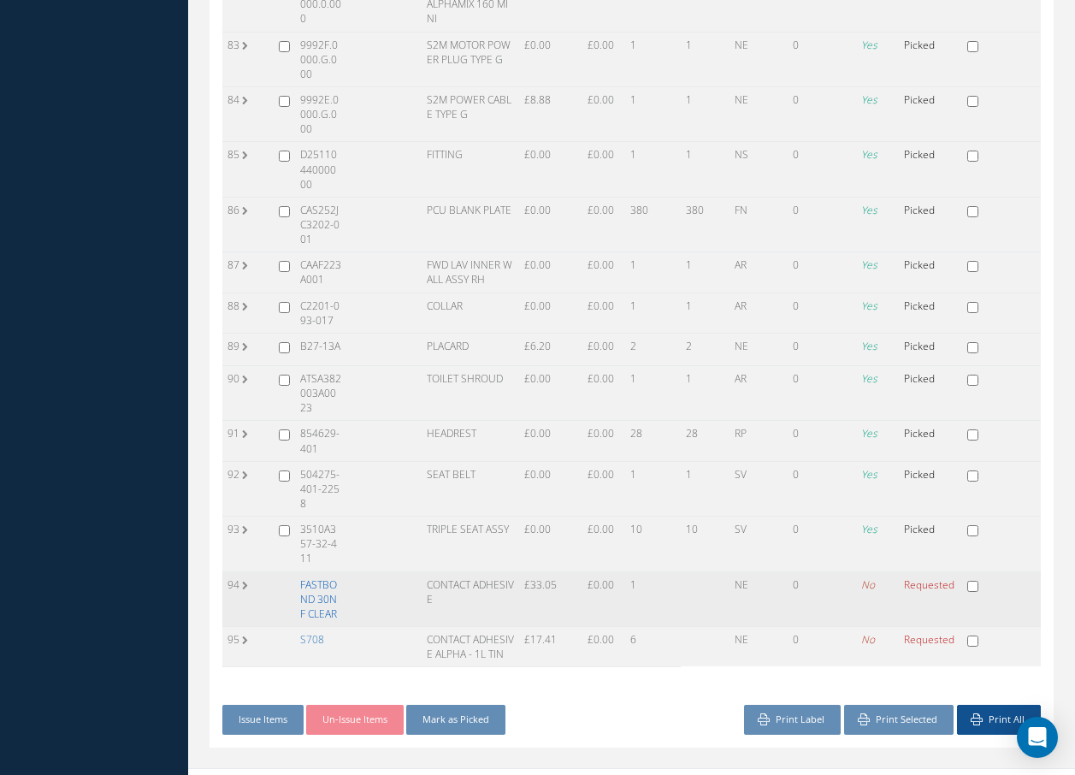
click at [328, 577] on link "FASTBOND 30NF CLEAR" at bounding box center [318, 599] width 37 height 44
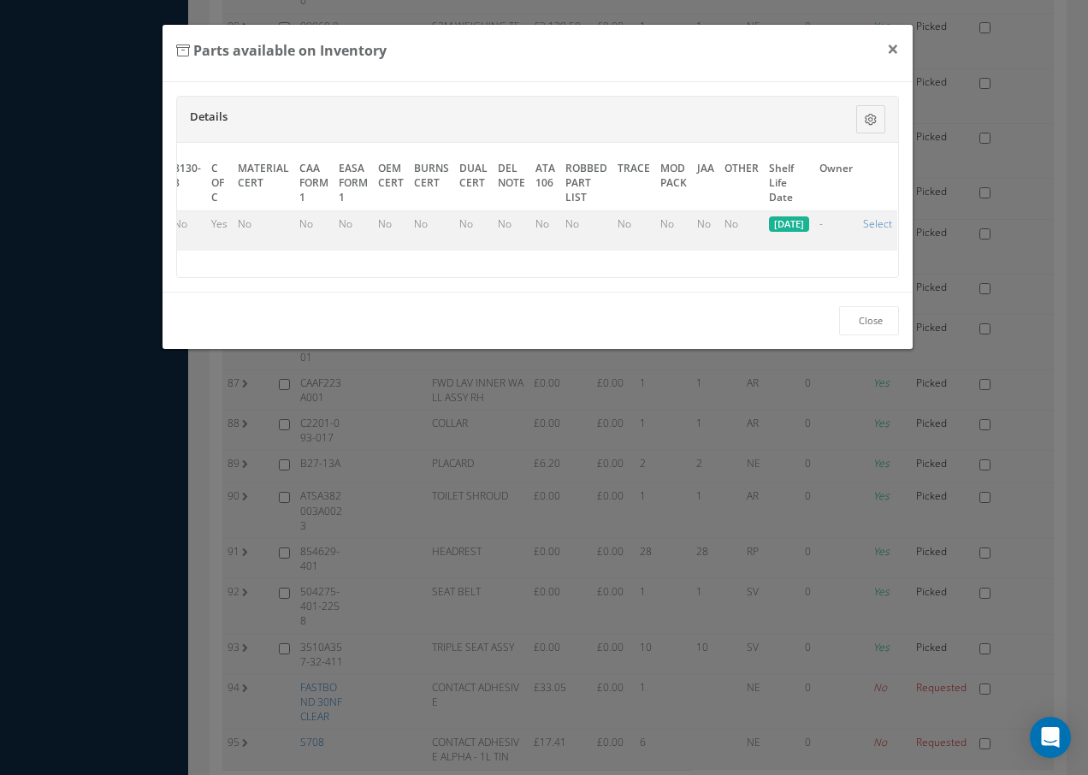
scroll to position [0, 843]
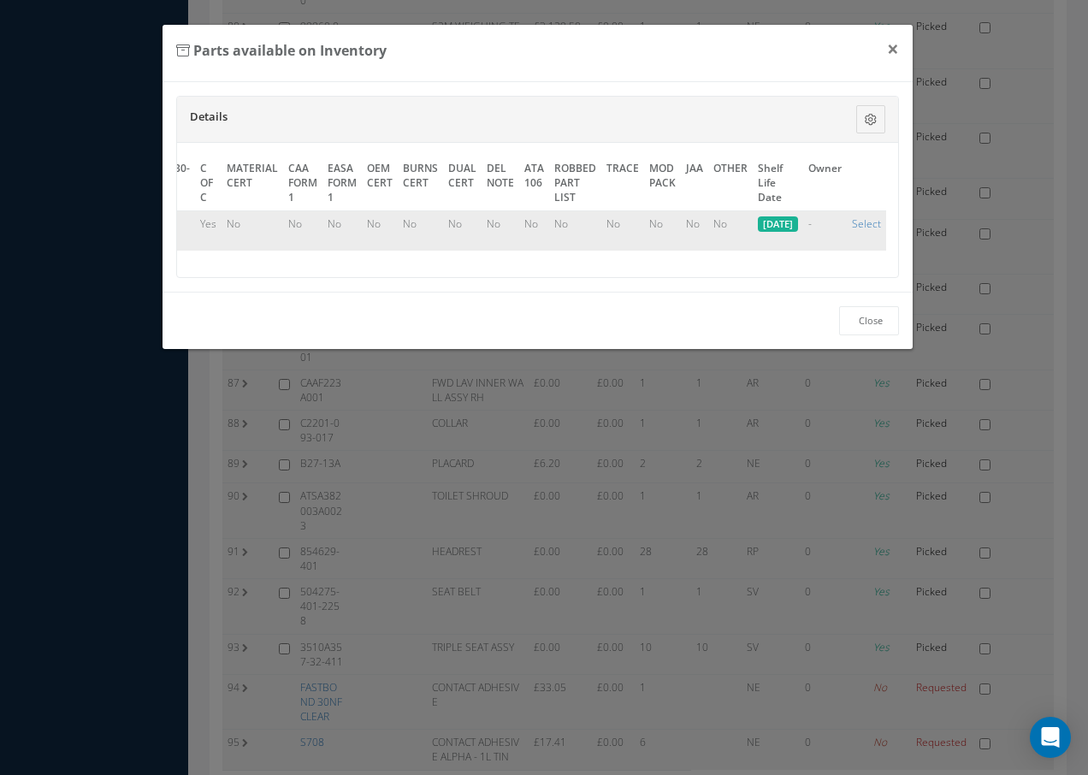
click at [881, 222] on td "Select" at bounding box center [866, 230] width 39 height 40
click at [870, 222] on link "Select" at bounding box center [866, 223] width 29 height 15
checkbox input "true"
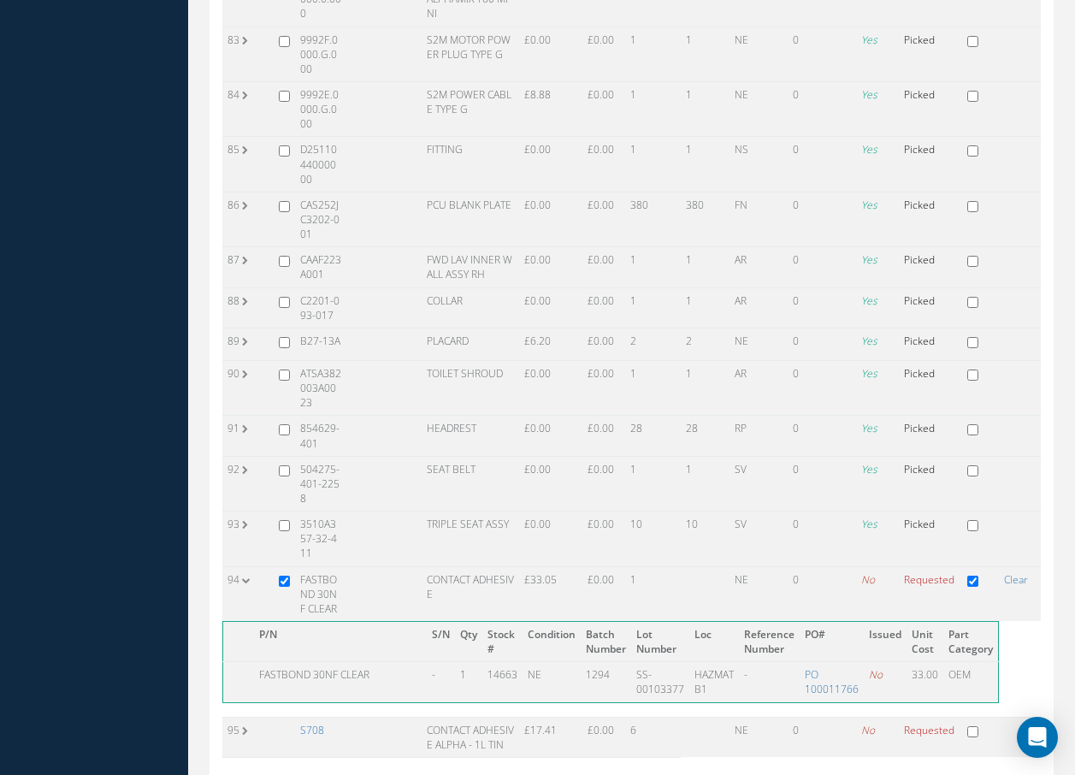
scroll to position [4232, 0]
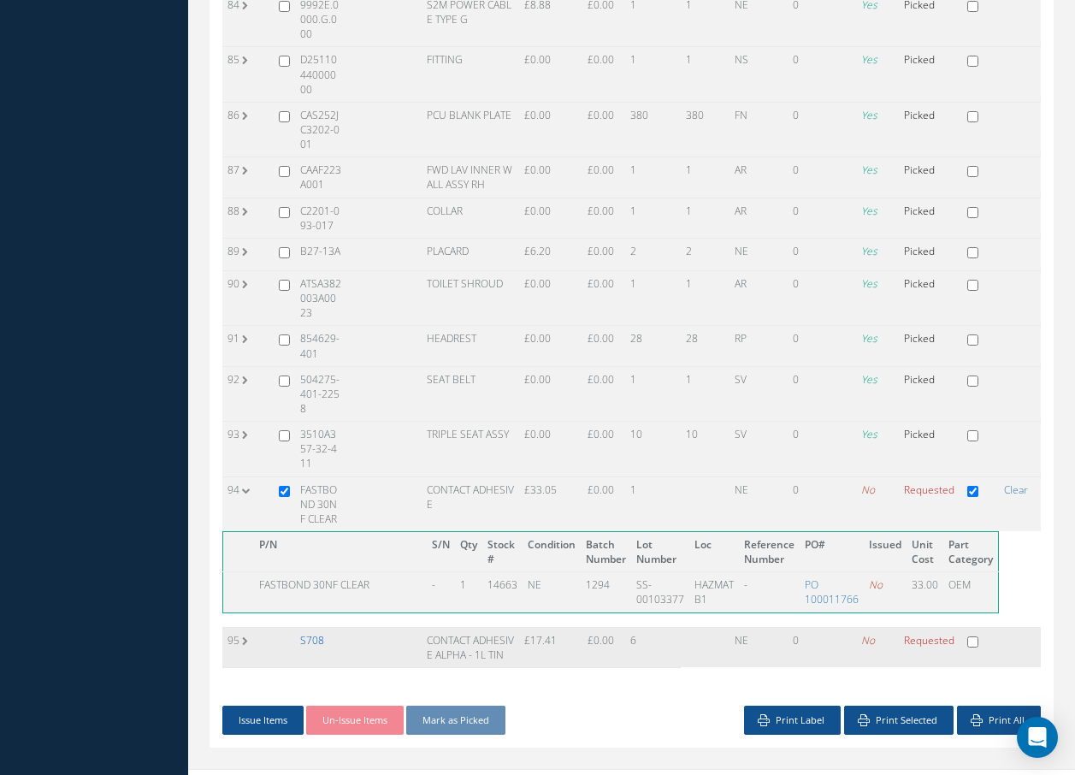
click at [317, 633] on link "S708" at bounding box center [312, 640] width 24 height 15
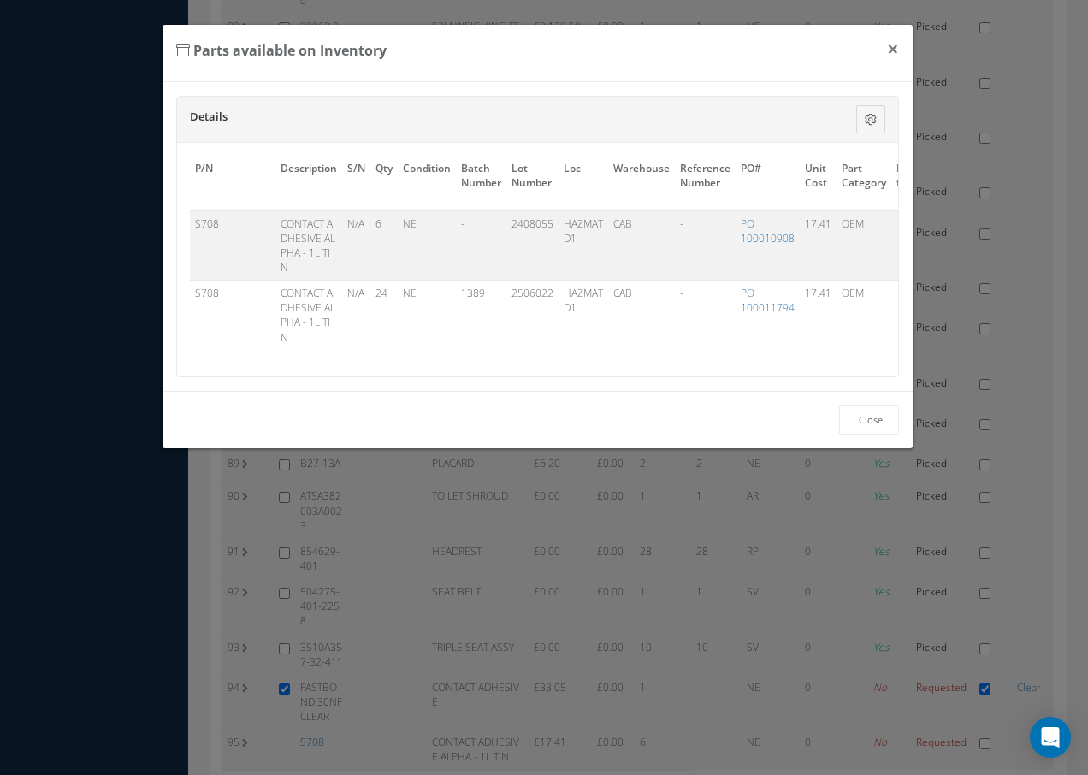
scroll to position [0, 837]
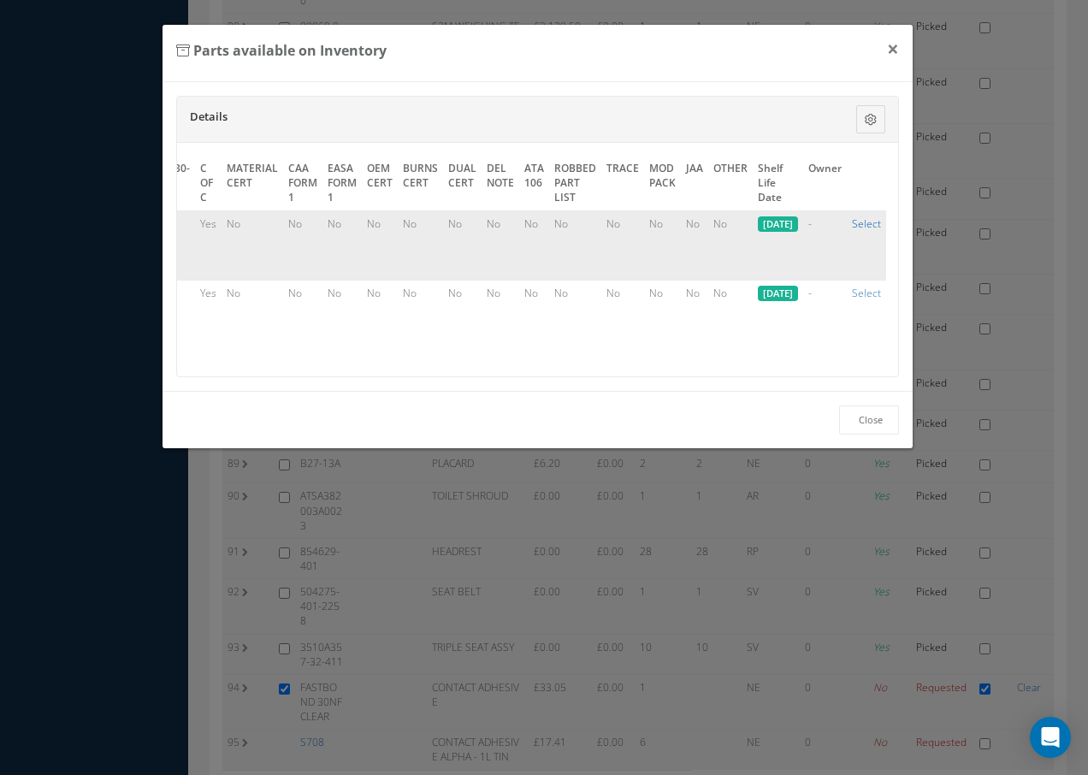
click at [875, 222] on link "Select" at bounding box center [866, 223] width 29 height 15
checkbox input "true"
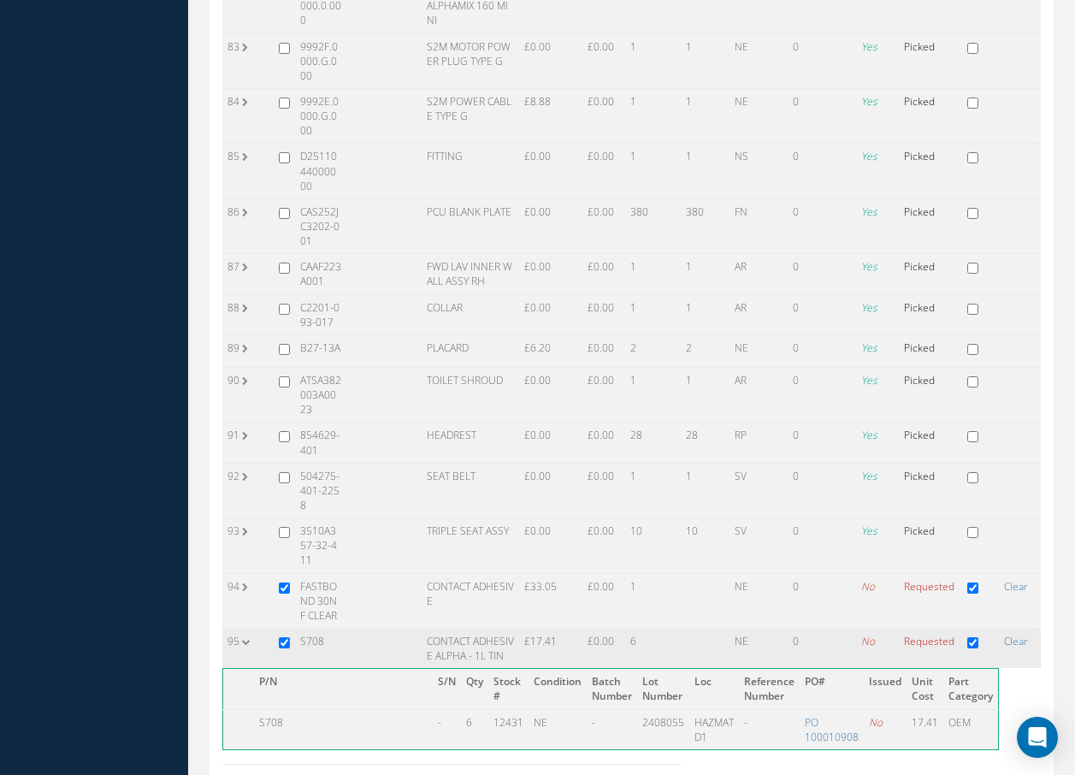
scroll to position [4232, 0]
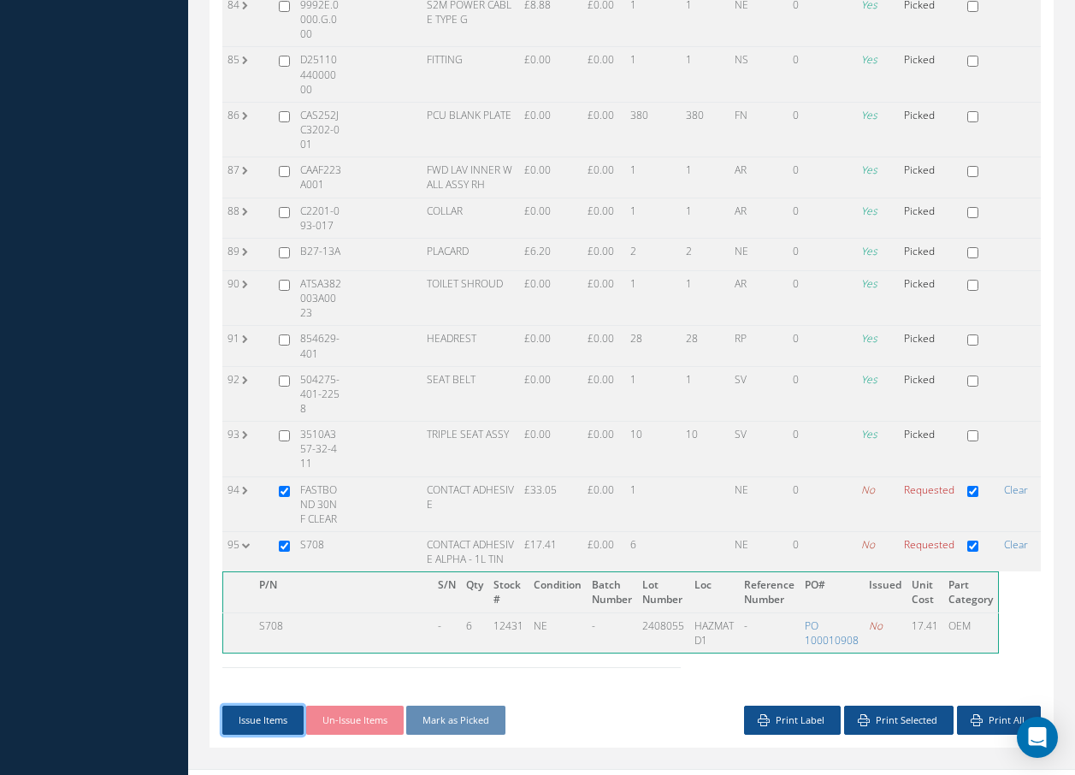
click at [254, 706] on button "Issue Items" at bounding box center [262, 721] width 81 height 30
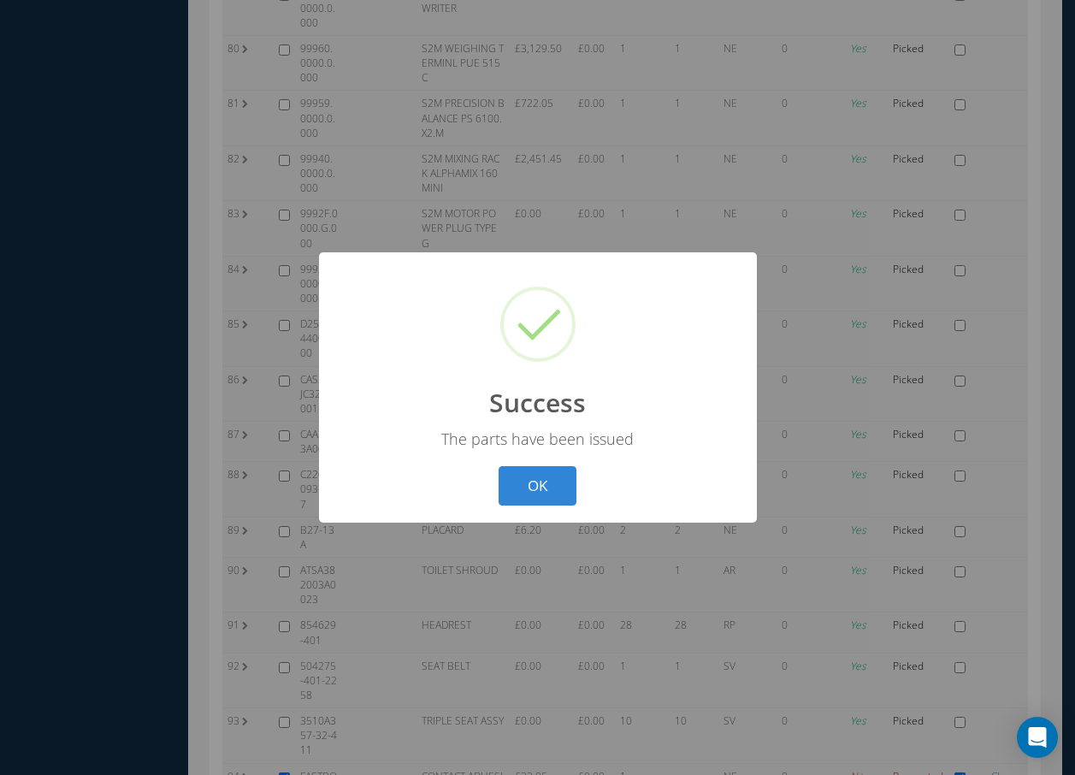
scroll to position [3858, 0]
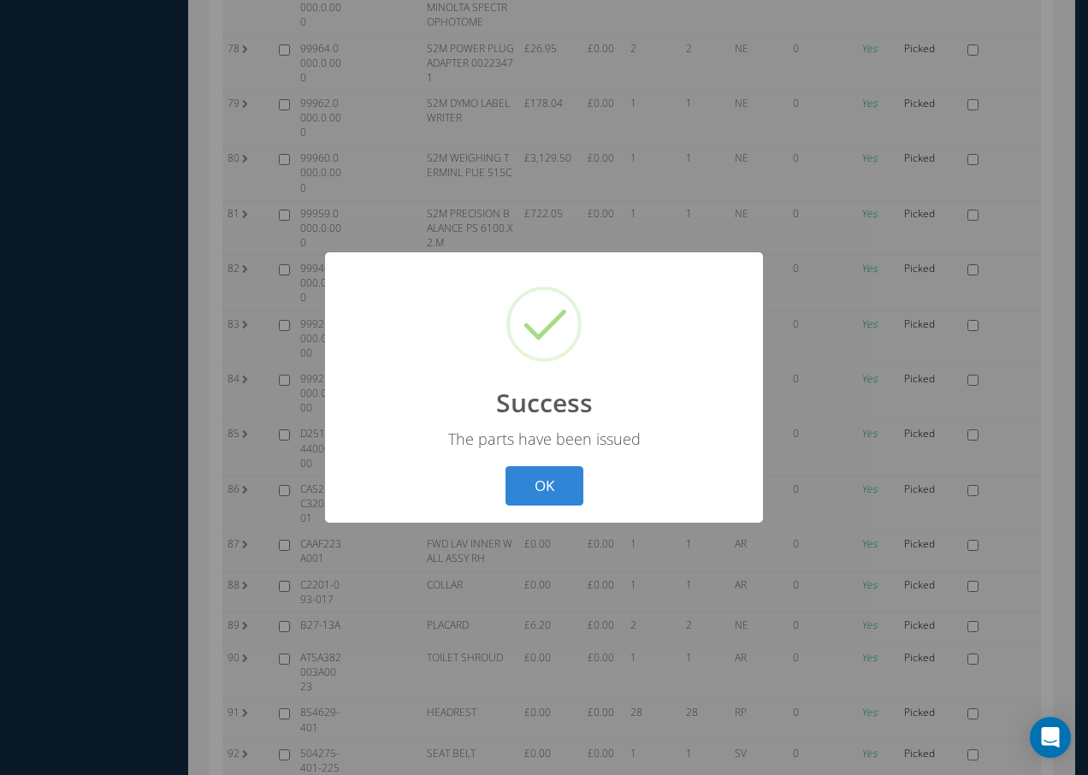
click at [554, 487] on button "OK" at bounding box center [545, 486] width 78 height 40
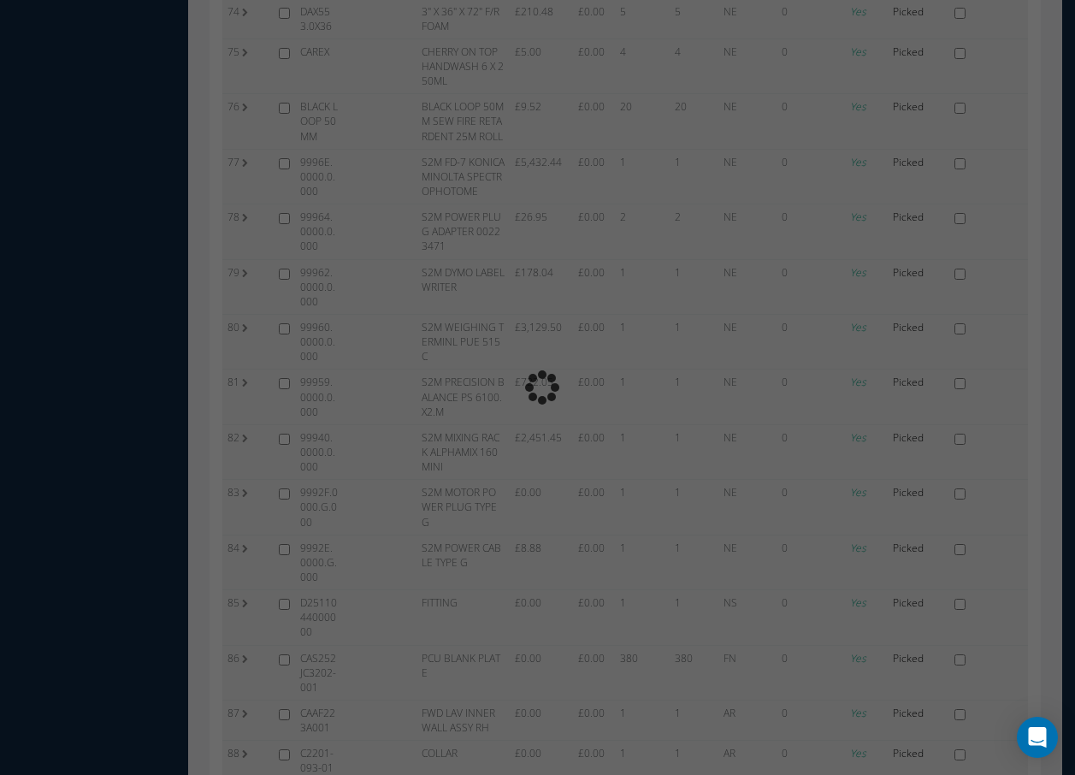
scroll to position [4137, 0]
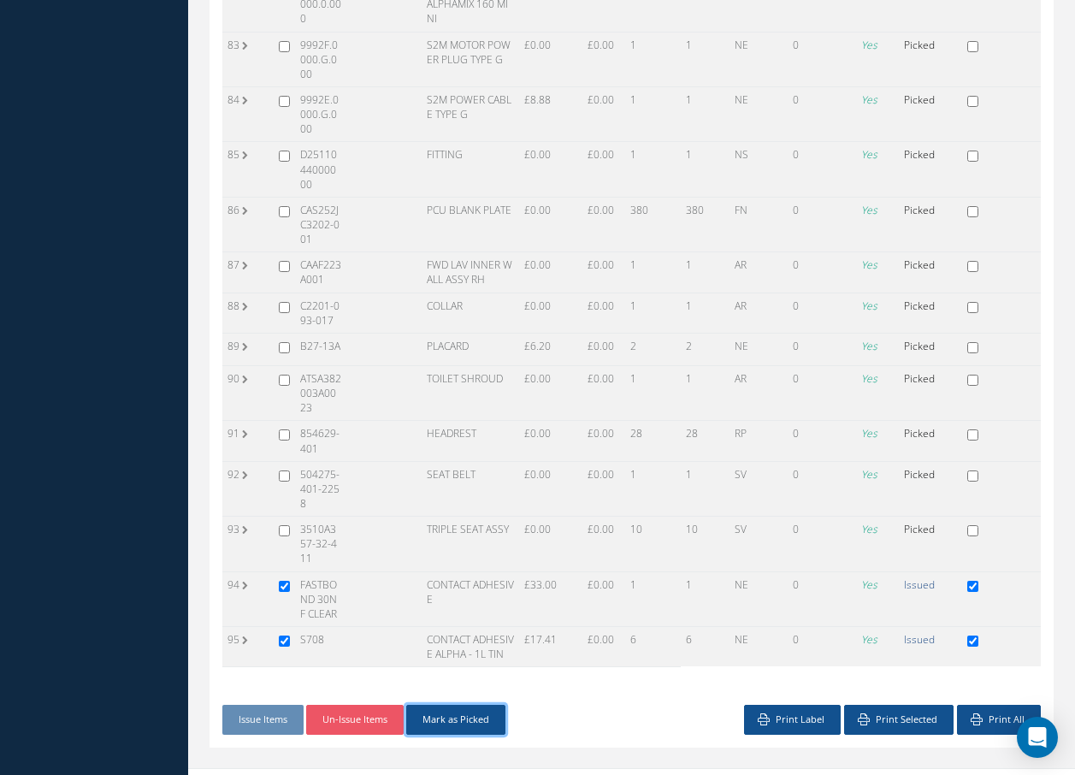
click at [488, 705] on button "Mark as Picked" at bounding box center [455, 720] width 99 height 30
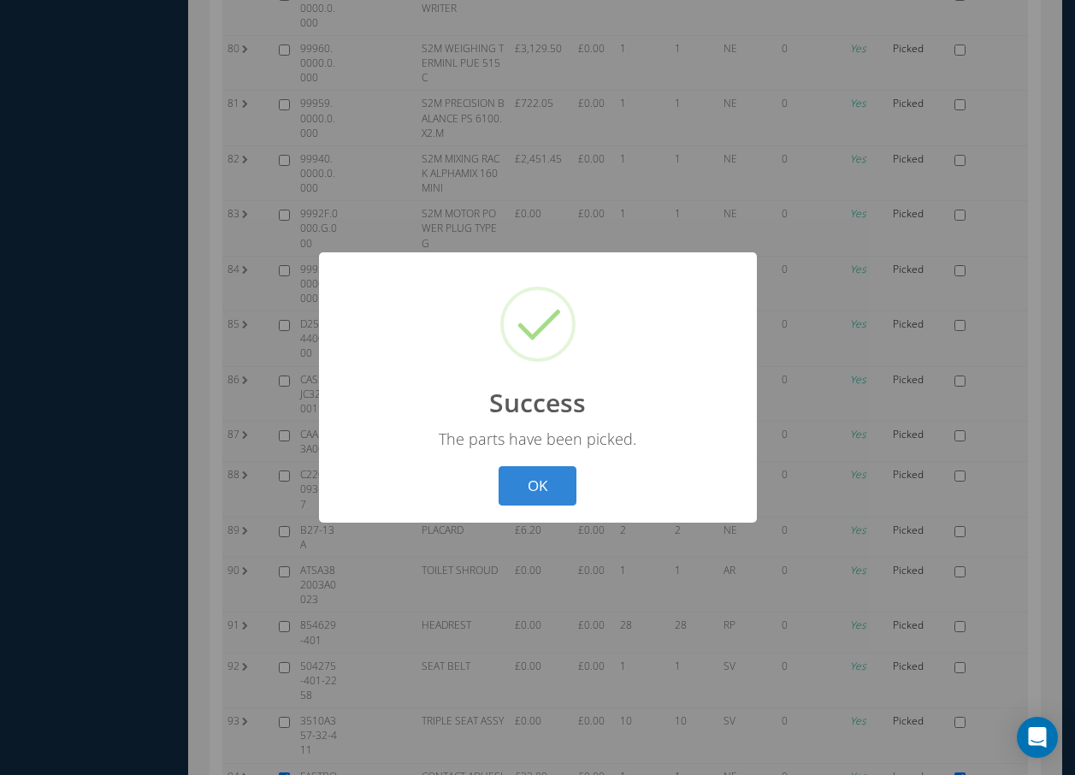
scroll to position [3858, 0]
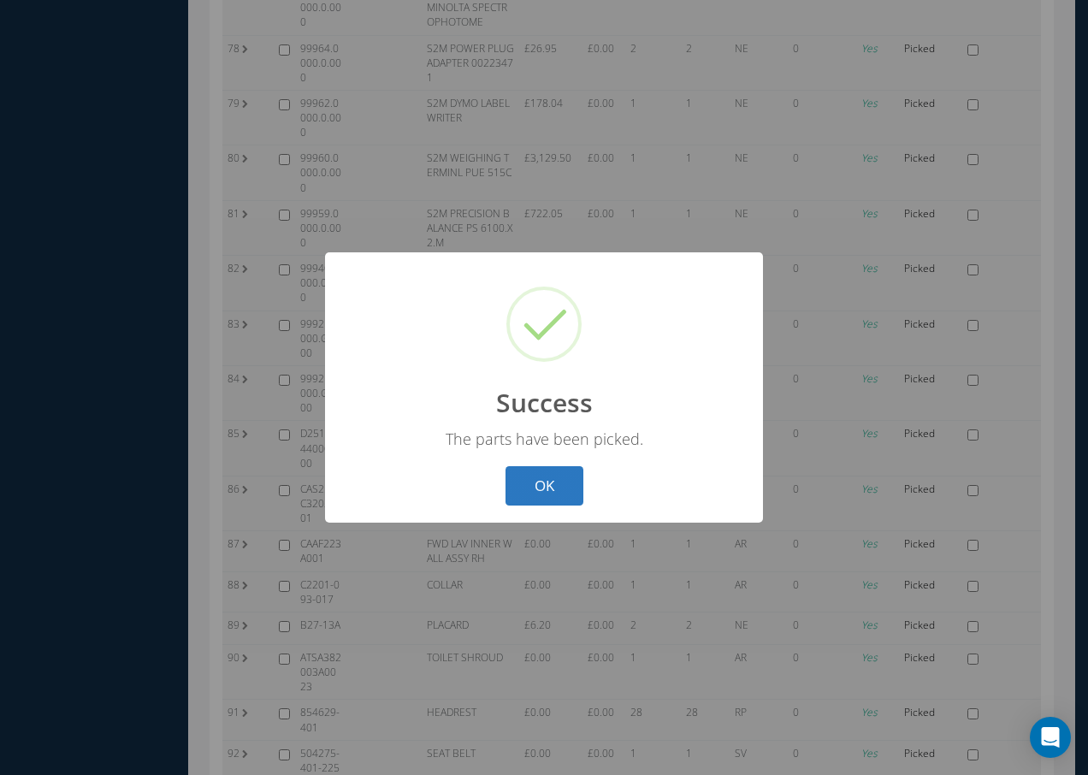
click at [540, 482] on button "OK" at bounding box center [545, 486] width 78 height 40
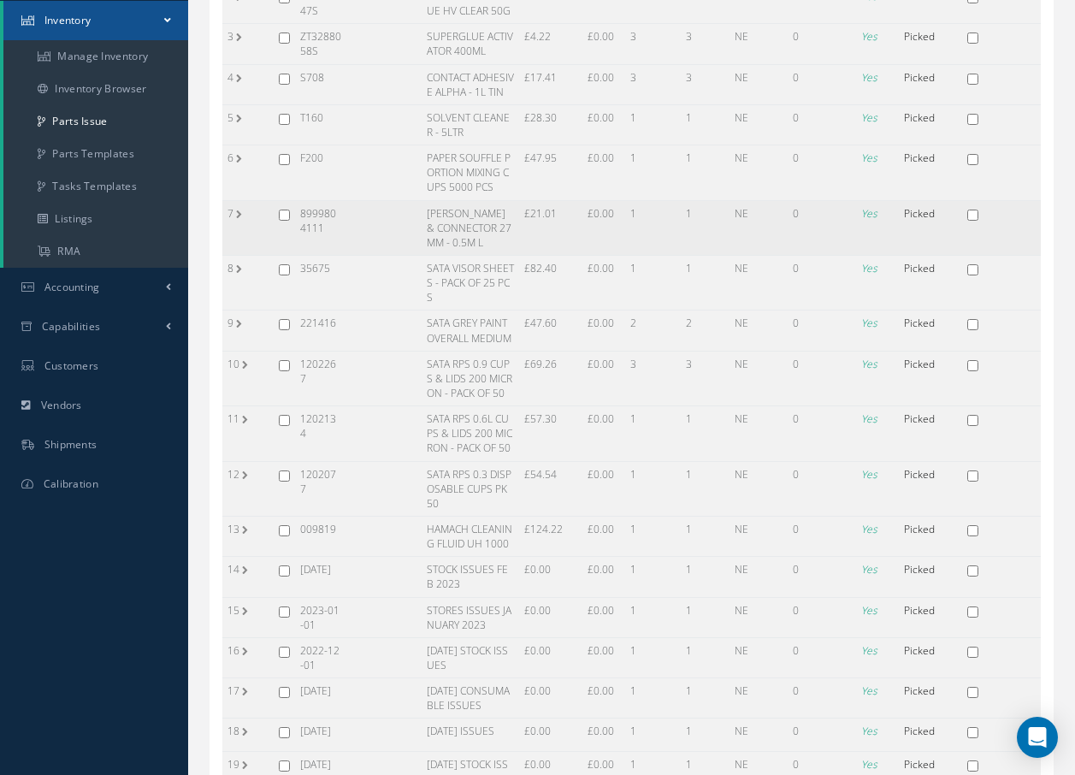
scroll to position [0, 0]
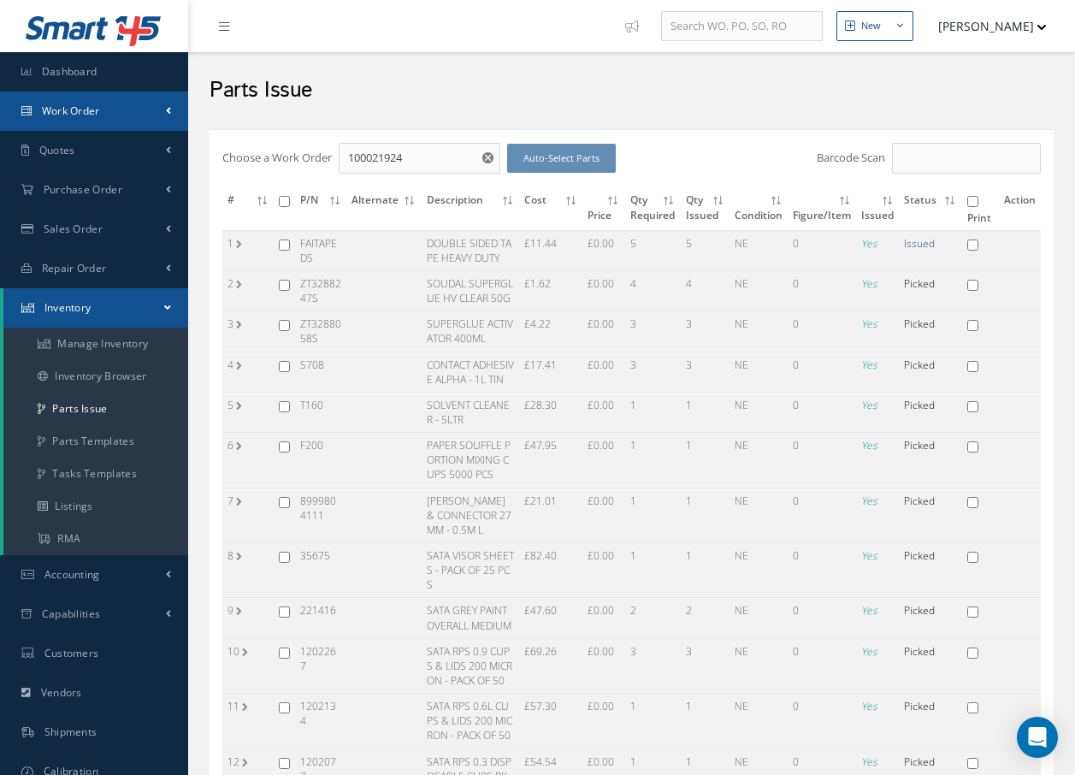
click at [115, 108] on link "Work Order" at bounding box center [94, 111] width 188 height 39
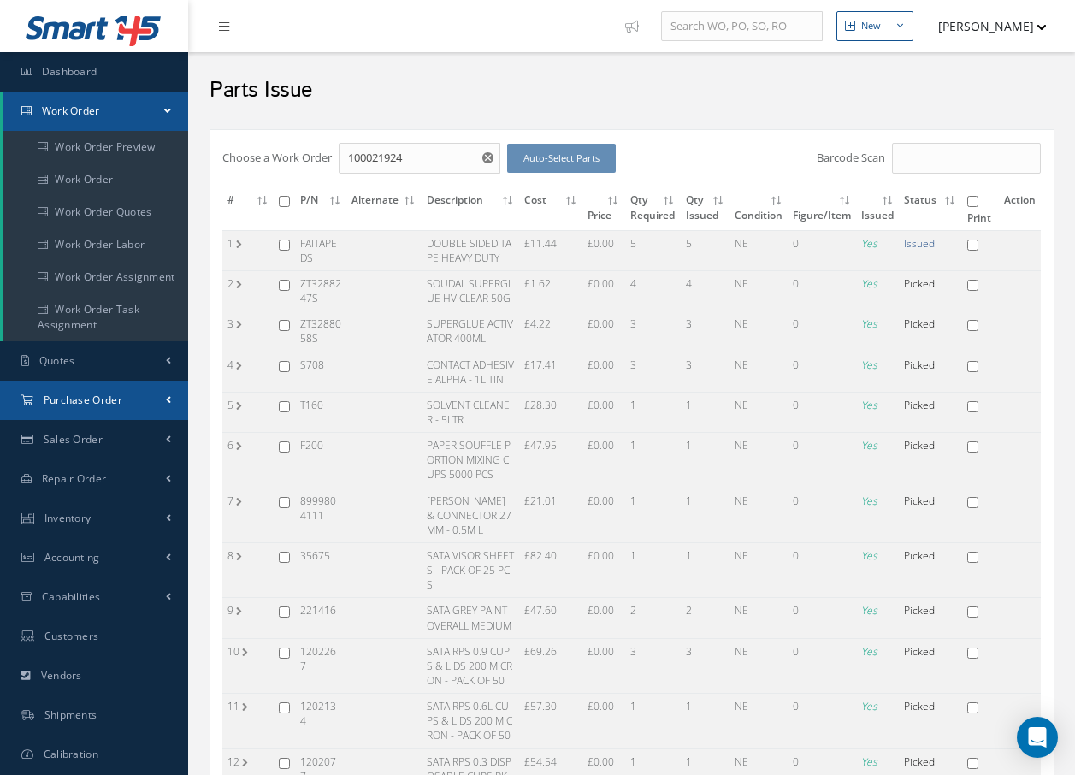
click at [63, 402] on span "Purchase Order" at bounding box center [83, 400] width 79 height 15
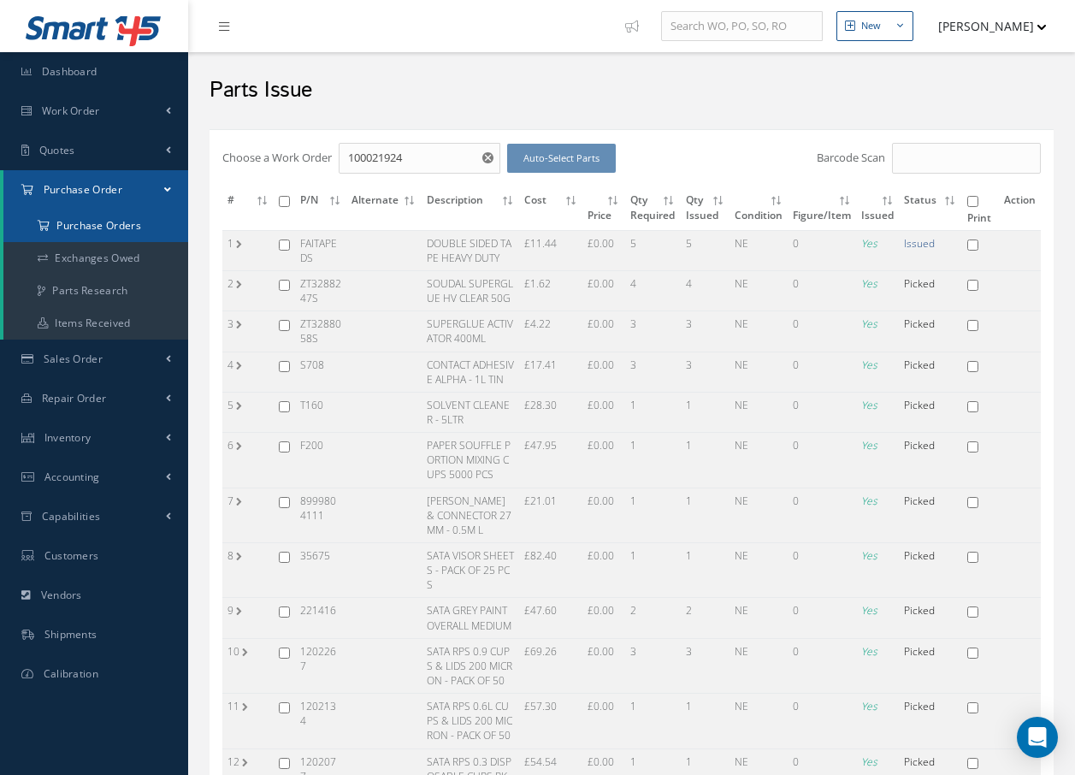
click at [108, 223] on a=1&status_id=2&status_id=3&status_id=5&collapsedFilters"] "Purchase Orders" at bounding box center [95, 226] width 185 height 33
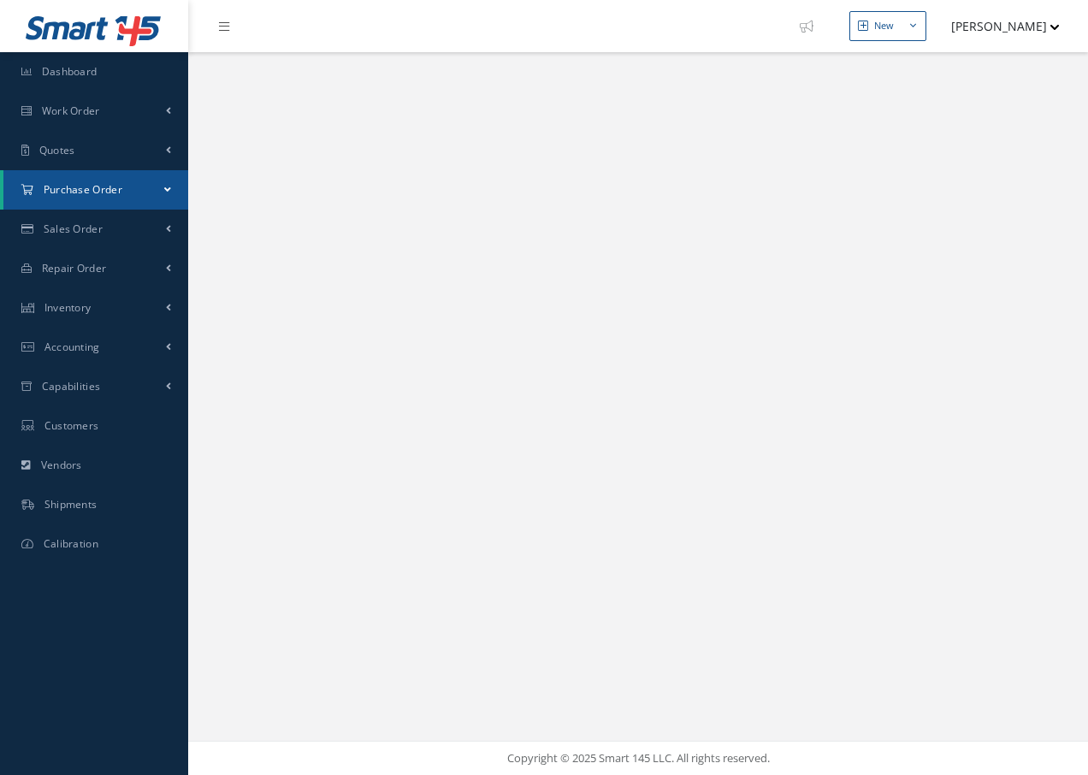
select select "25"
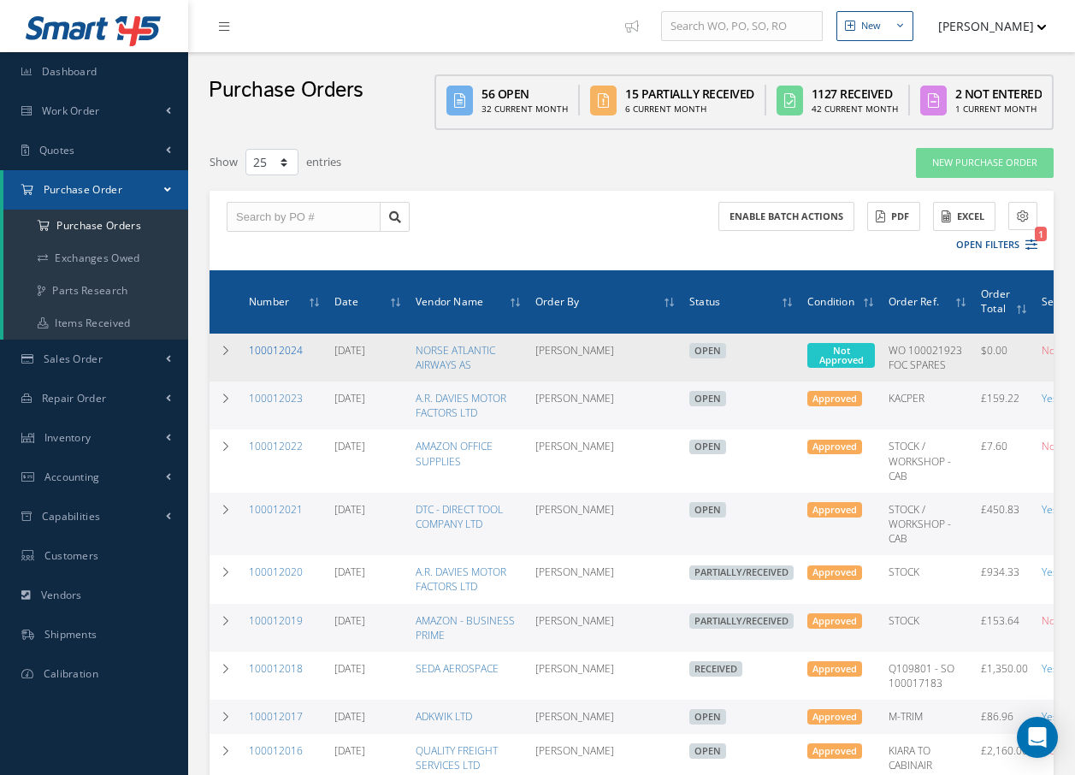
click at [278, 350] on link "100012024" at bounding box center [276, 350] width 54 height 15
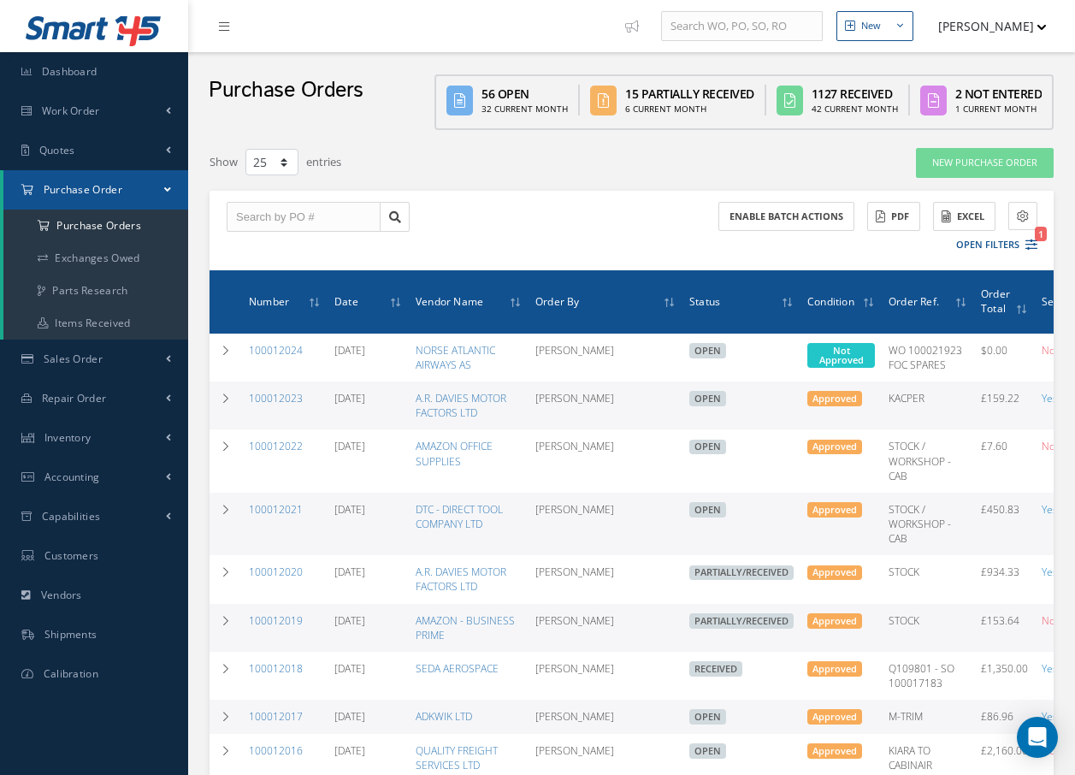
select select "25"
click at [295, 249] on div "Enable batch actions ACTIONS Receive Payments Select Customer Cabinair Services…" at bounding box center [632, 231] width 844 height 80
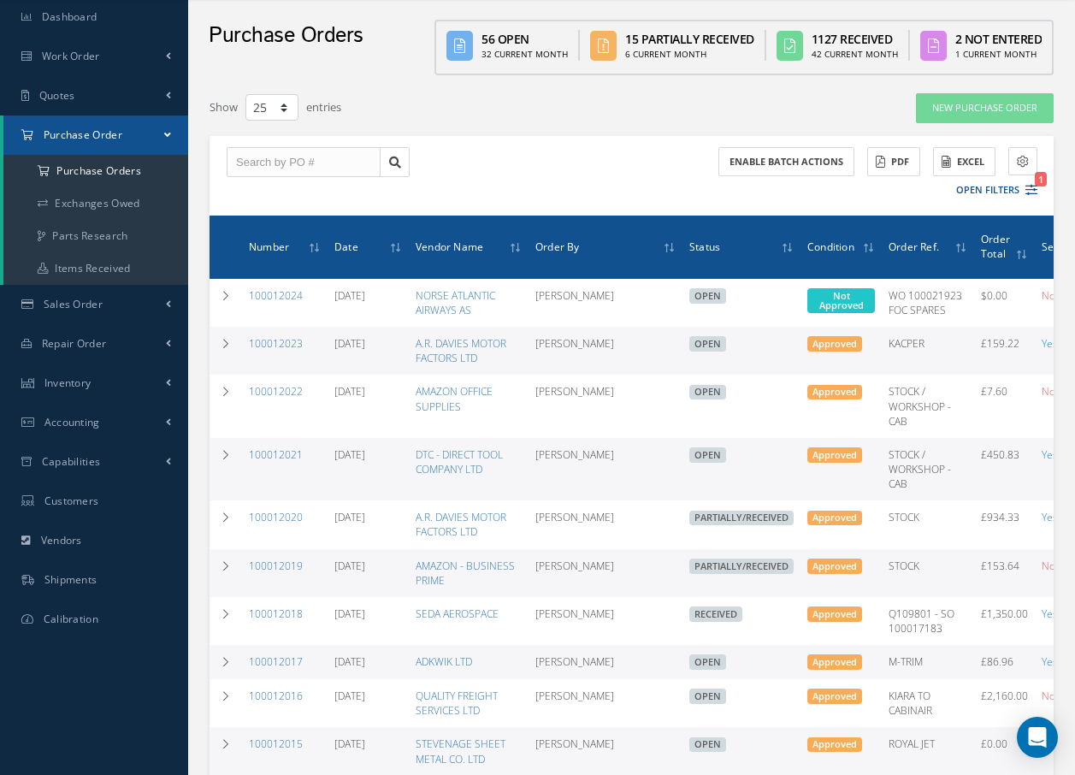
scroll to position [86, 0]
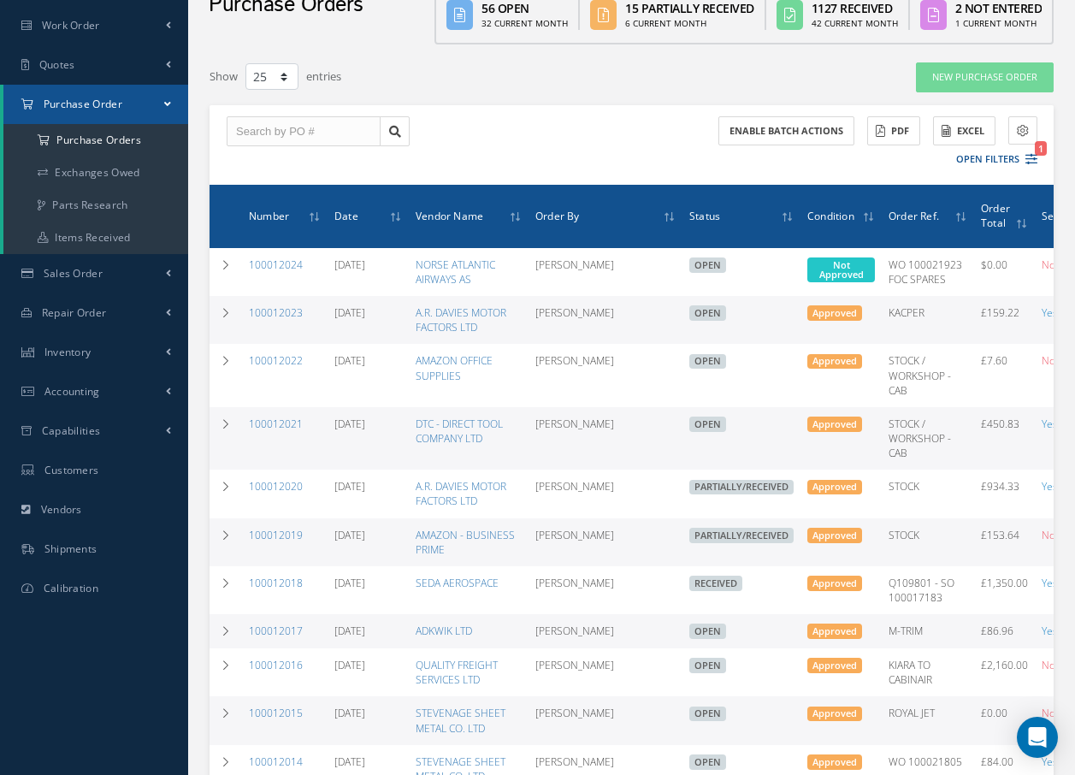
click at [476, 80] on div "Show 10 25 50 100 entries" at bounding box center [450, 77] width 507 height 31
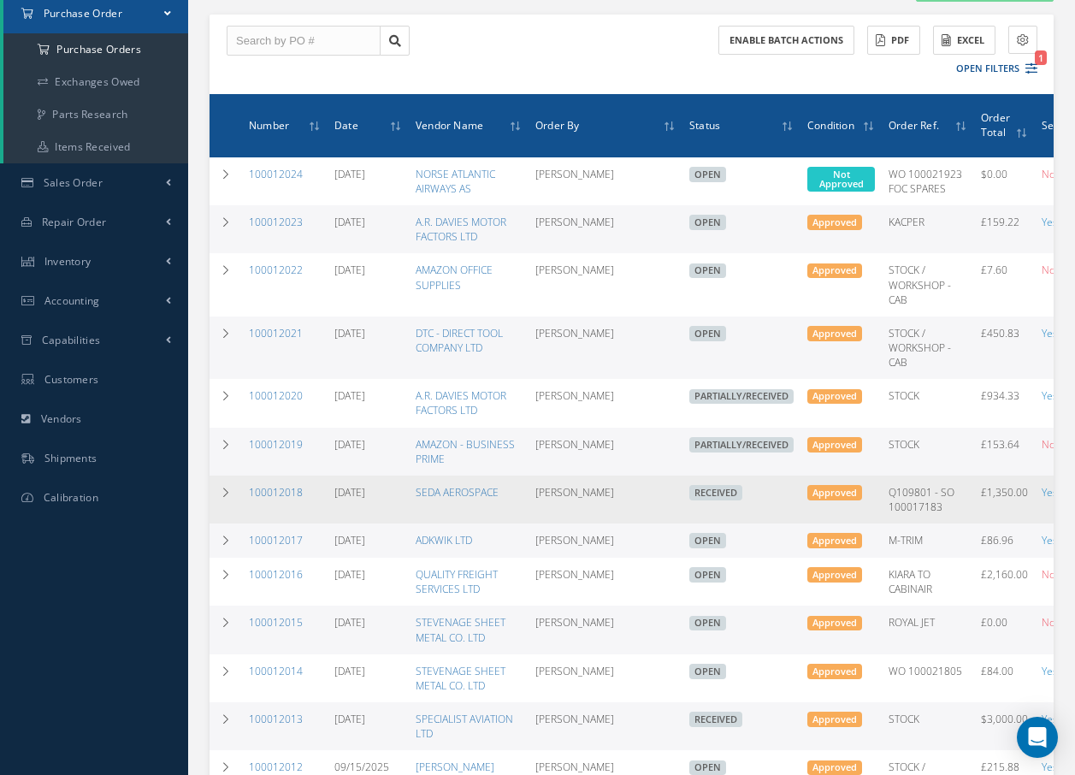
scroll to position [0, 0]
